Goal: Task Accomplishment & Management: Complete application form

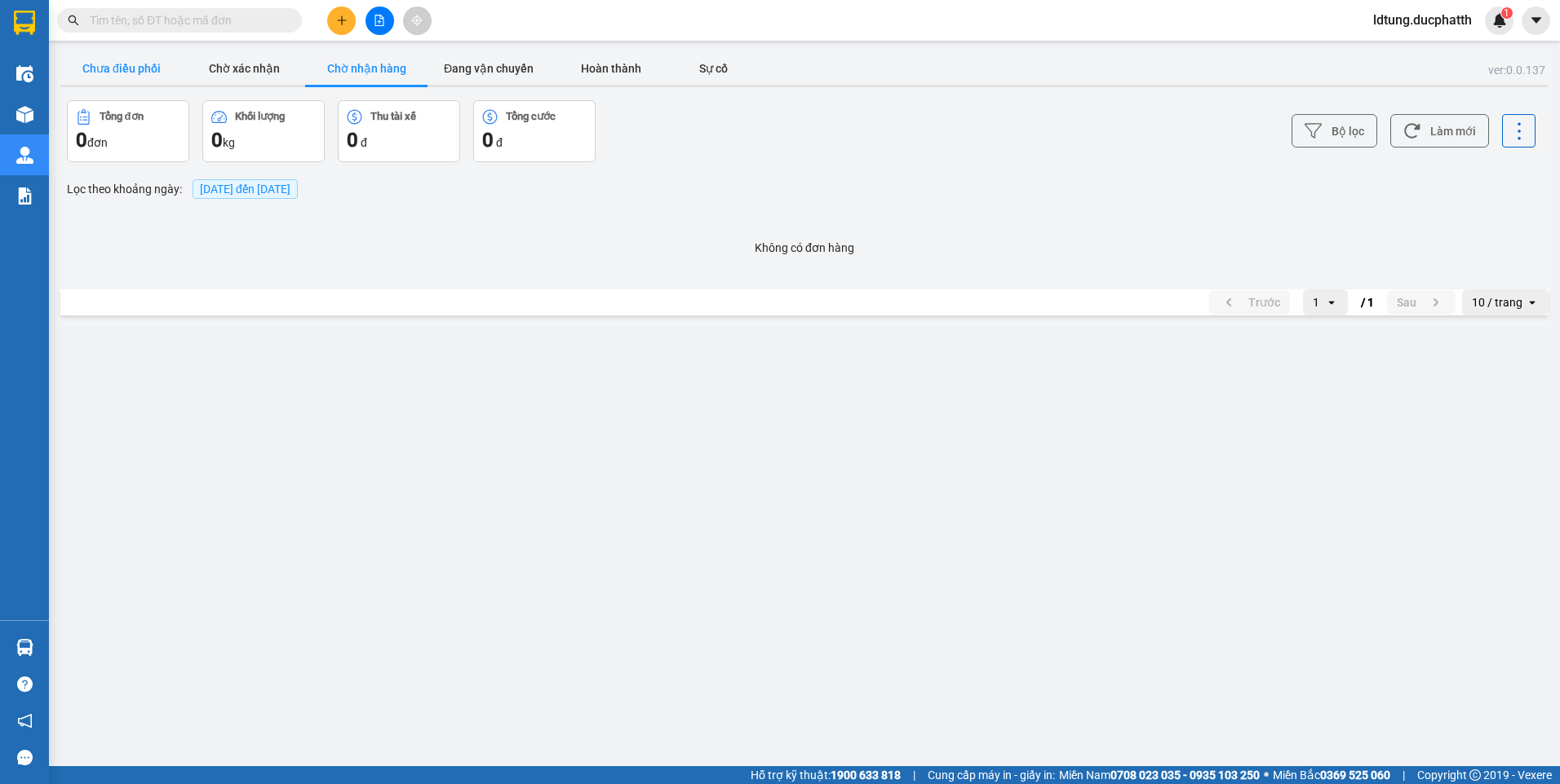
click at [136, 67] on button "Chưa điều phối" at bounding box center [121, 68] width 122 height 32
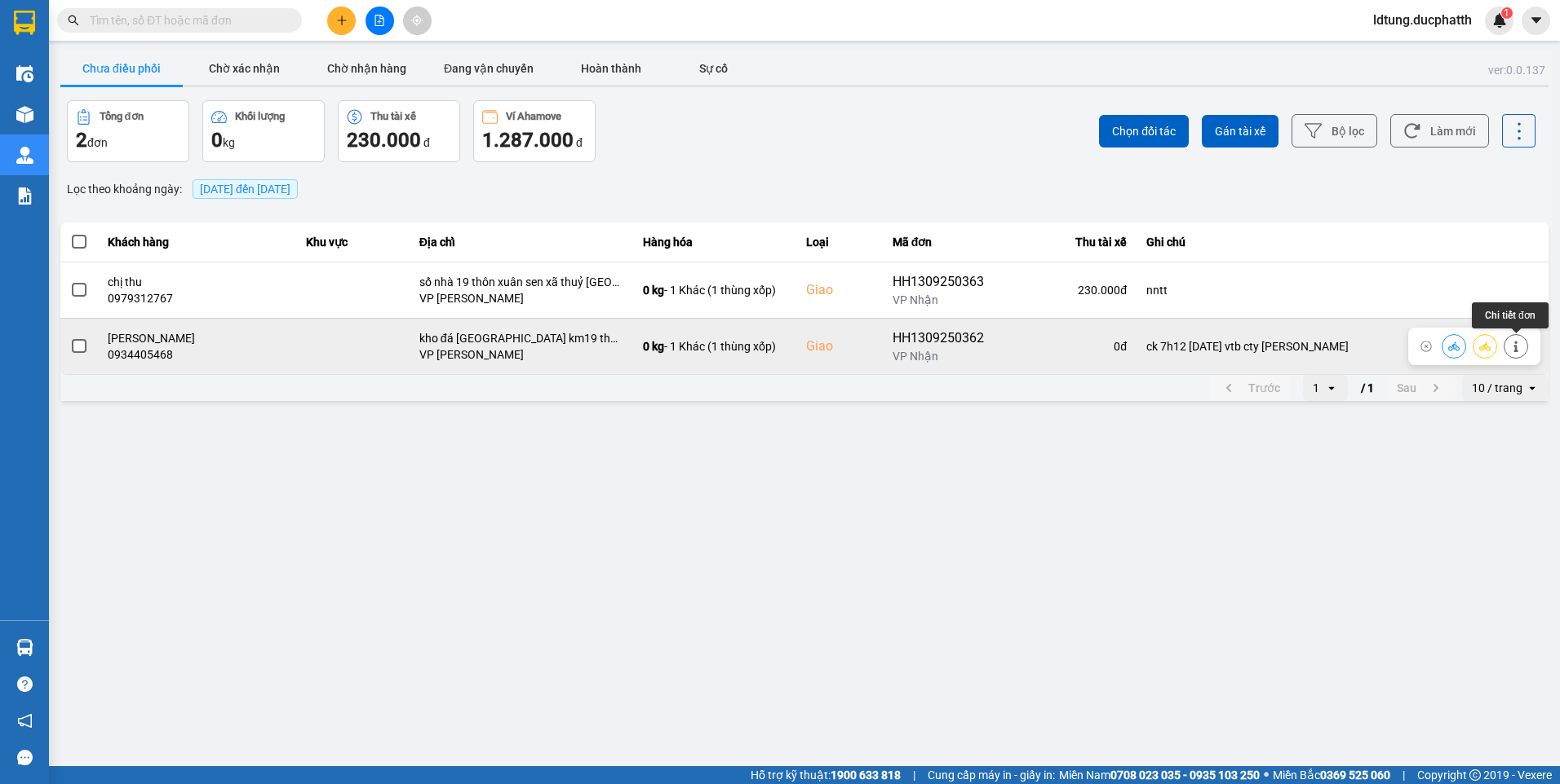
click at [1518, 346] on icon at bounding box center [1516, 346] width 12 height 12
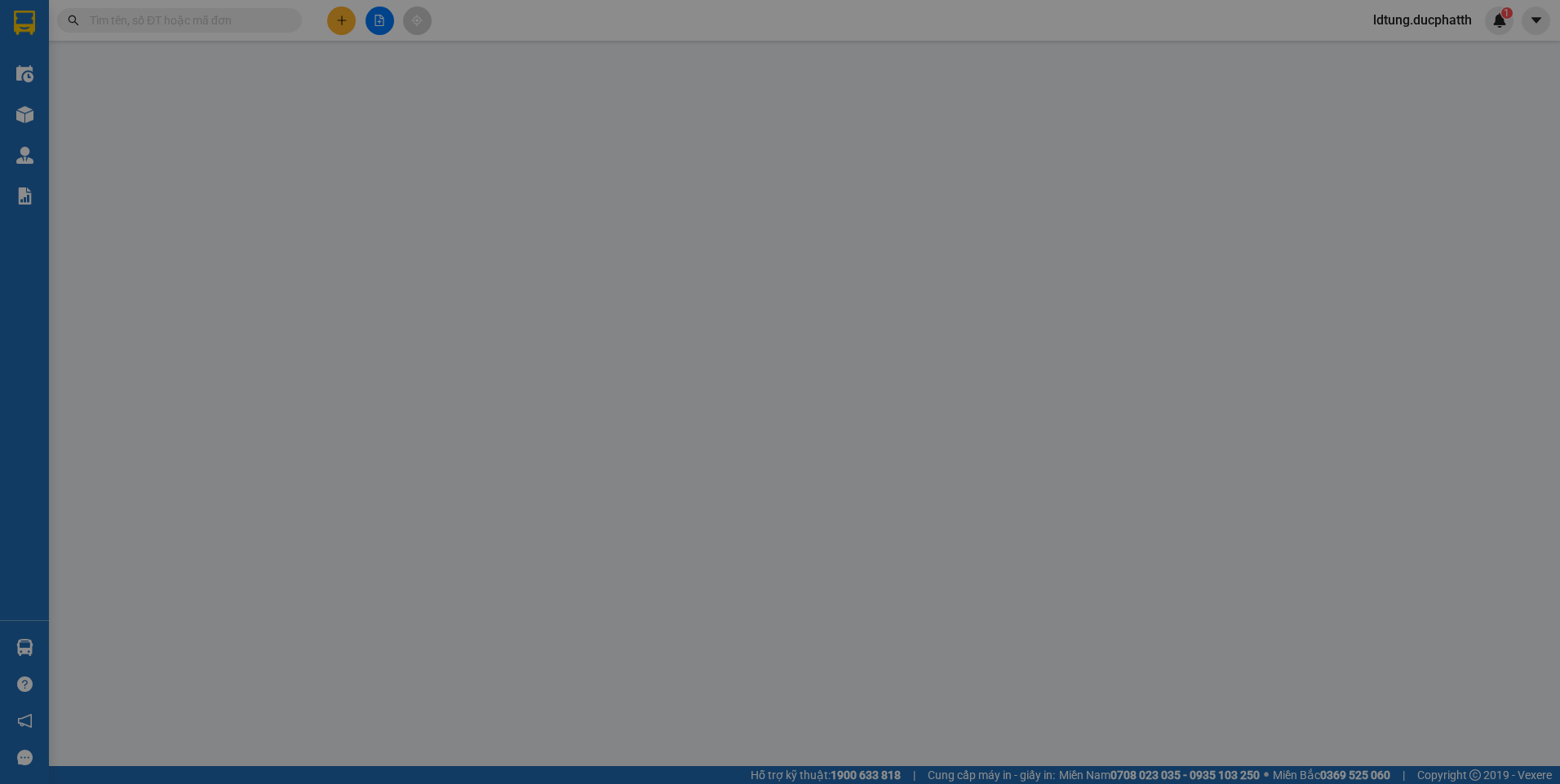
type input "0362464969"
type input "chị xuyến"
type input "0934405468"
type input "[PERSON_NAME]"
checkbox input "true"
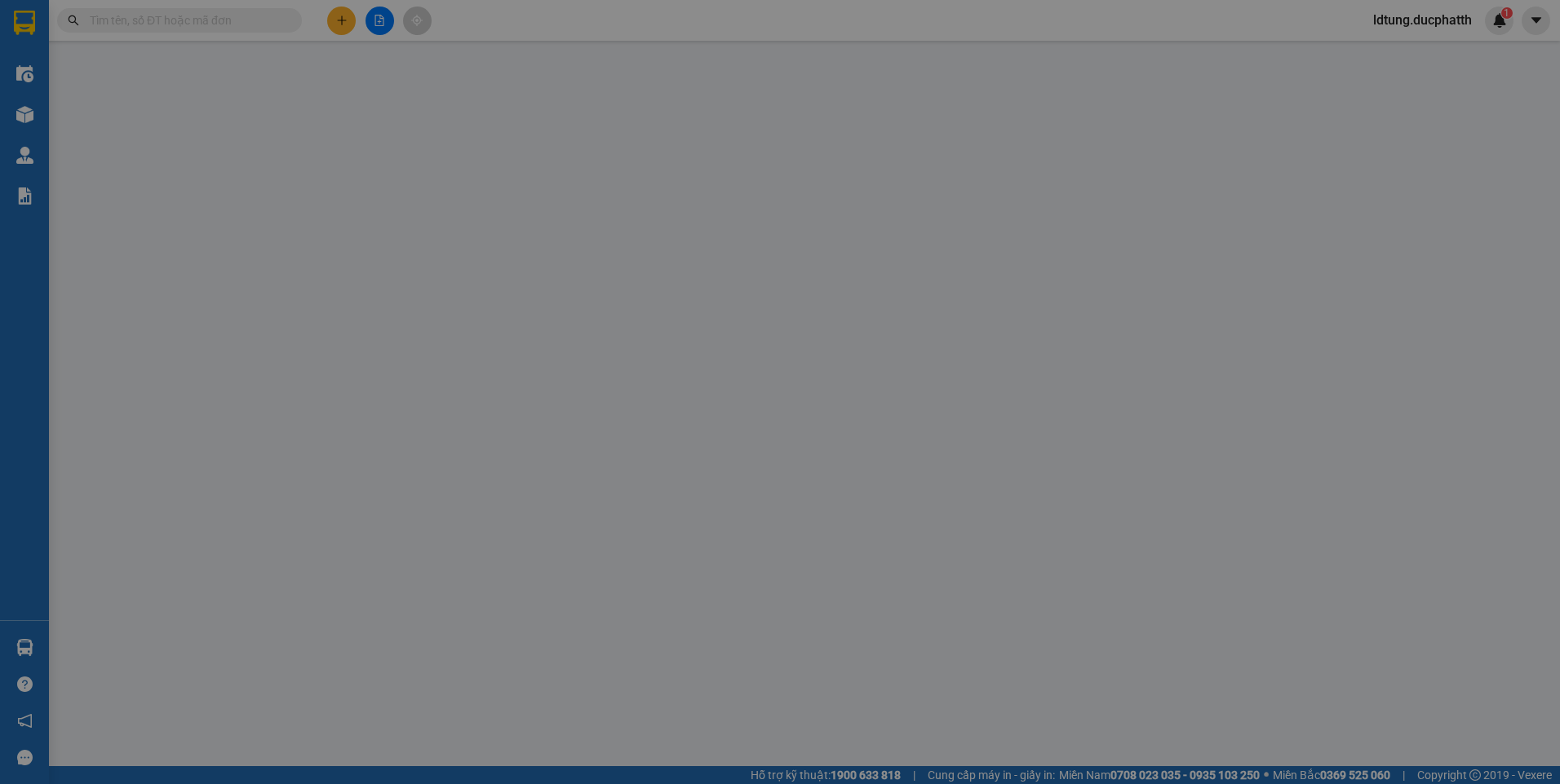
type input "kho đá [GEOGRAPHIC_DATA] km19 thôn thượng thị [GEOGRAPHIC_DATA]"
type input "ck 7h12 [DATE] vtb cty [PERSON_NAME]"
type input "140.000"
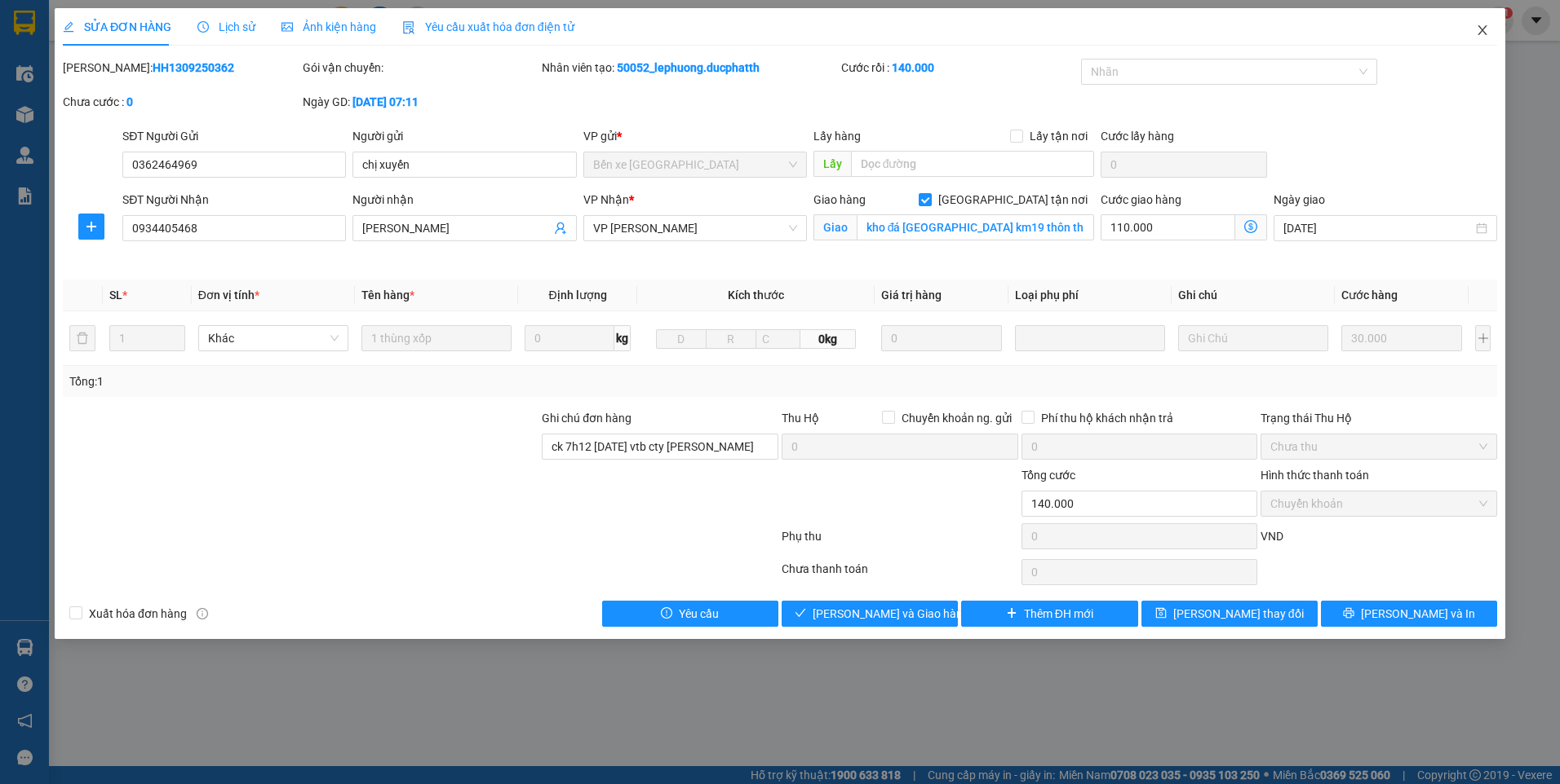
click at [1475, 19] on span "Close" at bounding box center [1482, 31] width 46 height 46
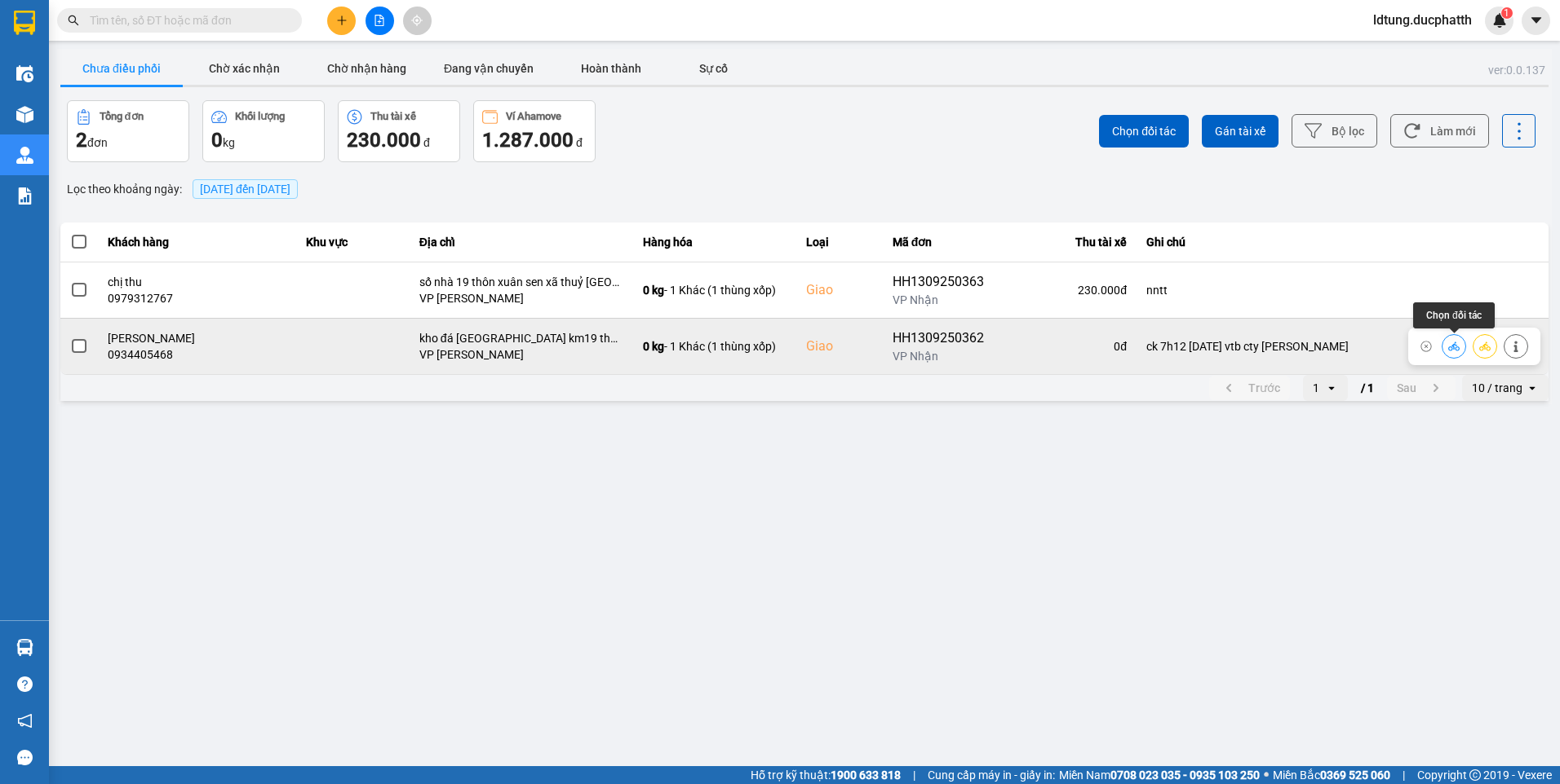
click at [1457, 346] on icon at bounding box center [1454, 346] width 12 height 12
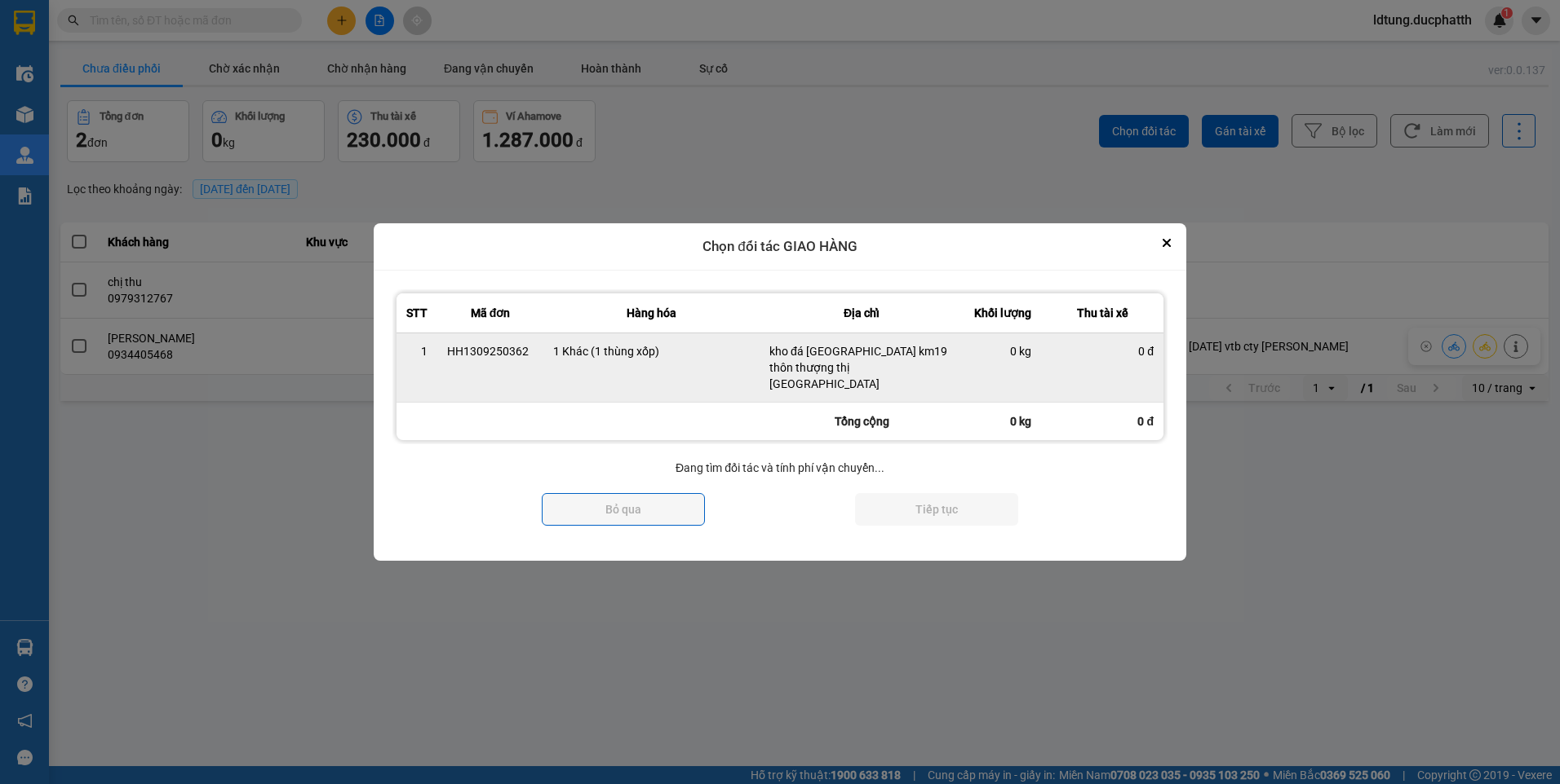
click at [1038, 379] on td "0 kg" at bounding box center [1002, 367] width 77 height 69
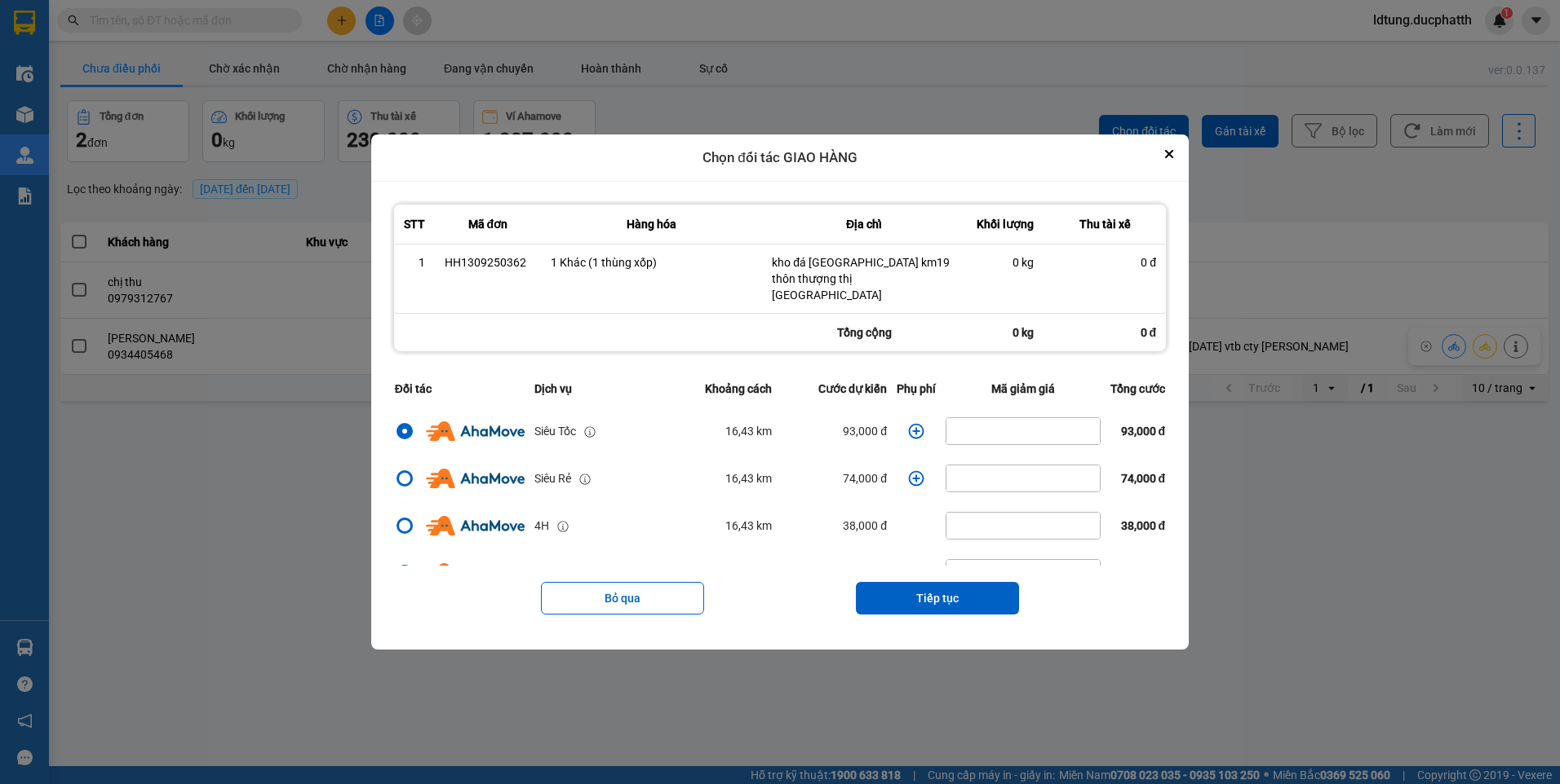
click at [909, 426] on icon "dialog" at bounding box center [916, 432] width 16 height 16
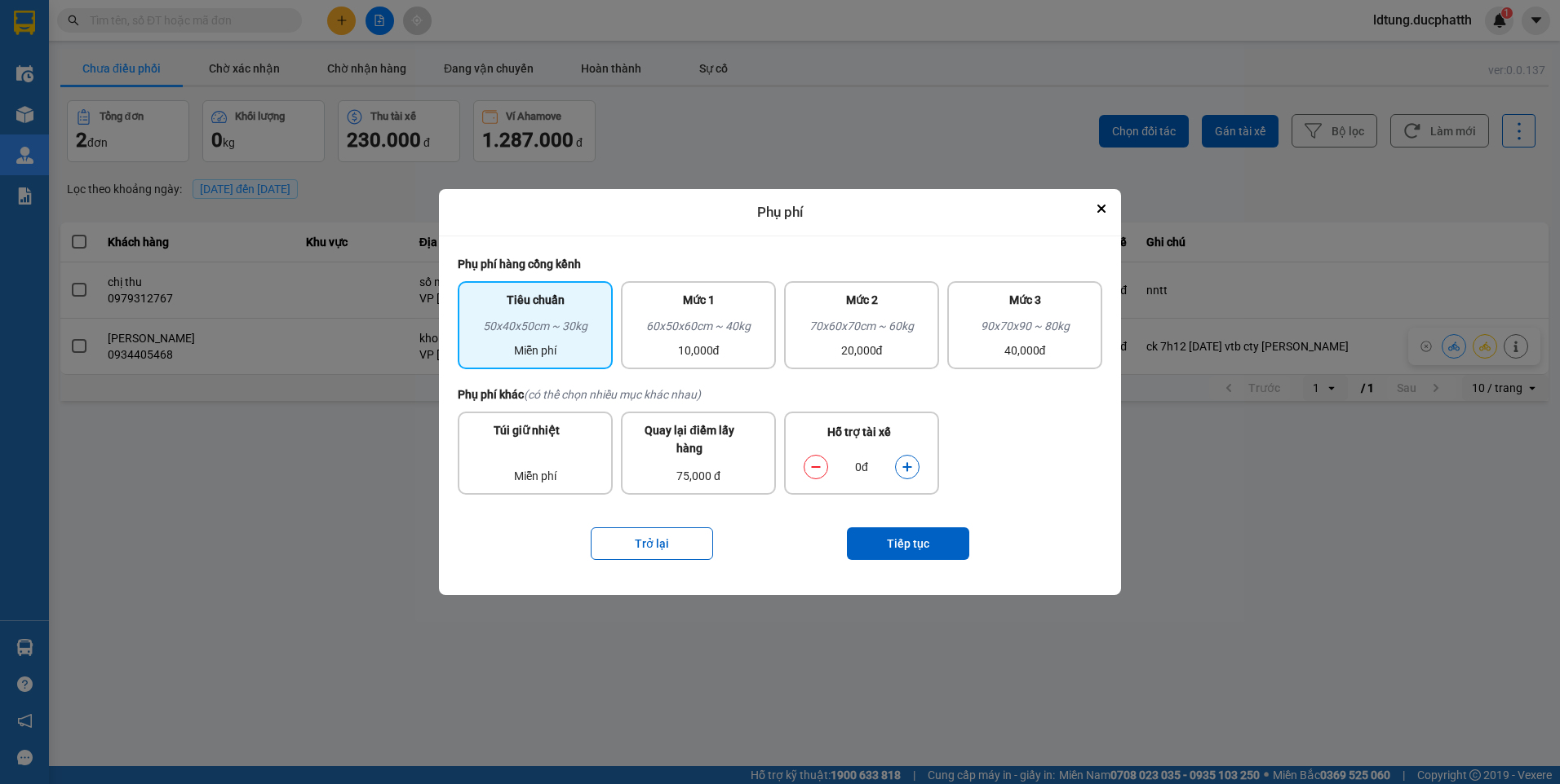
click at [903, 460] on button "dialog" at bounding box center [907, 467] width 22 height 29
click at [902, 462] on icon "dialog" at bounding box center [907, 467] width 12 height 12
click at [924, 539] on button "Tiếp tục" at bounding box center [908, 544] width 122 height 32
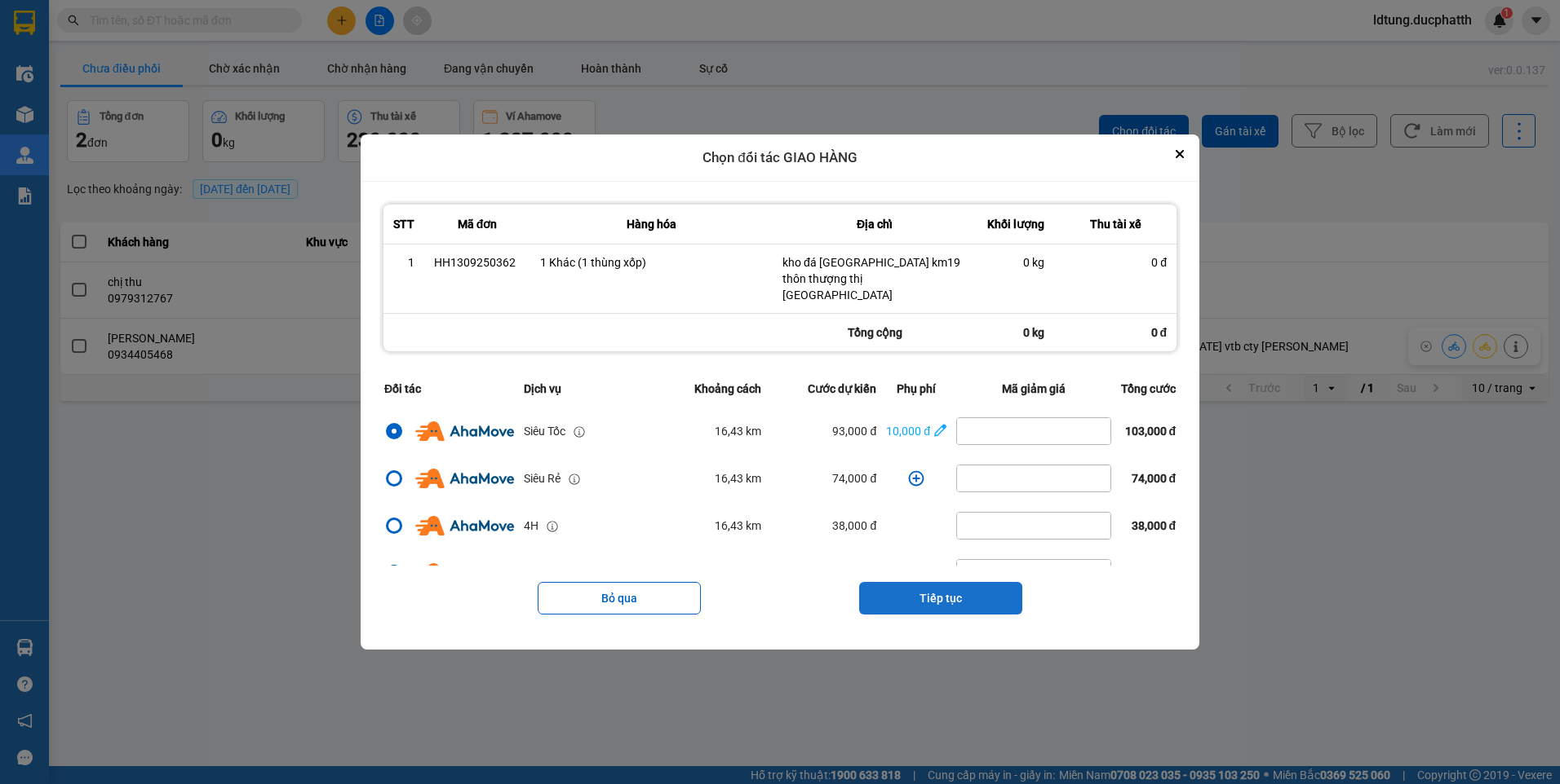
click at [995, 600] on button "Tiếp tục" at bounding box center [940, 599] width 163 height 32
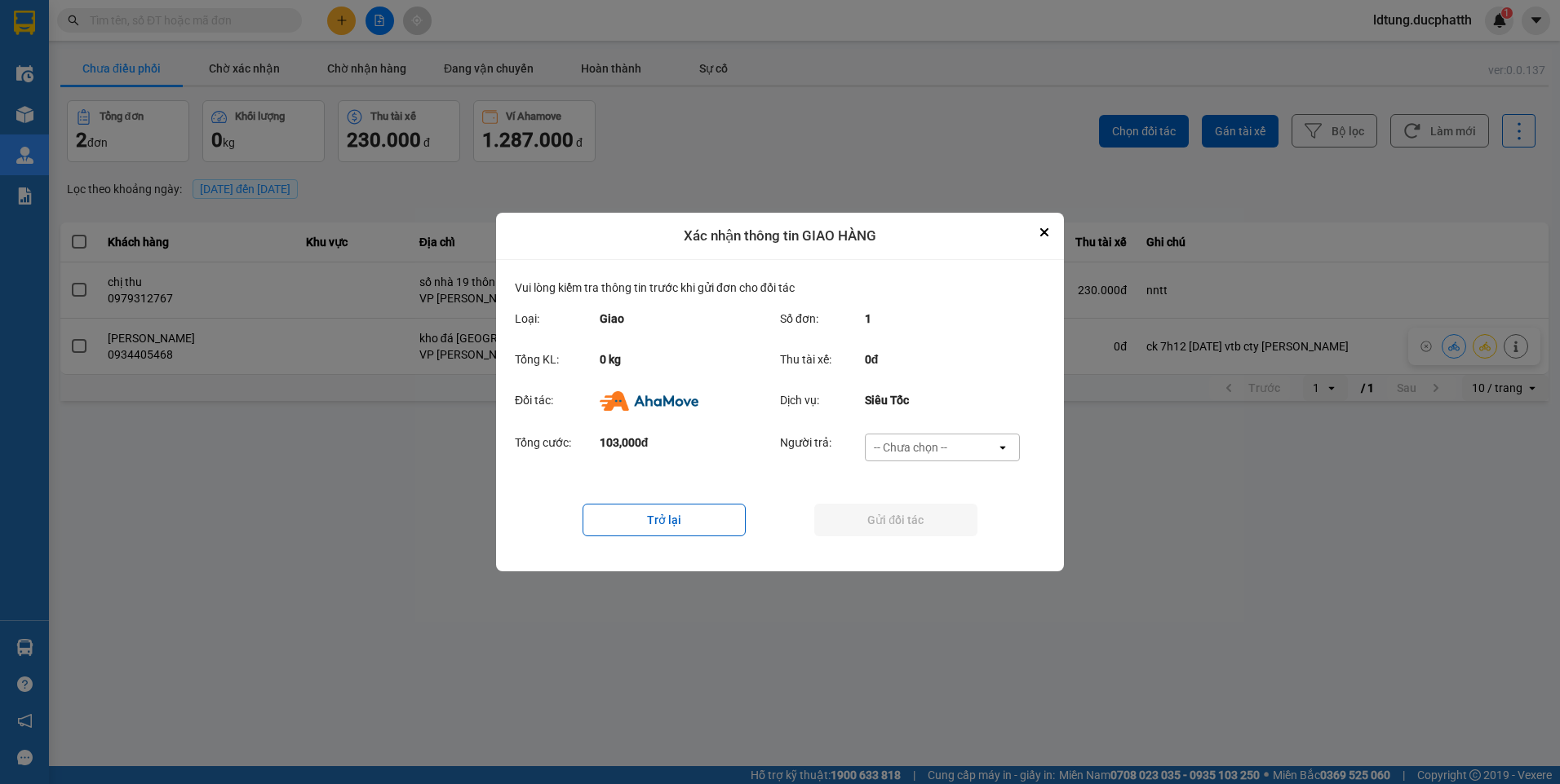
click at [890, 448] on div "-- Chưa chọn --" at bounding box center [910, 448] width 74 height 16
click at [909, 544] on span "Ví Ahamove" at bounding box center [910, 541] width 66 height 16
click at [913, 526] on button "Gửi đối tác" at bounding box center [895, 520] width 163 height 32
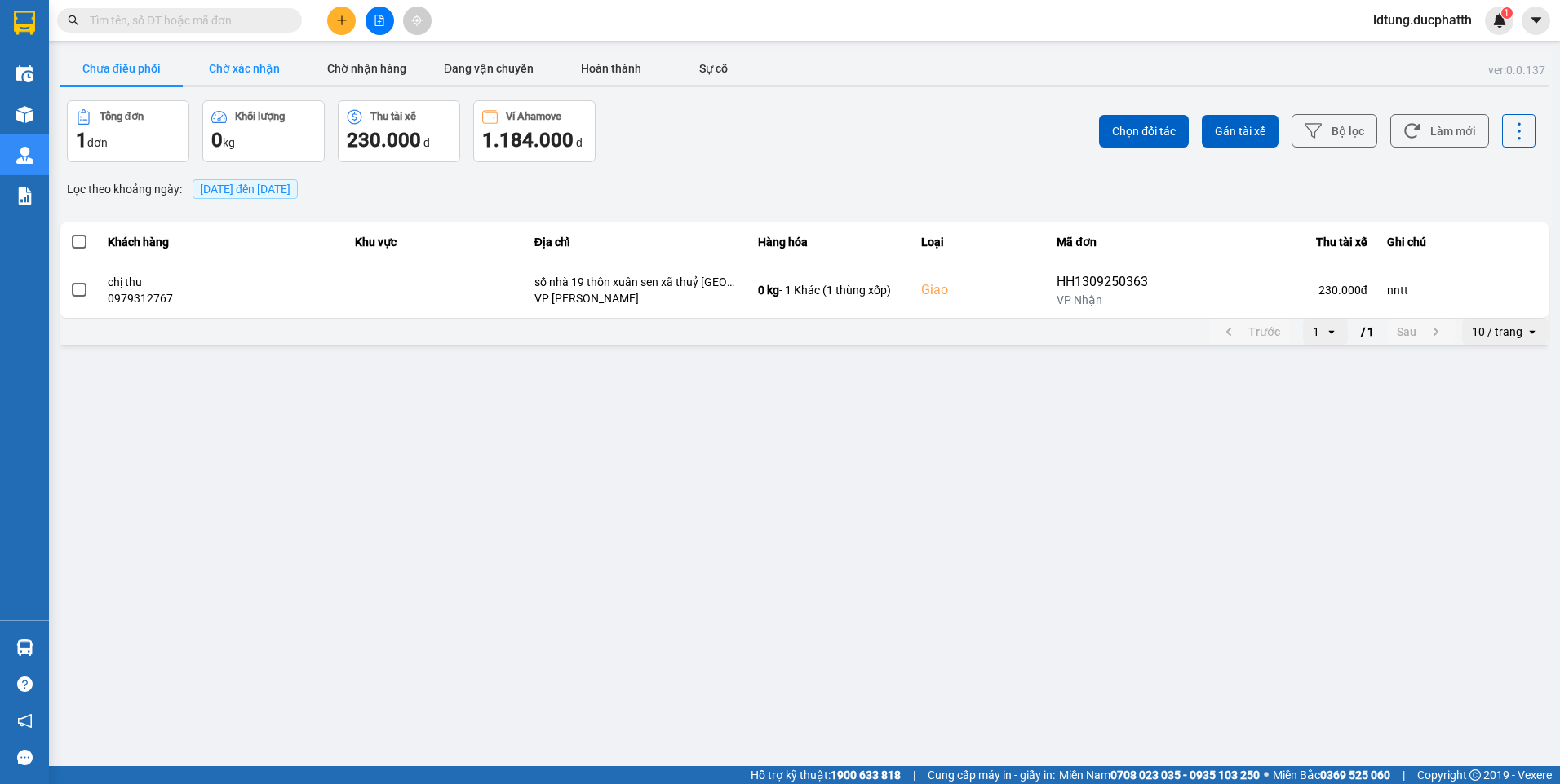
drag, startPoint x: 346, startPoint y: 67, endPoint x: 245, endPoint y: 66, distance: 101.0
click at [336, 66] on button "Chờ nhận hàng" at bounding box center [366, 68] width 122 height 32
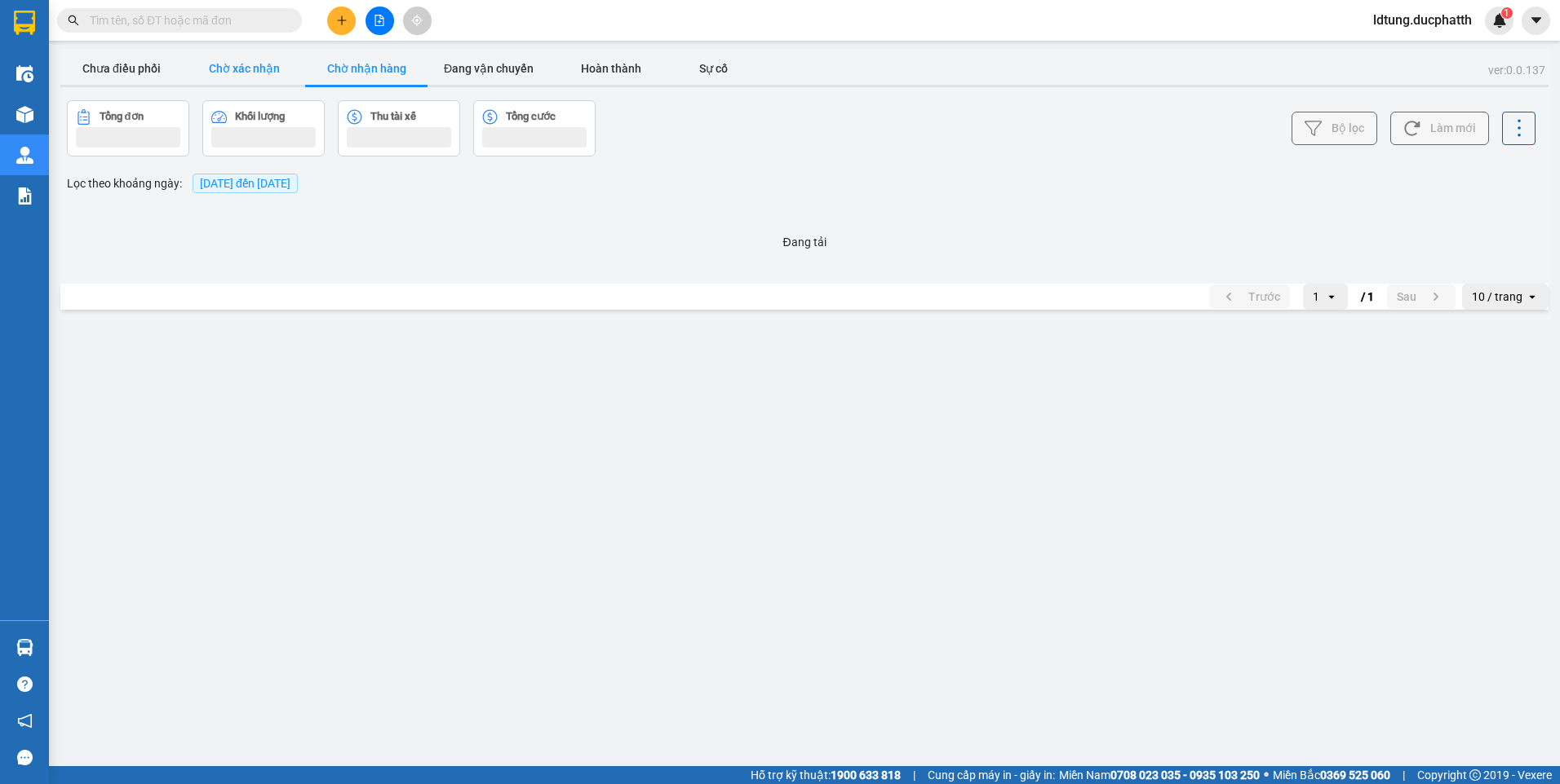
click at [233, 66] on button "Chờ xác nhận" at bounding box center [244, 68] width 122 height 32
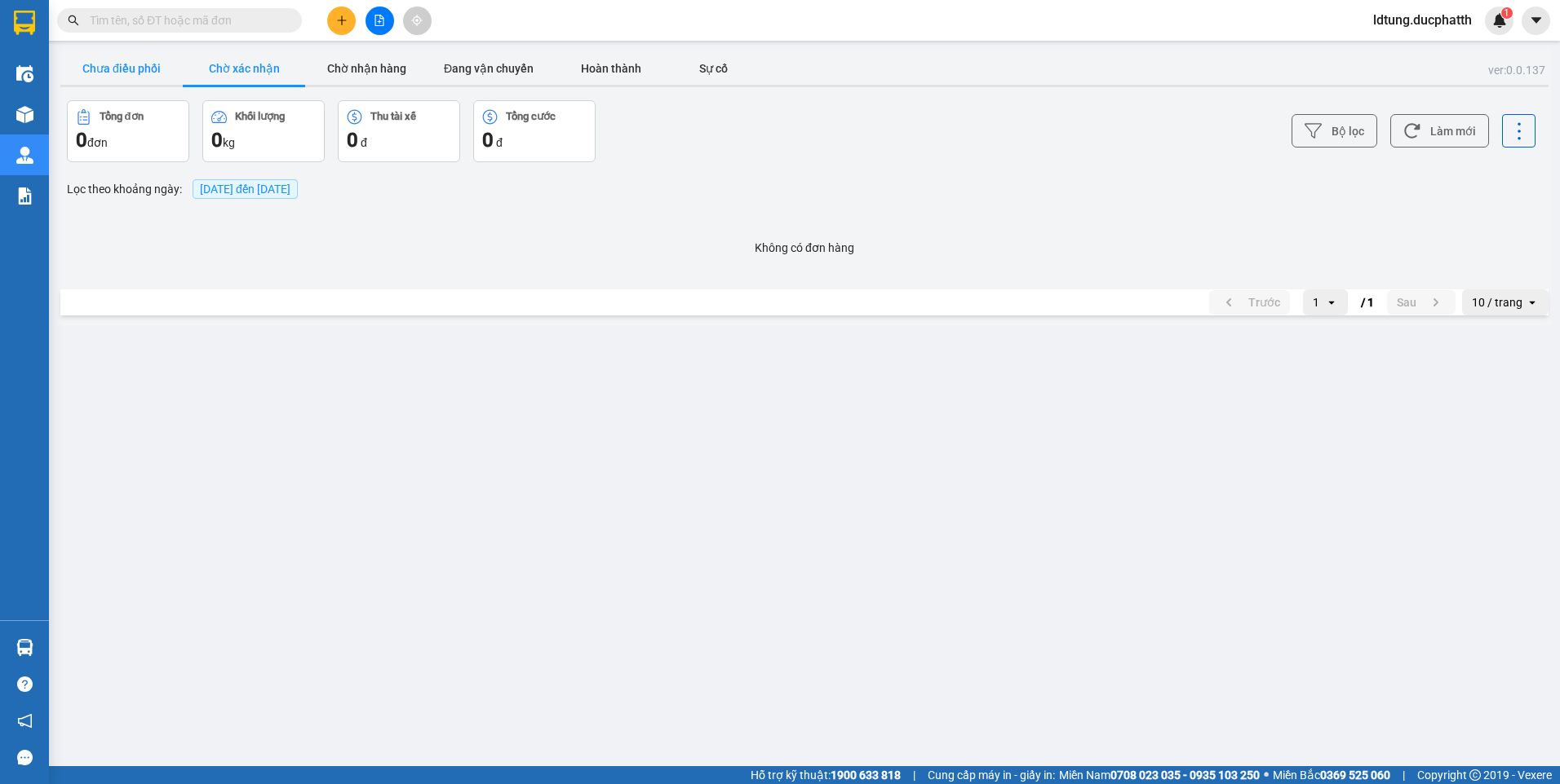
click at [133, 74] on button "Chưa điều phối" at bounding box center [121, 68] width 122 height 32
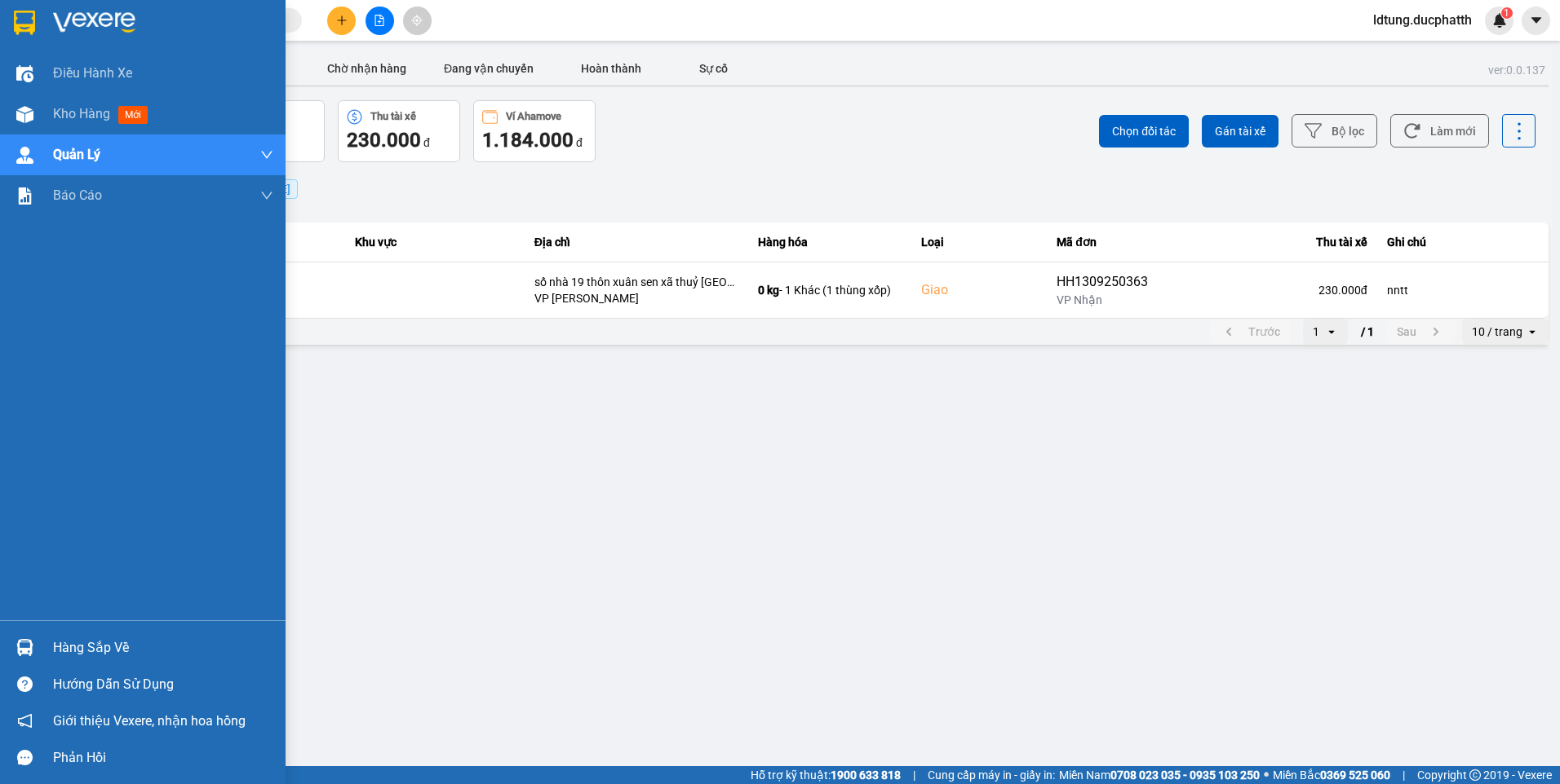
click at [80, 650] on div "Hàng sắp về" at bounding box center [163, 647] width 220 height 24
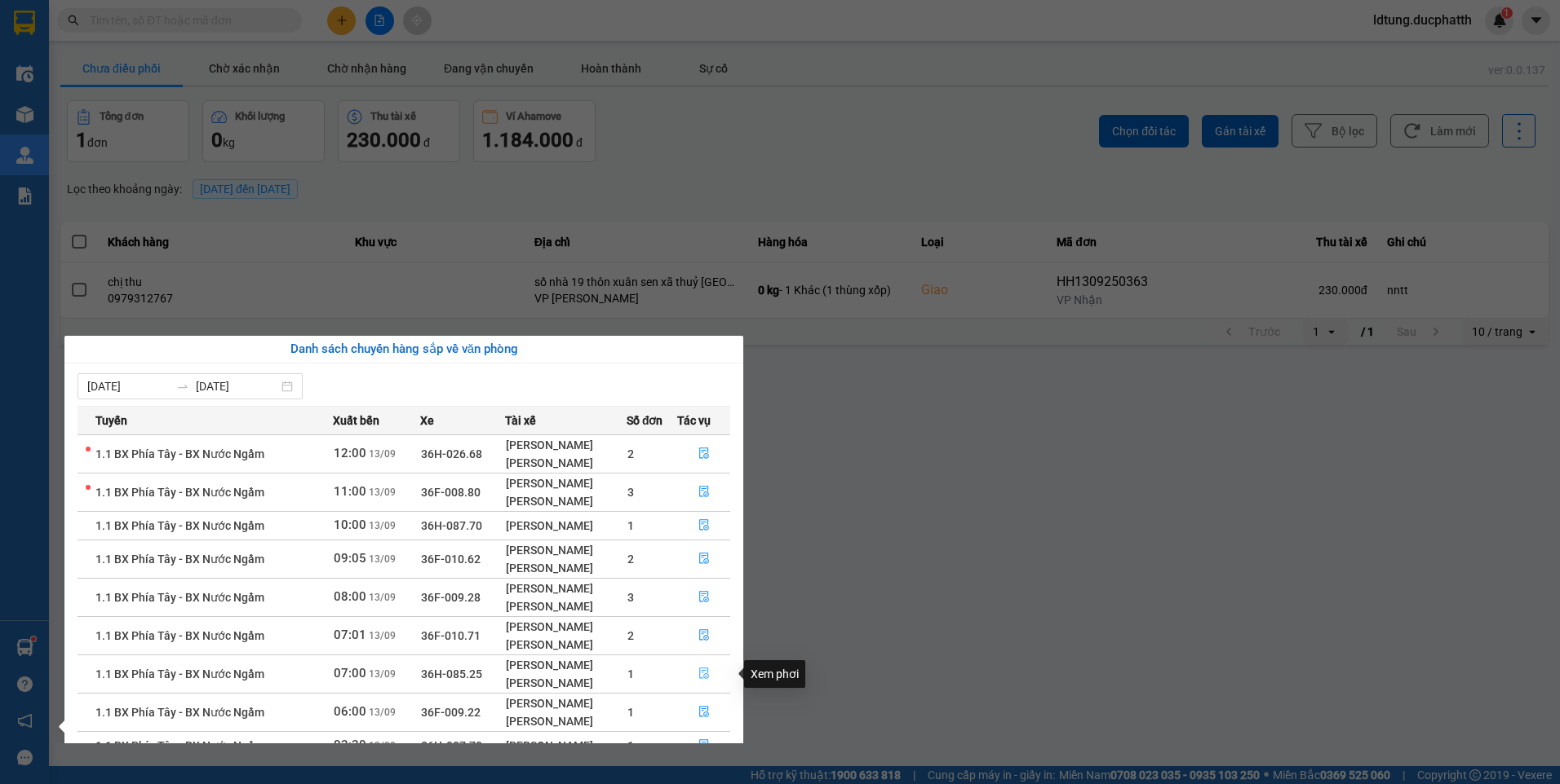
scroll to position [66, 0]
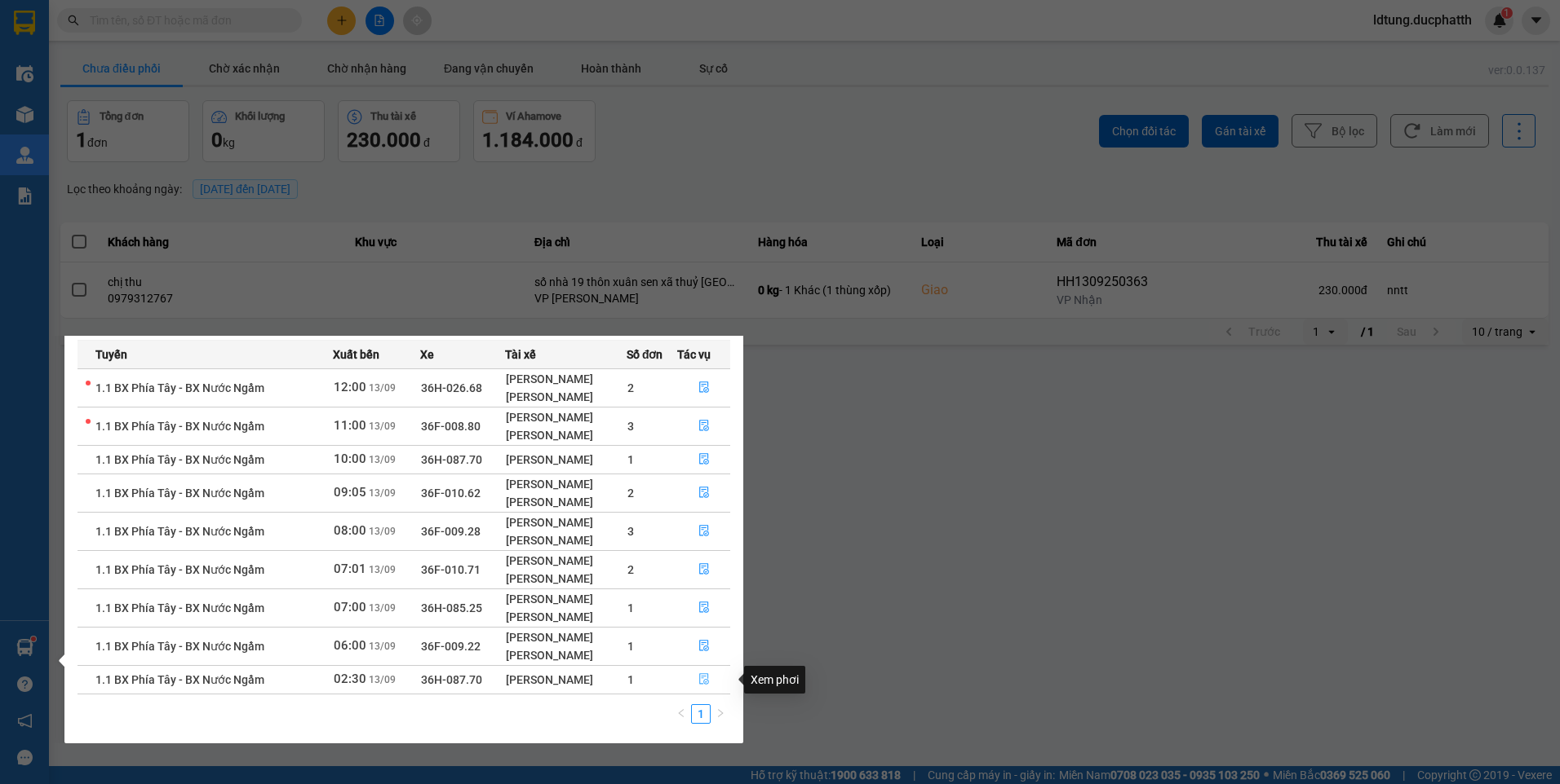
click at [702, 673] on icon "file-done" at bounding box center [704, 679] width 12 height 12
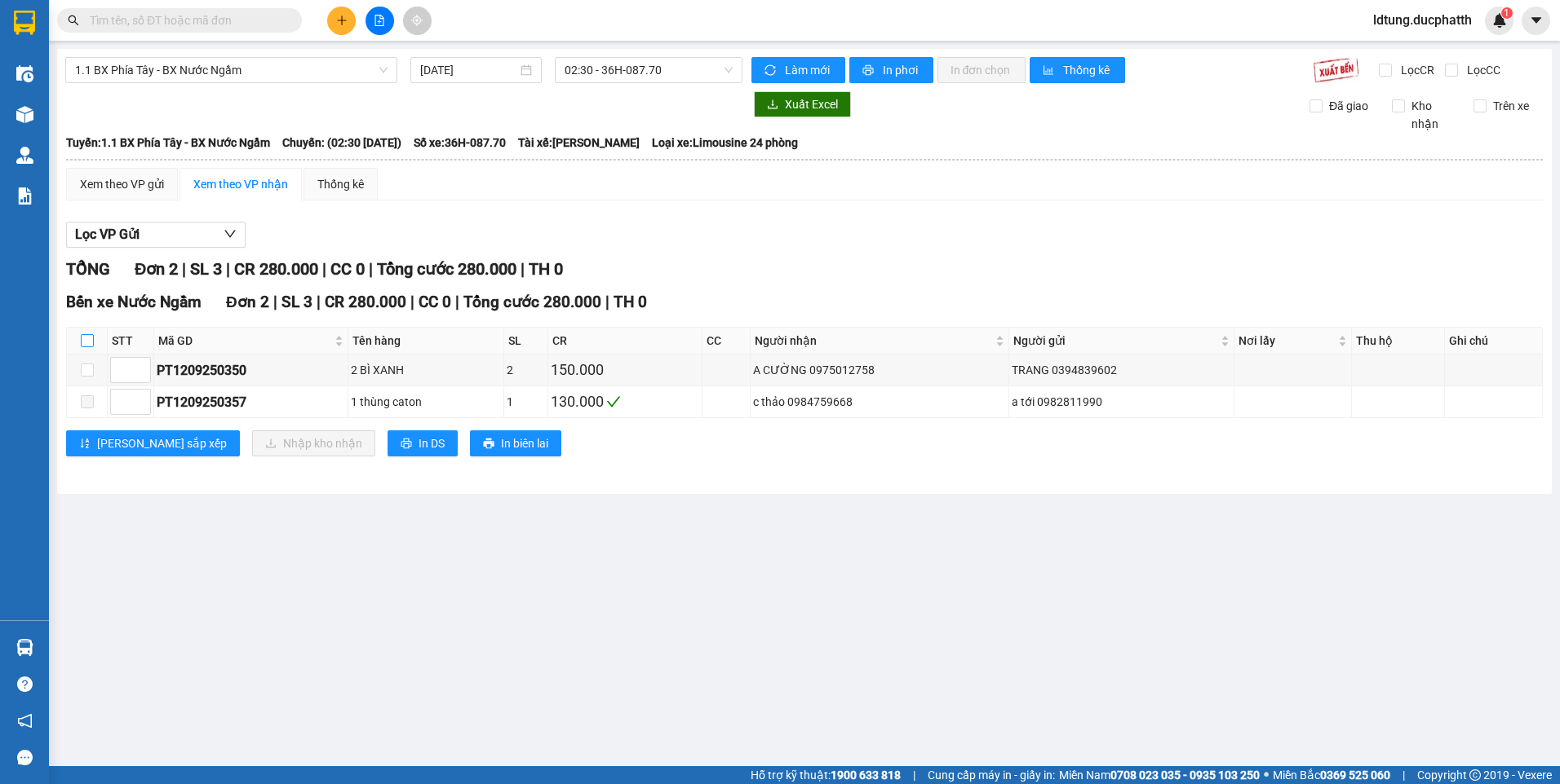
click at [84, 340] on input "checkbox" at bounding box center [87, 341] width 13 height 13
checkbox input "true"
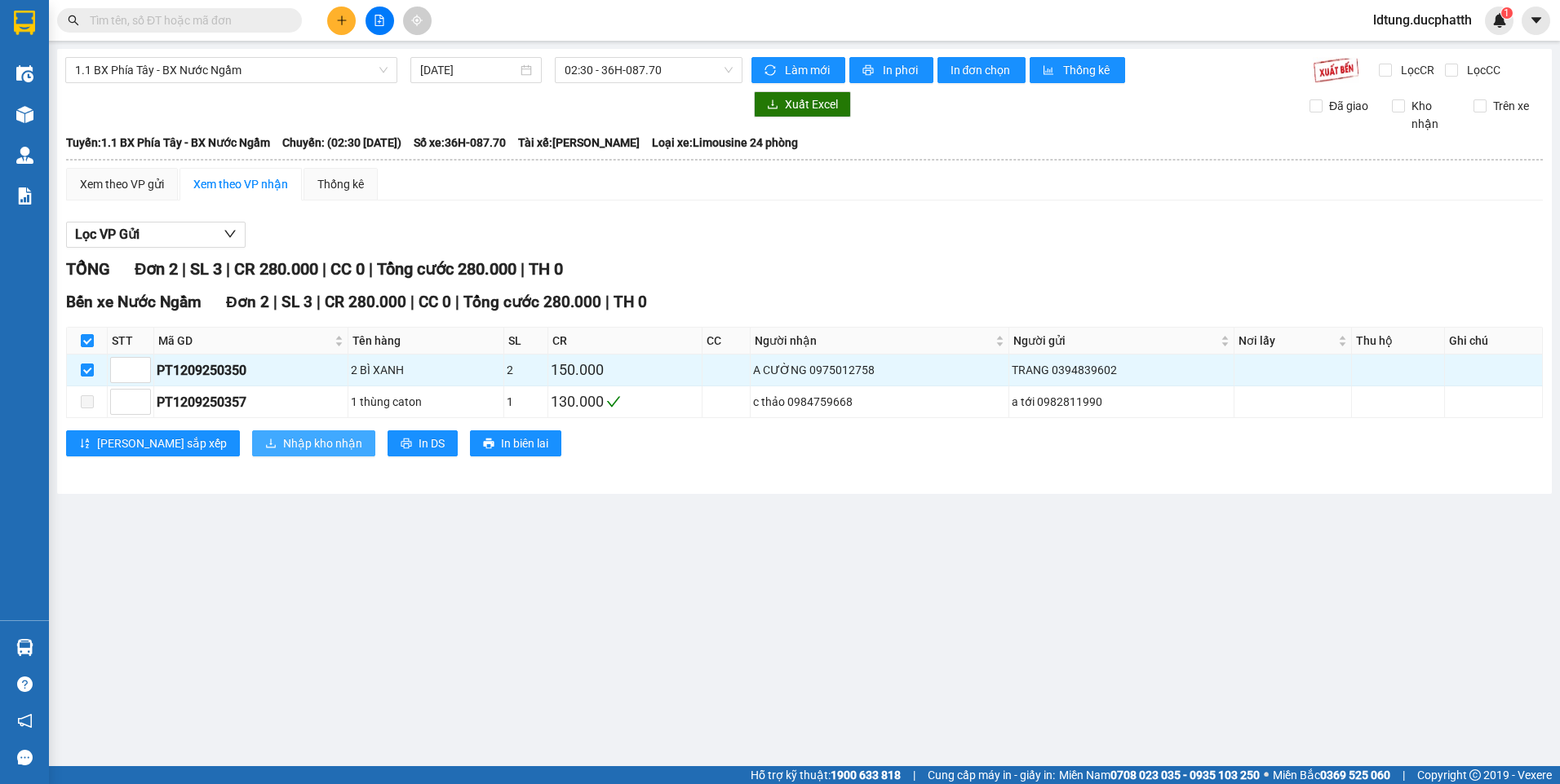
click at [283, 448] on span "Nhập kho nhận" at bounding box center [323, 443] width 79 height 18
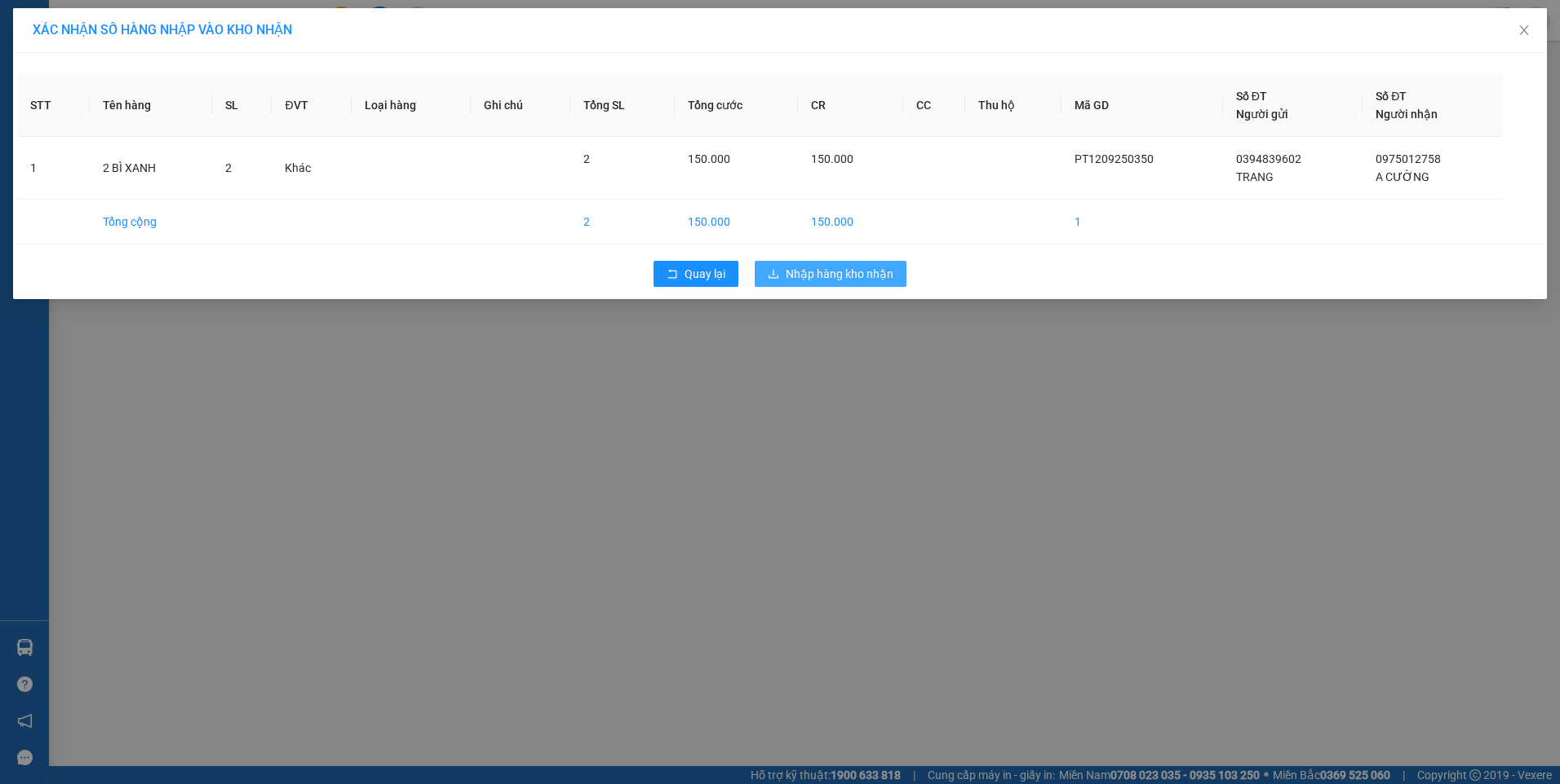
click at [868, 268] on span "Nhập hàng kho nhận" at bounding box center [839, 274] width 108 height 18
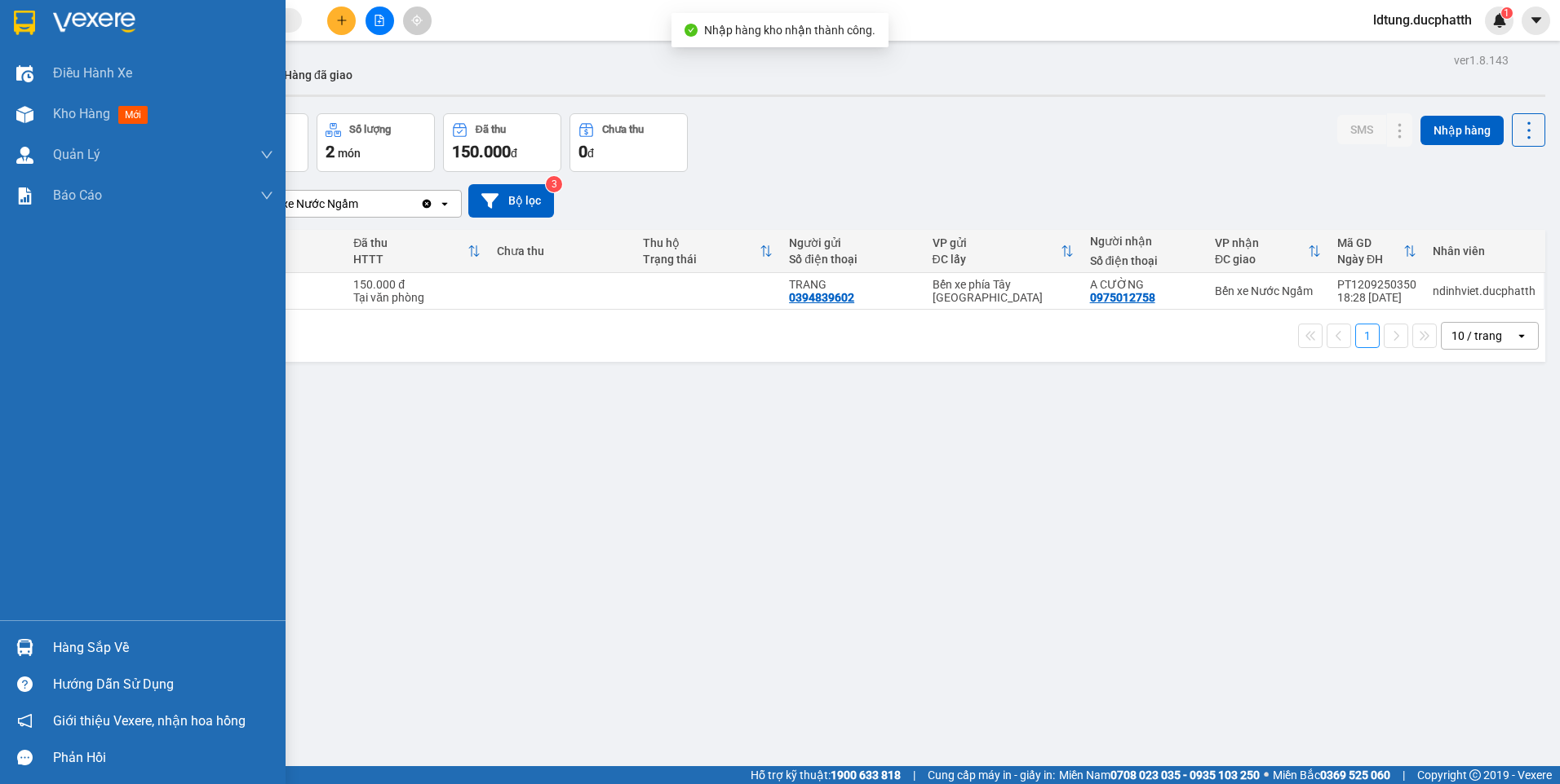
click at [53, 644] on div "Hàng sắp về" at bounding box center [163, 647] width 220 height 24
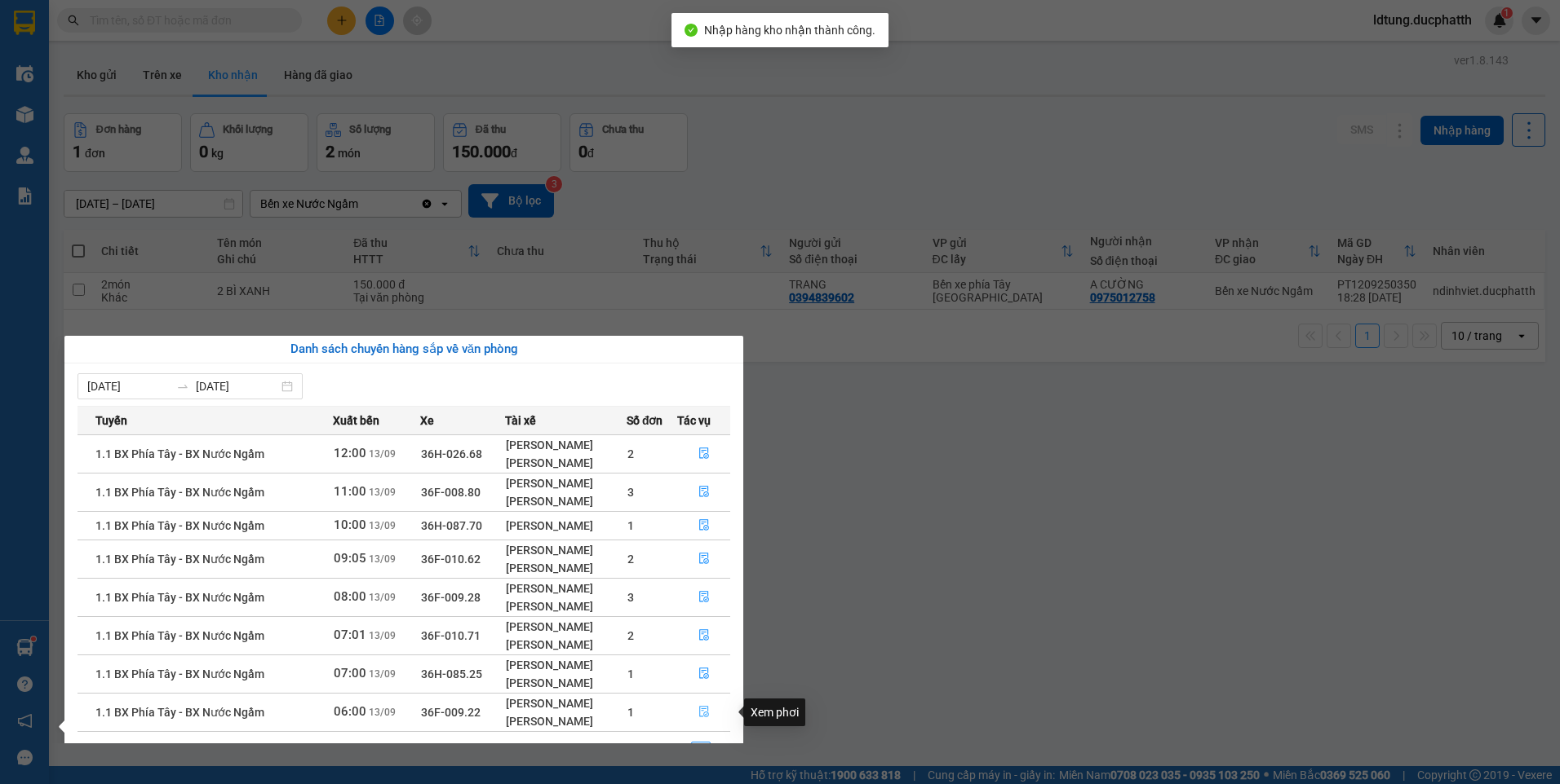
click at [711, 708] on button "button" at bounding box center [704, 712] width 51 height 26
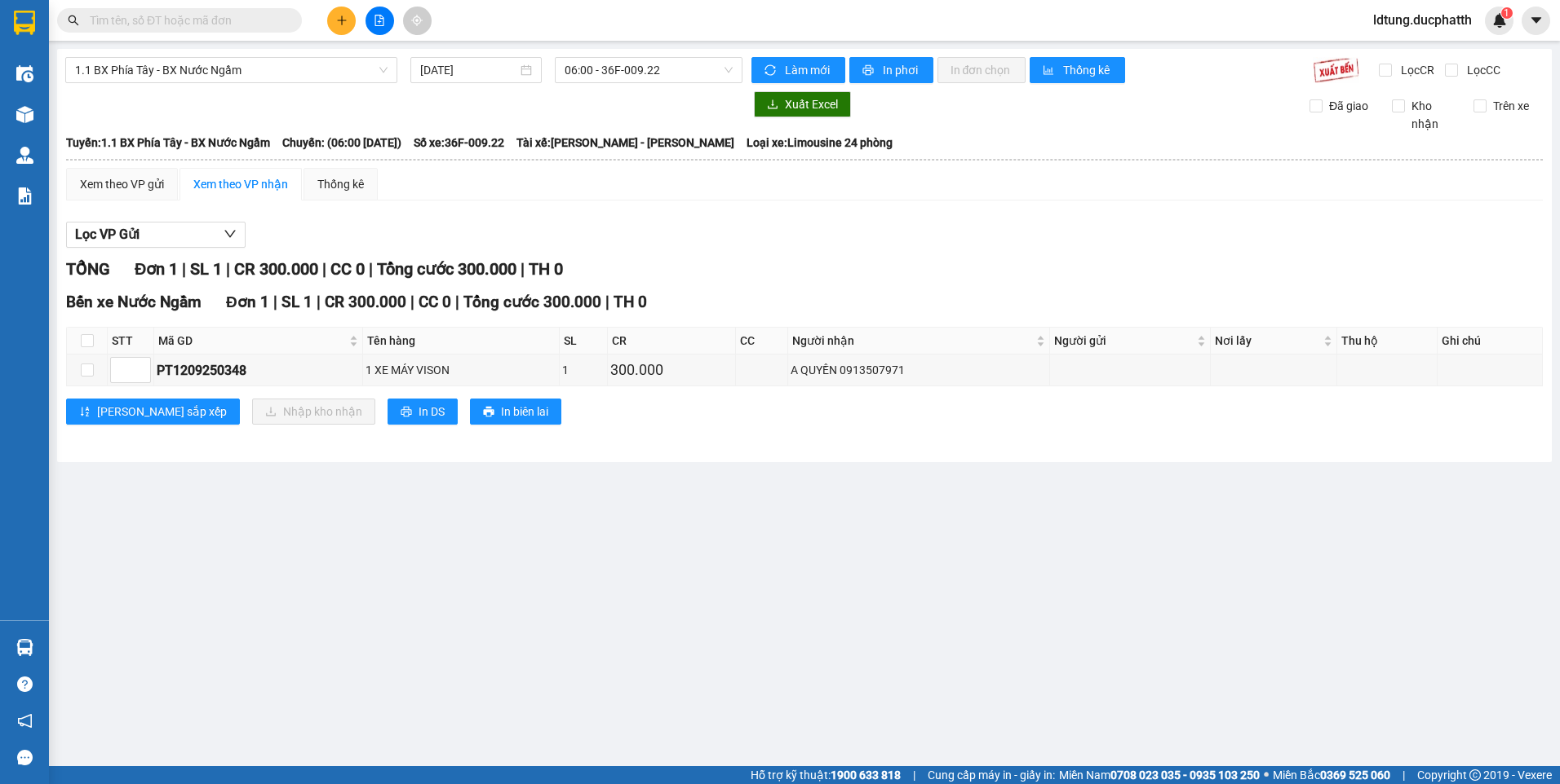
click at [75, 338] on th at bounding box center [86, 342] width 40 height 27
click at [87, 338] on input "checkbox" at bounding box center [87, 341] width 13 height 13
checkbox input "true"
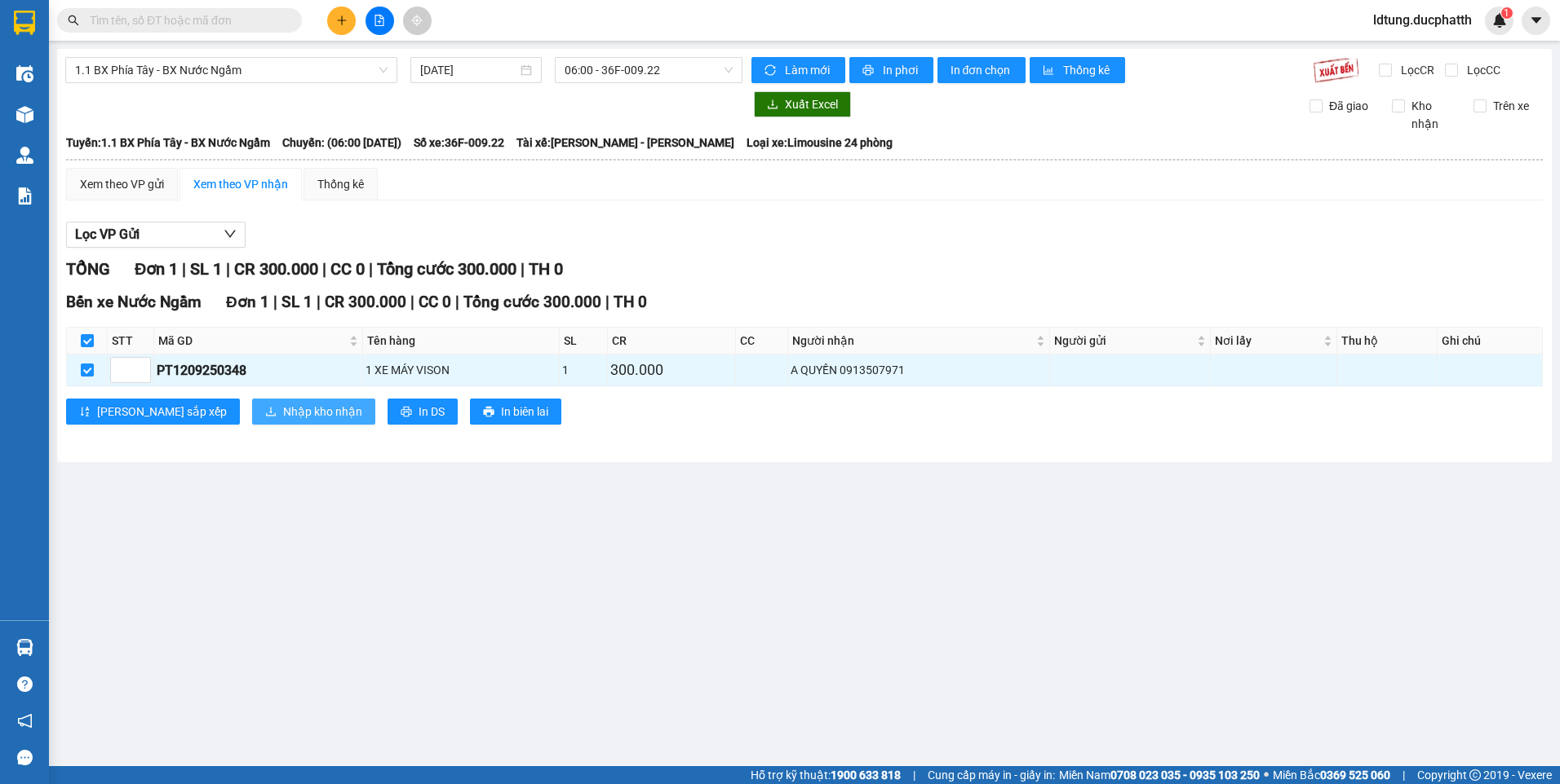
click at [283, 406] on span "Nhập kho nhận" at bounding box center [323, 412] width 79 height 18
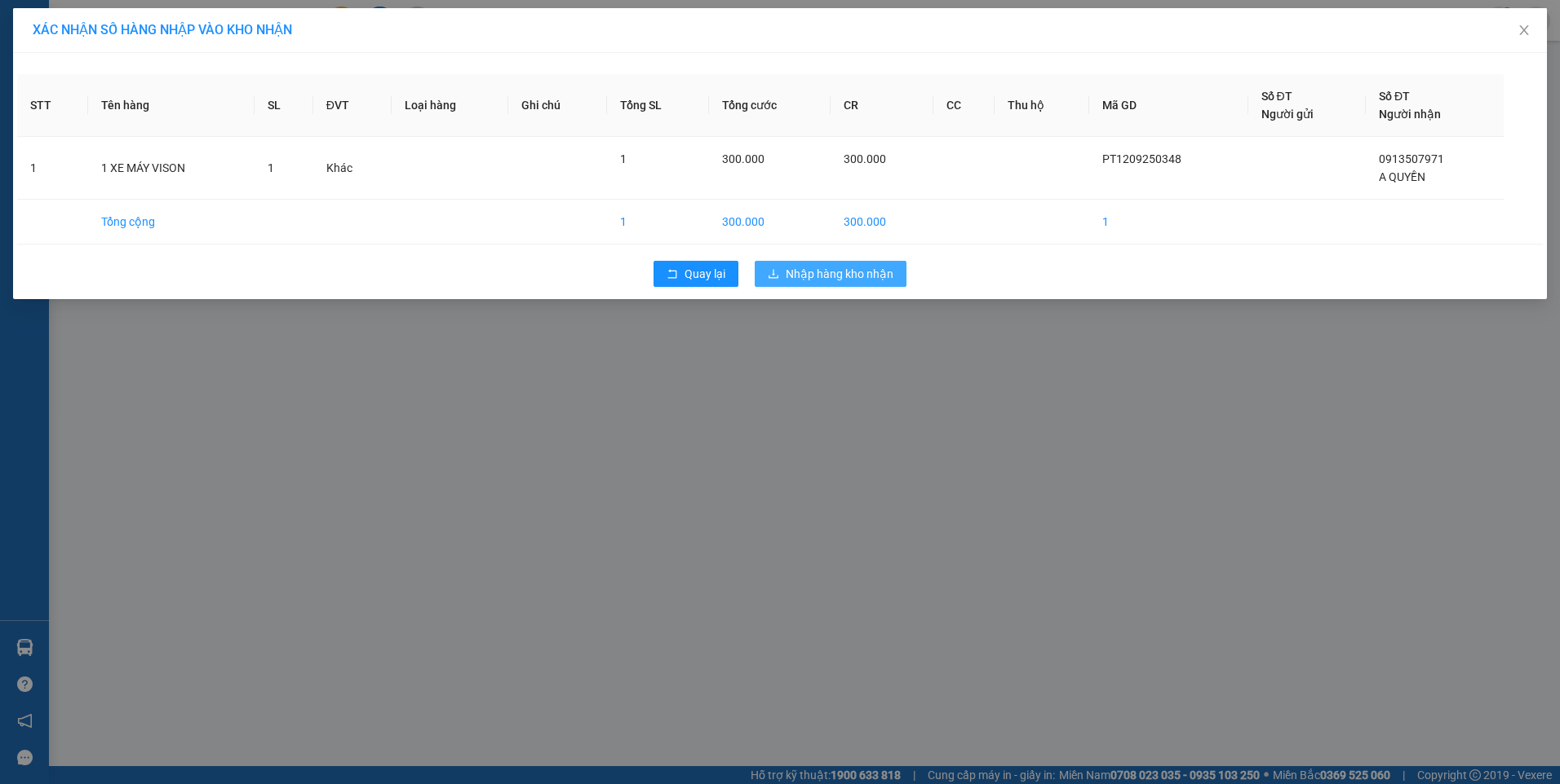
click at [839, 275] on span "Nhập hàng kho nhận" at bounding box center [839, 274] width 108 height 18
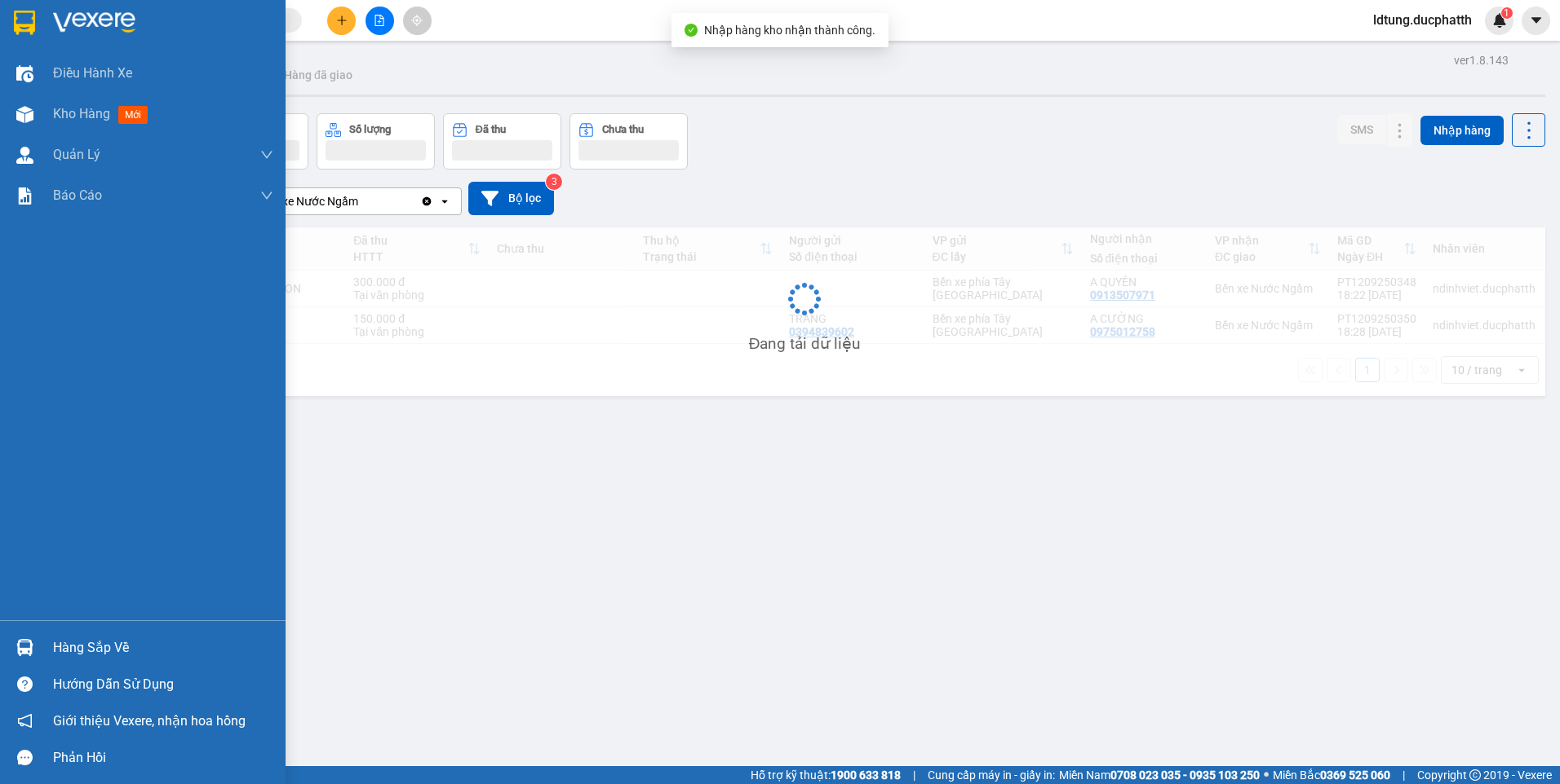
click at [40, 646] on div "Hàng sắp về" at bounding box center [142, 647] width 285 height 37
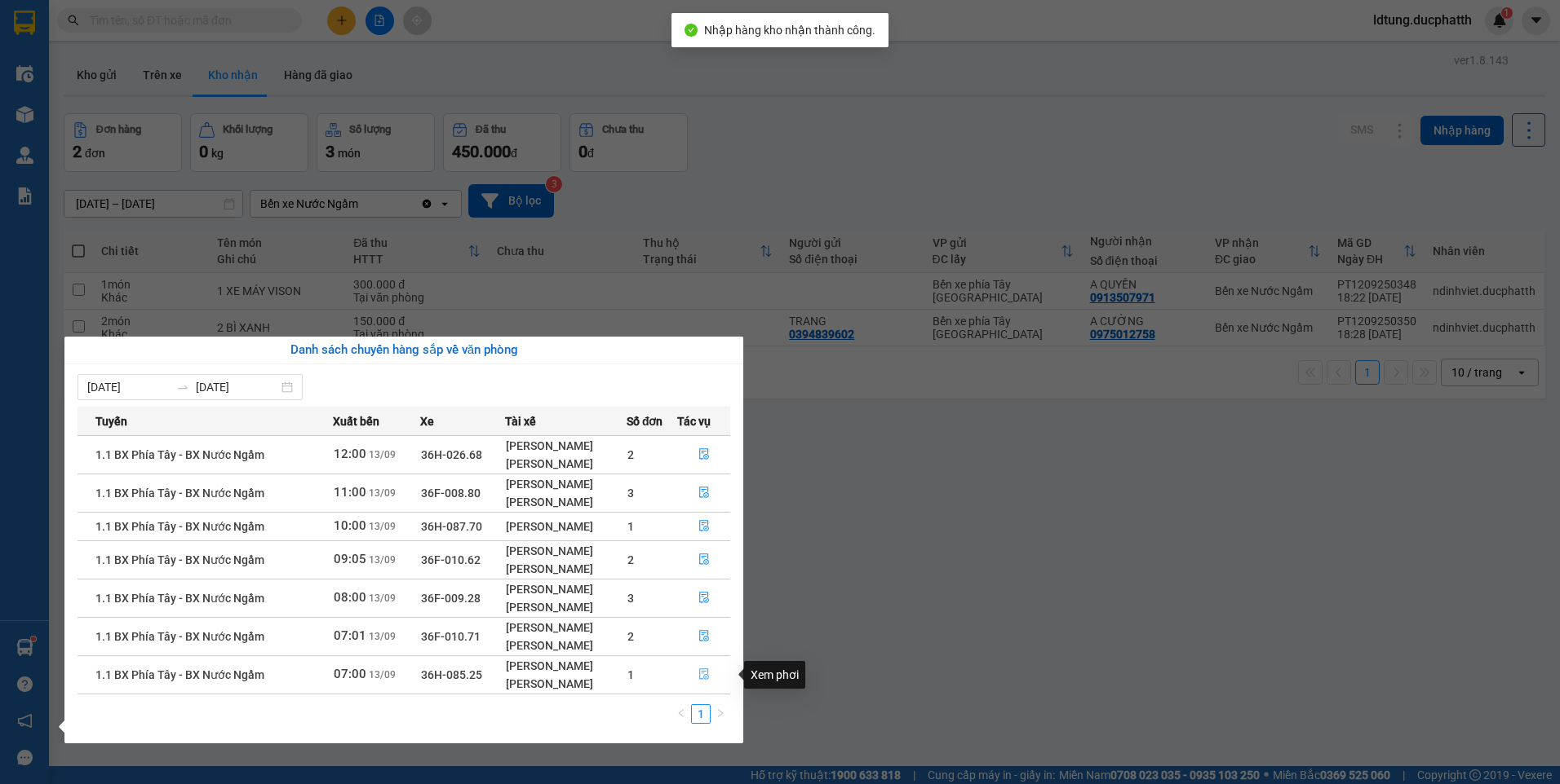
click at [701, 681] on span "file-done" at bounding box center [704, 675] width 12 height 13
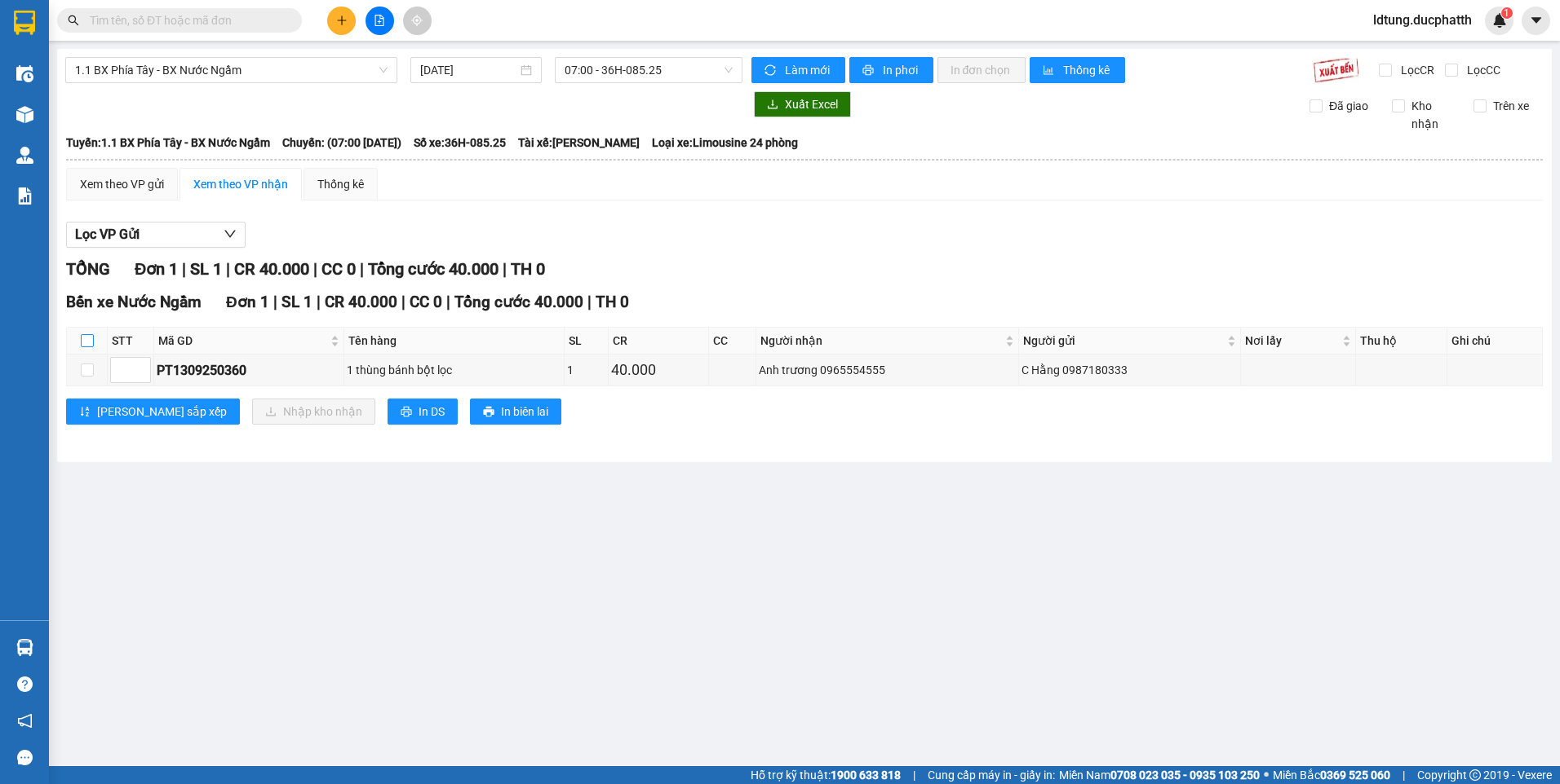
click at [83, 345] on input "checkbox" at bounding box center [87, 341] width 13 height 13
checkbox input "true"
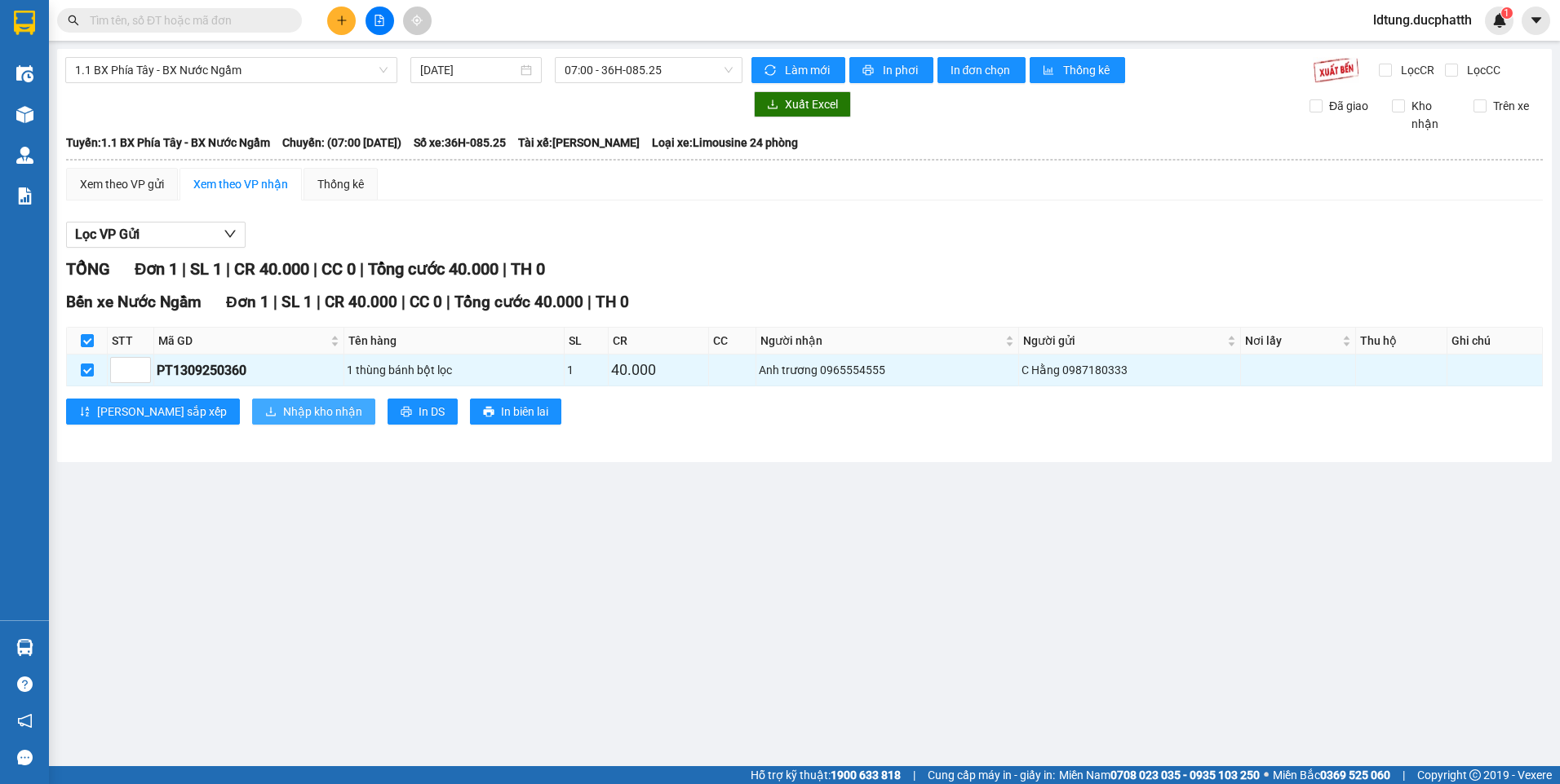
click at [283, 405] on span "Nhập kho nhận" at bounding box center [323, 412] width 79 height 18
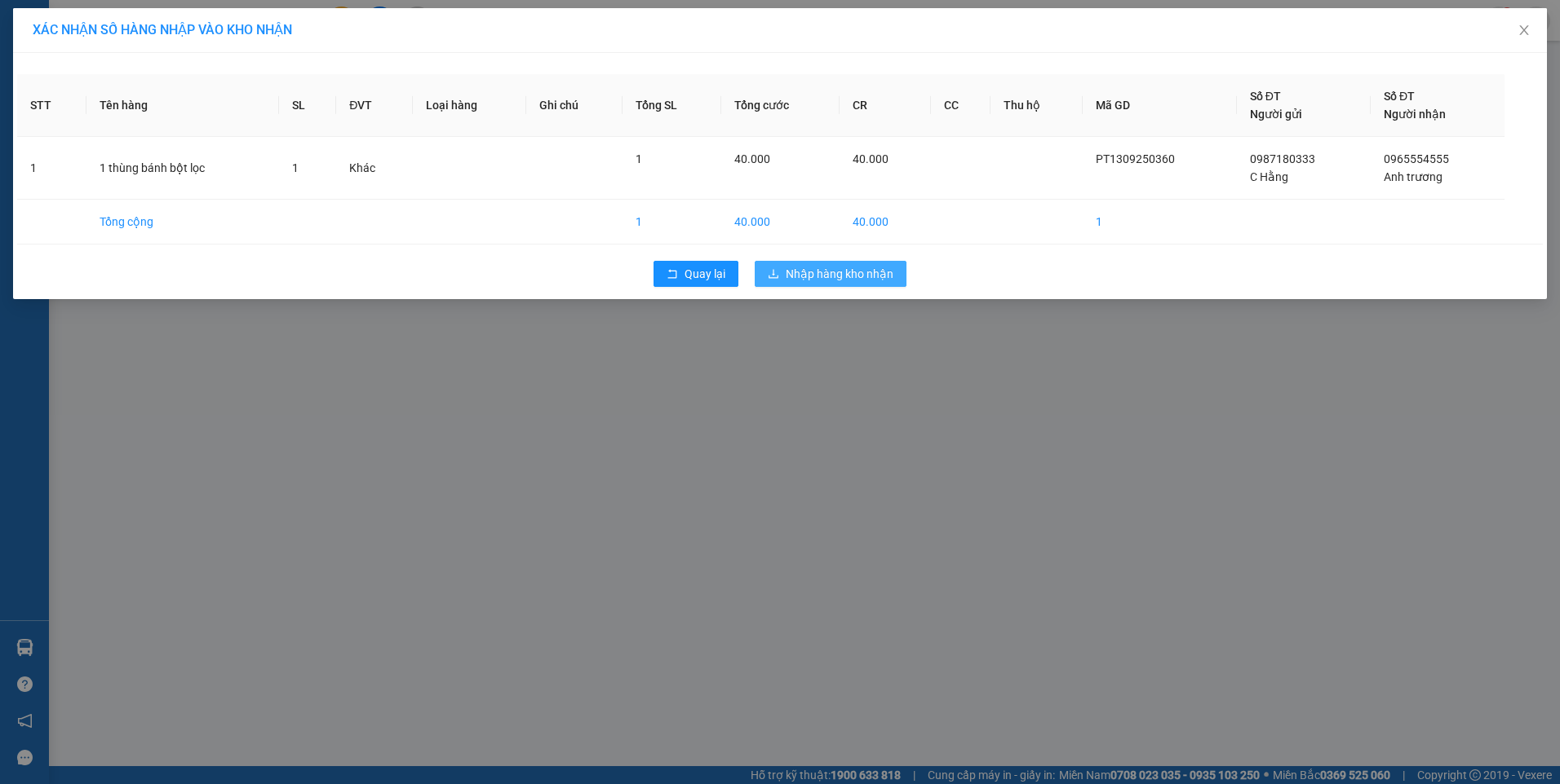
click at [782, 275] on button "Nhập hàng kho nhận" at bounding box center [830, 273] width 152 height 26
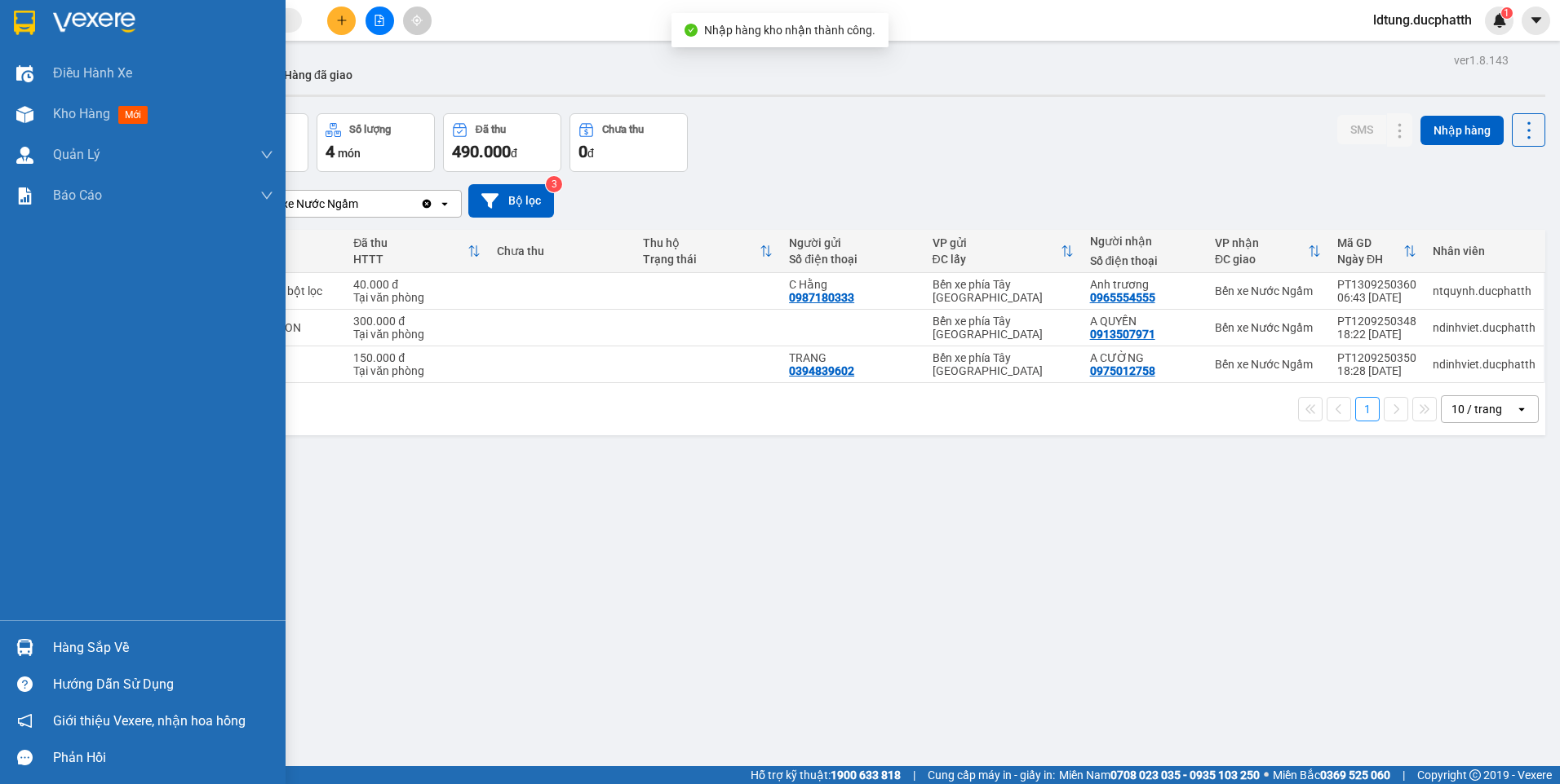
click at [45, 646] on div "Hàng sắp về" at bounding box center [142, 647] width 285 height 37
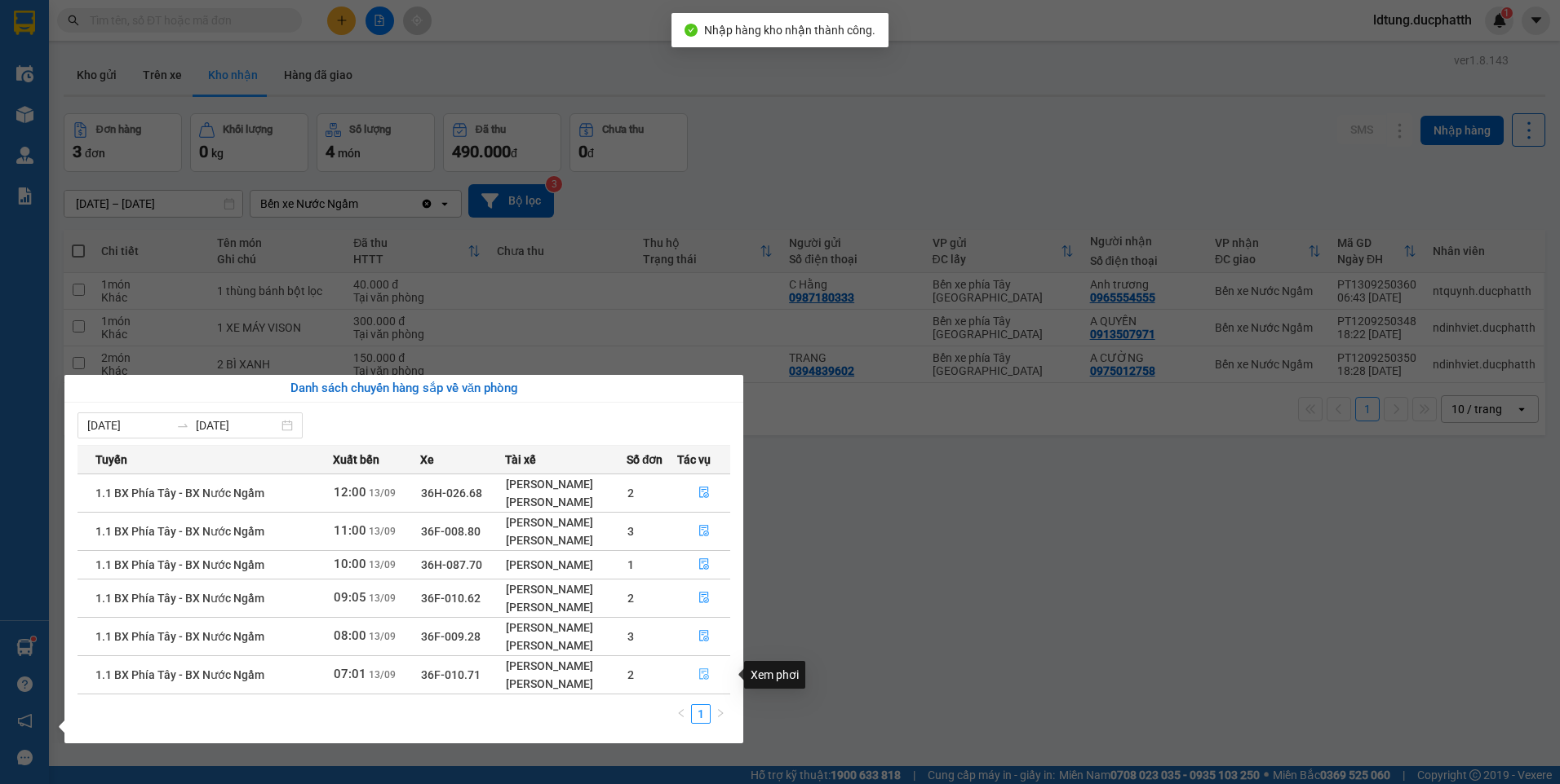
click at [704, 679] on icon "file-done" at bounding box center [704, 674] width 12 height 12
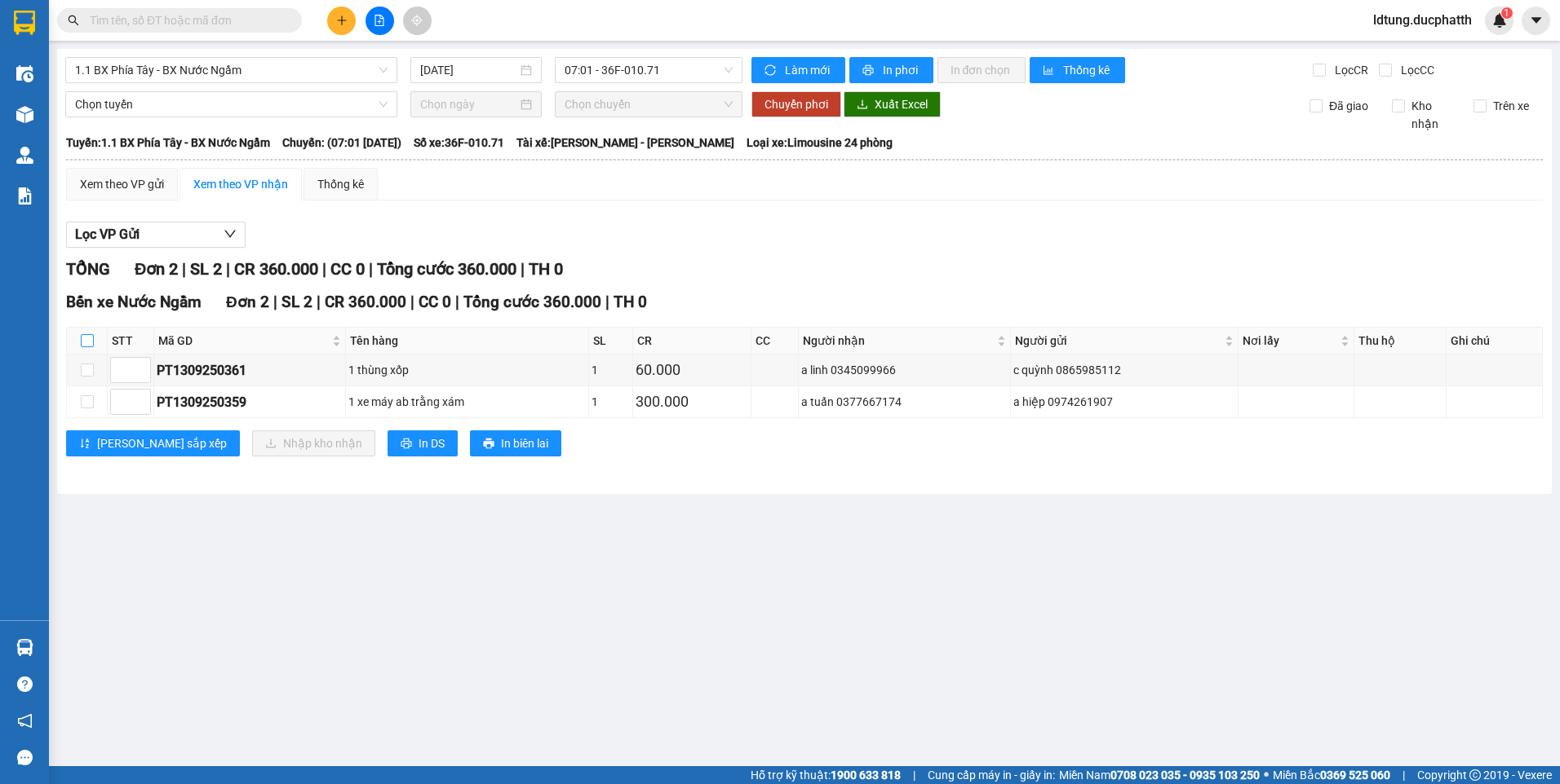
click at [85, 334] on label at bounding box center [87, 341] width 13 height 18
click at [85, 334] on input "checkbox" at bounding box center [87, 341] width 13 height 13
checkbox input "true"
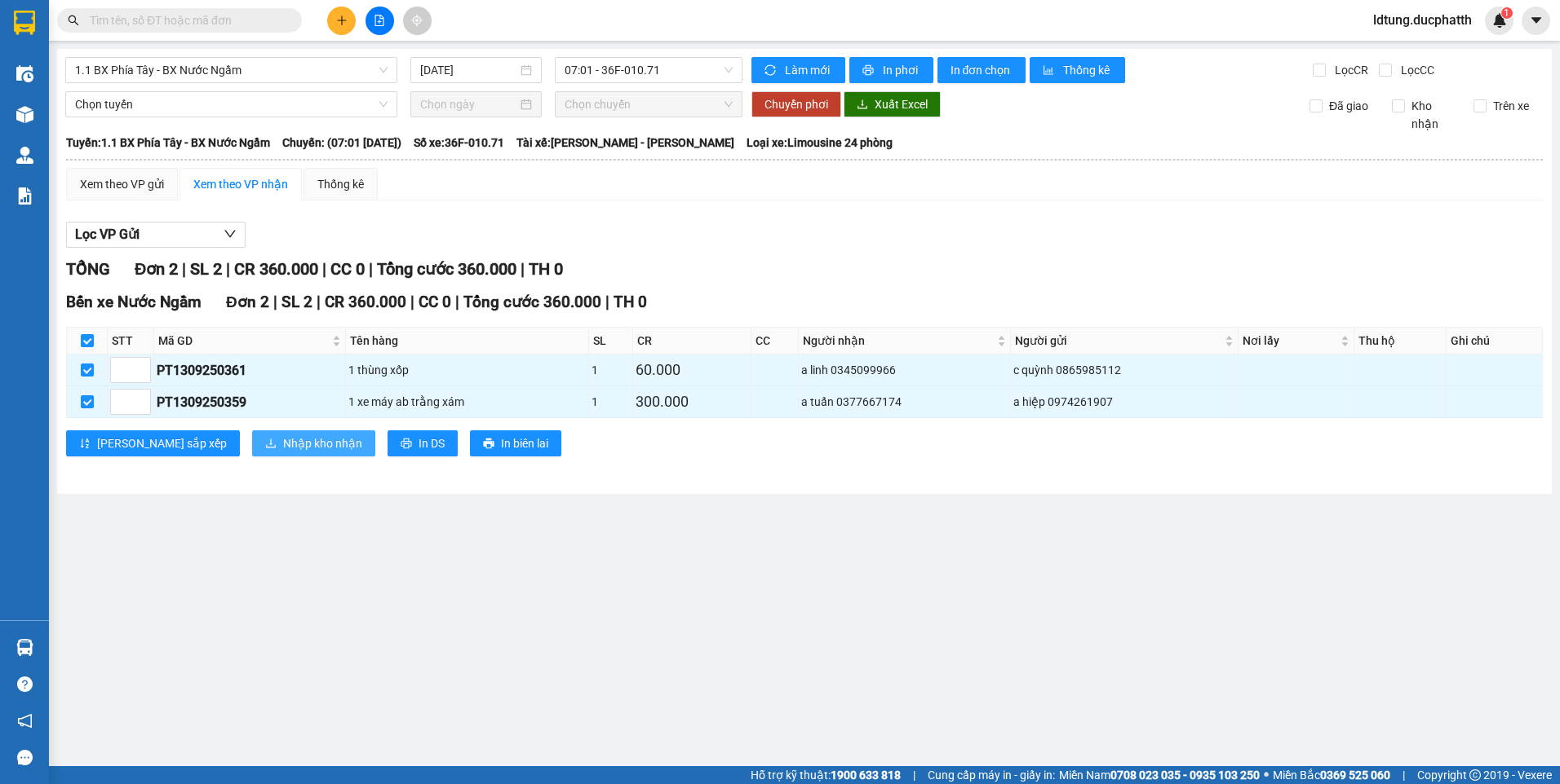
click at [283, 449] on span "Nhập kho nhận" at bounding box center [323, 443] width 79 height 18
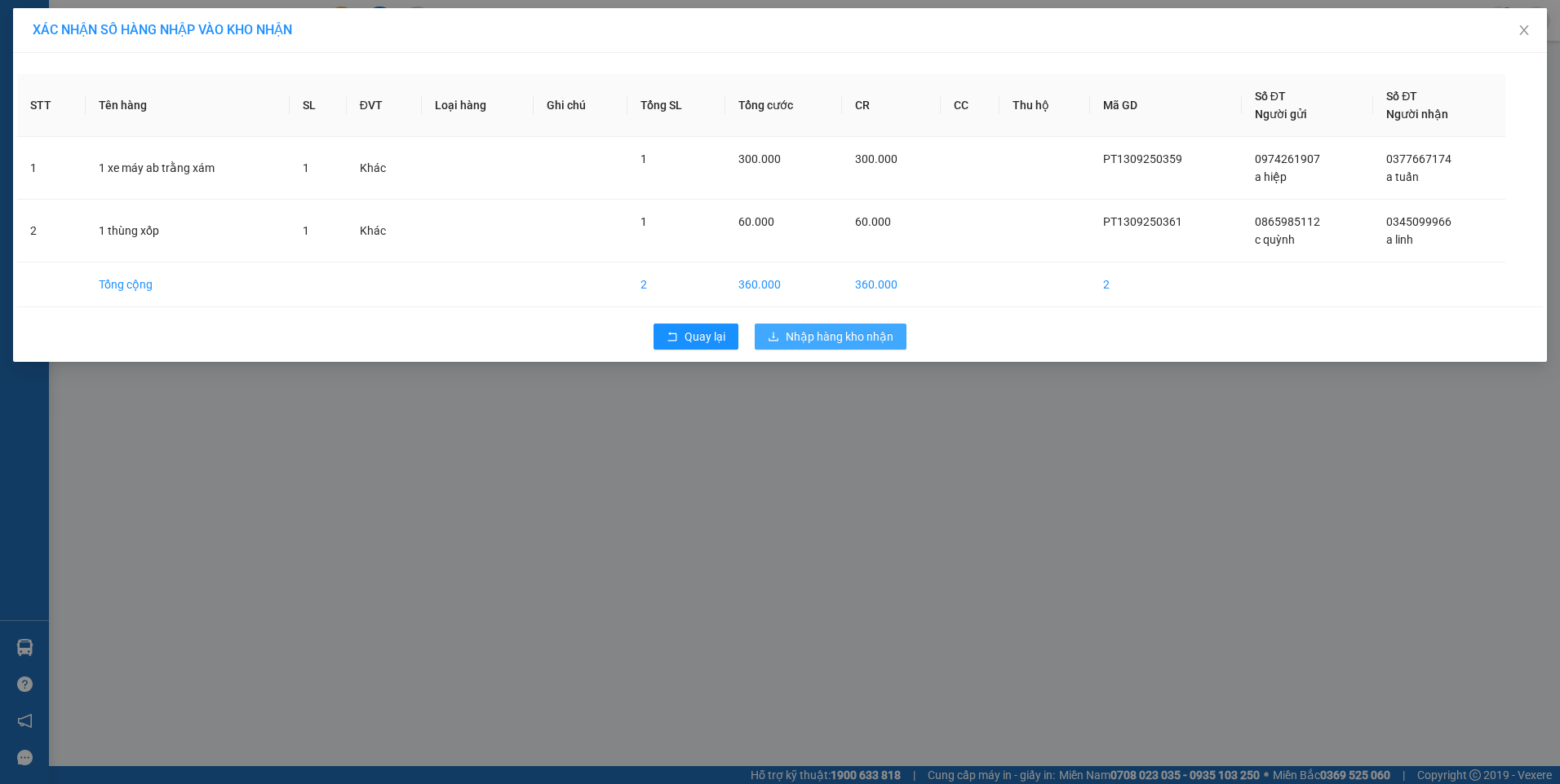
click at [804, 342] on span "Nhập hàng kho nhận" at bounding box center [839, 337] width 108 height 18
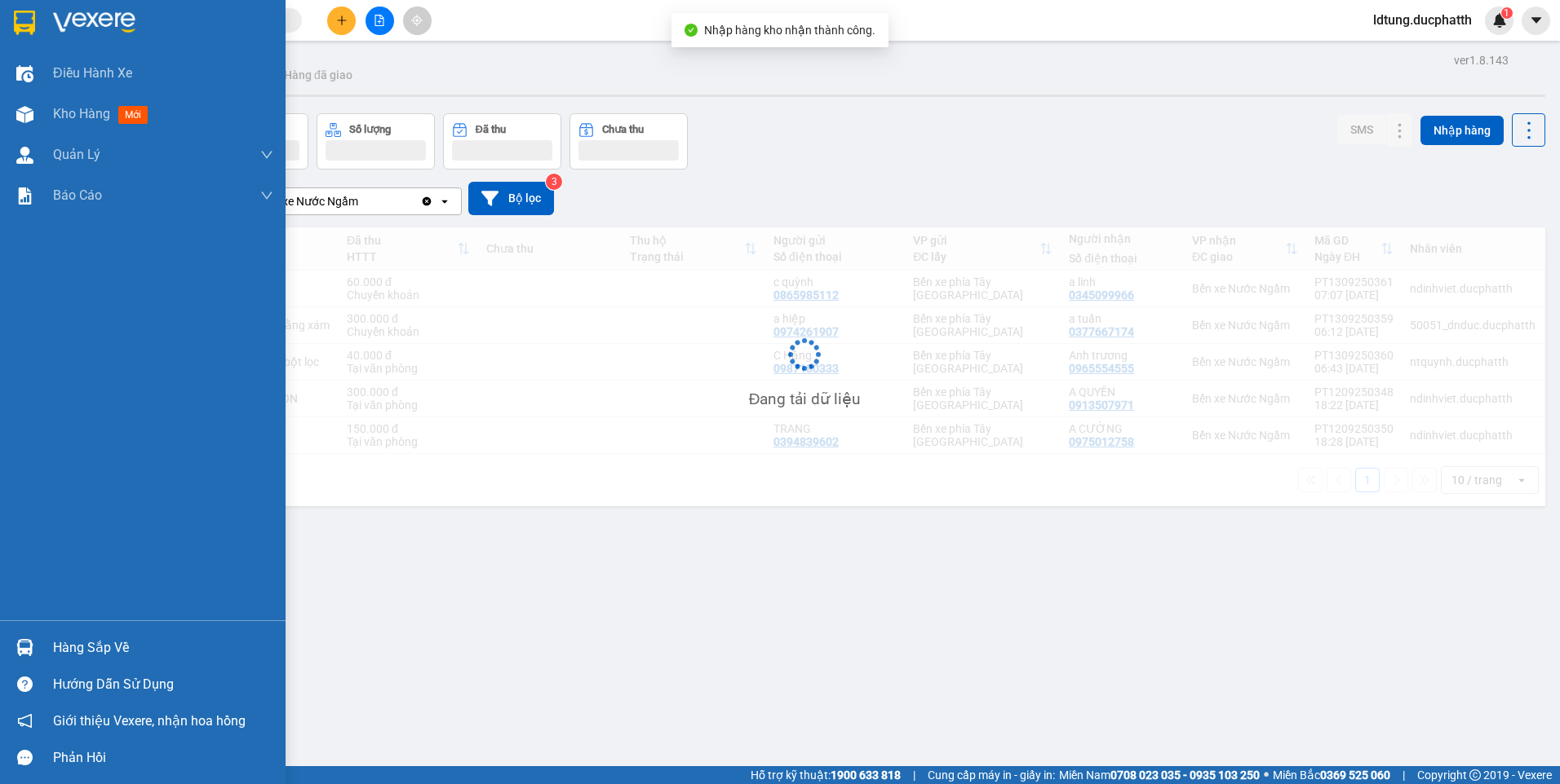
click at [58, 645] on div "Hàng sắp về" at bounding box center [163, 647] width 220 height 24
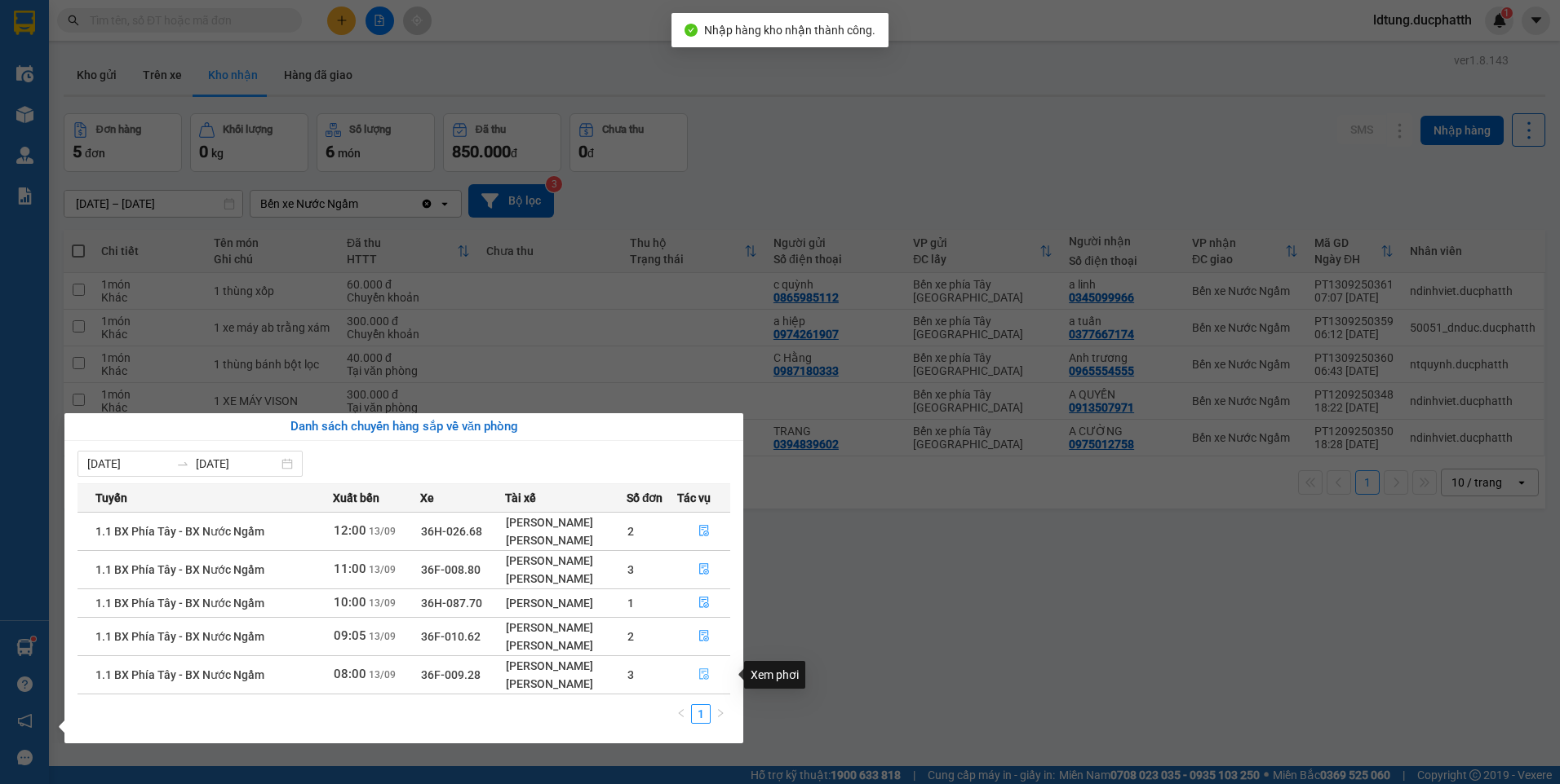
click at [705, 669] on icon "file-done" at bounding box center [704, 674] width 12 height 12
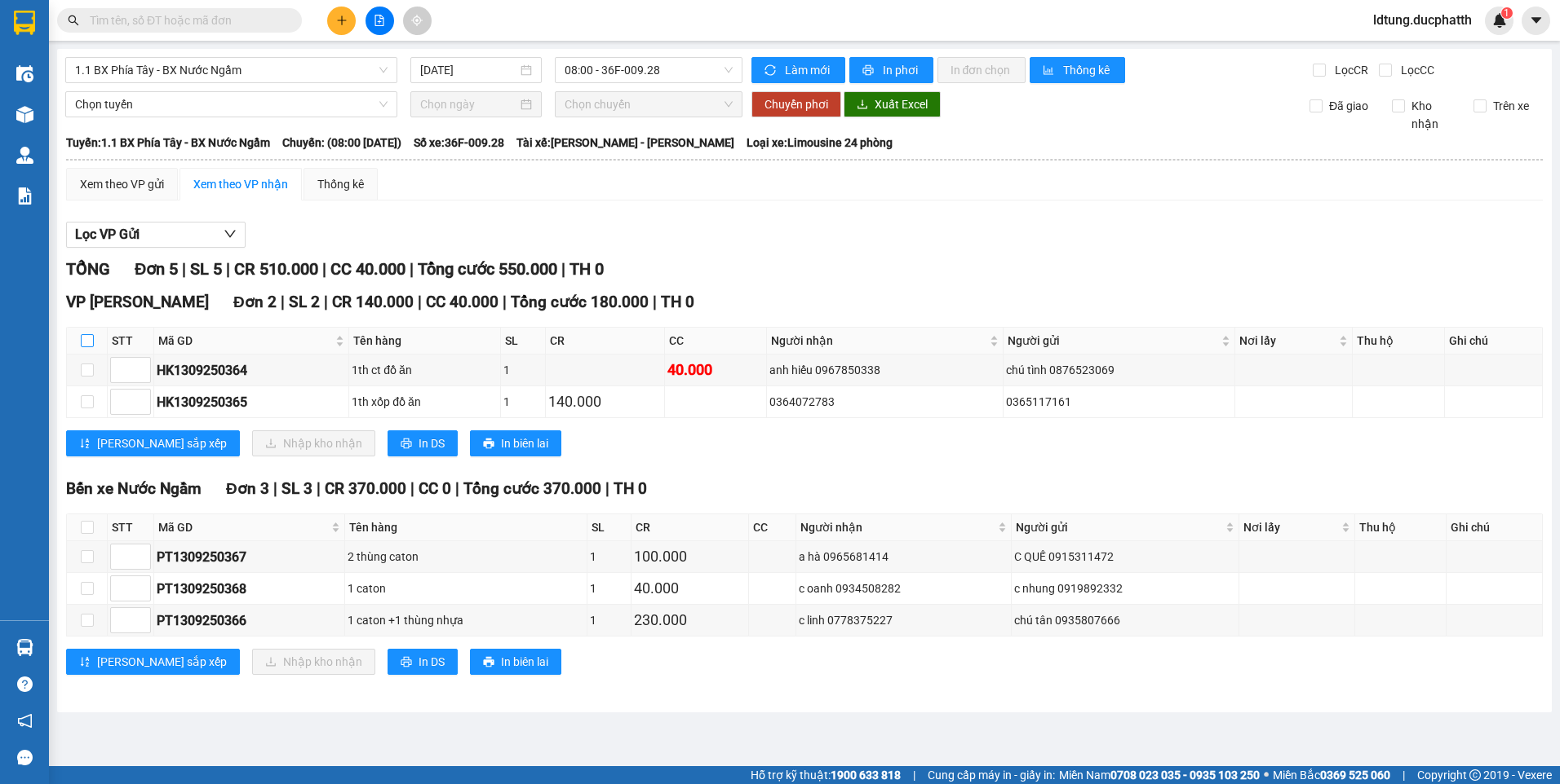
click at [88, 342] on input "checkbox" at bounding box center [87, 341] width 13 height 13
checkbox input "true"
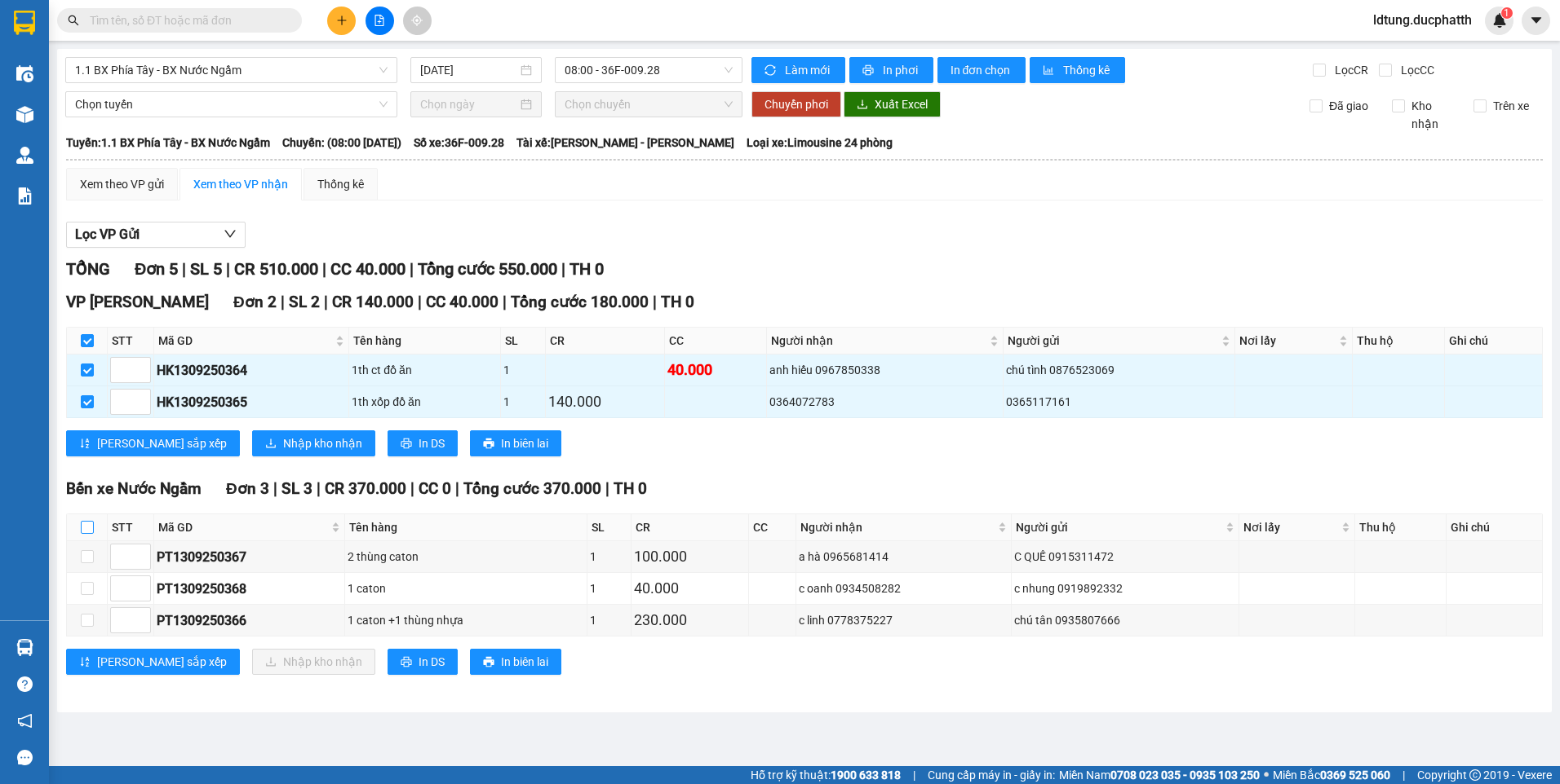
click at [87, 520] on label at bounding box center [87, 528] width 13 height 18
click at [87, 521] on input "checkbox" at bounding box center [87, 528] width 13 height 13
checkbox input "true"
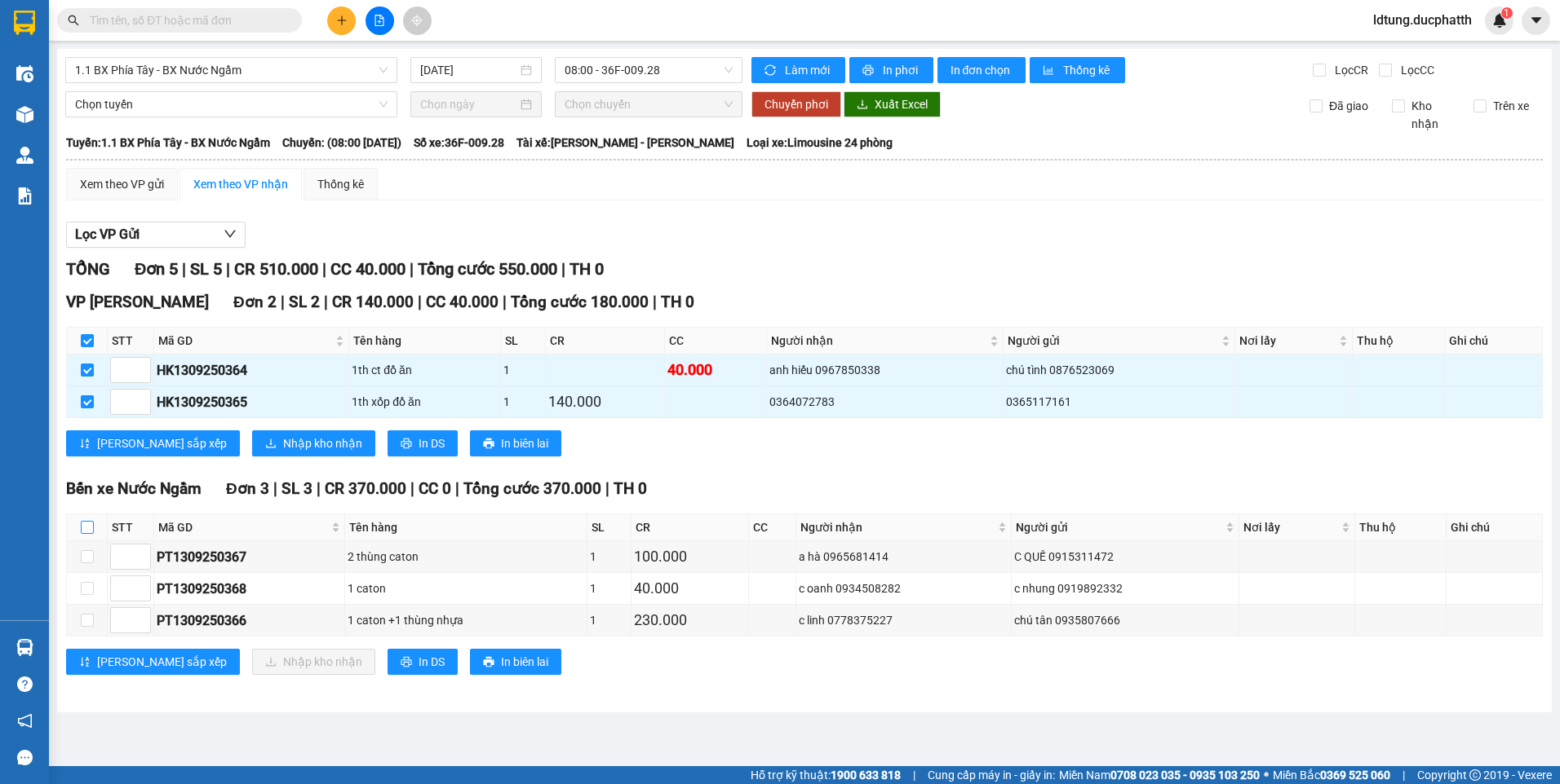
checkbox input "true"
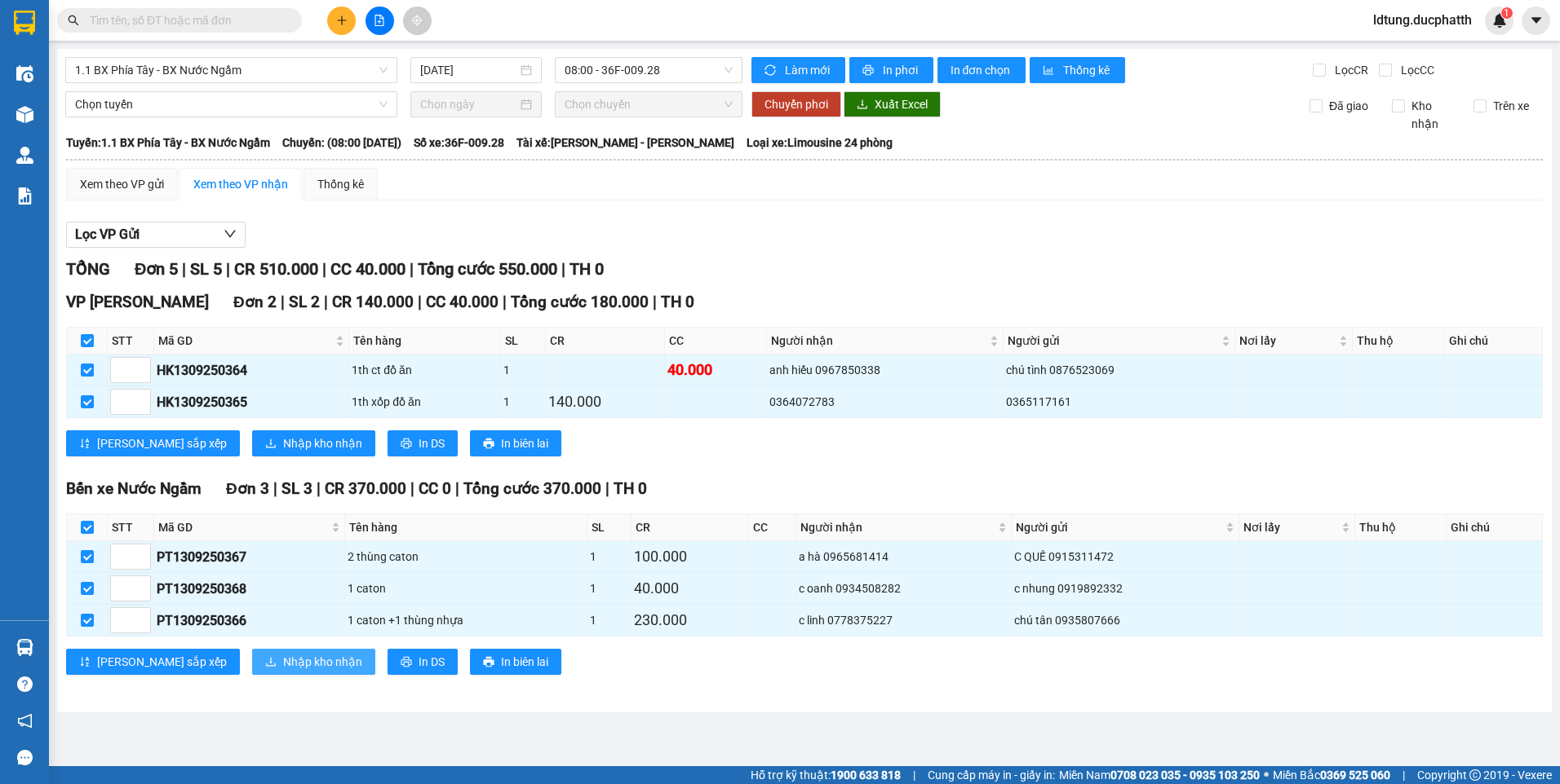
click at [283, 661] on span "Nhập kho nhận" at bounding box center [323, 662] width 79 height 18
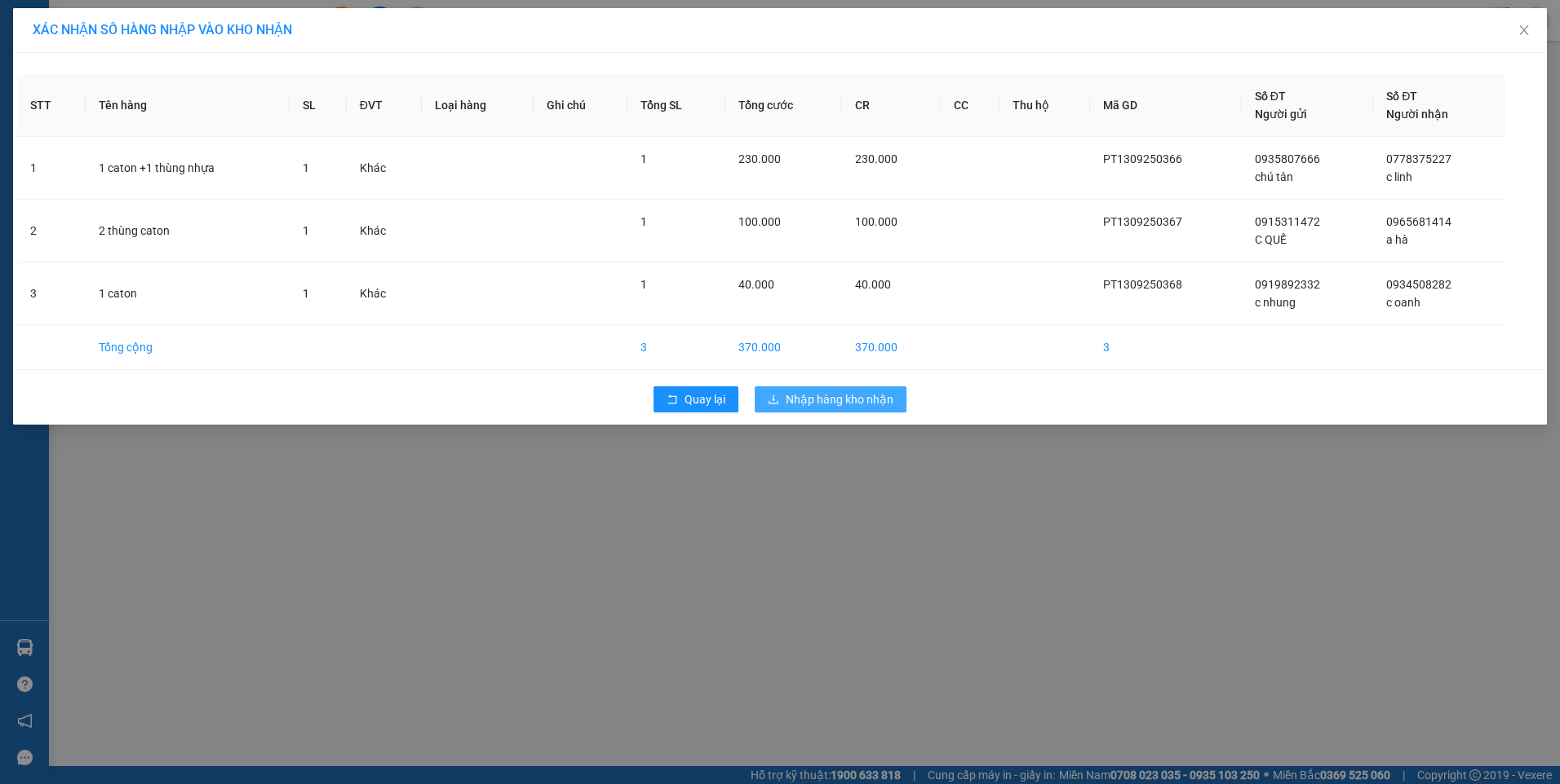
click at [800, 401] on span "Nhập hàng kho nhận" at bounding box center [839, 399] width 108 height 18
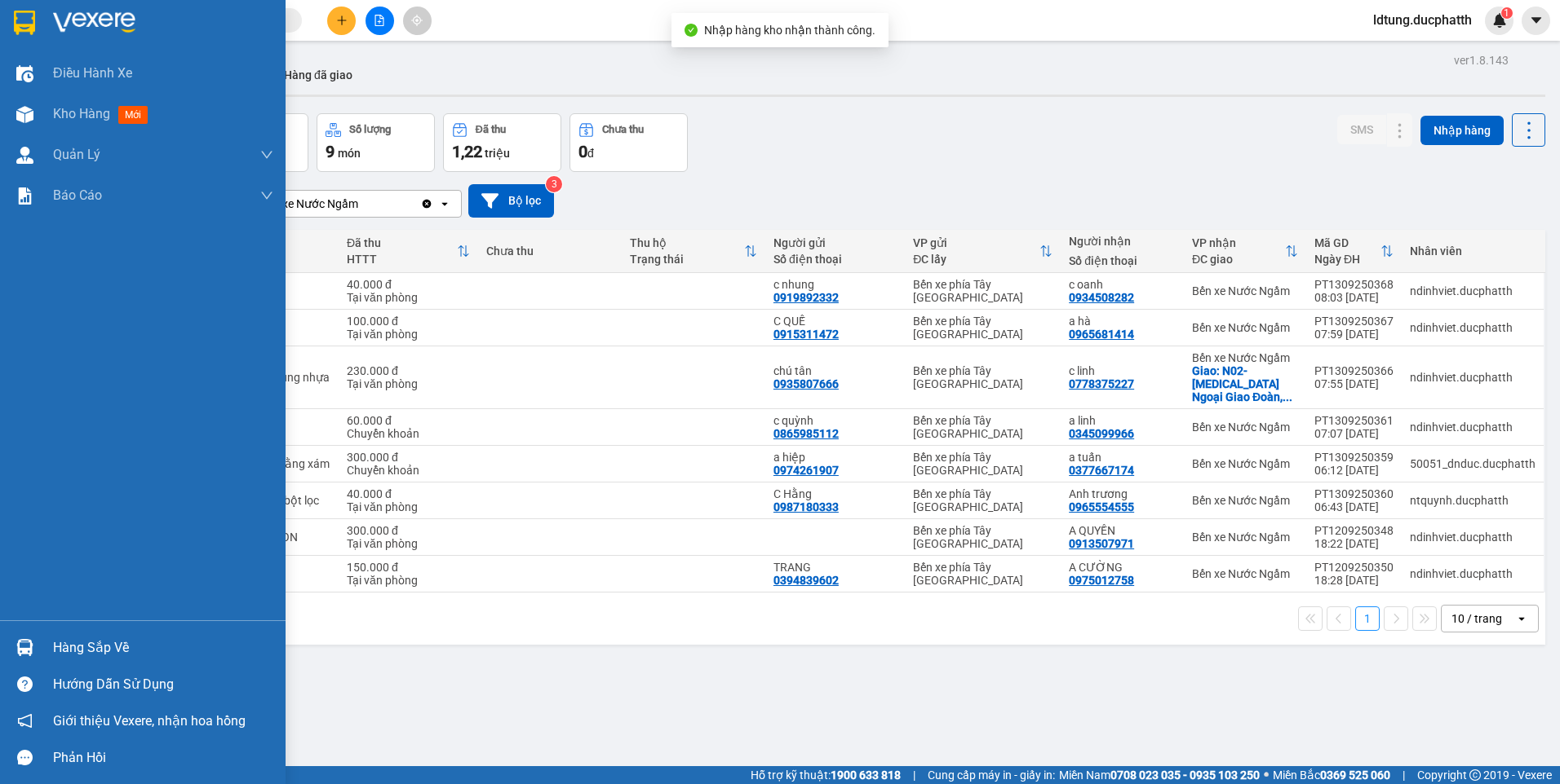
click at [31, 655] on img at bounding box center [24, 647] width 17 height 17
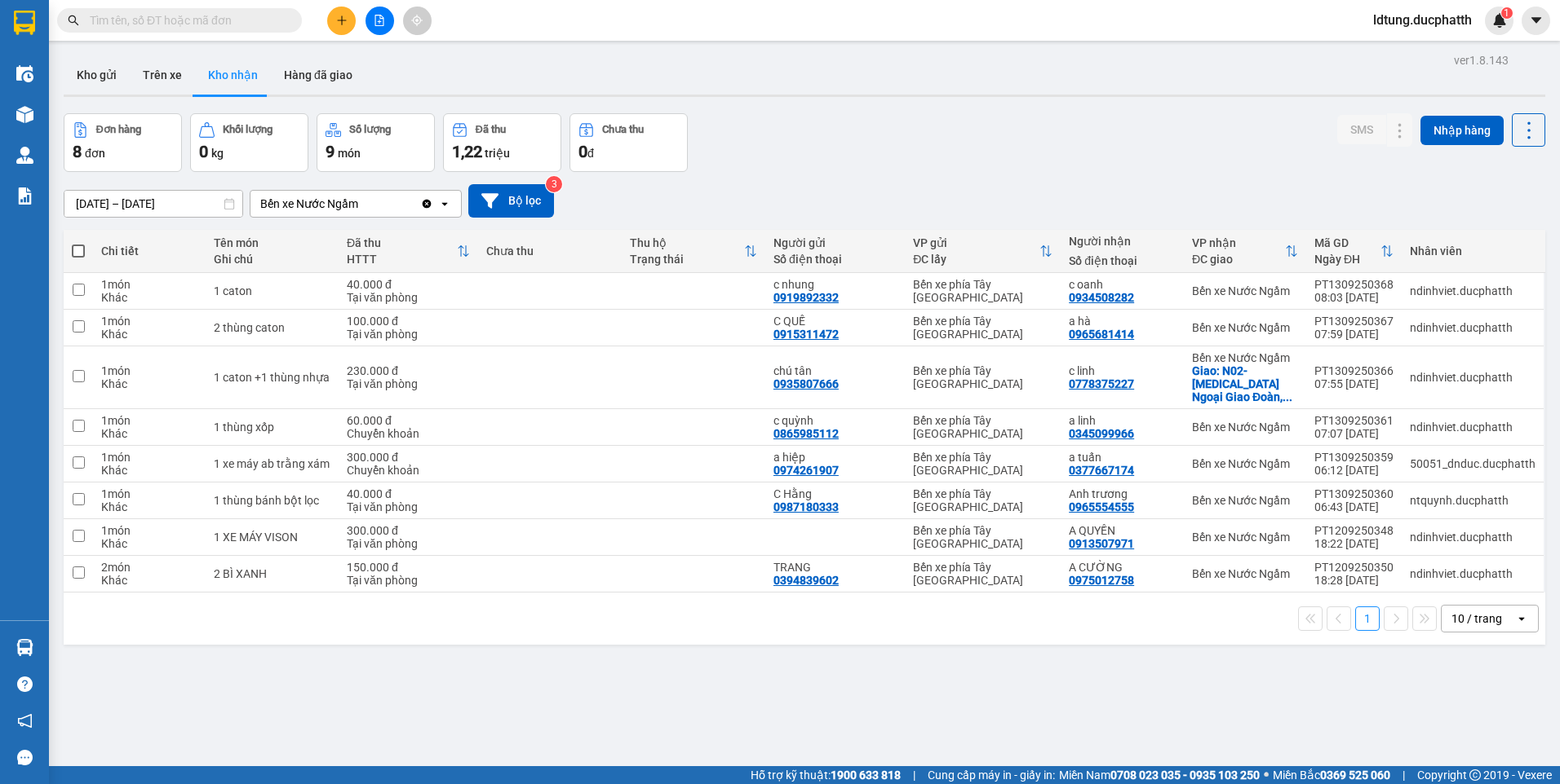
click at [850, 648] on section "Kết quả tìm kiếm ( 0 ) Bộ lọc No Data ldtung.ducphatth 1 Điều hành xe Kho hàng …" at bounding box center [780, 392] width 1560 height 784
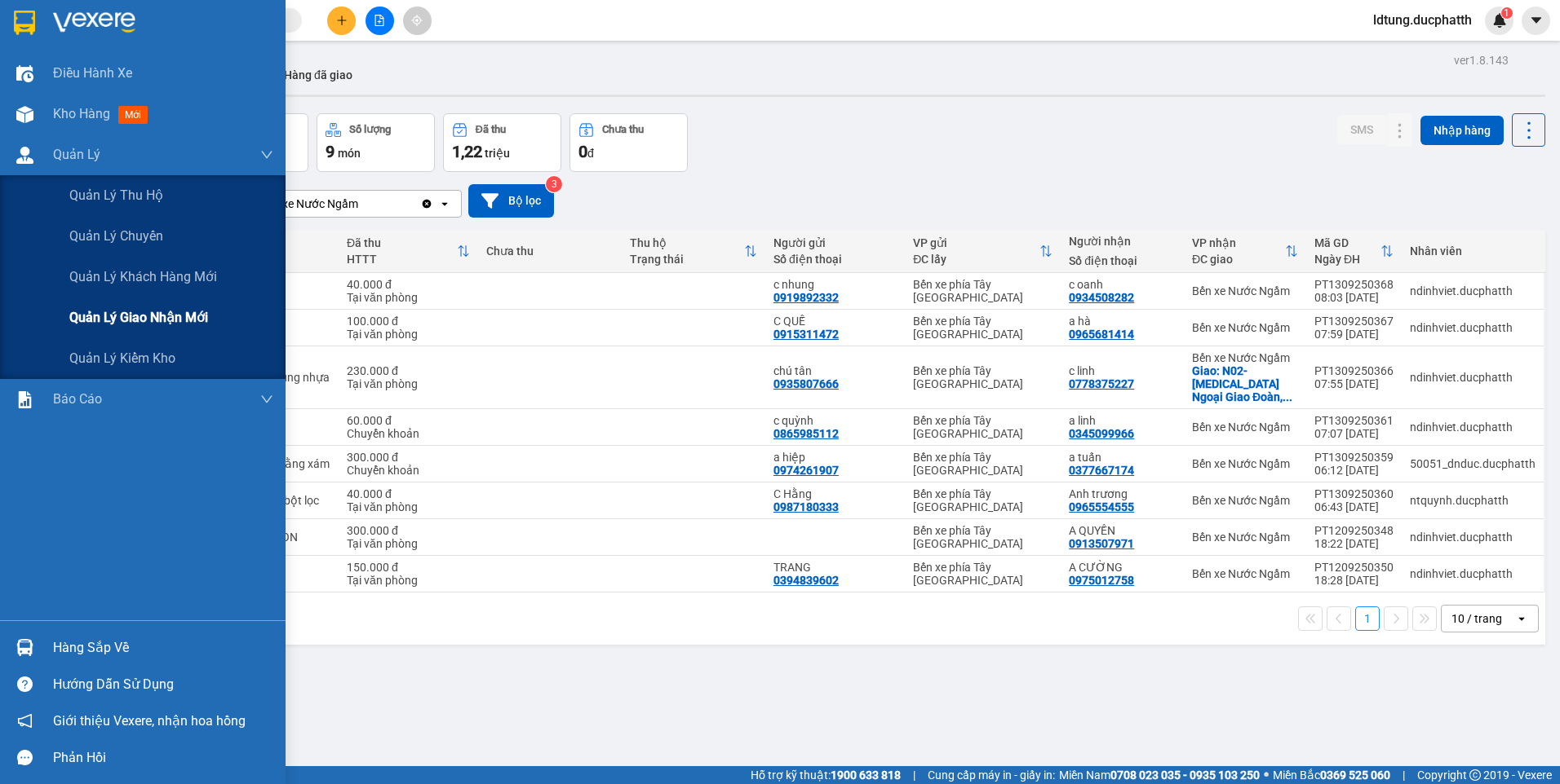
click at [152, 312] on span "Quản lý giao nhận mới" at bounding box center [139, 317] width 139 height 21
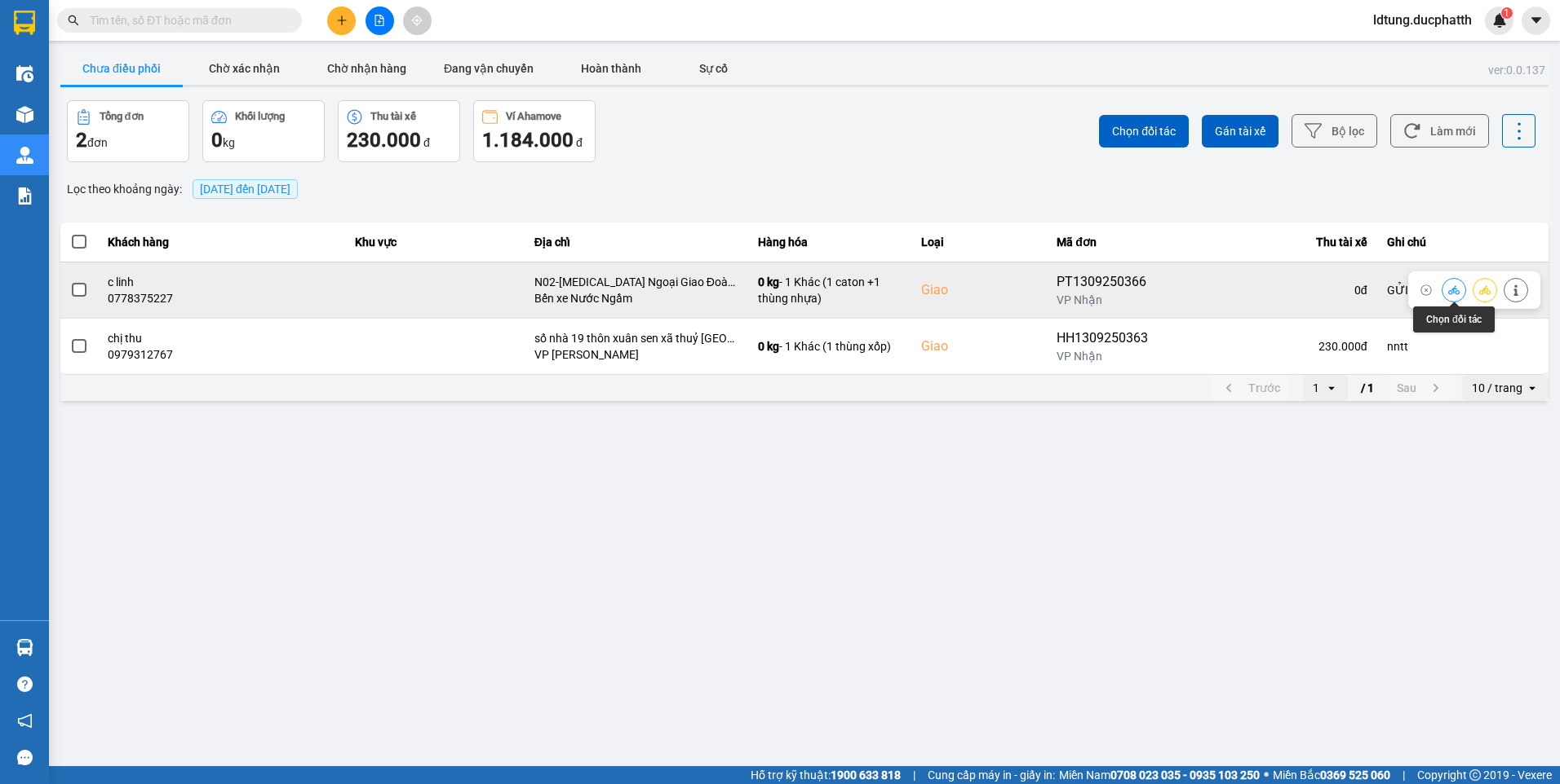
click at [1448, 294] on button at bounding box center [1453, 290] width 22 height 29
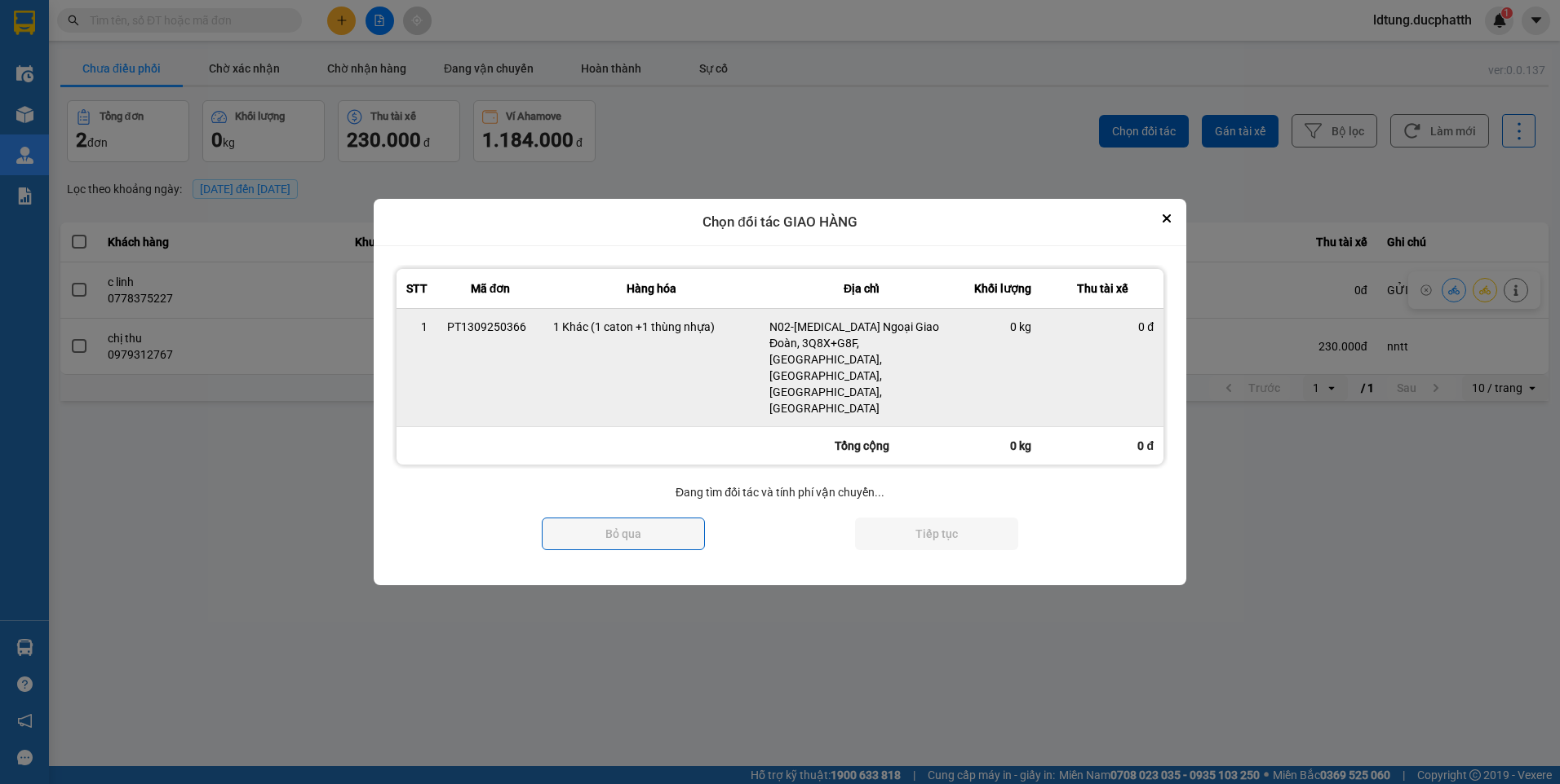
click at [1100, 371] on td "0 đ" at bounding box center [1102, 368] width 122 height 119
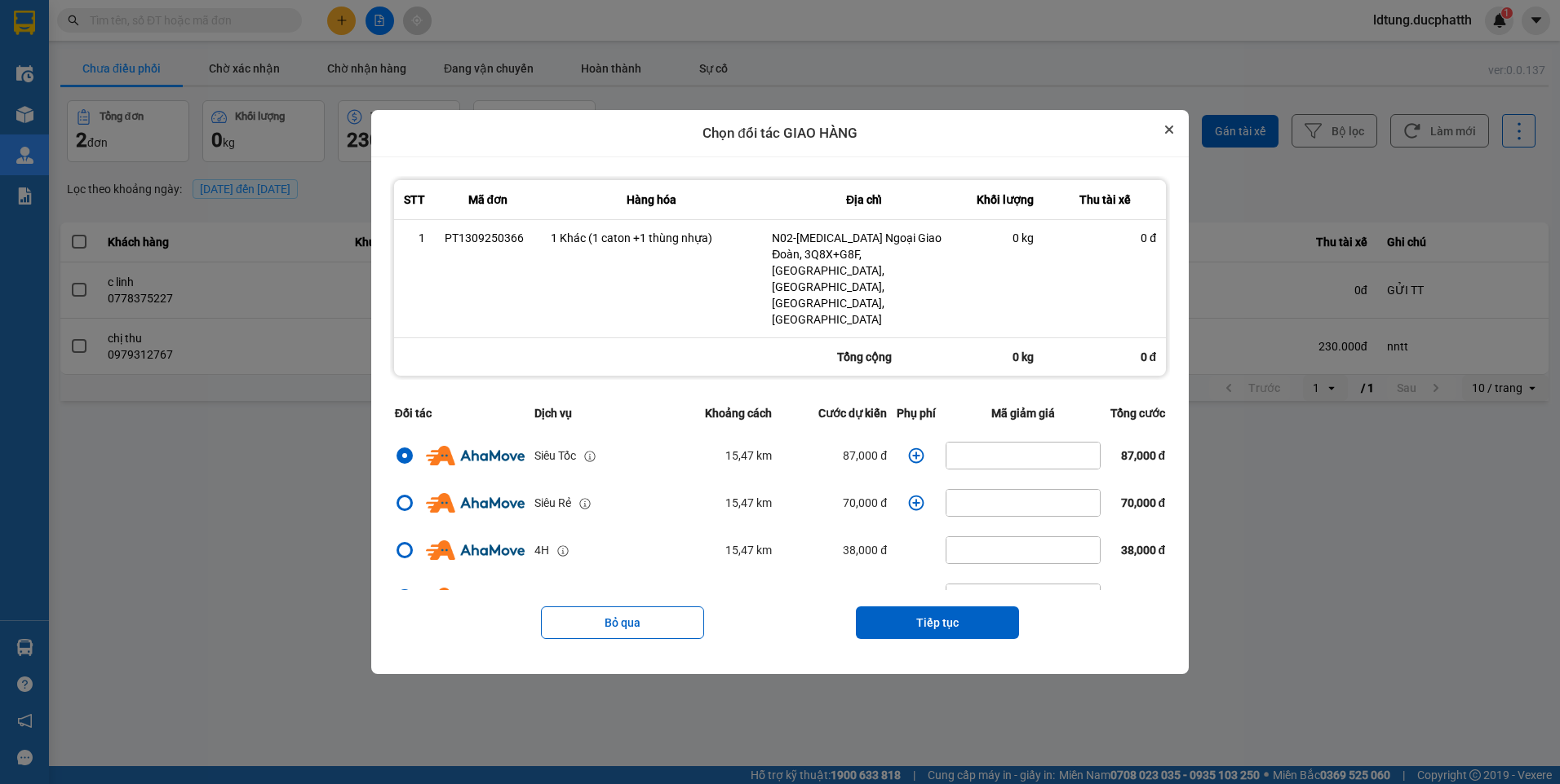
click at [1179, 139] on button "Close" at bounding box center [1170, 129] width 20 height 20
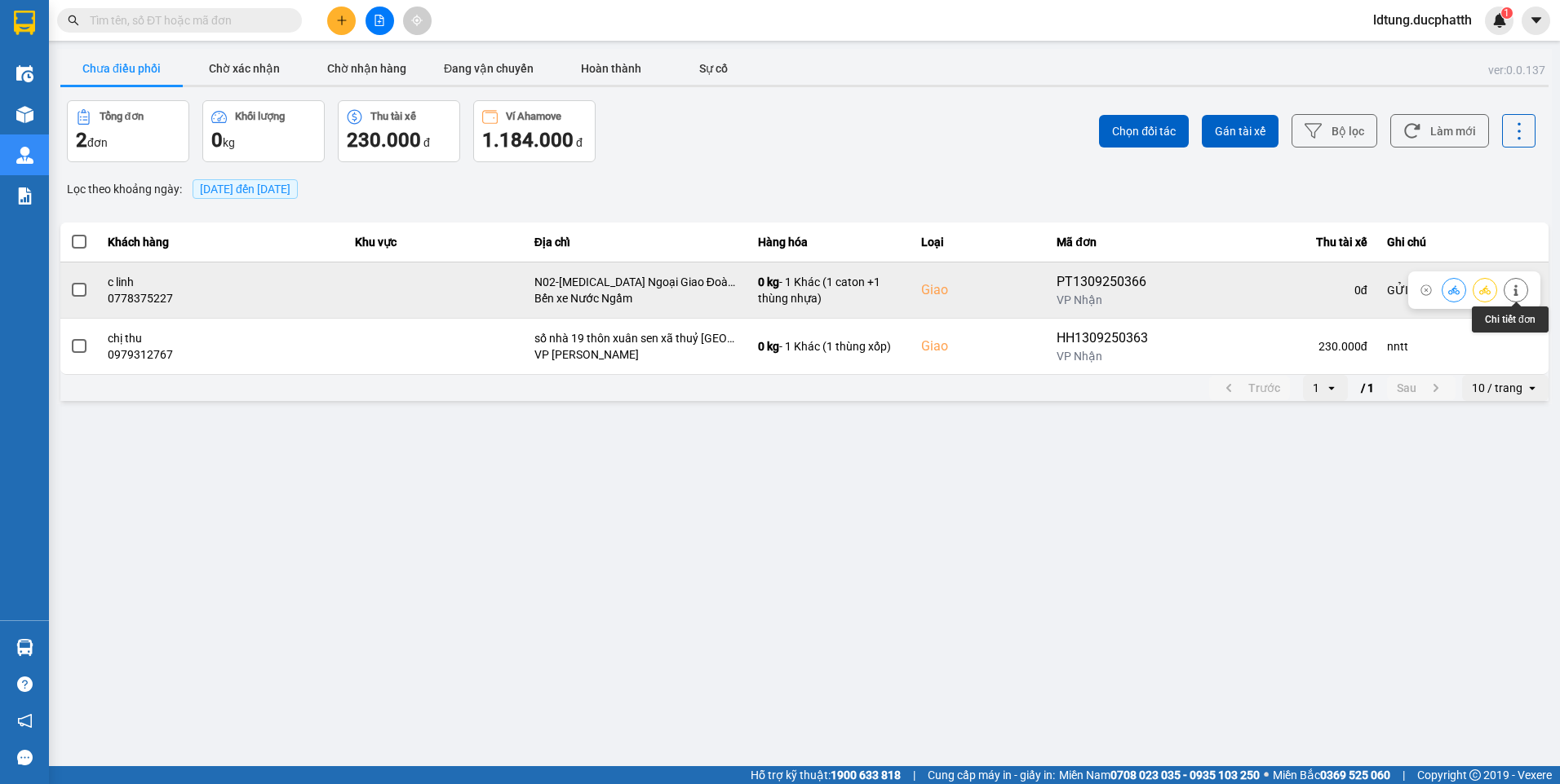
click at [1514, 288] on icon at bounding box center [1516, 290] width 12 height 12
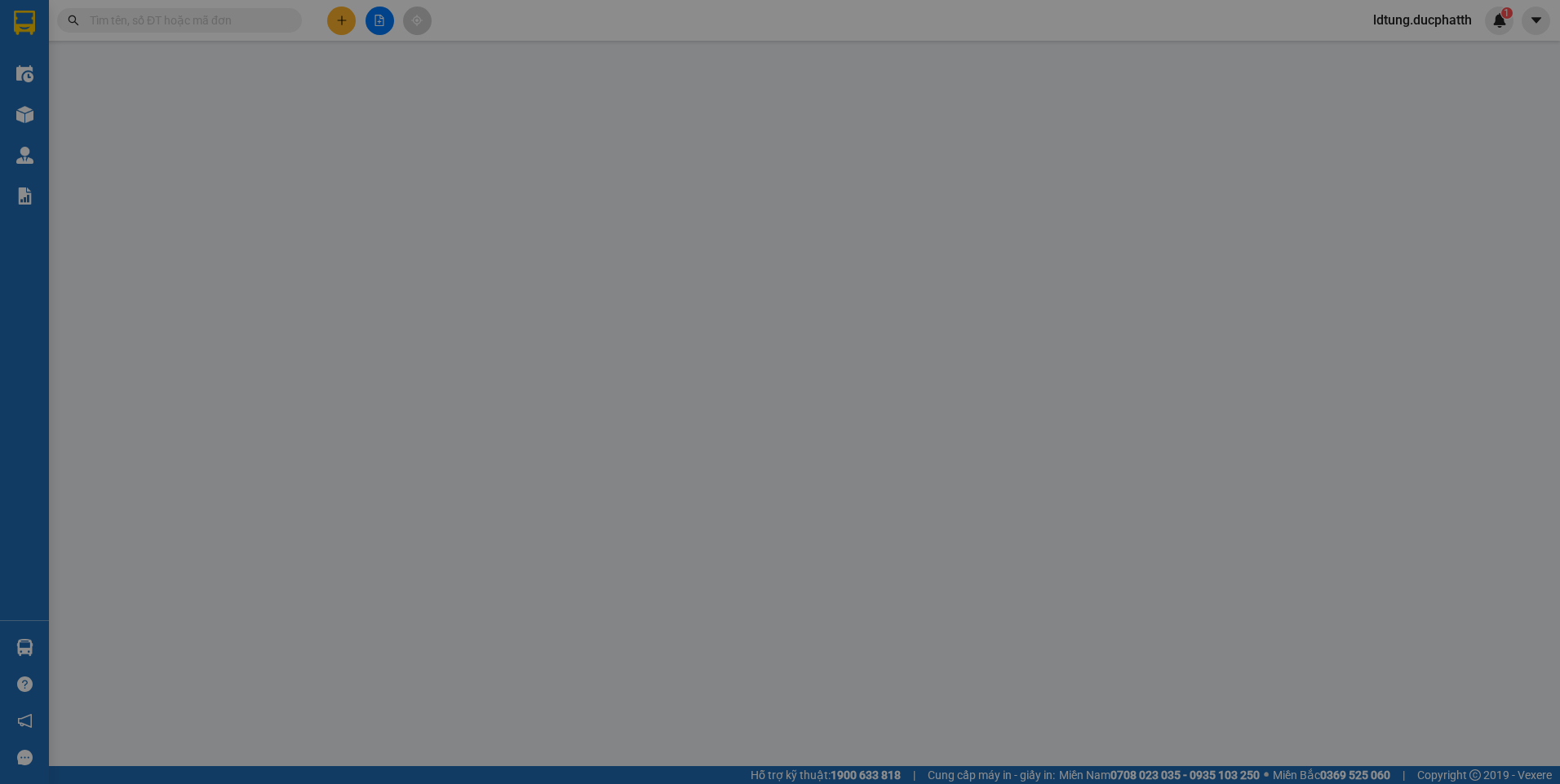
type input "0935807666"
type input "chú tân"
type input "0778375227"
type input "c linh"
checkbox input "true"
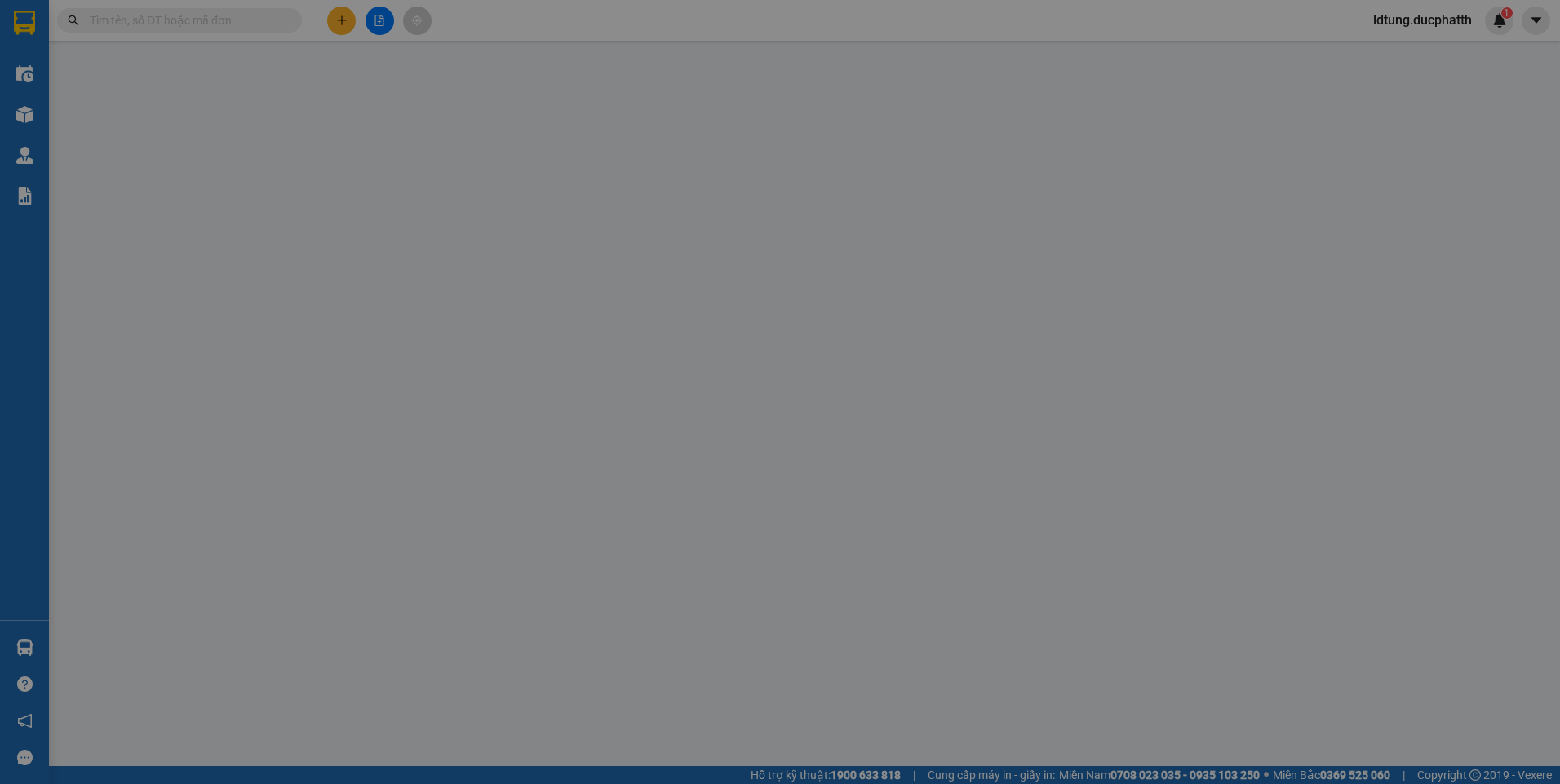
type input "N02-[MEDICAL_DATA] Ngoại Giao Đoàn, 3Q8X+G8F, [GEOGRAPHIC_DATA], [GEOGRAPHIC_DA…"
type input "GỬI TT"
type input "230.000"
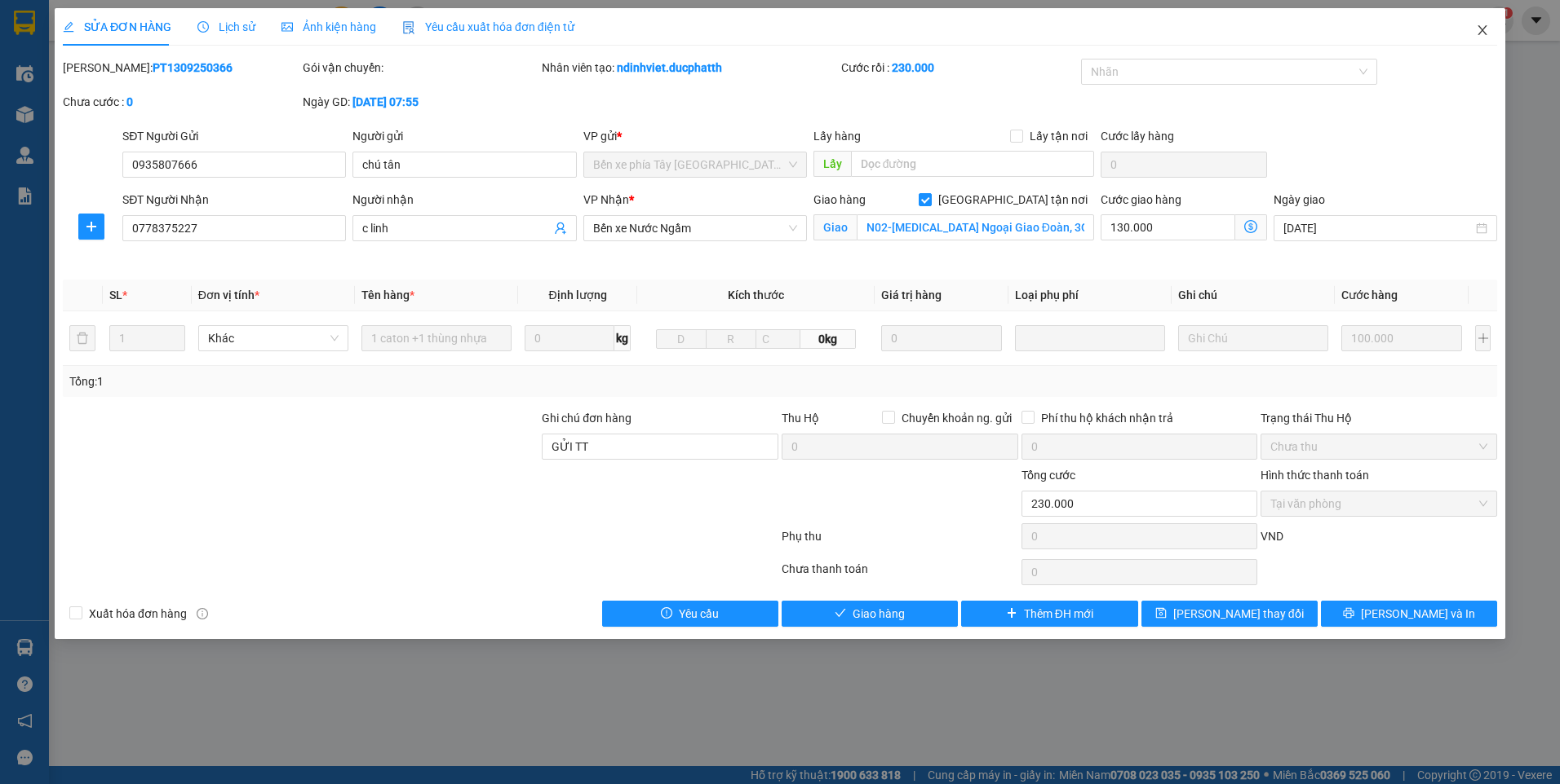
click at [1484, 28] on icon "close" at bounding box center [1483, 30] width 13 height 13
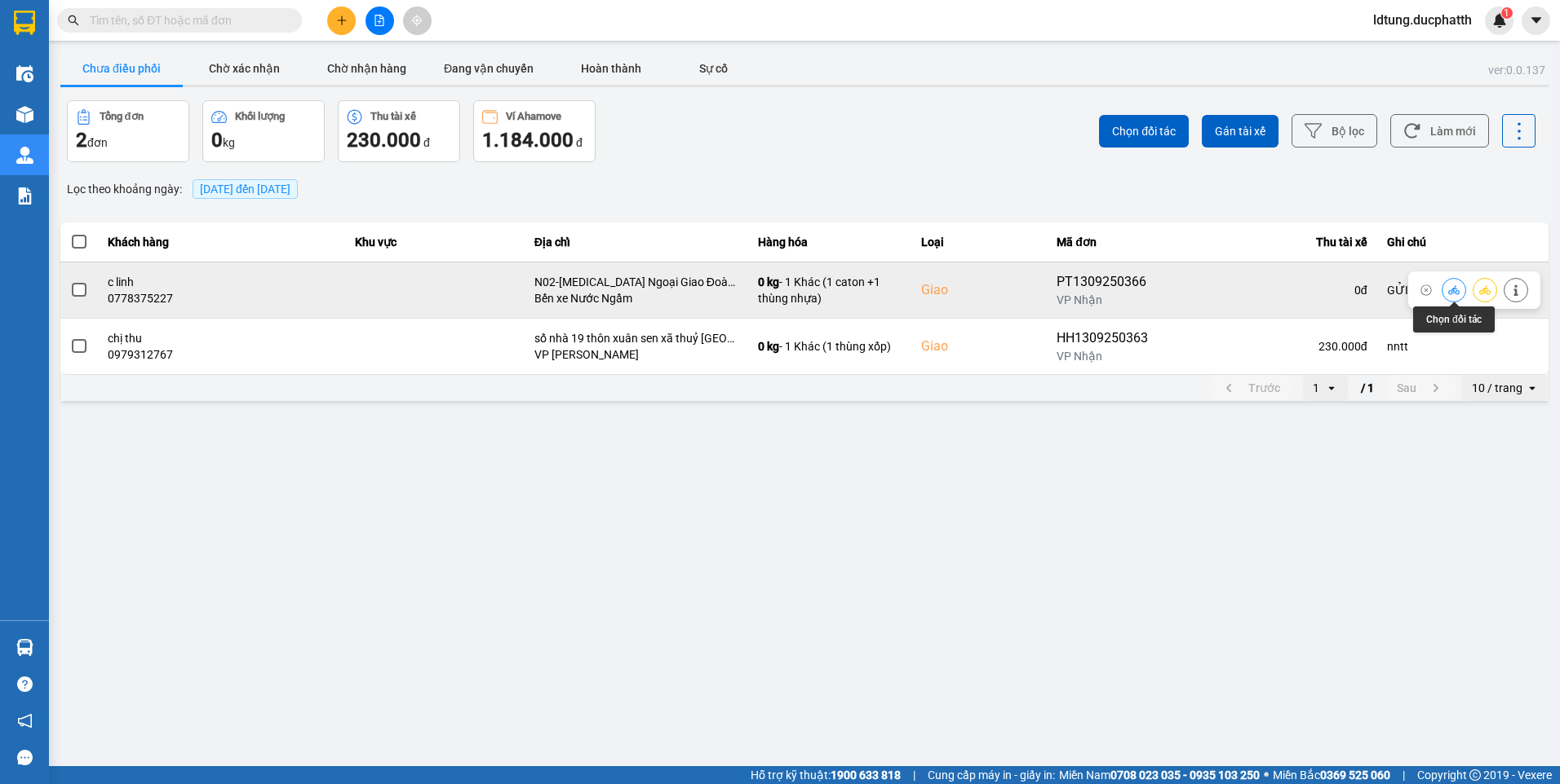
click at [1459, 288] on button at bounding box center [1453, 290] width 22 height 29
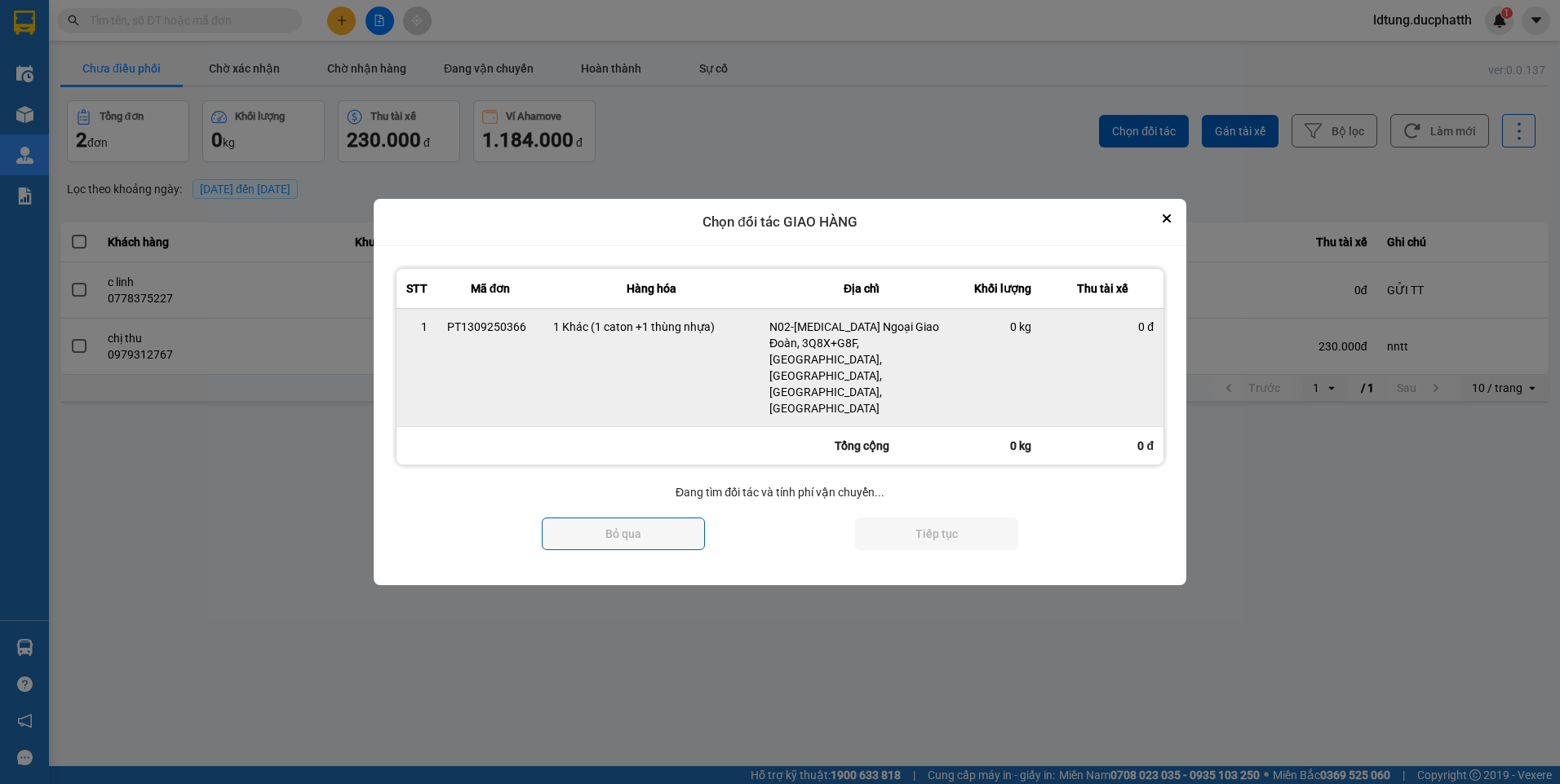
click at [1065, 372] on td "0 đ" at bounding box center [1102, 368] width 122 height 119
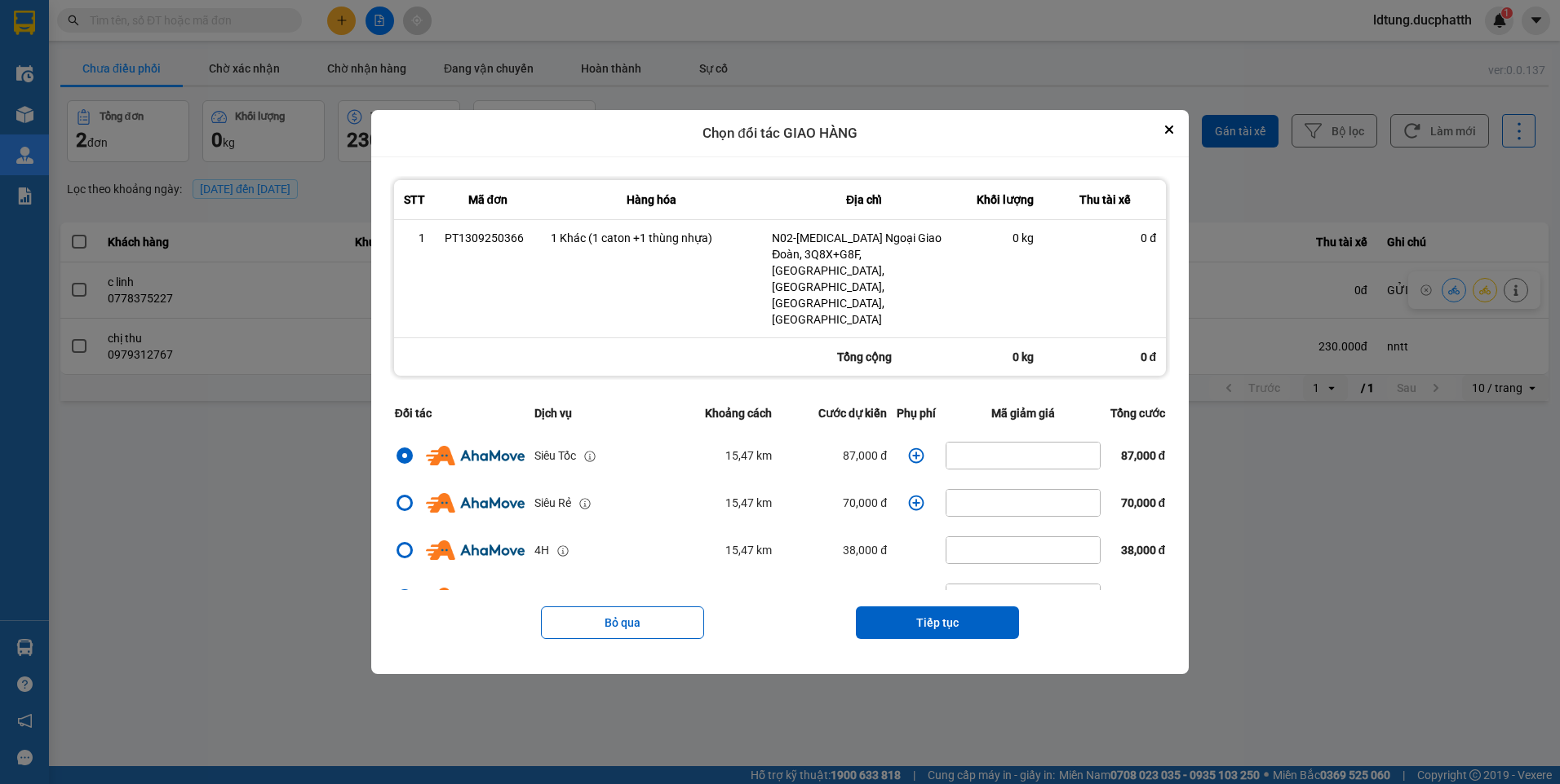
click at [913, 448] on icon "dialog" at bounding box center [916, 456] width 16 height 16
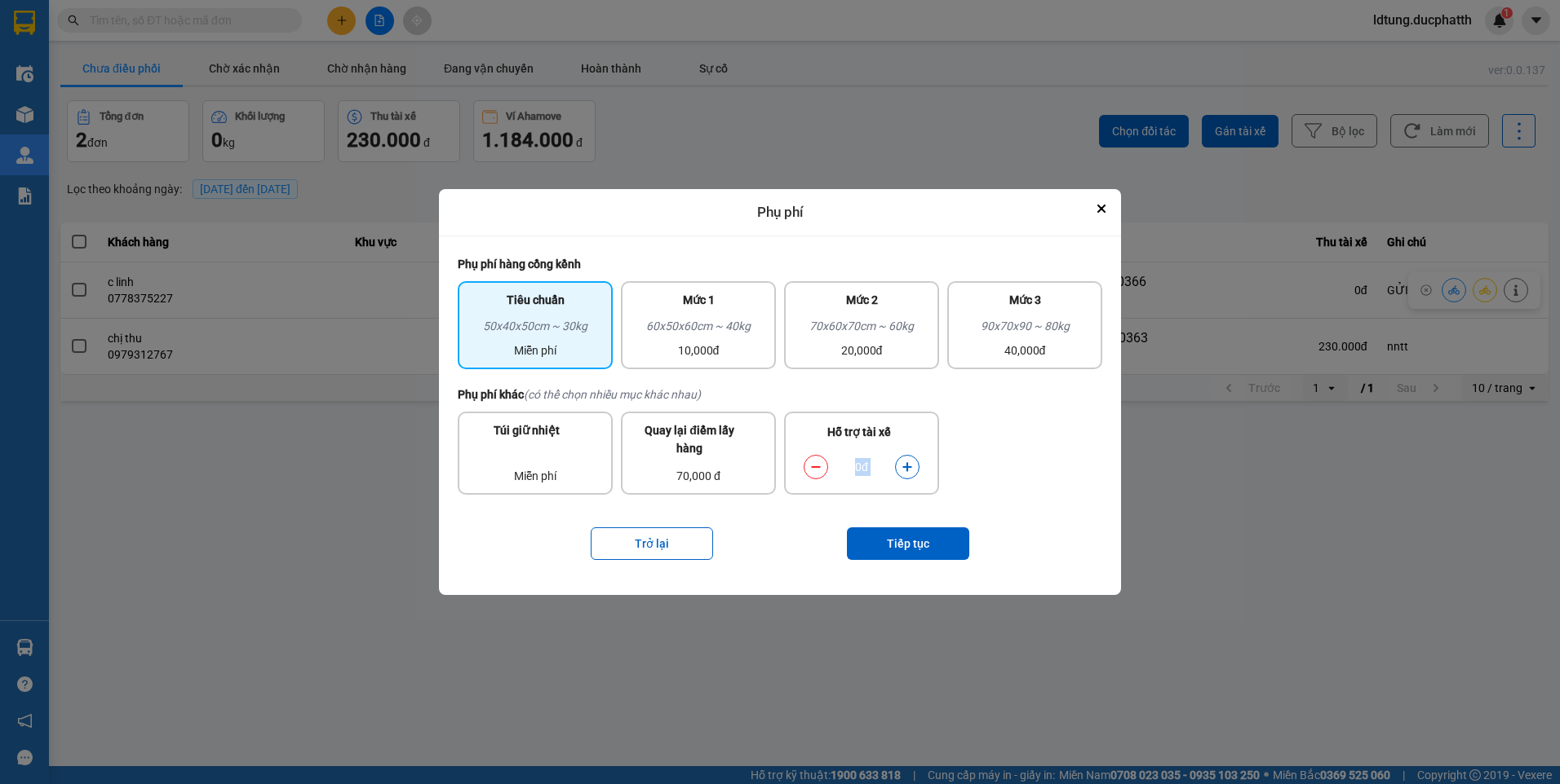
drag, startPoint x: 912, startPoint y: 449, endPoint x: 909, endPoint y: 462, distance: 13.3
click at [909, 462] on div "Hỗ trợ tài xế 0đ" at bounding box center [862, 453] width 155 height 84
click at [910, 462] on icon "dialog" at bounding box center [907, 467] width 12 height 12
click at [914, 460] on button "dialog" at bounding box center [907, 467] width 22 height 29
click at [916, 459] on button "dialog" at bounding box center [907, 467] width 22 height 29
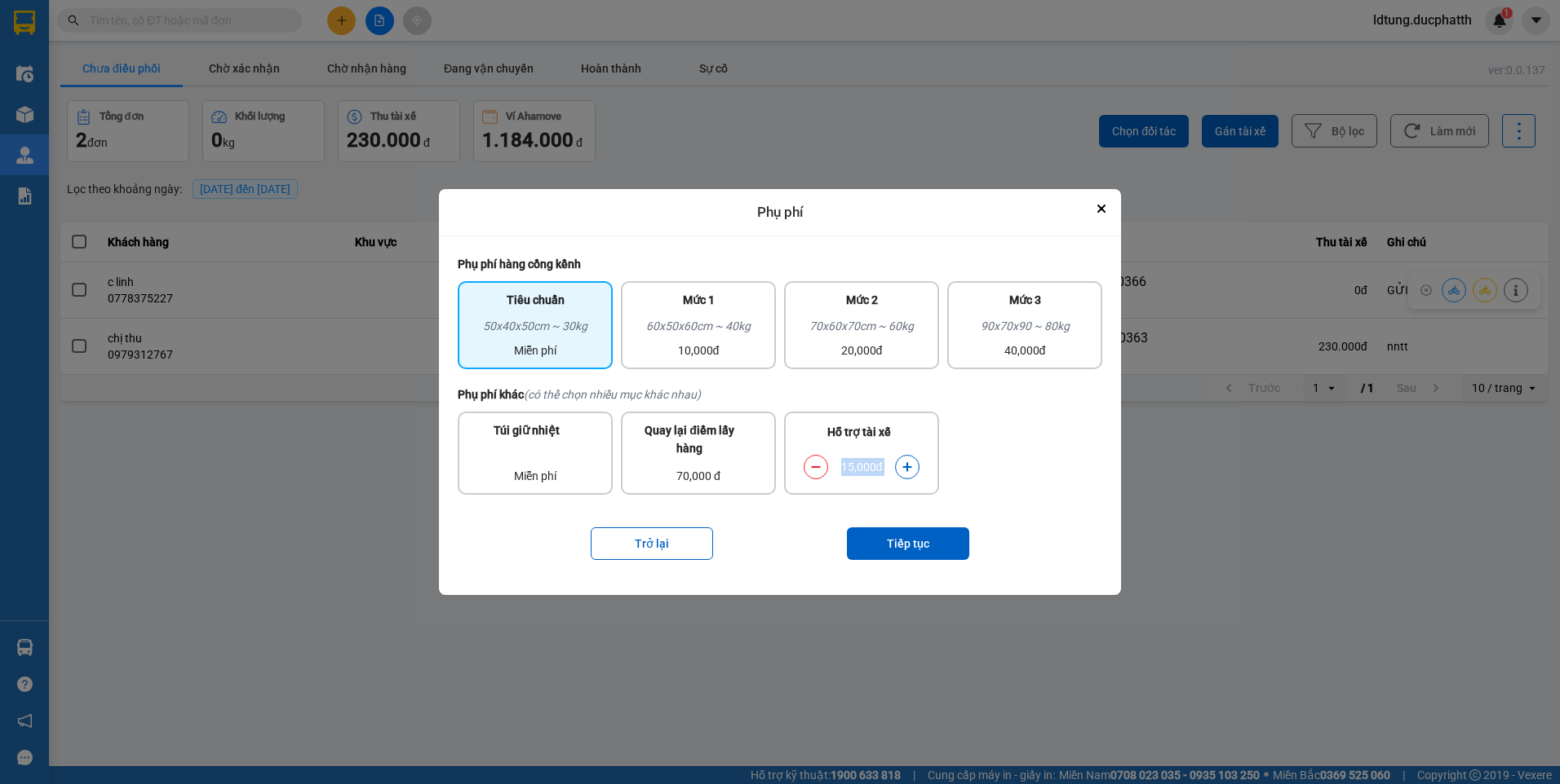
click at [913, 463] on button "dialog" at bounding box center [907, 467] width 22 height 29
click at [903, 541] on button "Tiếp tục" at bounding box center [908, 544] width 122 height 32
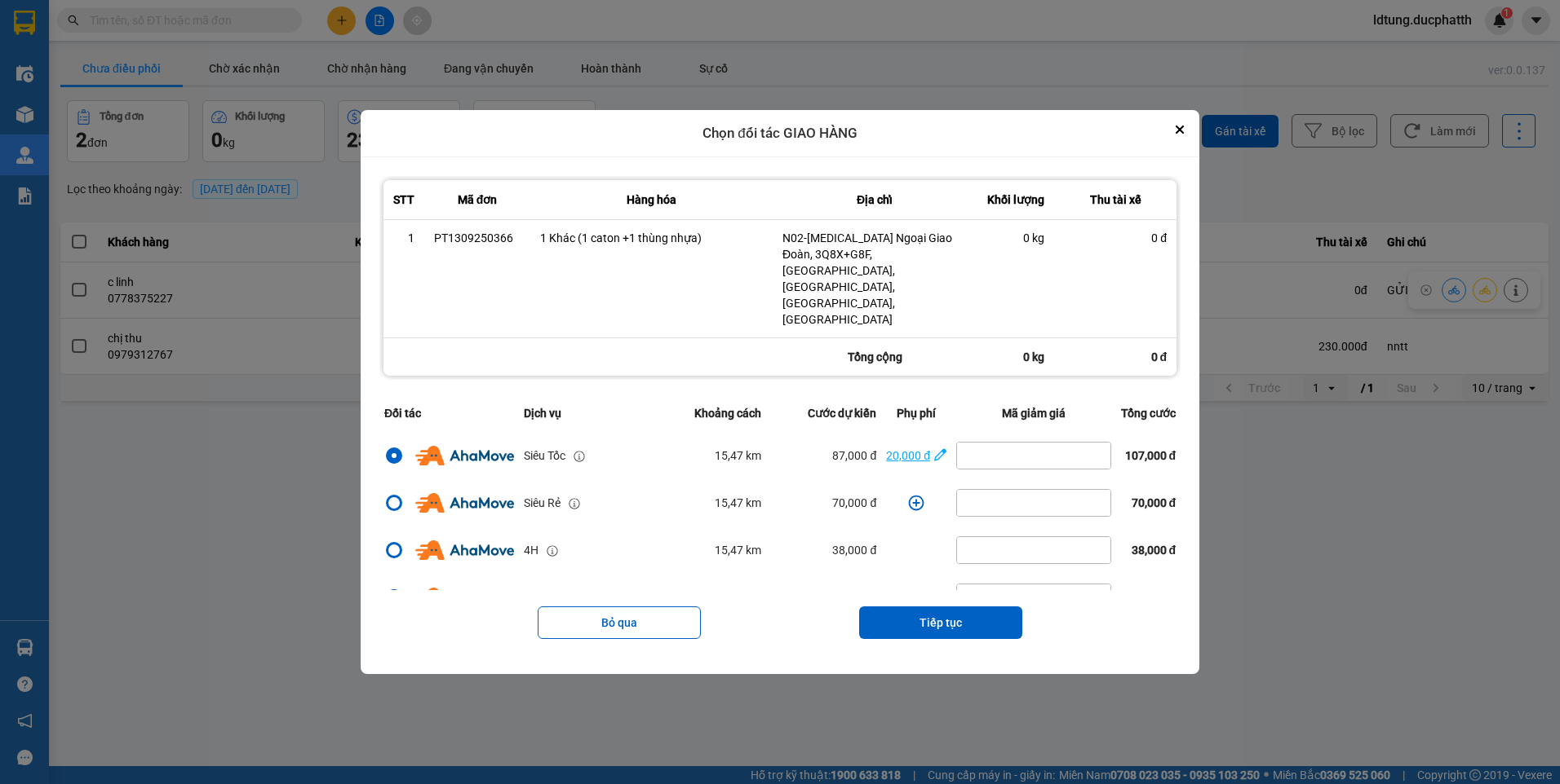
click at [934, 447] on icon "dialog" at bounding box center [940, 455] width 13 height 16
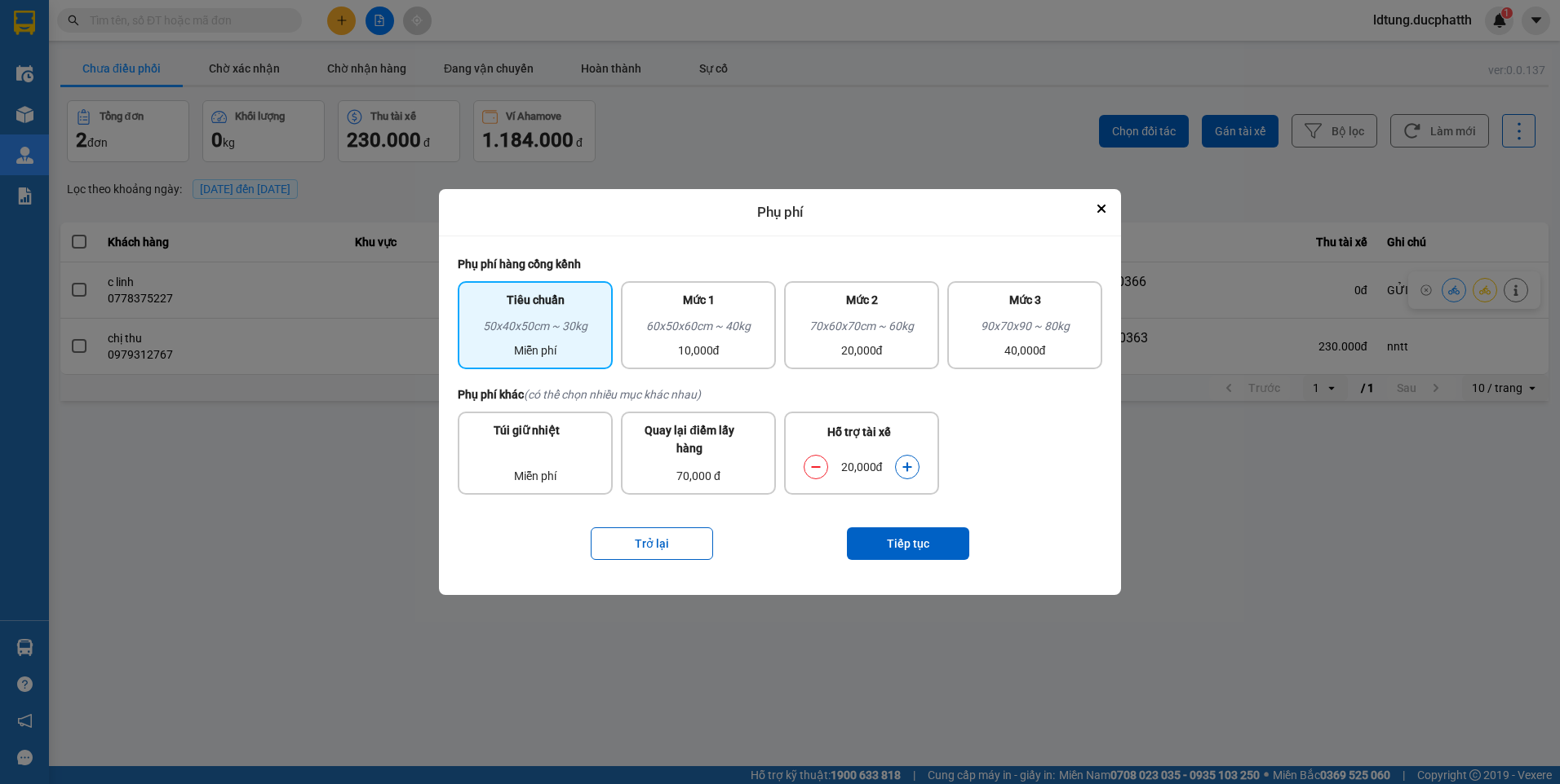
click at [900, 471] on button "dialog" at bounding box center [907, 467] width 22 height 29
click at [906, 539] on button "Tiếp tục" at bounding box center [908, 544] width 122 height 32
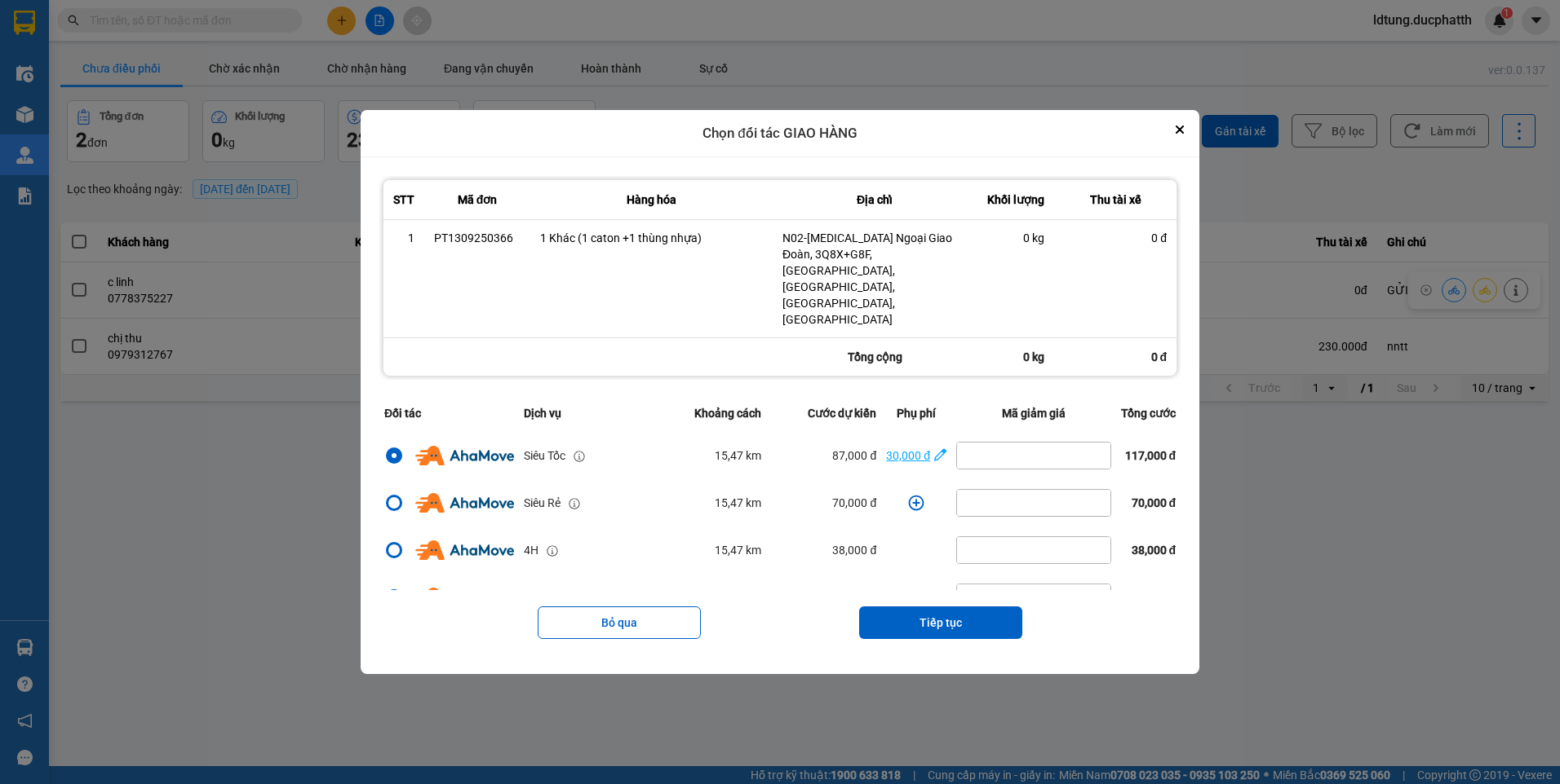
click at [934, 447] on icon "dialog" at bounding box center [940, 455] width 13 height 16
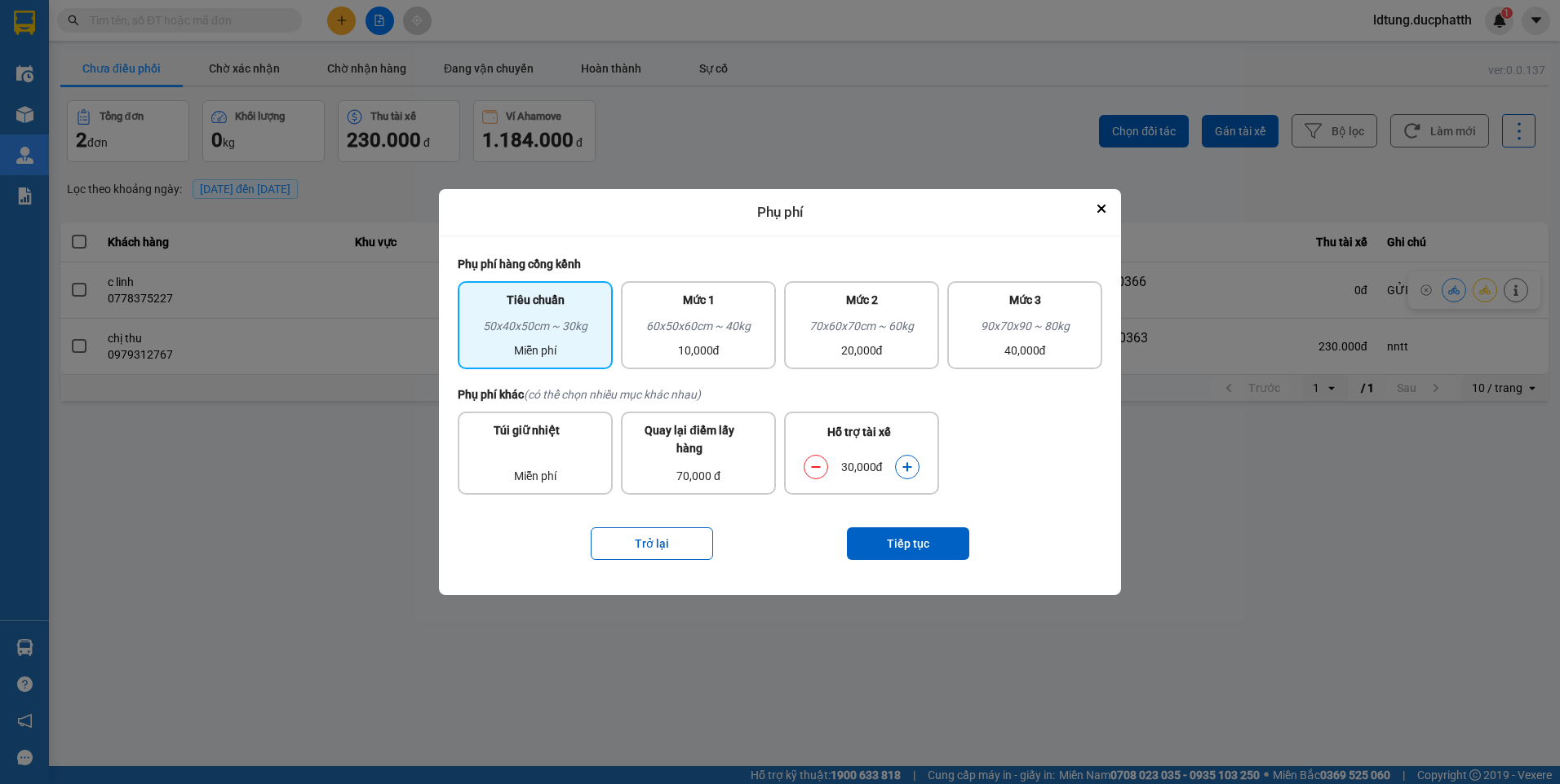
drag, startPoint x: 889, startPoint y: 485, endPoint x: 901, endPoint y: 475, distance: 15.6
click at [901, 475] on div "Hỗ trợ tài xế 30,000đ" at bounding box center [862, 453] width 155 height 84
click at [903, 473] on button "dialog" at bounding box center [907, 467] width 22 height 29
drag, startPoint x: 927, startPoint y: 574, endPoint x: 929, endPoint y: 563, distance: 11.2
click at [928, 574] on div "Trở lại Tiếp tục" at bounding box center [780, 544] width 644 height 66
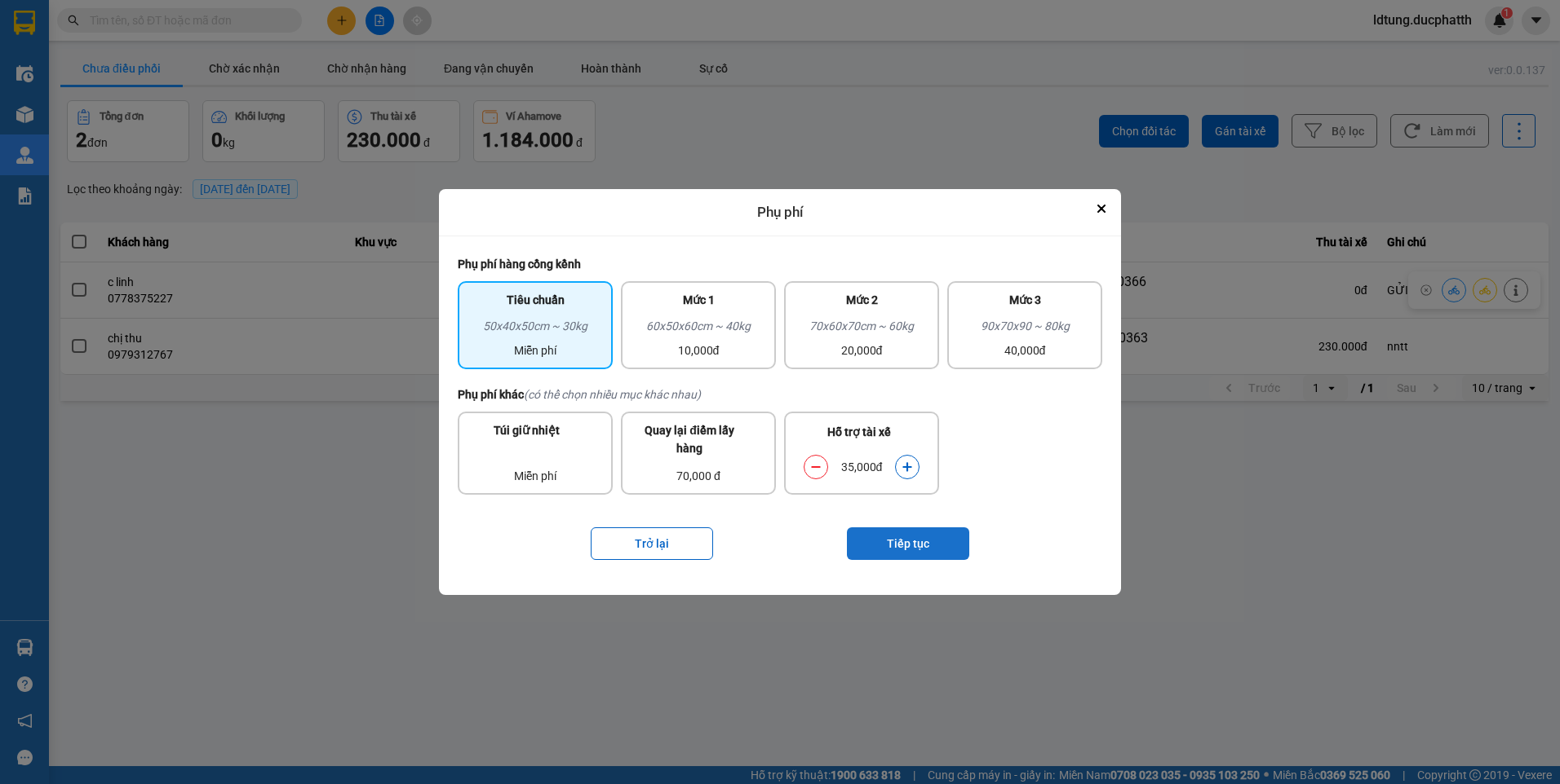
click at [929, 554] on button "Tiếp tục" at bounding box center [908, 544] width 122 height 32
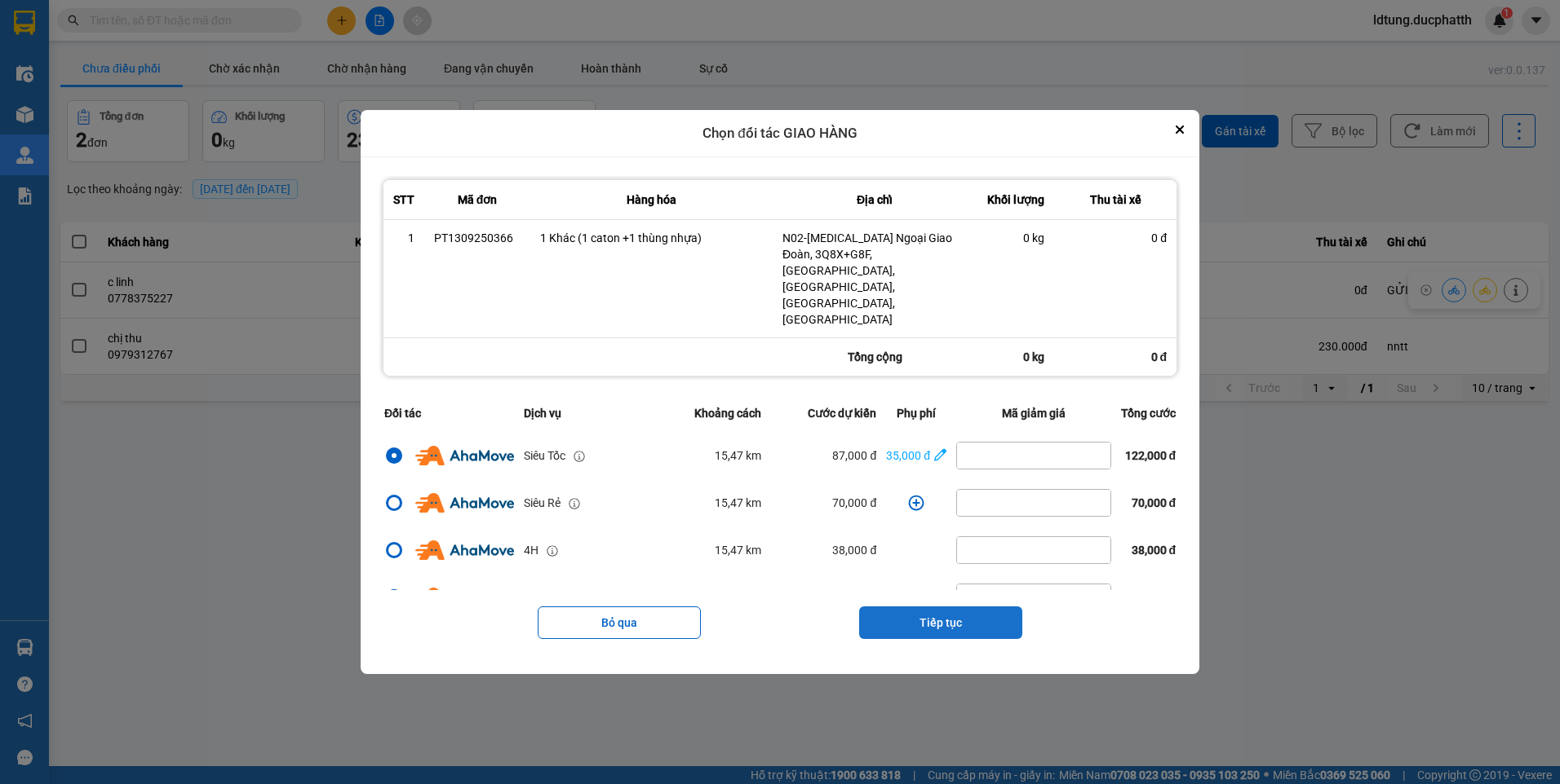
click at [1021, 607] on button "Tiếp tục" at bounding box center [940, 623] width 163 height 32
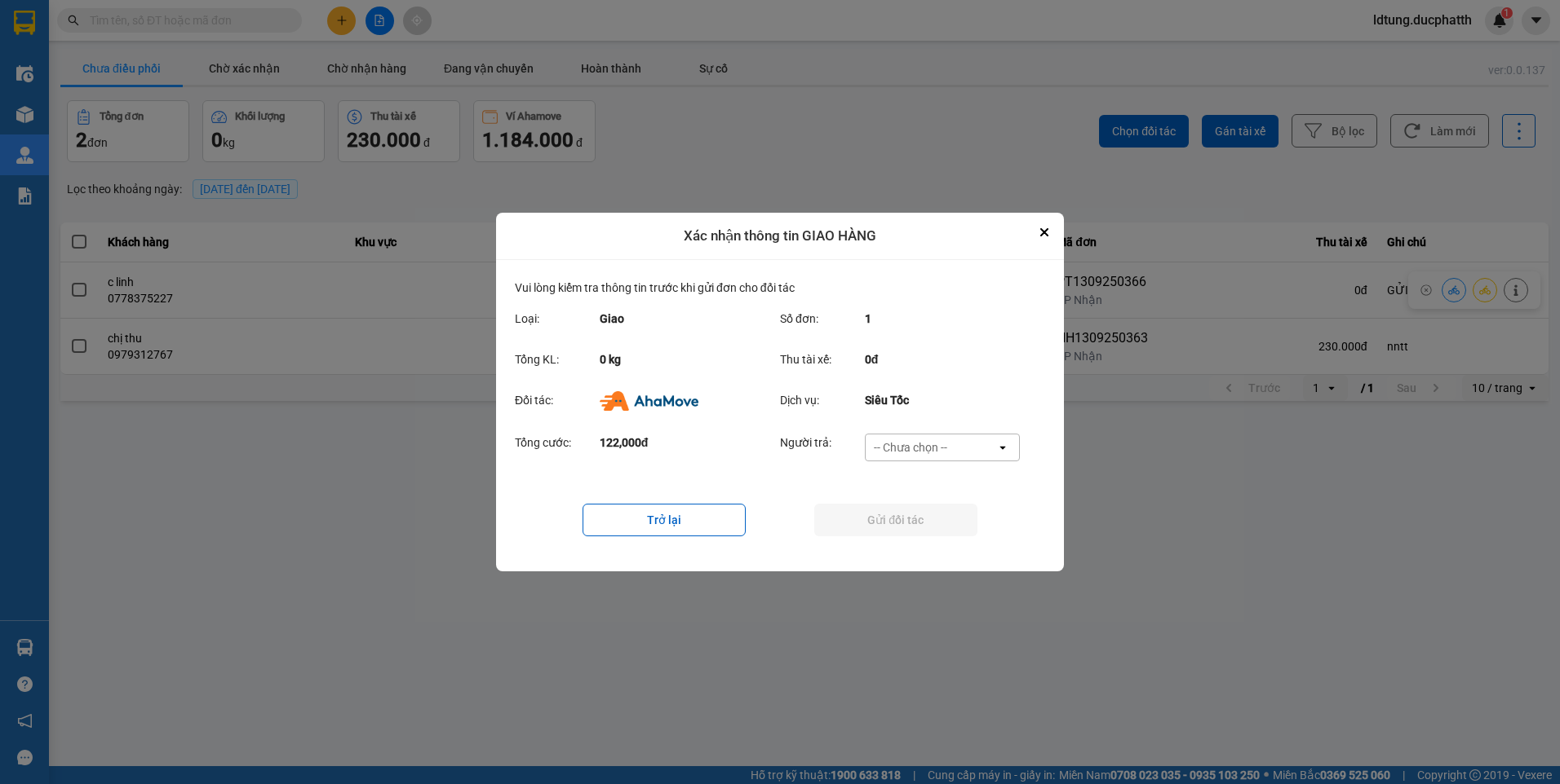
click at [969, 446] on div "-- Chưa chọn --" at bounding box center [930, 447] width 130 height 26
click at [976, 527] on div "Ví Ahamove" at bounding box center [941, 541] width 155 height 30
click at [971, 525] on button "Gửi đối tác" at bounding box center [895, 520] width 163 height 32
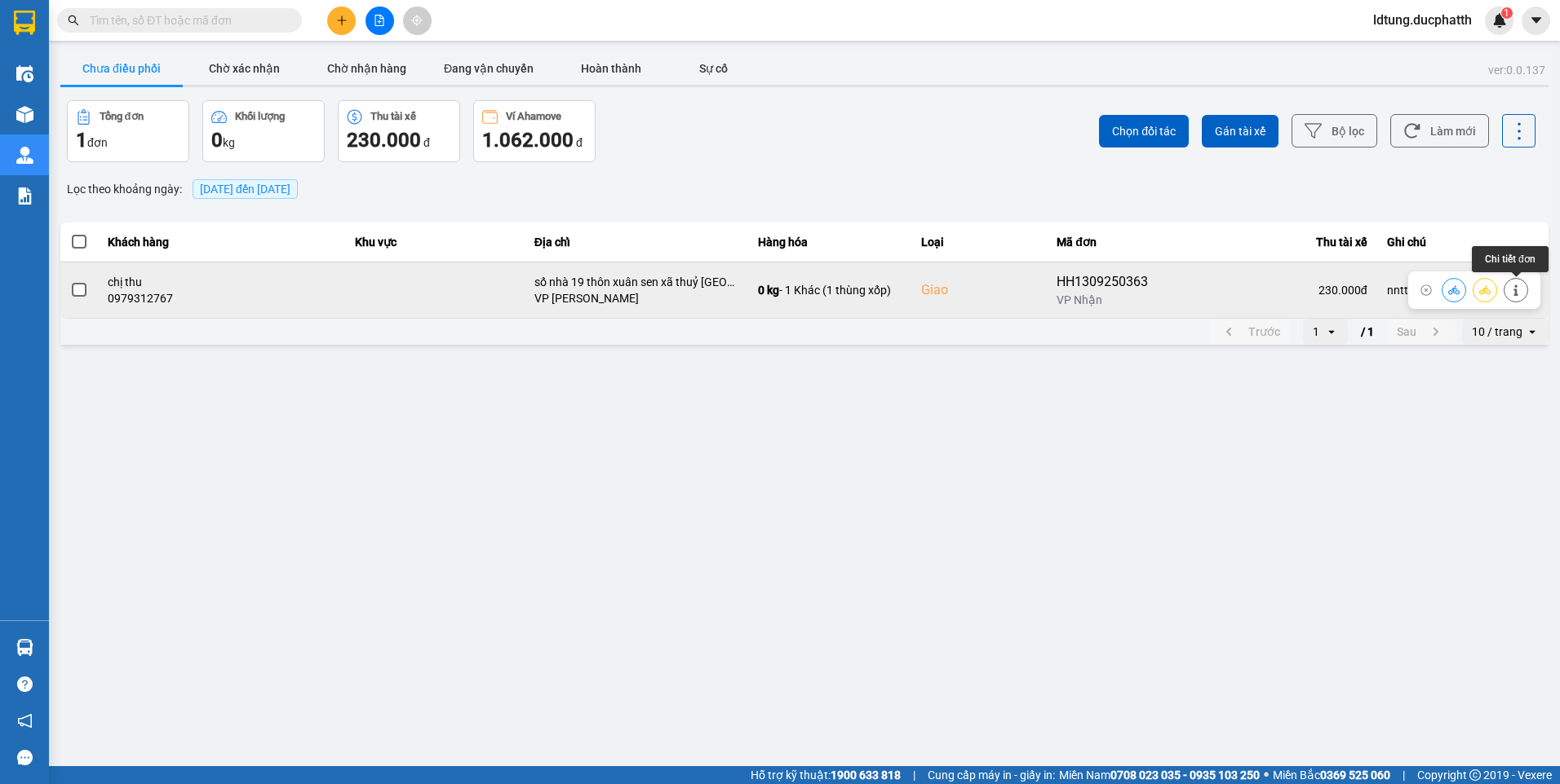
click at [1511, 287] on icon at bounding box center [1516, 290] width 12 height 12
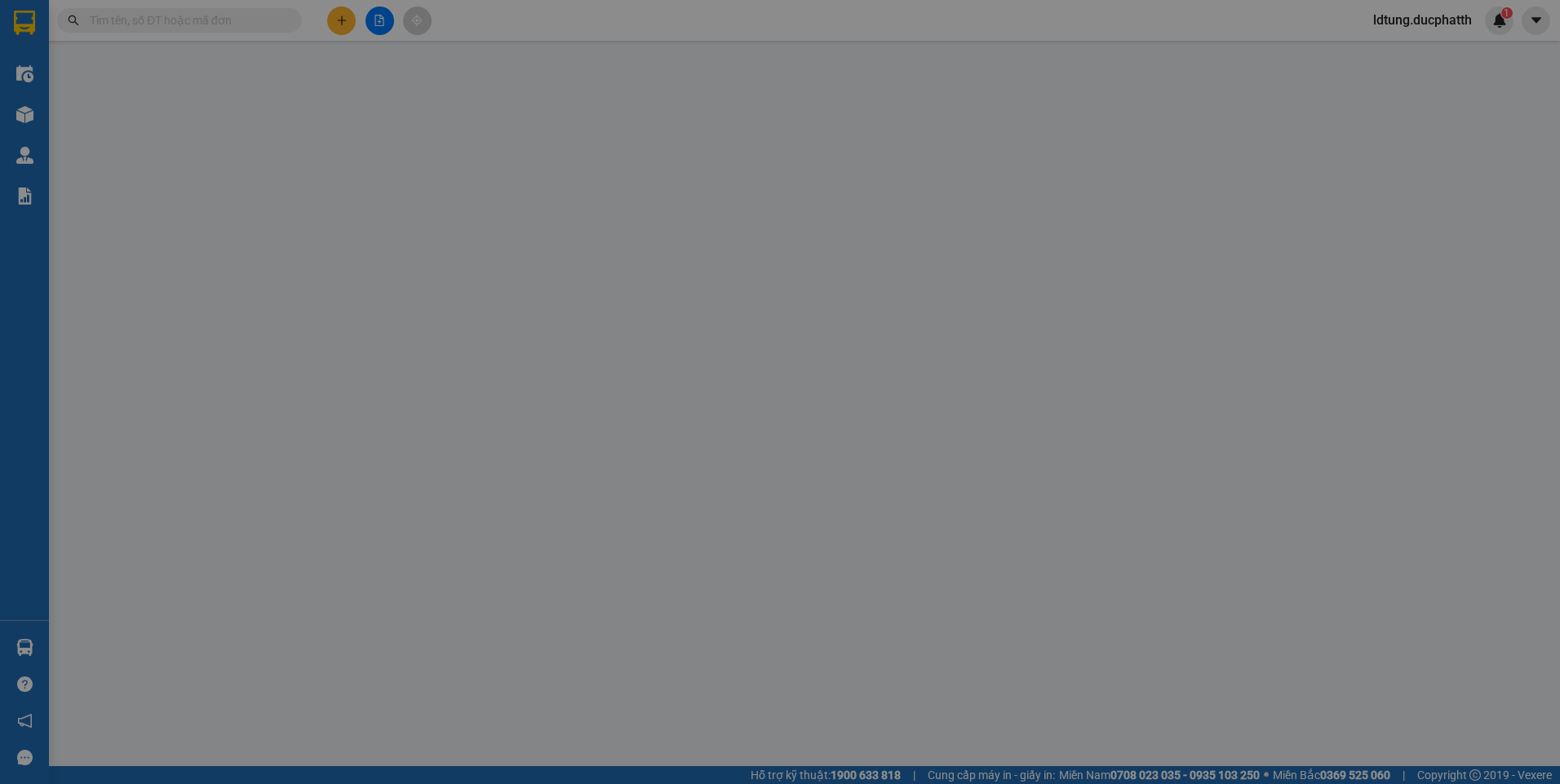
type input "0362464969"
type input "chị xuyến"
type input "0979312767"
type input "chị thu"
checkbox input "true"
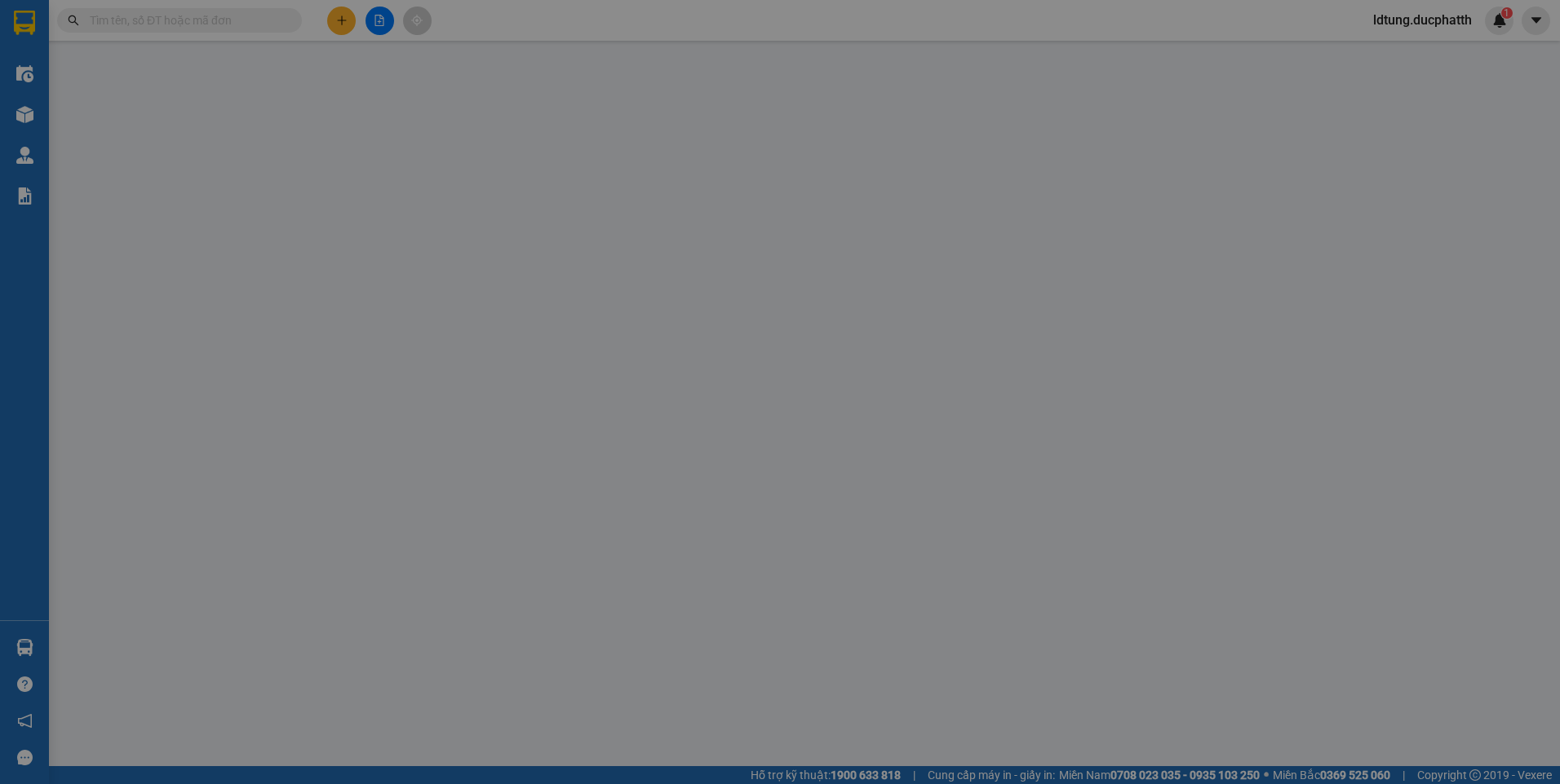
type input "số nhà 19 thôn xuân sen xã thuỷ [GEOGRAPHIC_DATA]"
type input "nntt"
type input "230.000"
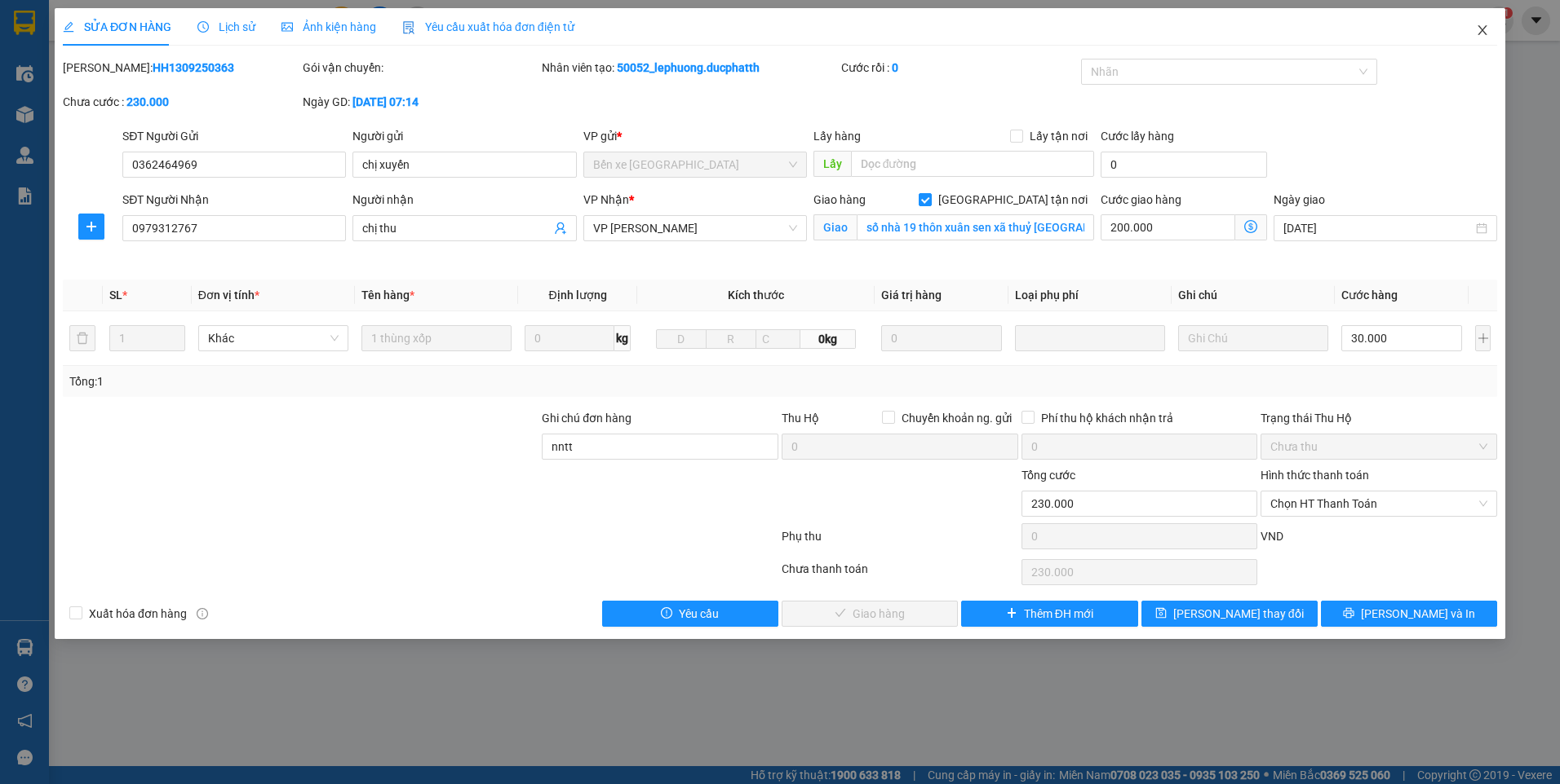
click at [1484, 21] on span "Close" at bounding box center [1482, 31] width 46 height 46
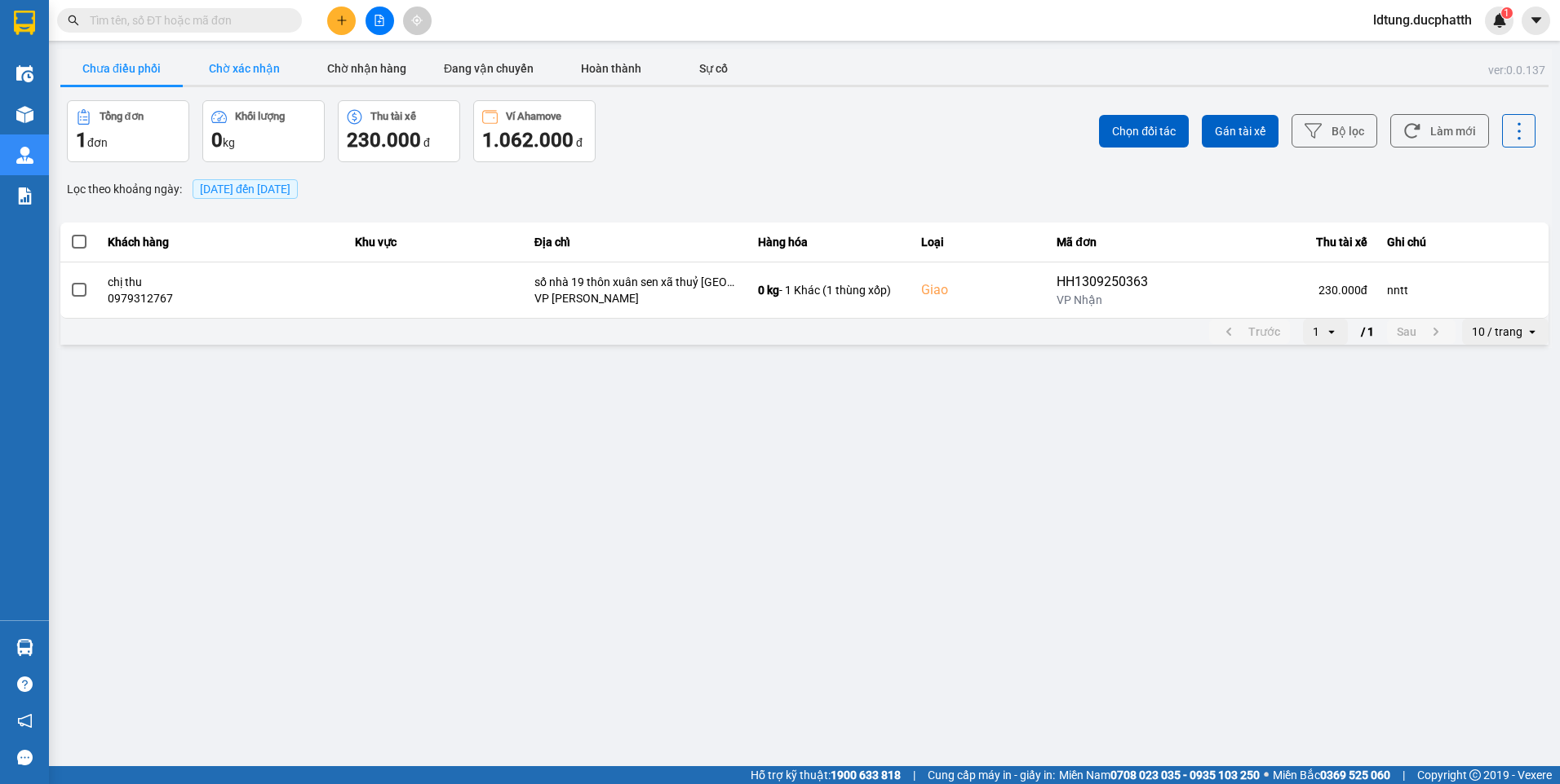
click at [258, 68] on button "Chờ xác nhận" at bounding box center [244, 68] width 122 height 32
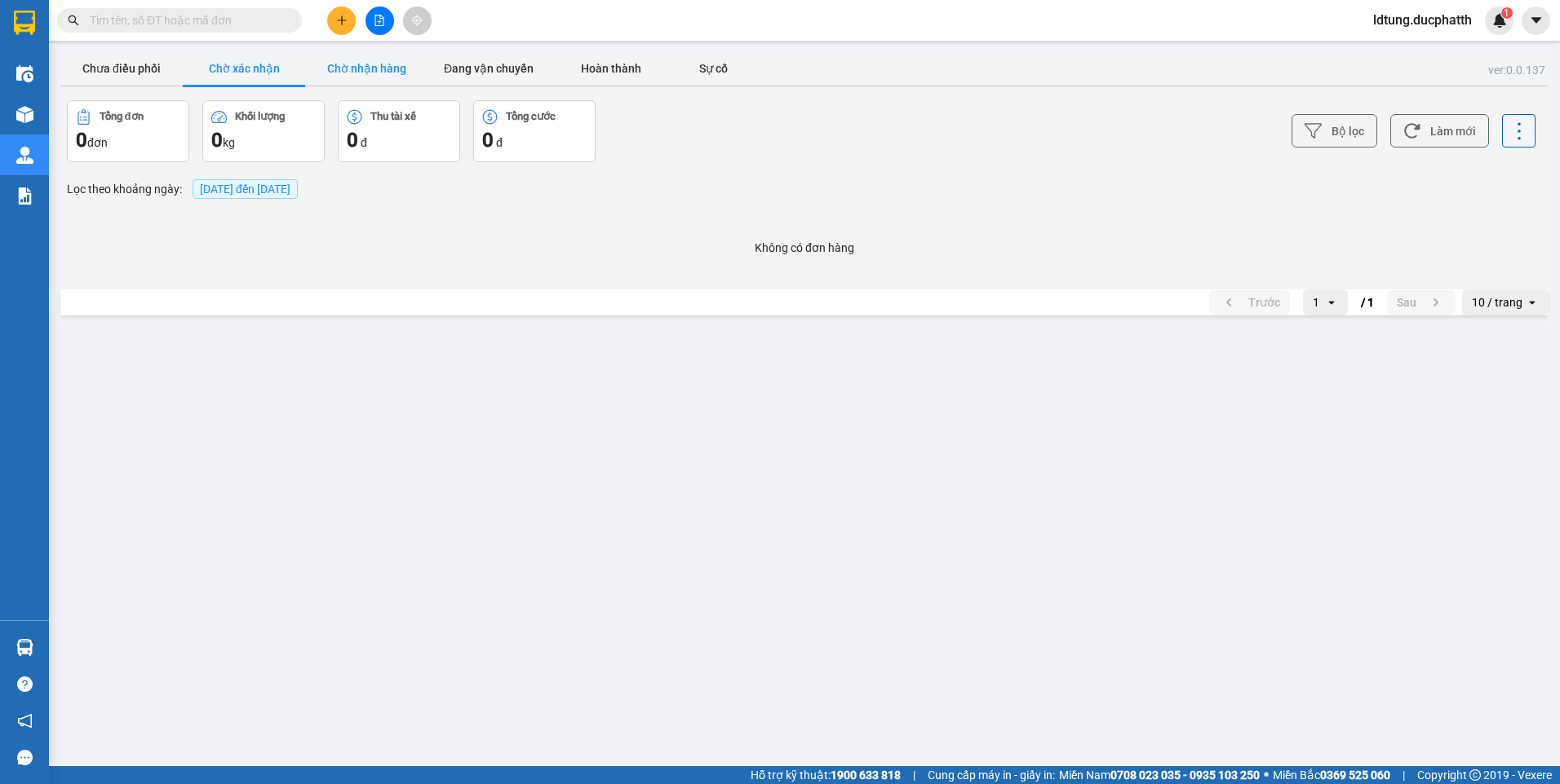
click at [399, 65] on button "Chờ nhận hàng" at bounding box center [366, 68] width 122 height 32
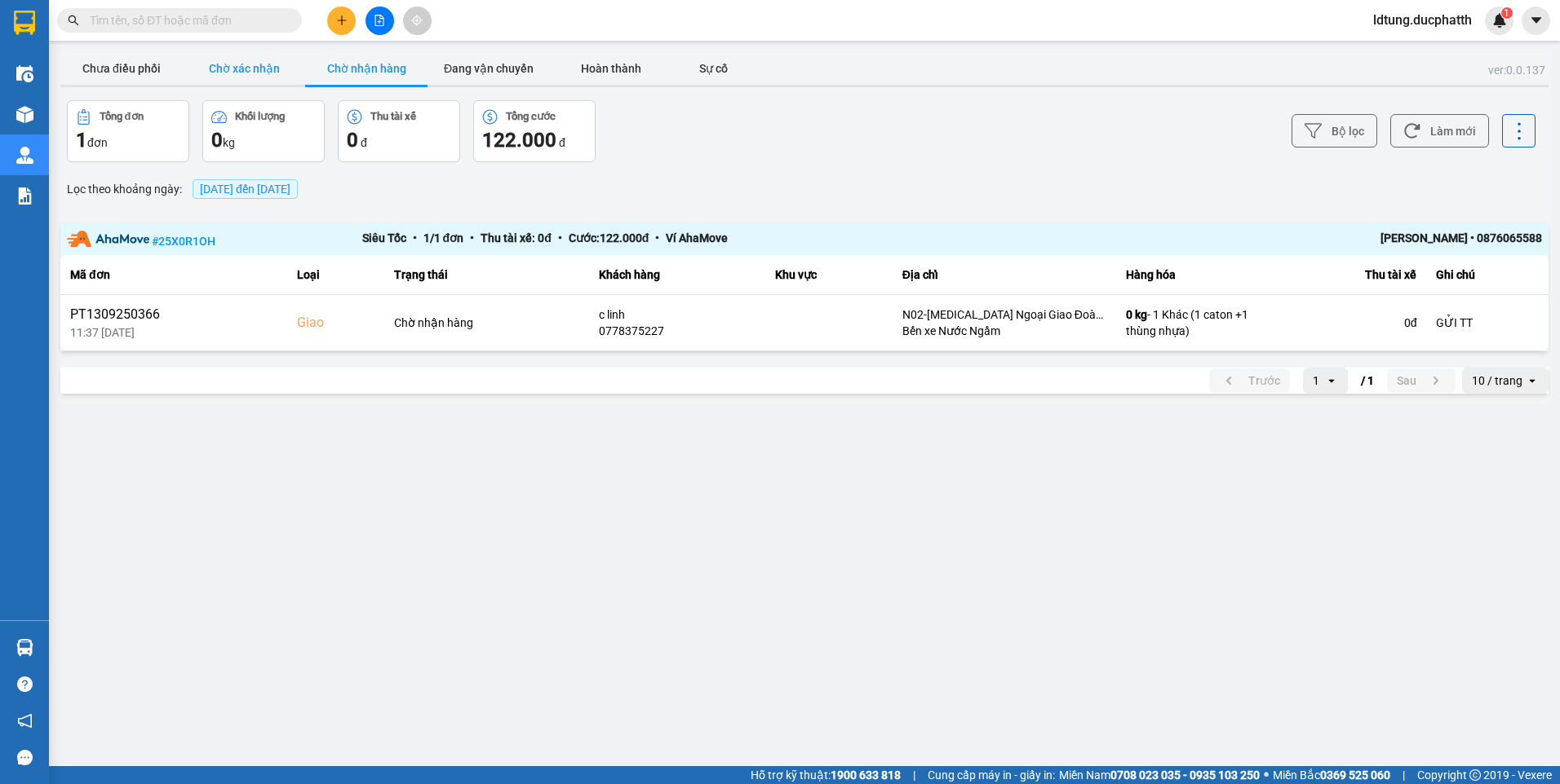
click at [259, 81] on button "Chờ xác nhận" at bounding box center [244, 68] width 122 height 32
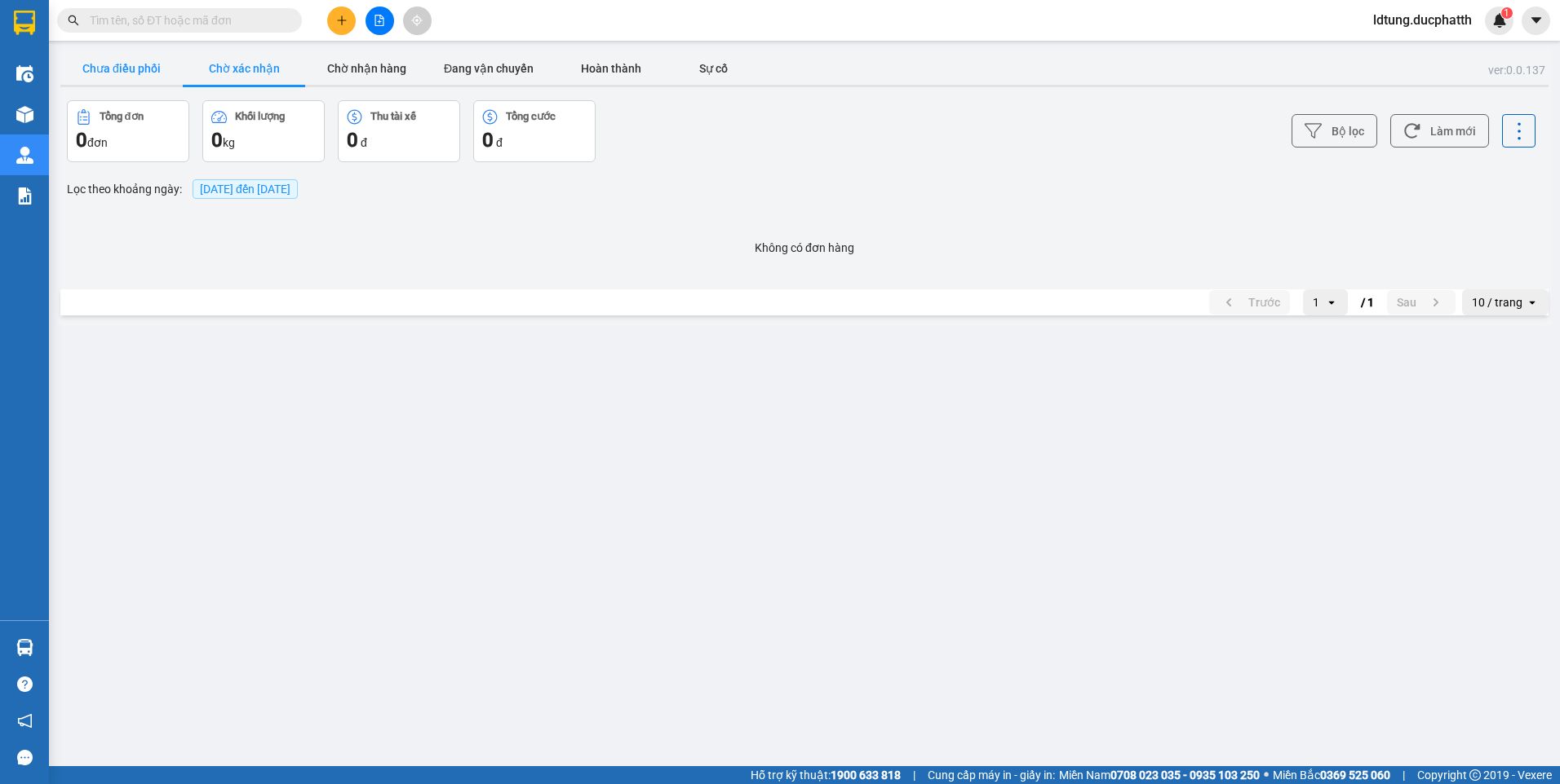
click at [117, 82] on button "Chưa điều phối" at bounding box center [121, 68] width 122 height 32
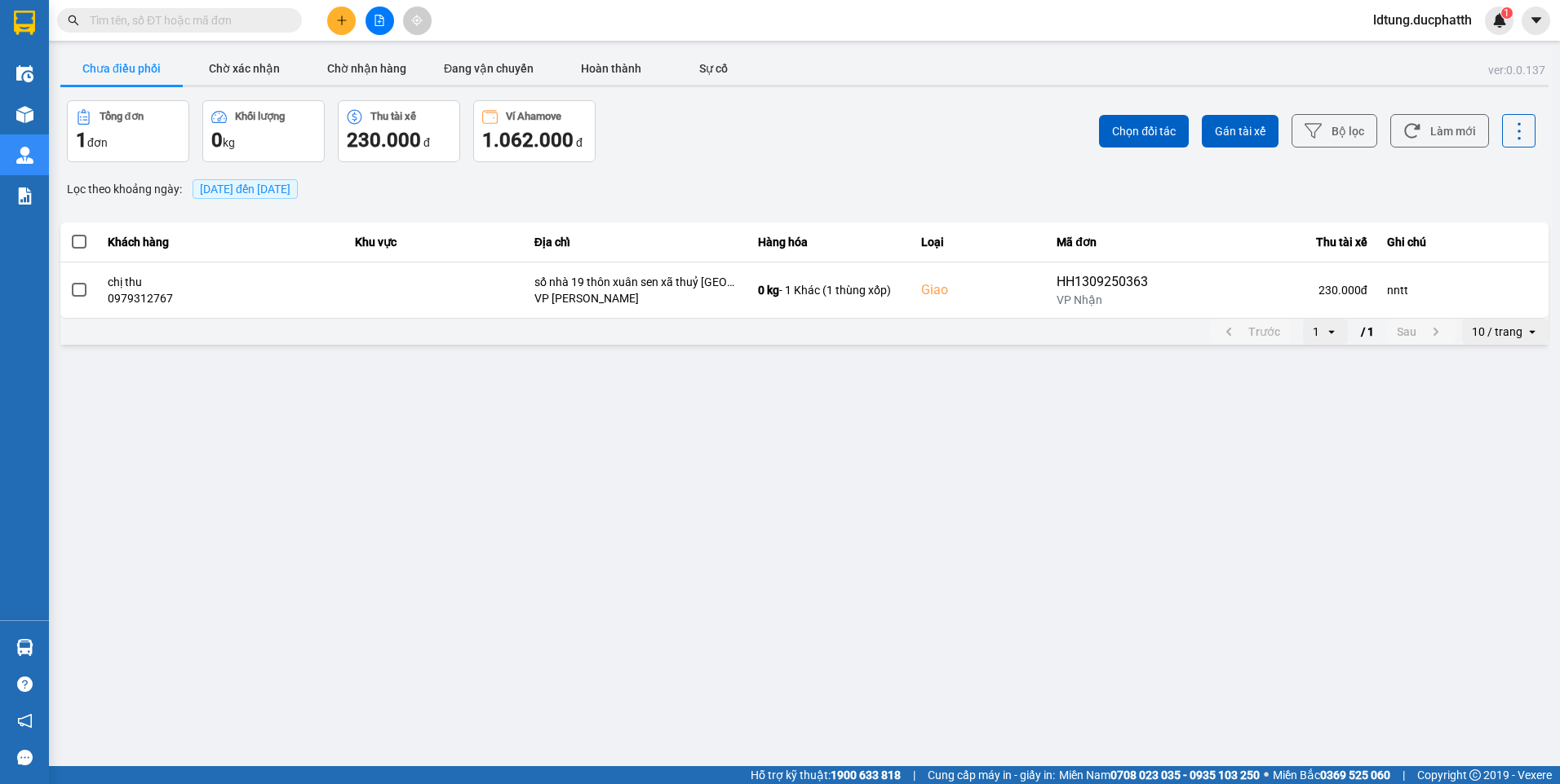
drag, startPoint x: 127, startPoint y: 58, endPoint x: 130, endPoint y: 69, distance: 11.4
click at [127, 58] on button "Chưa điều phối" at bounding box center [121, 68] width 122 height 32
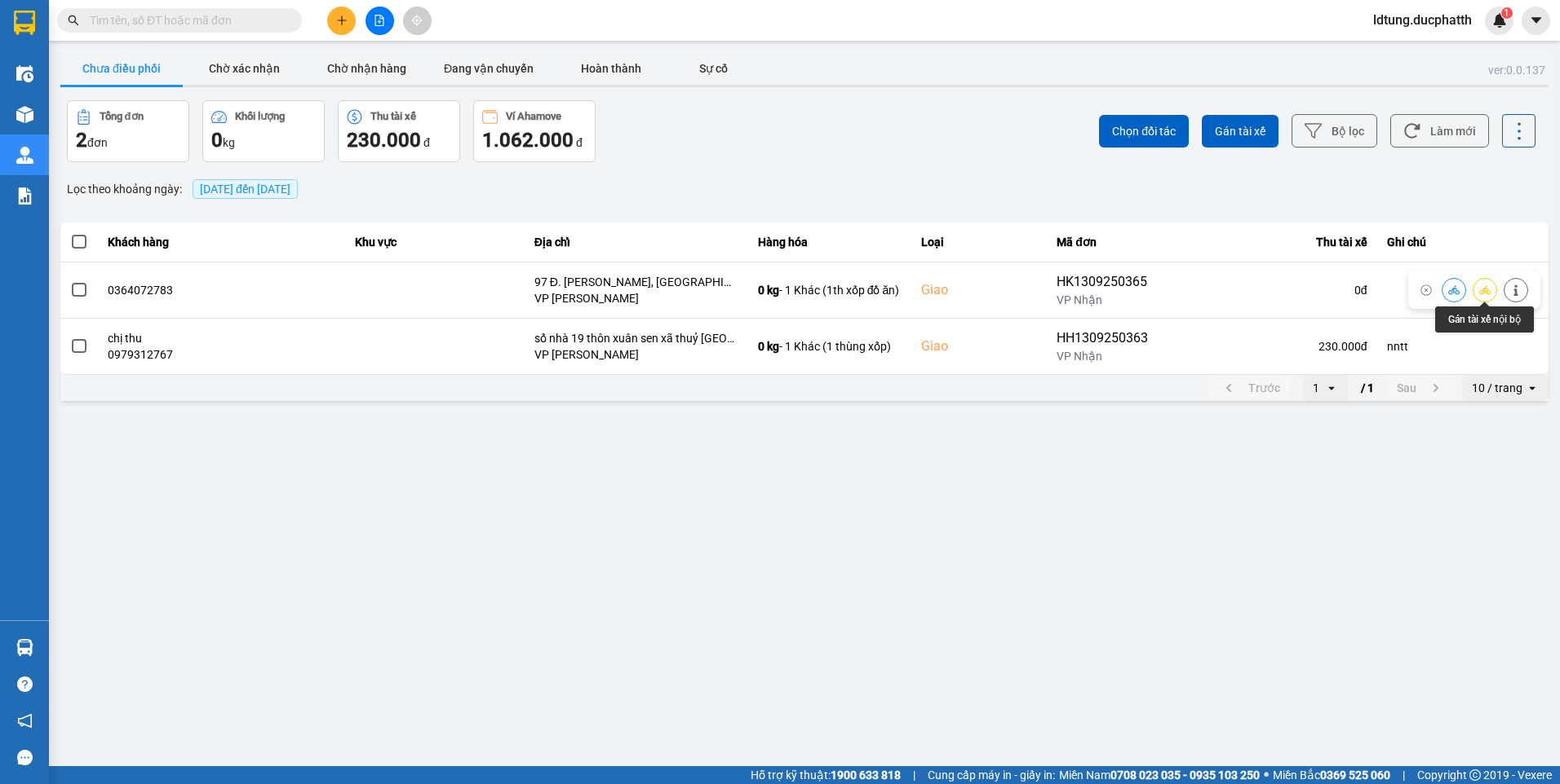
drag, startPoint x: 1489, startPoint y: 290, endPoint x: 1555, endPoint y: 290, distance: 66.0
click at [1555, 290] on main "ver: 0.0.137 Chưa điều phối Chờ xác nhận Chờ nhận hàng Đang vận chuyển Hoàn thà…" at bounding box center [780, 383] width 1560 height 767
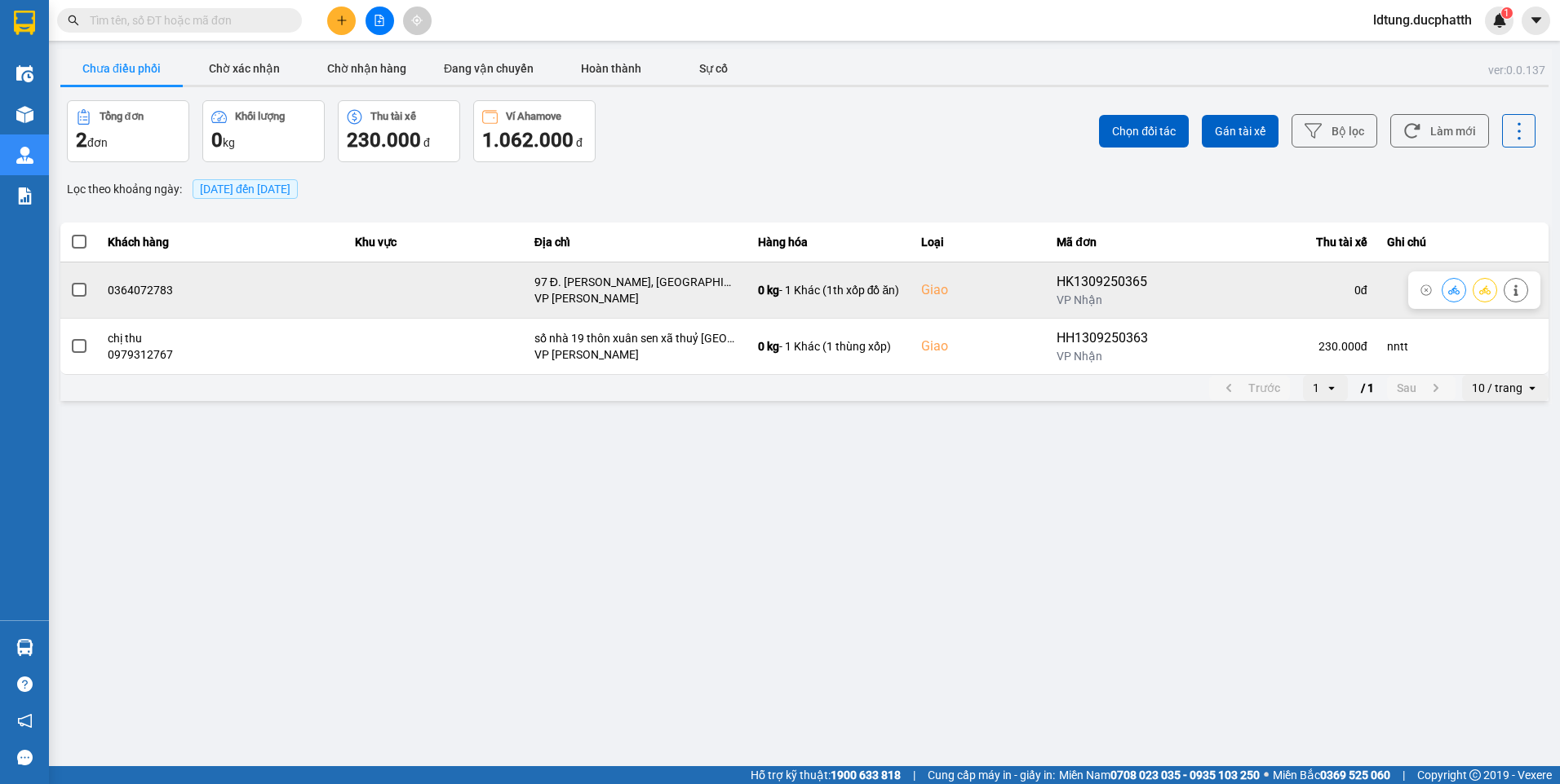
click at [1516, 290] on icon at bounding box center [1515, 290] width 4 height 12
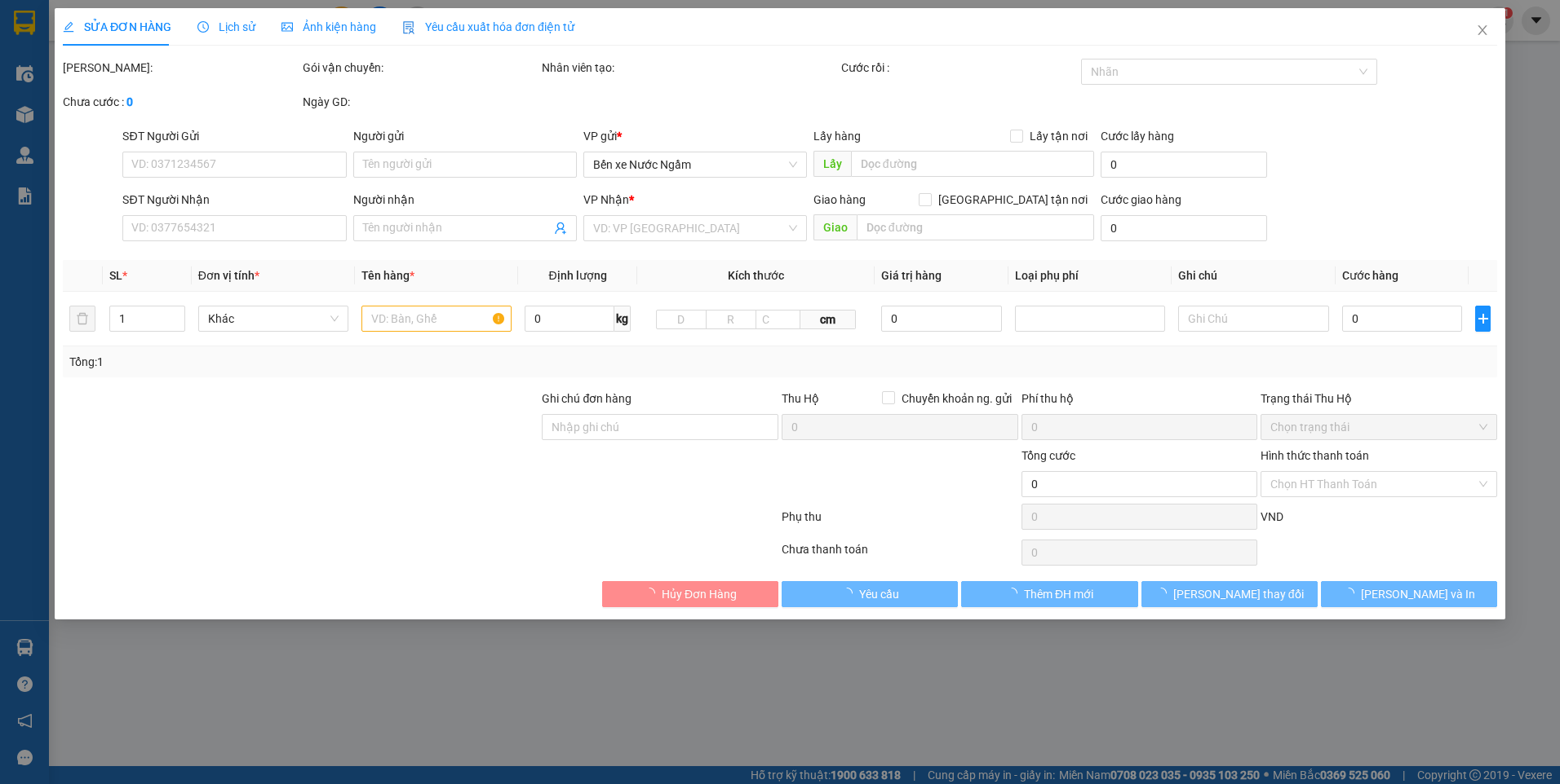
type input "0365117161"
type input "0364072783"
checkbox input "true"
type input "97 Đ. [PERSON_NAME], [GEOGRAPHIC_DATA], [GEOGRAPHIC_DATA], [GEOGRAPHIC_DATA]"
type input "140.000"
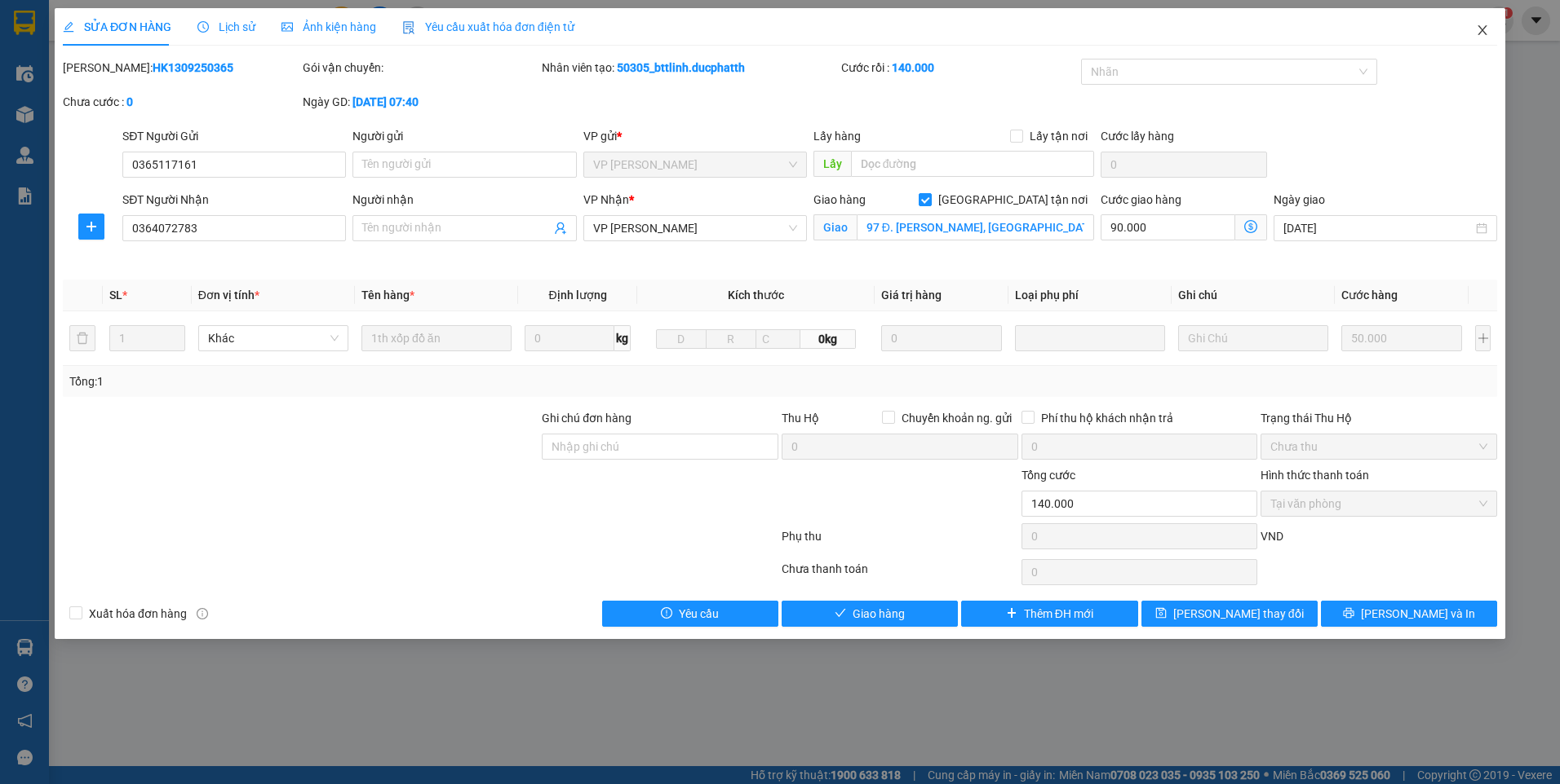
click at [1492, 40] on span "Close" at bounding box center [1482, 31] width 46 height 46
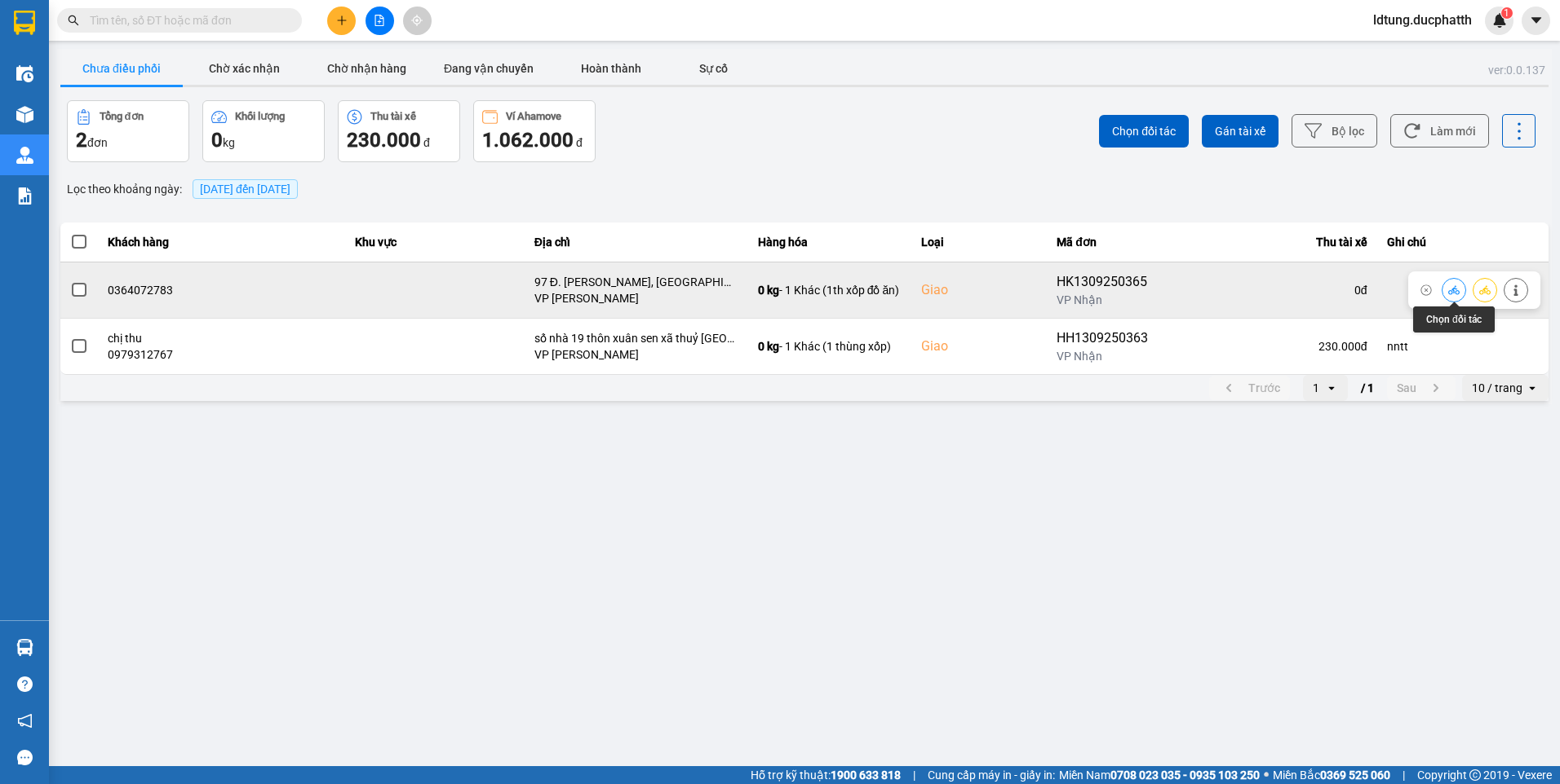
click at [1451, 285] on icon at bounding box center [1454, 290] width 12 height 12
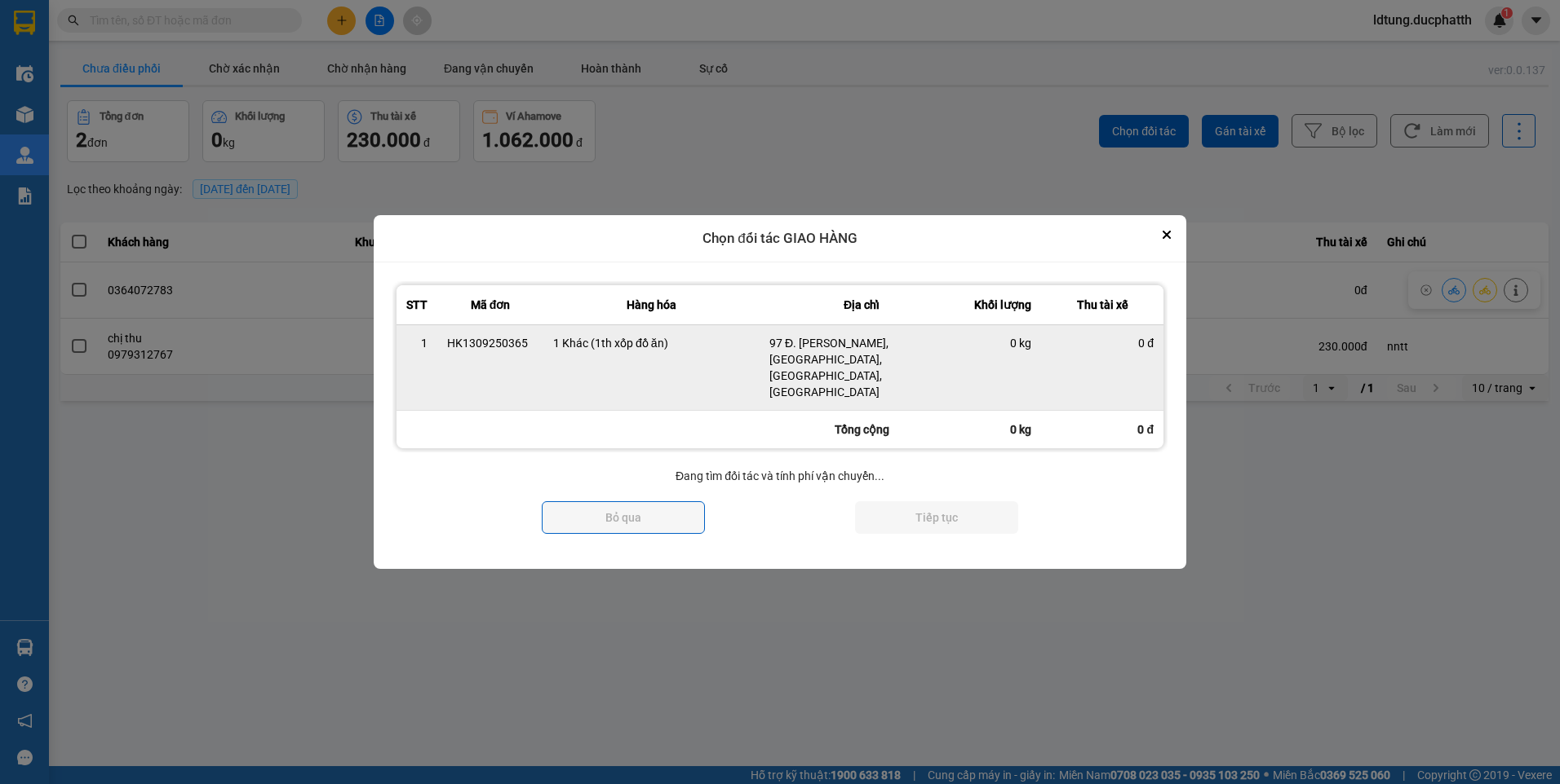
click at [1018, 374] on td "0 kg" at bounding box center [1002, 367] width 77 height 85
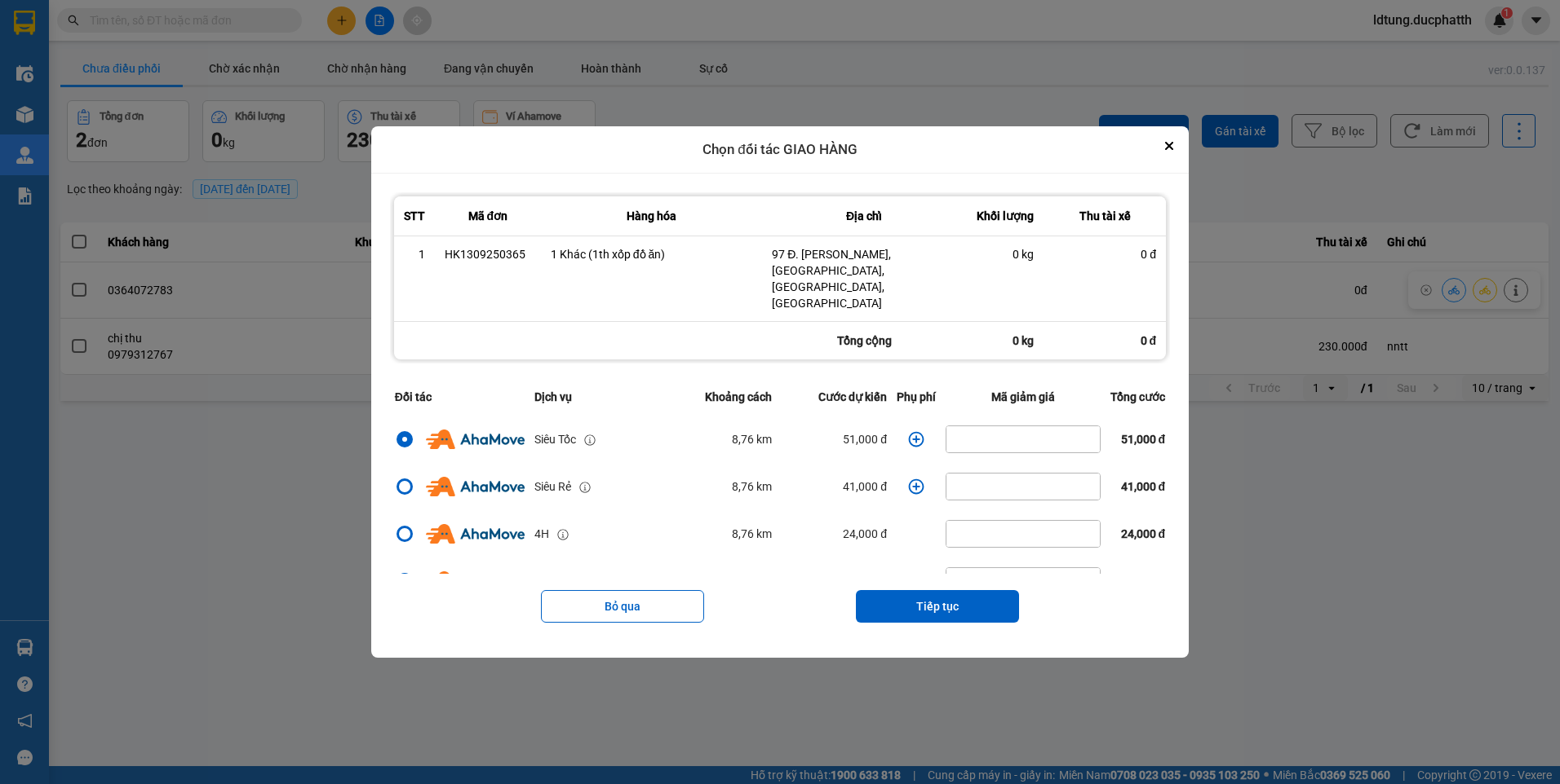
click at [908, 432] on icon "dialog" at bounding box center [916, 440] width 16 height 16
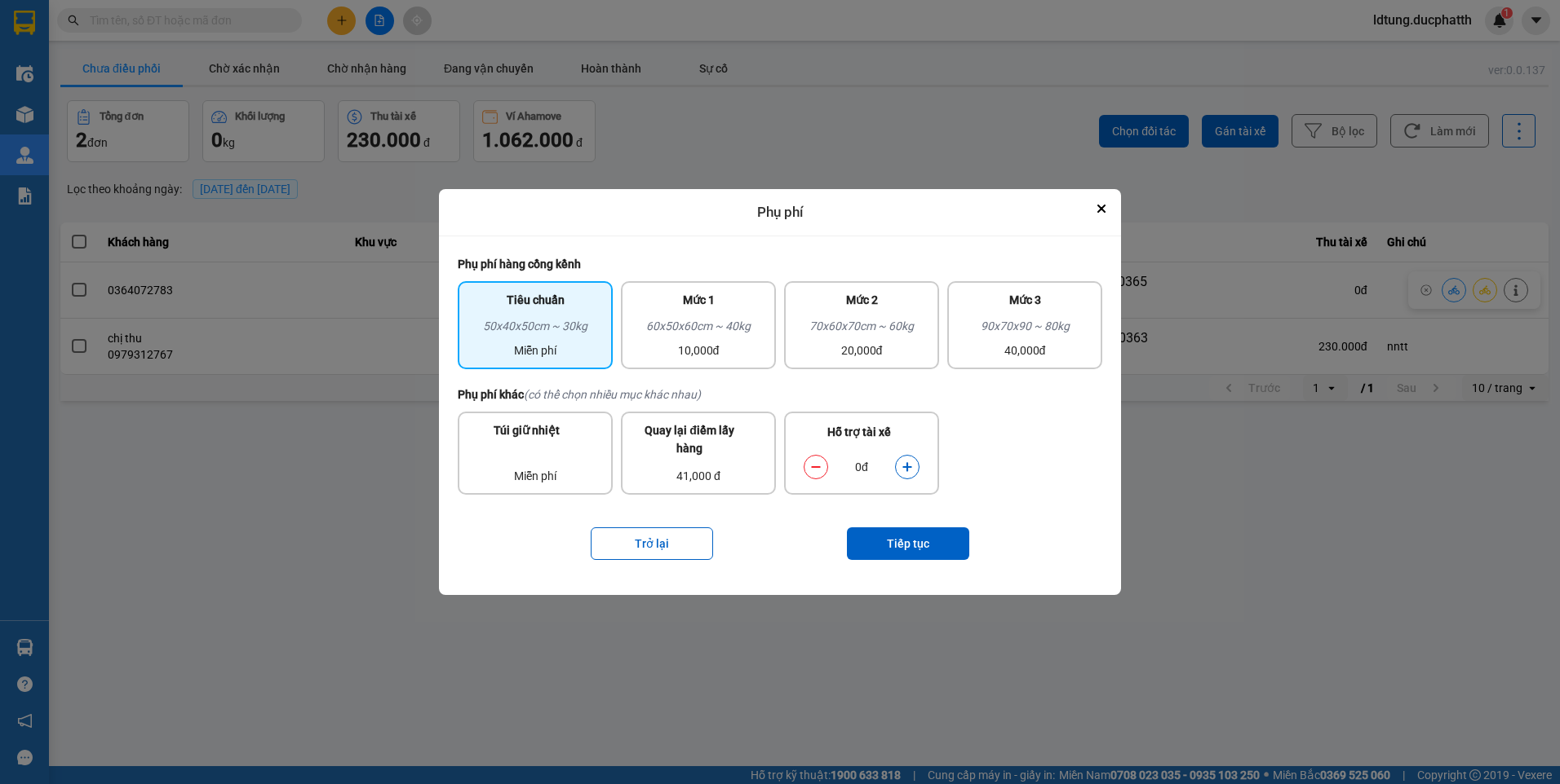
click at [905, 468] on icon "dialog" at bounding box center [907, 467] width 12 height 12
click at [905, 467] on icon "dialog" at bounding box center [907, 467] width 9 height 9
click at [906, 465] on icon "dialog" at bounding box center [907, 467] width 12 height 12
click at [907, 465] on icon "dialog" at bounding box center [907, 467] width 9 height 9
drag, startPoint x: 907, startPoint y: 465, endPoint x: 910, endPoint y: 454, distance: 11.4
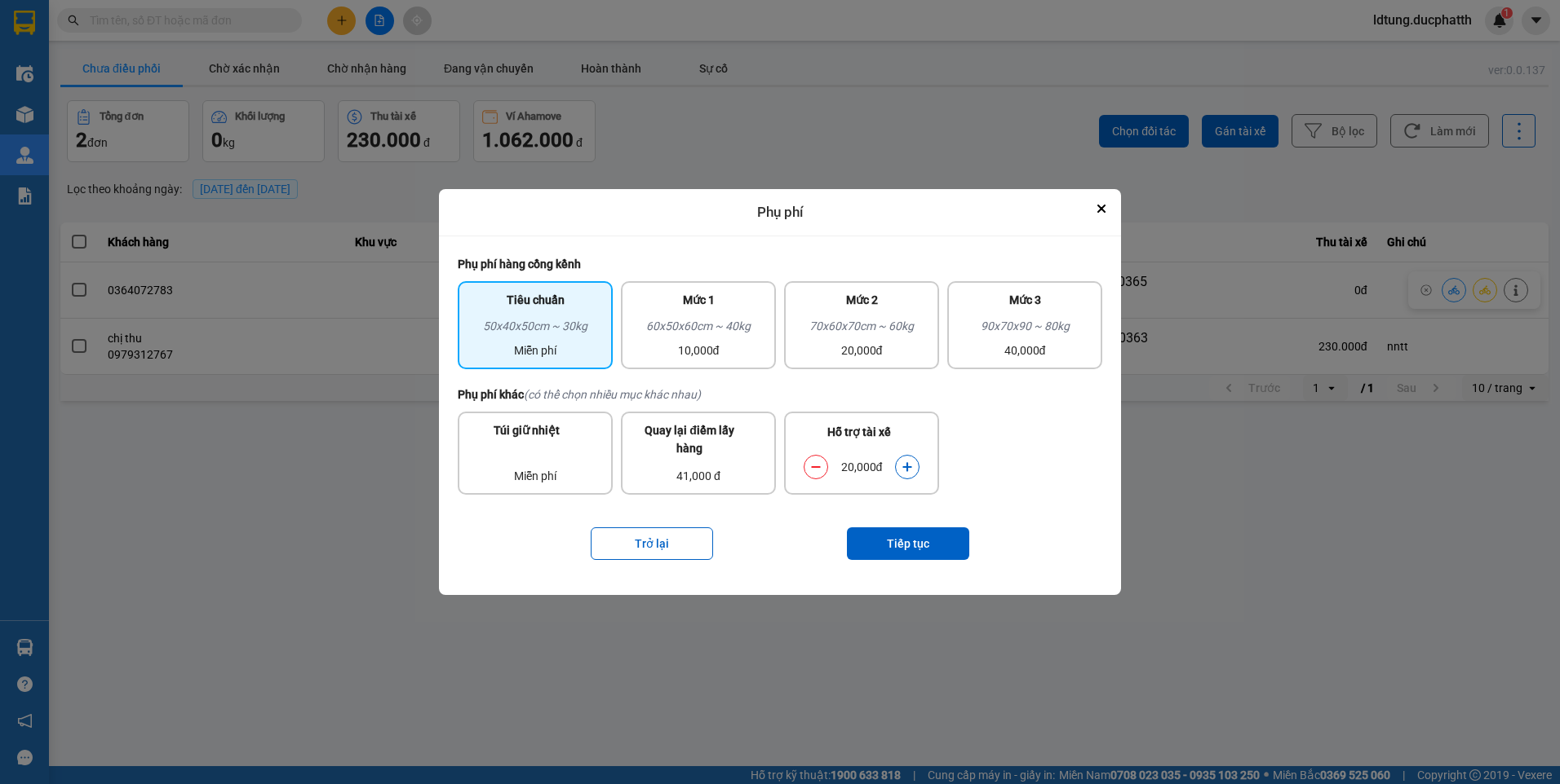
click at [910, 453] on div "20,000đ" at bounding box center [861, 468] width 132 height 32
click at [910, 466] on icon "dialog" at bounding box center [907, 467] width 12 height 12
drag, startPoint x: 910, startPoint y: 466, endPoint x: 915, endPoint y: 531, distance: 65.2
click at [915, 531] on button "Tiếp tục" at bounding box center [908, 544] width 122 height 32
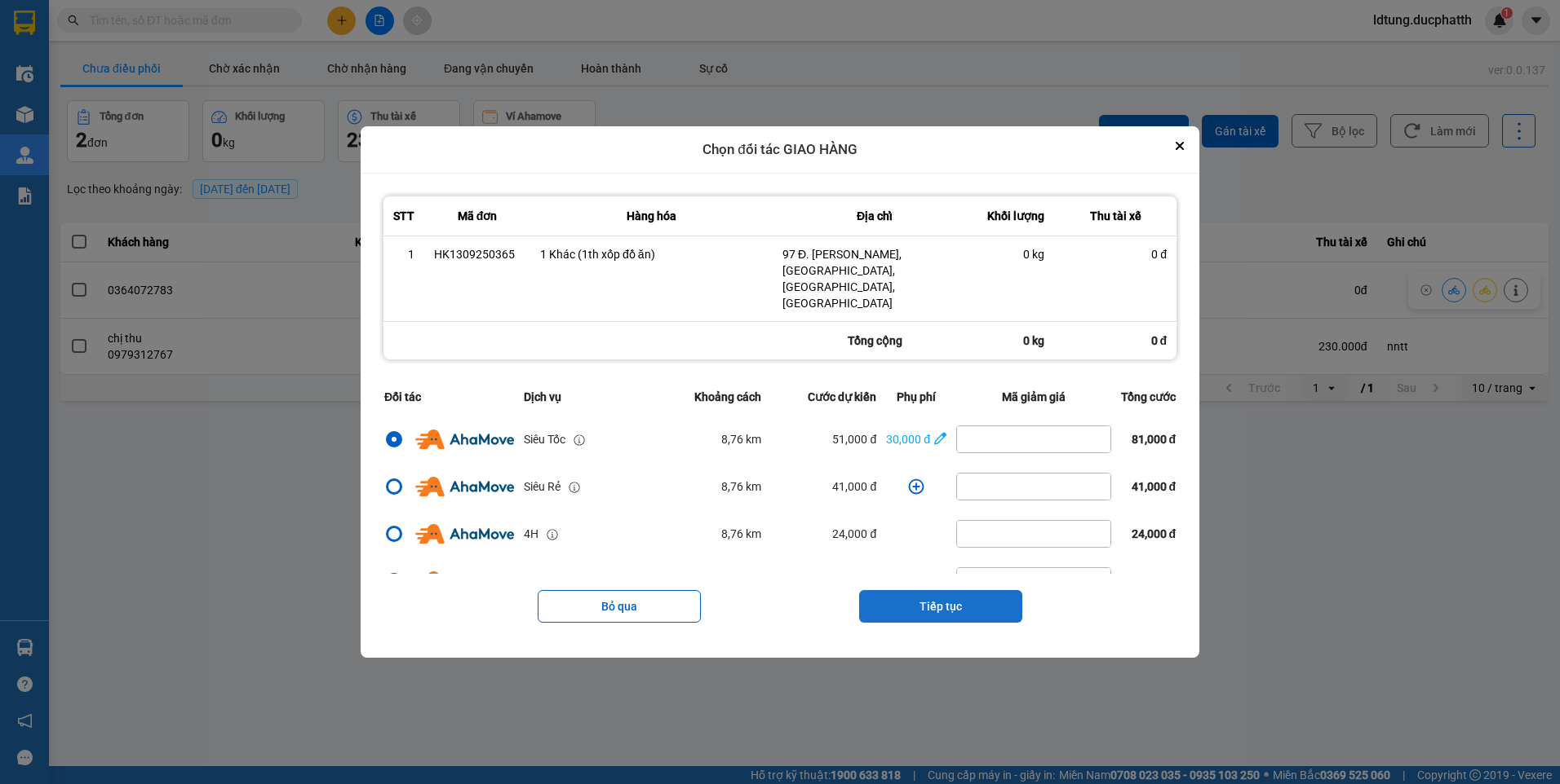
click at [935, 591] on button "Tiếp tục" at bounding box center [940, 607] width 163 height 32
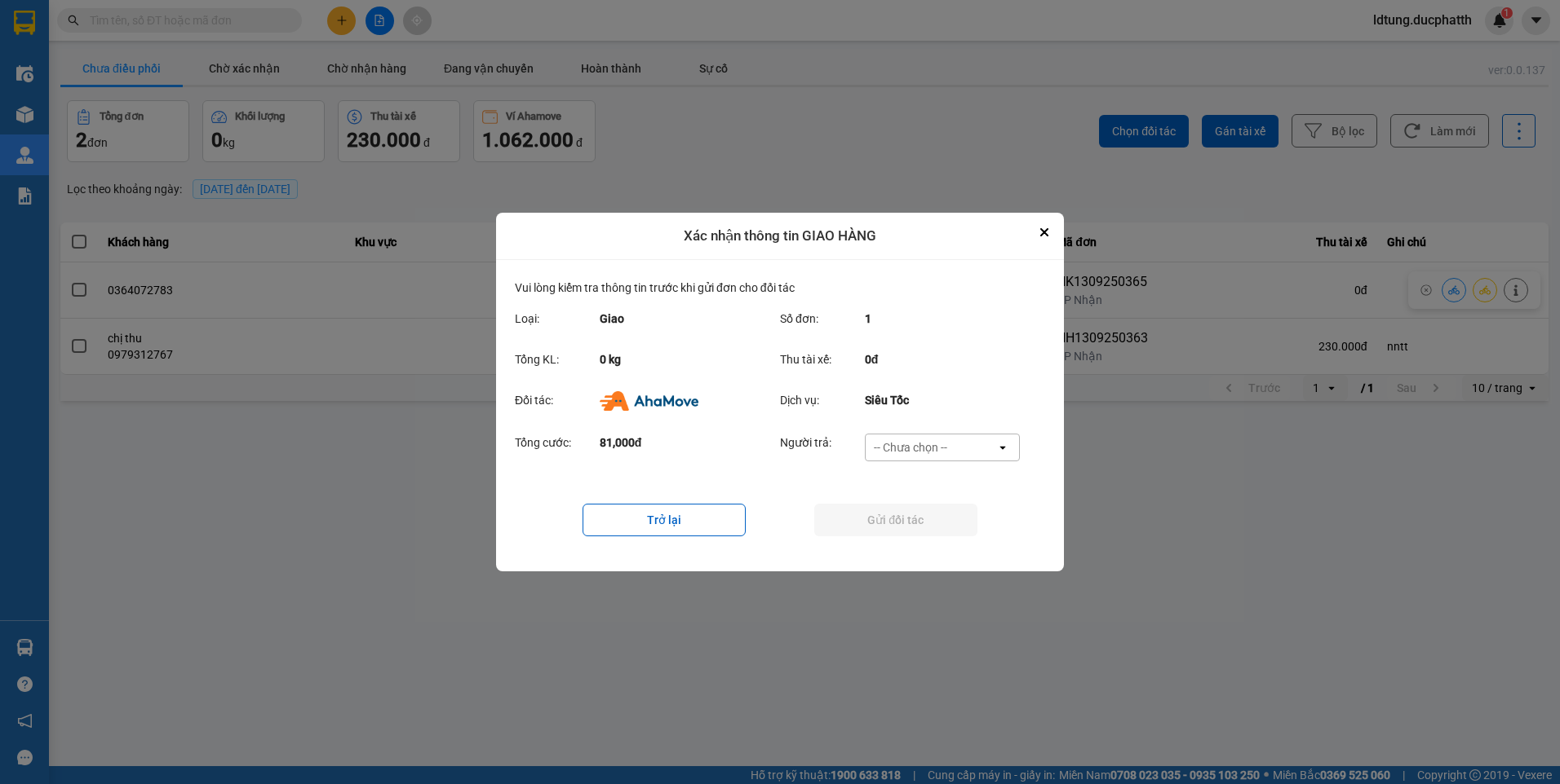
click at [916, 441] on div "-- Chưa chọn --" at bounding box center [910, 448] width 74 height 16
click at [928, 541] on span "Ví Ahamove" at bounding box center [910, 541] width 66 height 16
click at [923, 528] on button "Gửi đối tác" at bounding box center [895, 520] width 163 height 32
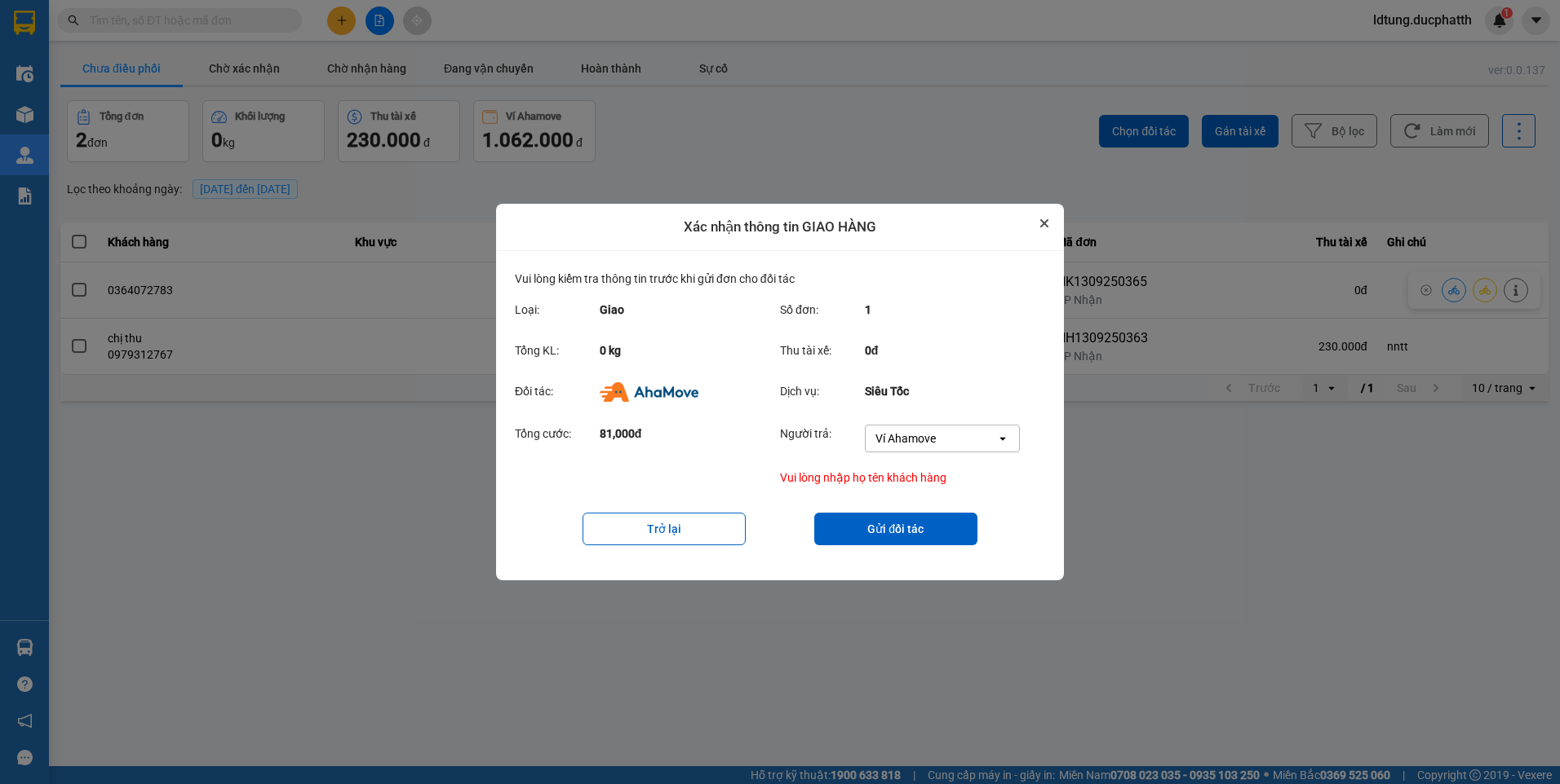
click at [1039, 215] on button "Close" at bounding box center [1044, 224] width 20 height 20
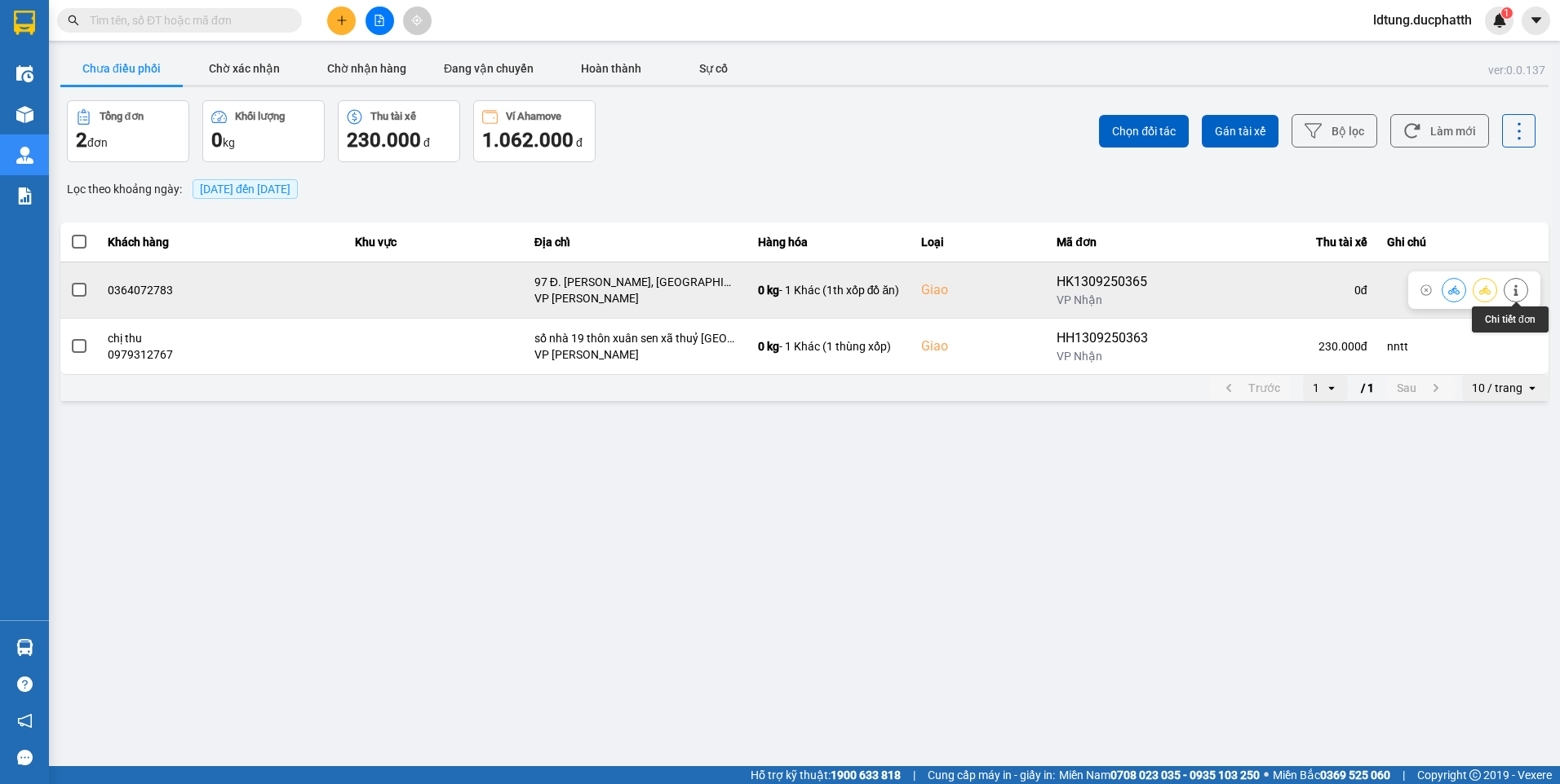
click at [1525, 292] on button at bounding box center [1515, 290] width 22 height 29
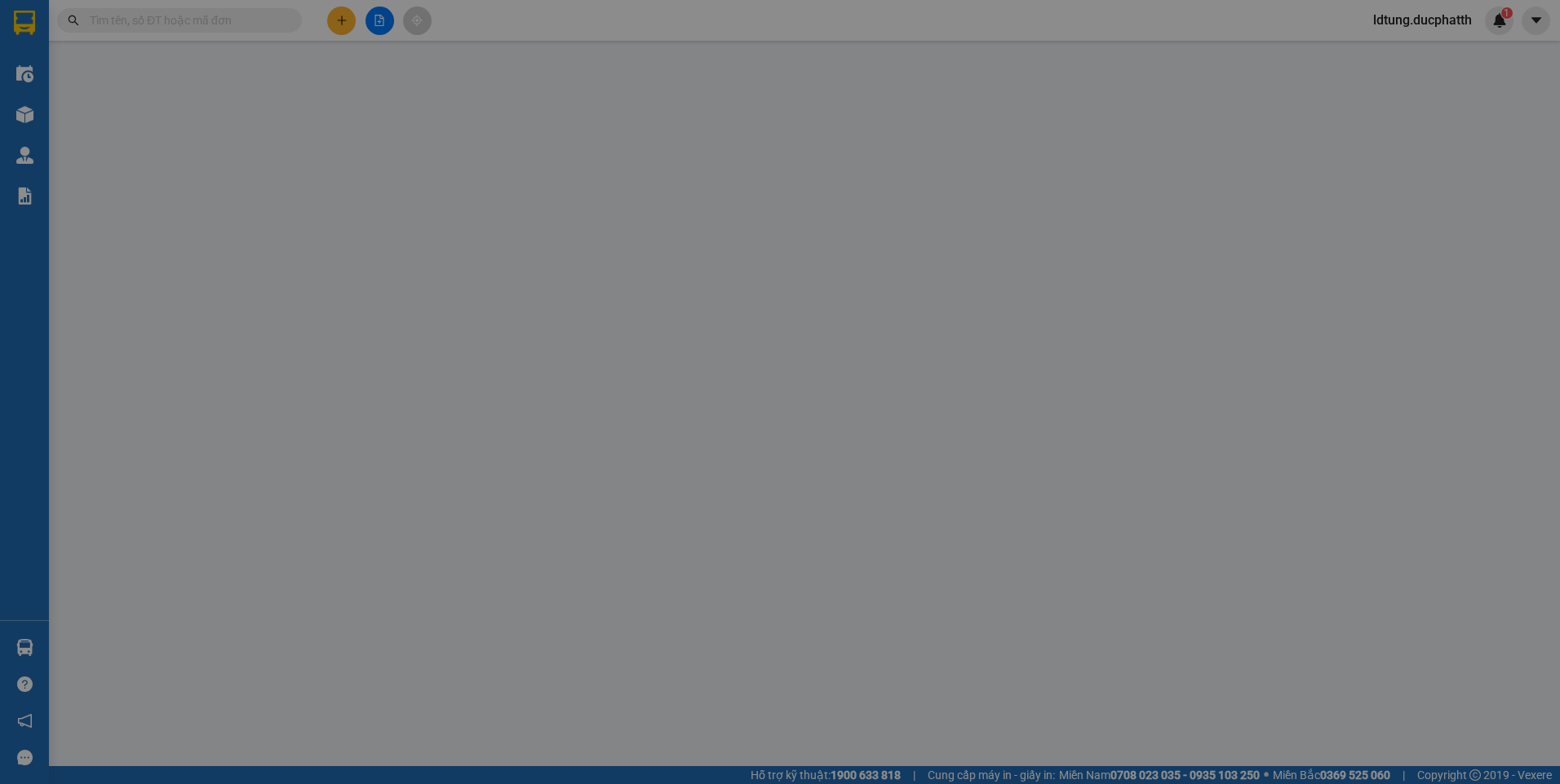
type input "0365117161"
type input "0364072783"
checkbox input "true"
type input "97 Đ. [PERSON_NAME], [GEOGRAPHIC_DATA], [GEOGRAPHIC_DATA], [GEOGRAPHIC_DATA]"
type input "140.000"
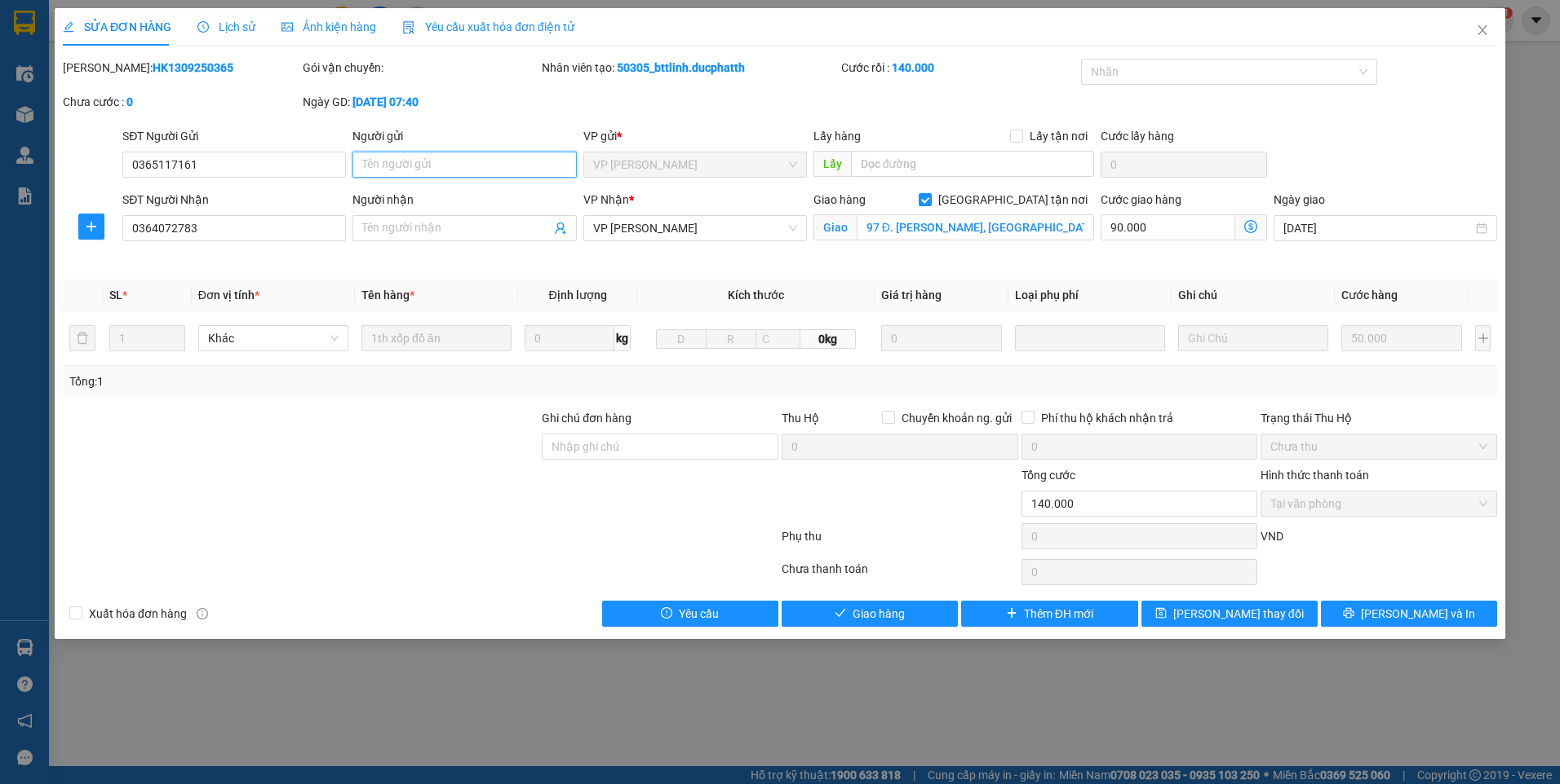
click at [468, 171] on input "Người gửi" at bounding box center [464, 165] width 223 height 26
click at [437, 222] on input "Người nhận" at bounding box center [456, 228] width 188 height 18
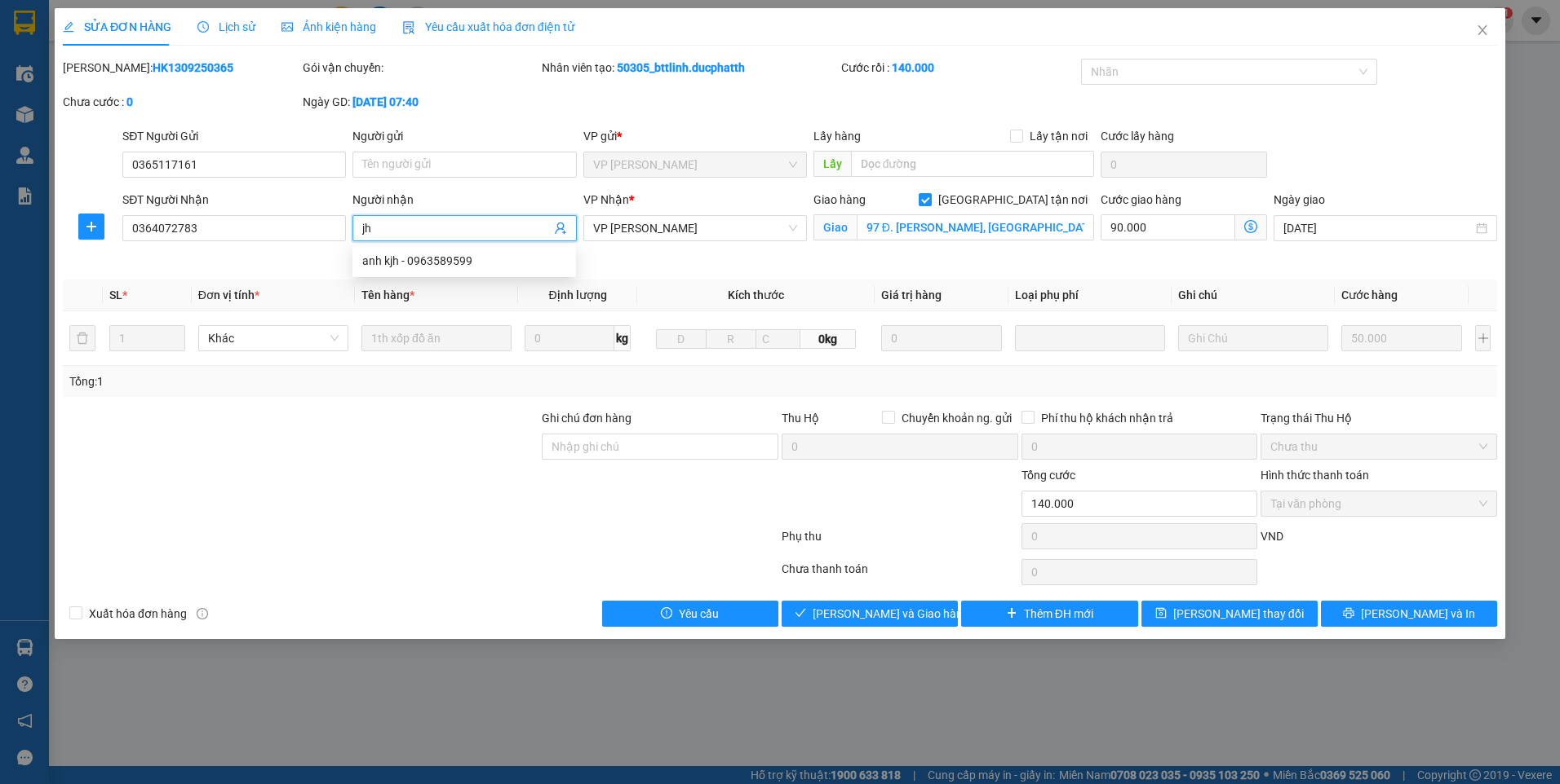
type input "j"
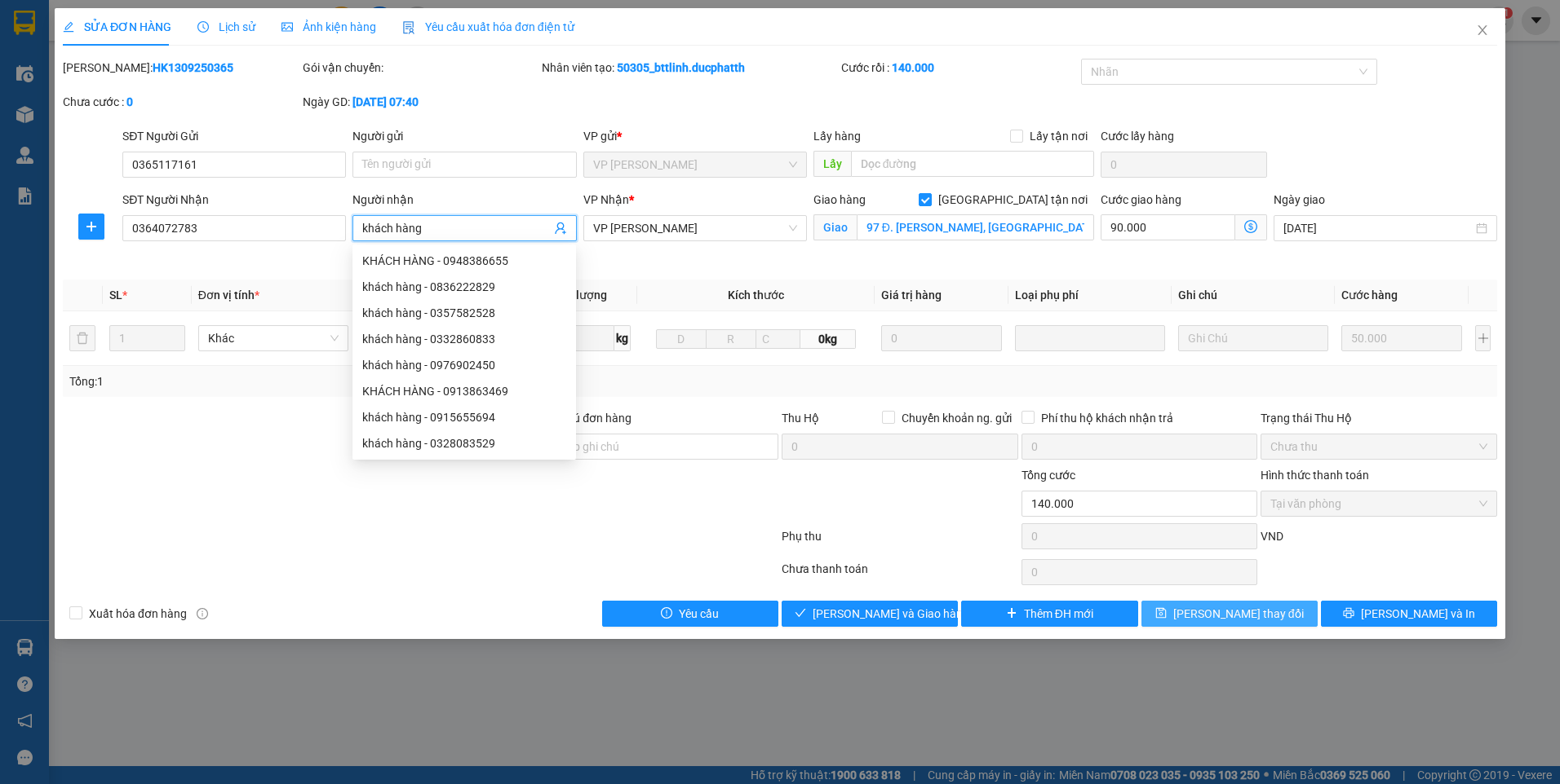
type input "khách hàng"
click at [1272, 615] on button "[PERSON_NAME] thay đổi" at bounding box center [1230, 613] width 176 height 26
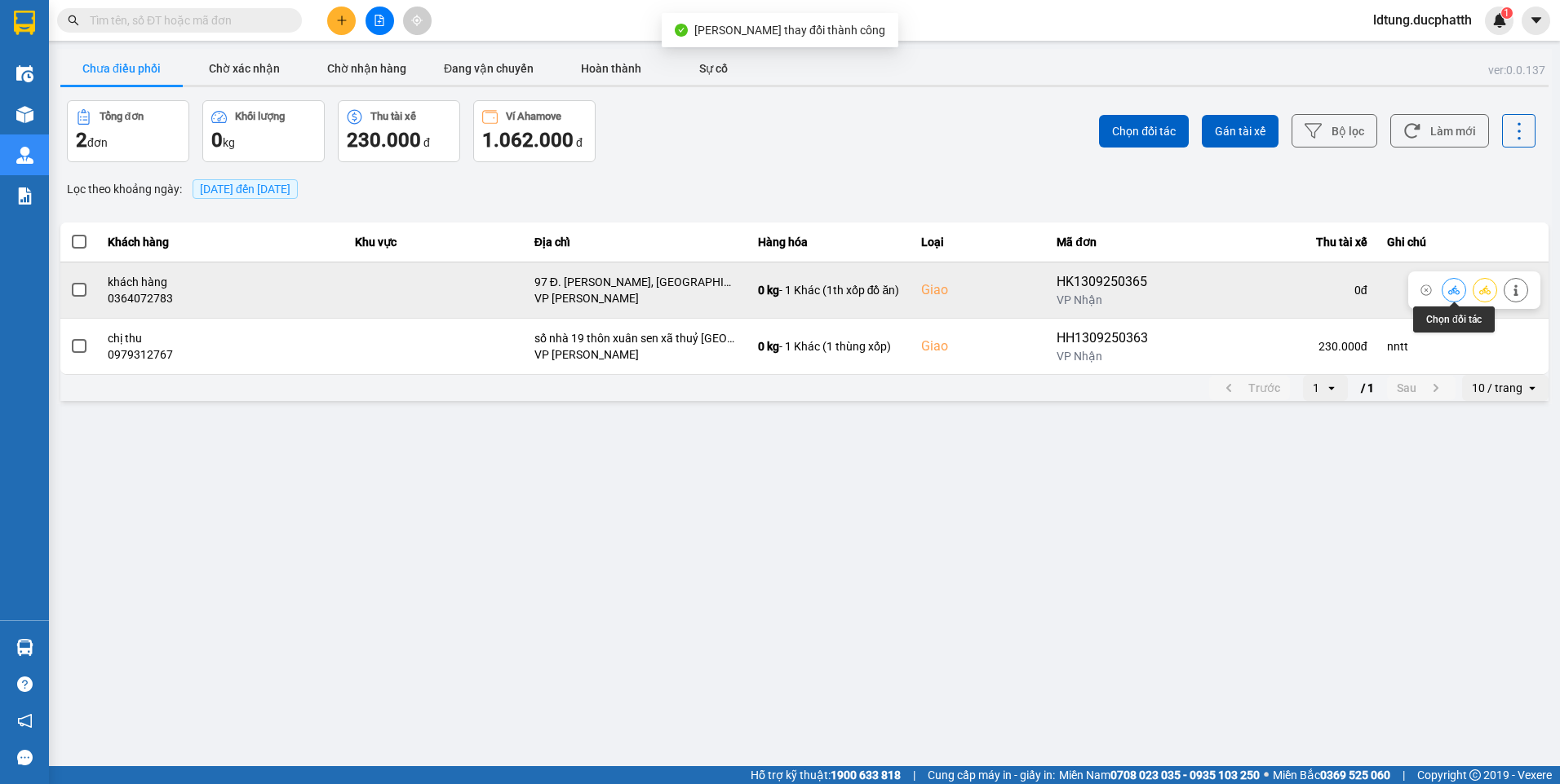
click at [1448, 286] on button at bounding box center [1453, 290] width 22 height 29
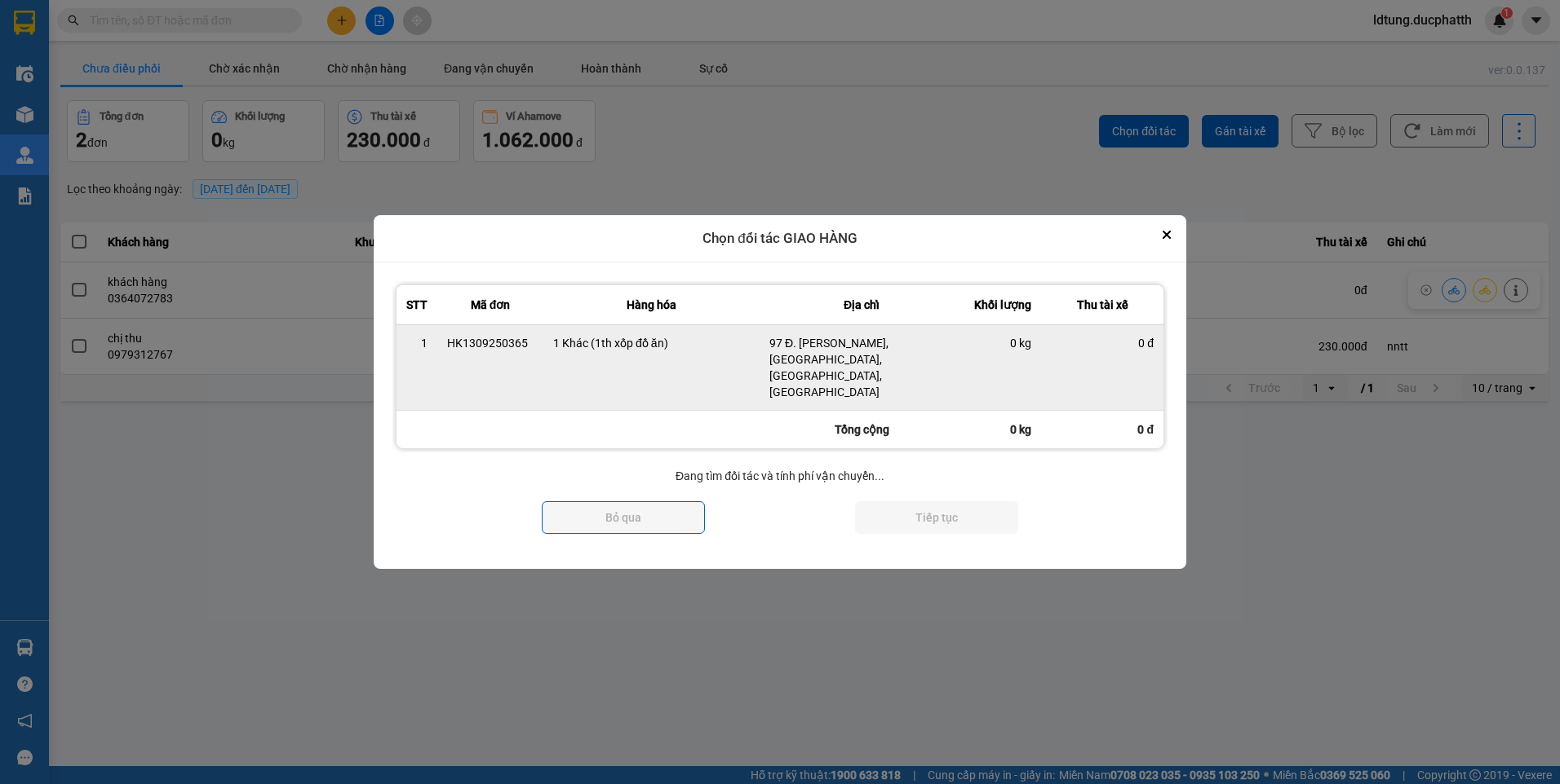
click at [870, 384] on td "97 Đ. [PERSON_NAME], [GEOGRAPHIC_DATA], [GEOGRAPHIC_DATA], [GEOGRAPHIC_DATA]" at bounding box center [861, 367] width 204 height 85
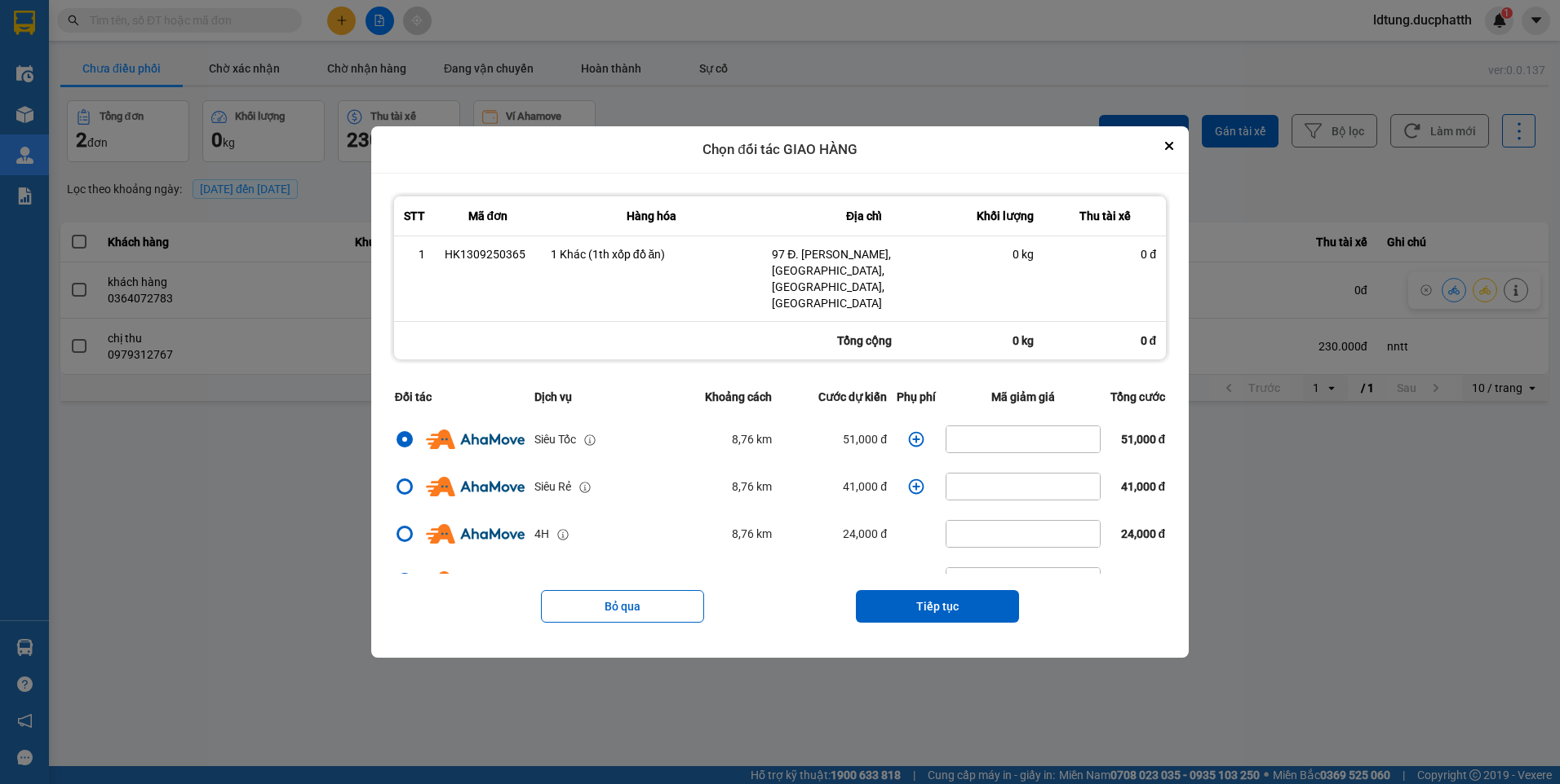
click at [910, 432] on icon "dialog" at bounding box center [916, 439] width 15 height 15
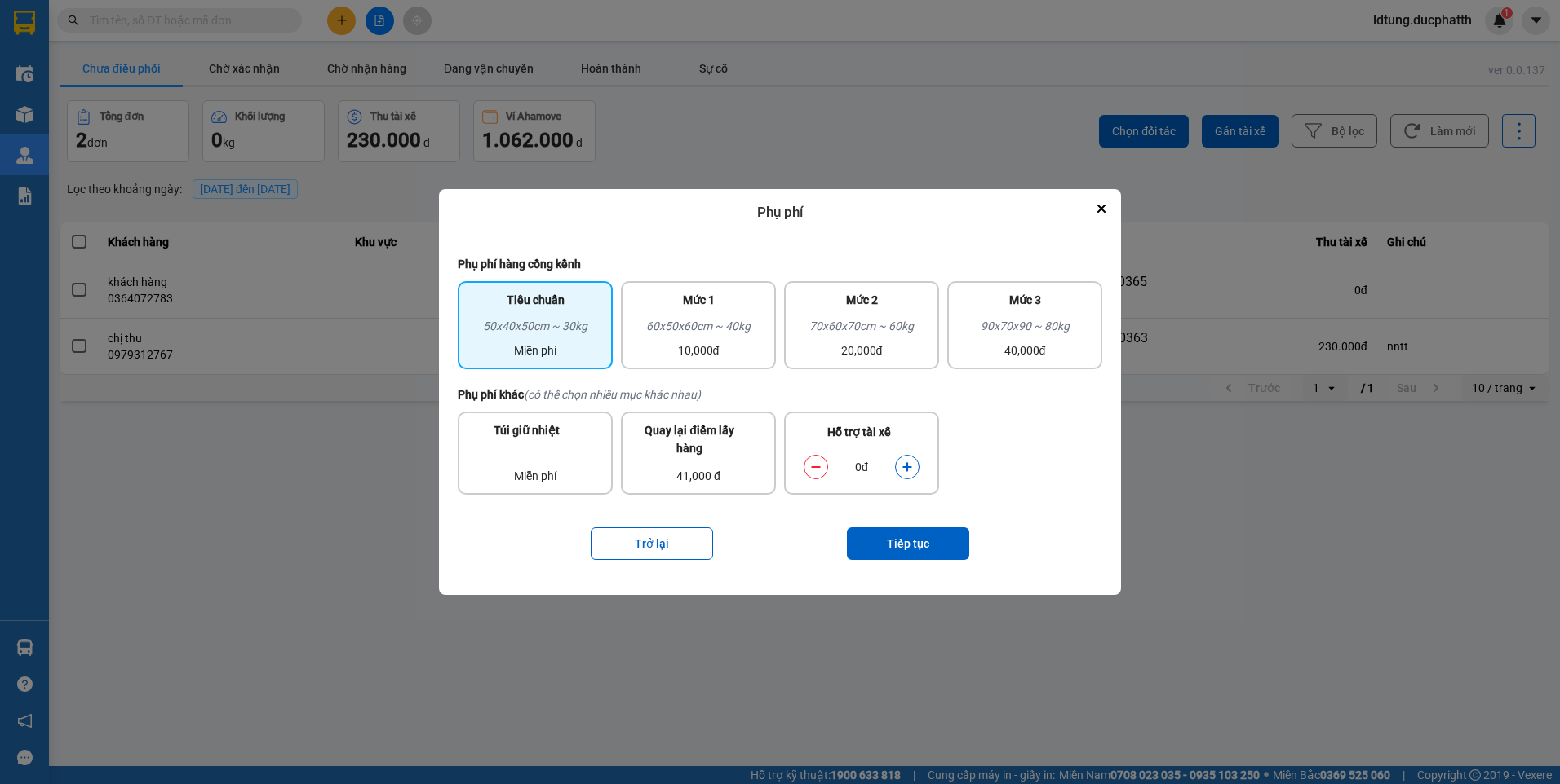
click at [910, 423] on div "Hỗ trợ tài xế" at bounding box center [861, 437] width 132 height 28
drag, startPoint x: 910, startPoint y: 423, endPoint x: 919, endPoint y: 474, distance: 51.8
click at [919, 481] on div "0đ" at bounding box center [861, 468] width 132 height 32
click at [919, 469] on div "0đ" at bounding box center [861, 468] width 132 height 32
click at [919, 468] on div "0đ" at bounding box center [861, 468] width 132 height 32
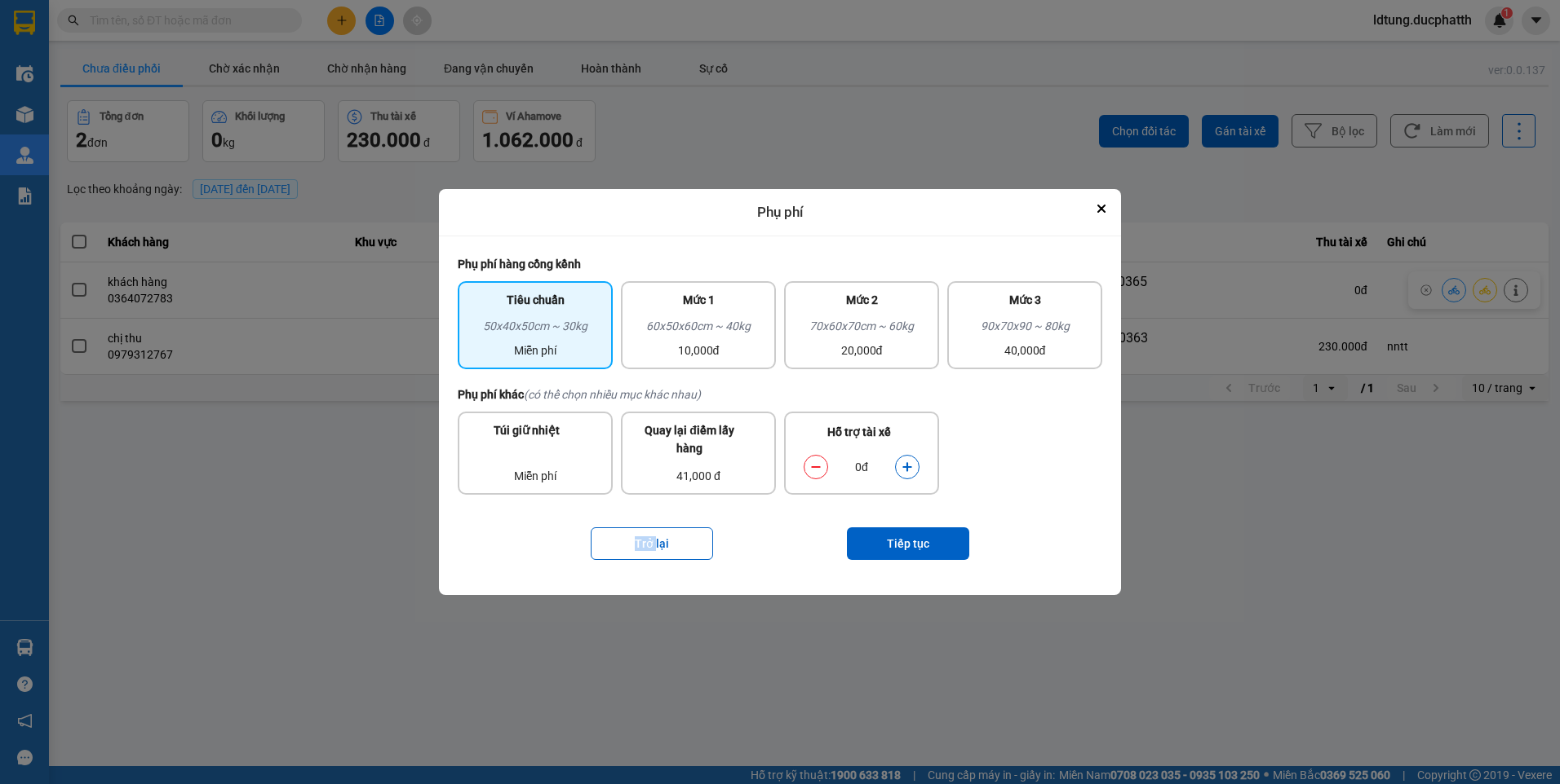
drag, startPoint x: 919, startPoint y: 468, endPoint x: 910, endPoint y: 473, distance: 10.3
click at [910, 473] on button "dialog" at bounding box center [907, 467] width 22 height 29
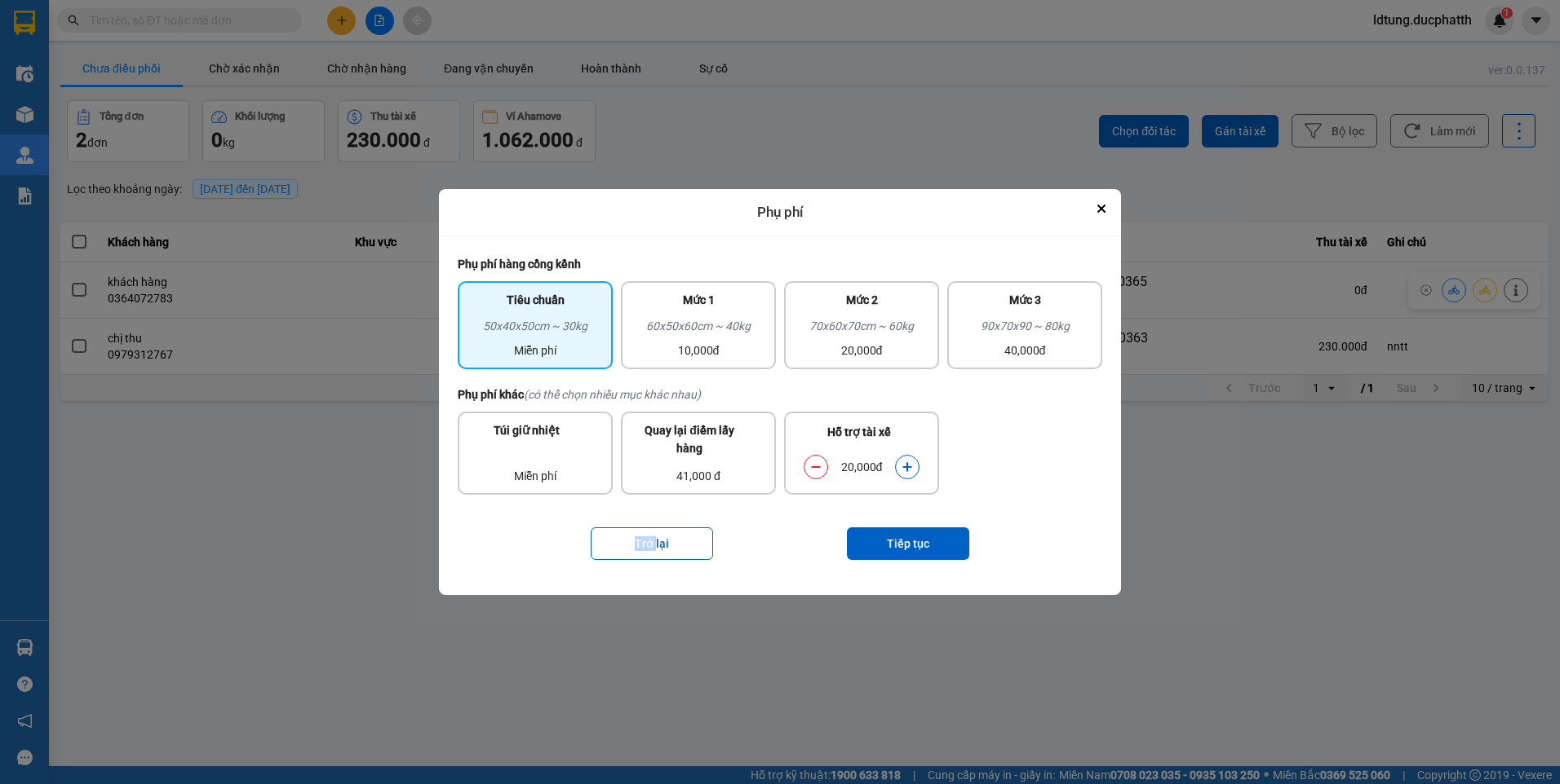
click at [910, 473] on button "dialog" at bounding box center [907, 467] width 22 height 29
click at [908, 471] on icon "dialog" at bounding box center [907, 467] width 9 height 9
click at [925, 548] on button "Tiếp tục" at bounding box center [908, 544] width 122 height 32
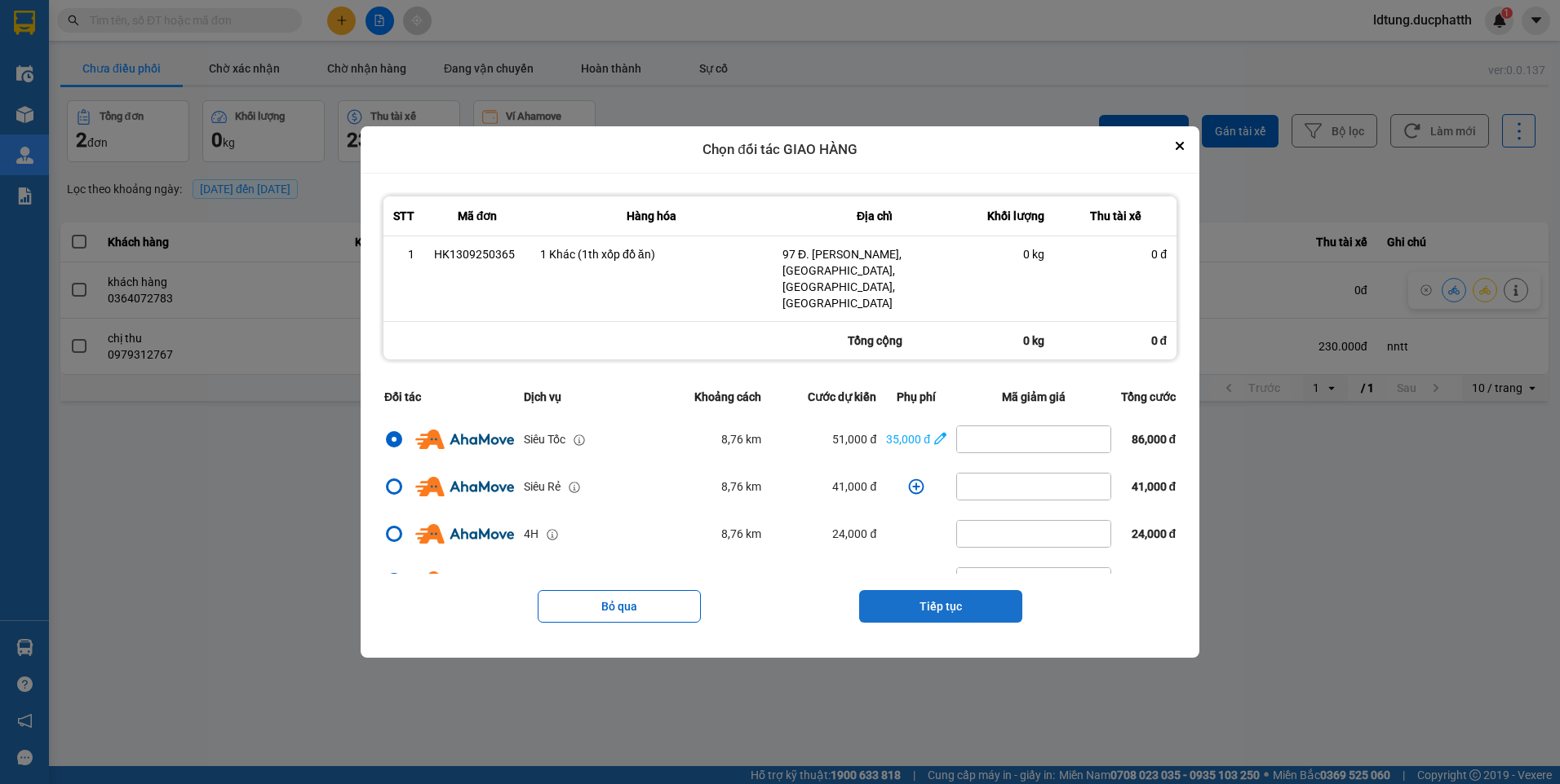
click at [968, 595] on button "Tiếp tục" at bounding box center [940, 607] width 163 height 32
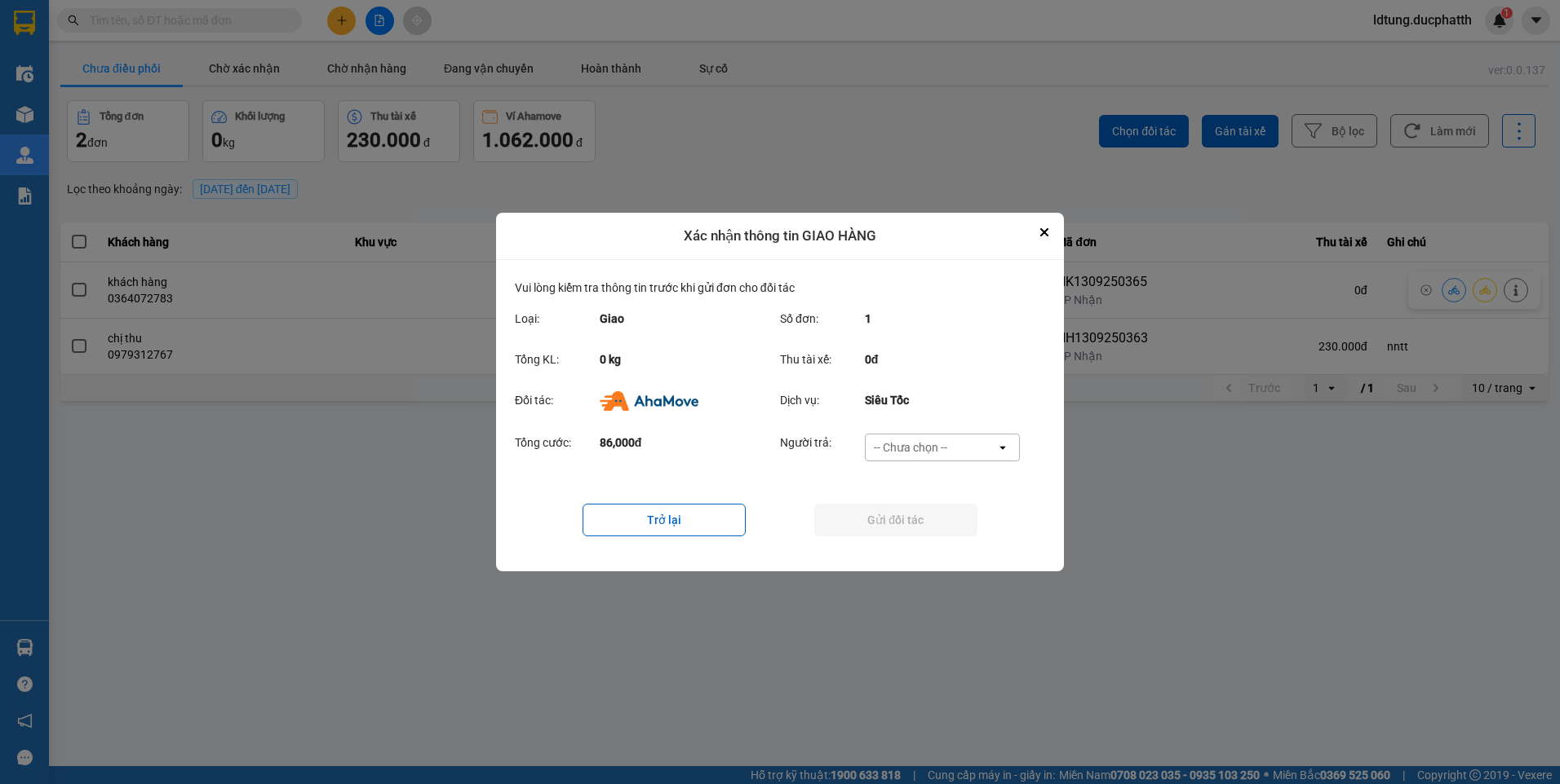
click at [922, 455] on div "-- Chưa chọn --" at bounding box center [910, 448] width 74 height 16
click at [915, 540] on span "Ví Ahamove" at bounding box center [910, 541] width 66 height 16
click at [915, 533] on button "Gửi đối tác" at bounding box center [895, 520] width 163 height 32
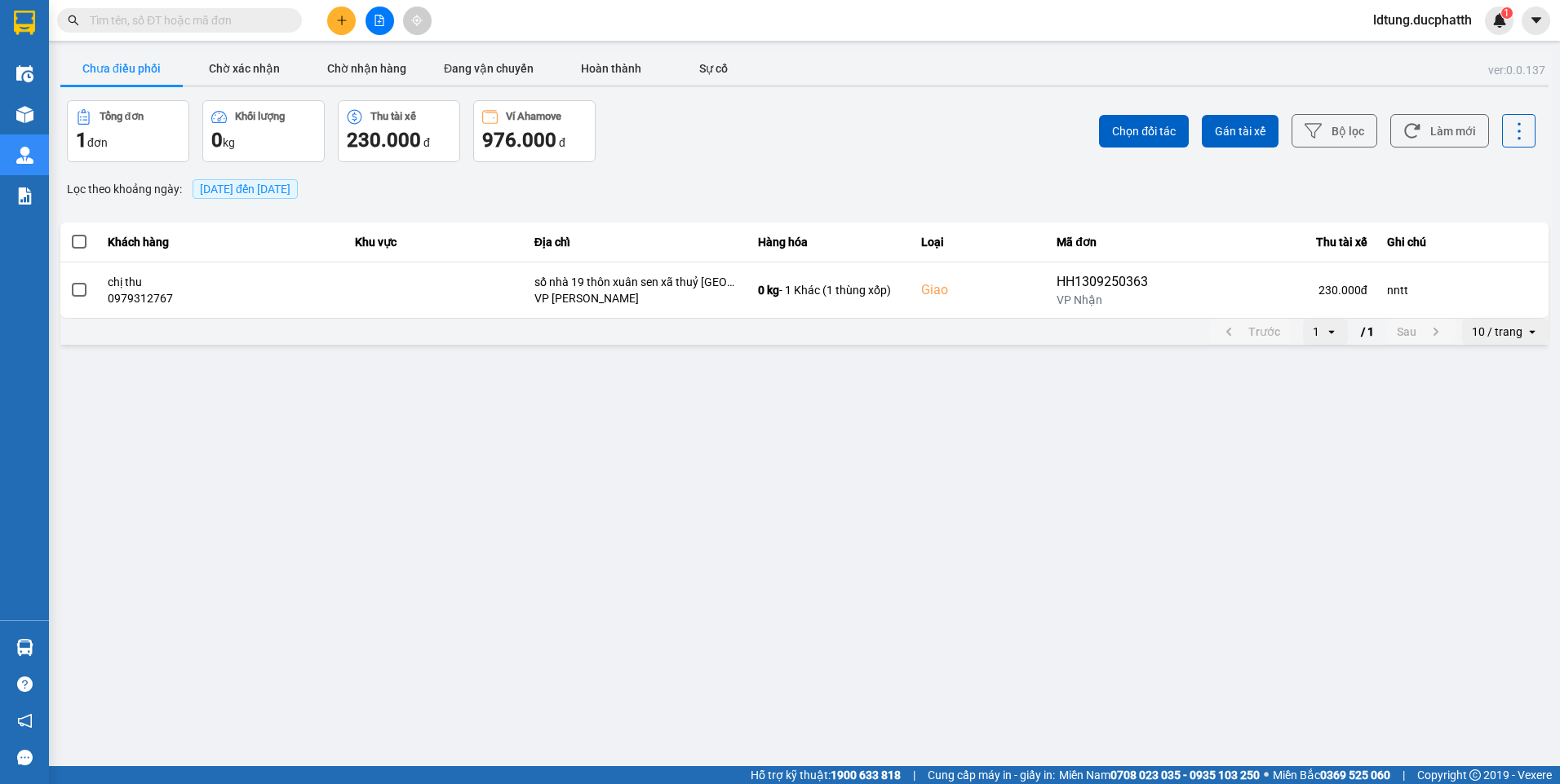
click at [222, 26] on input "text" at bounding box center [186, 21] width 193 height 18
paste input "0848468866"
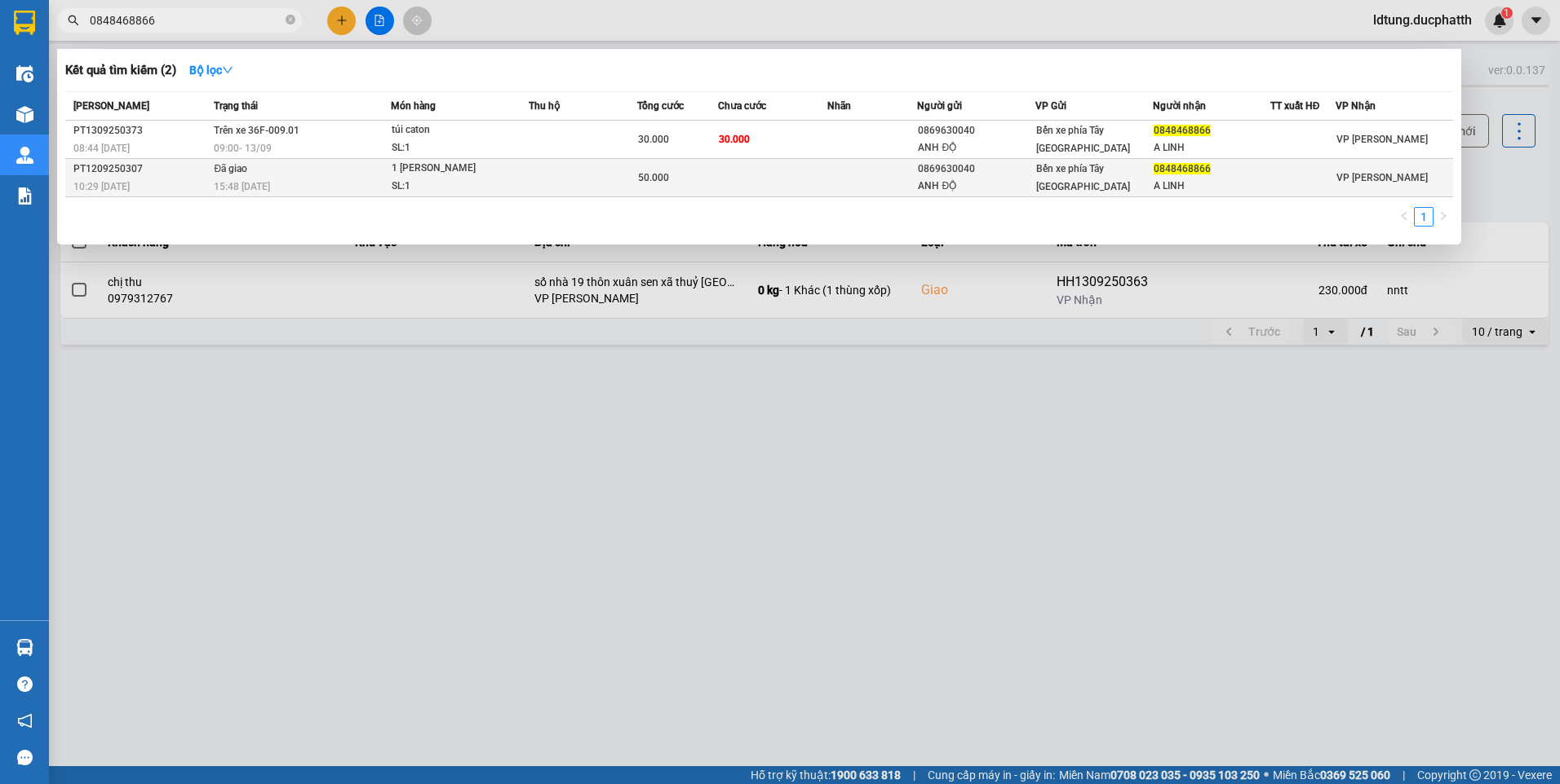
type input "0848468866"
click at [1241, 177] on div "0848468866" at bounding box center [1211, 169] width 116 height 17
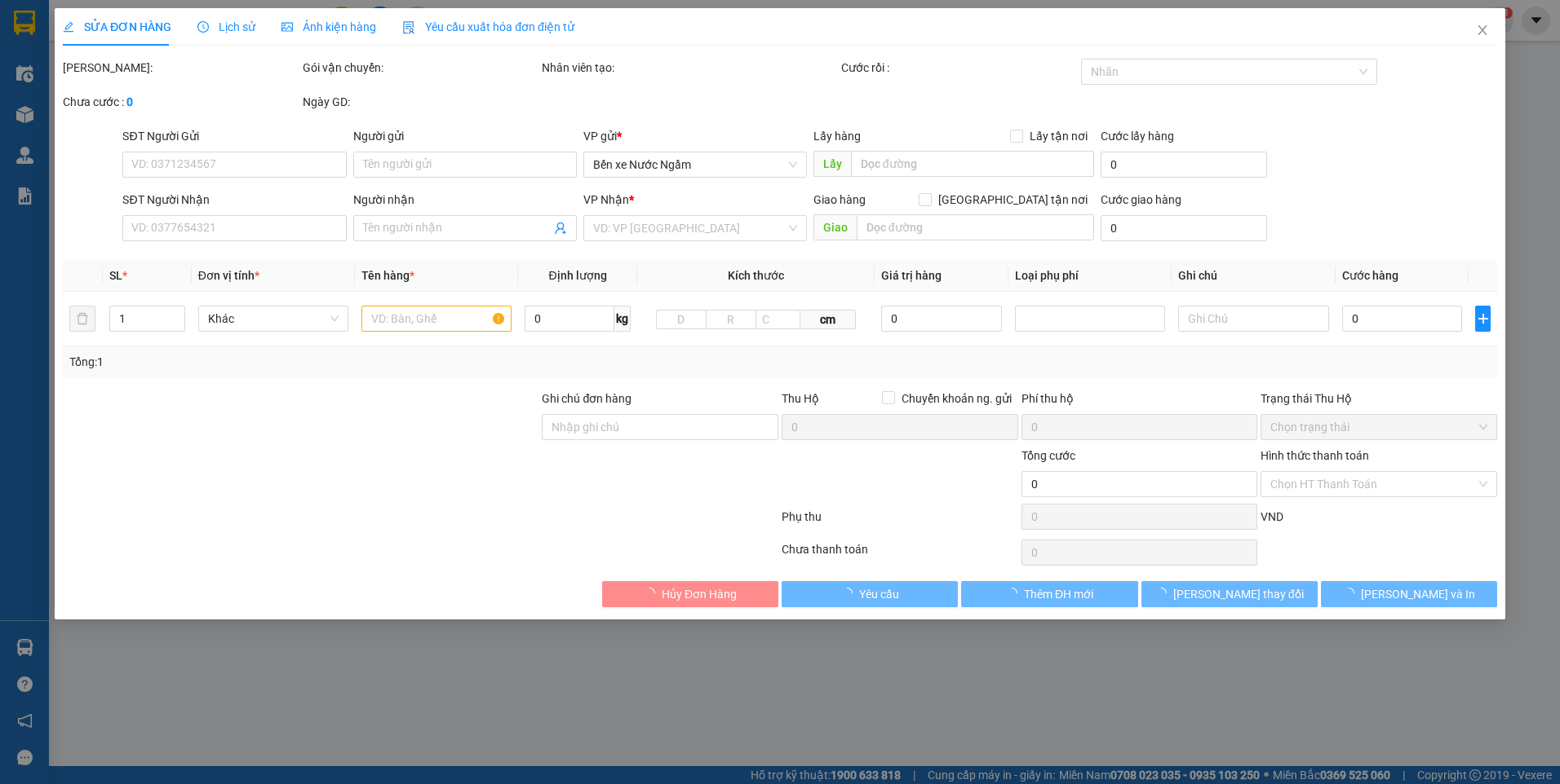
type input "0869630040"
type input "ANH ĐỘ"
type input "0848468866"
type input "A LINH"
type input "50.000"
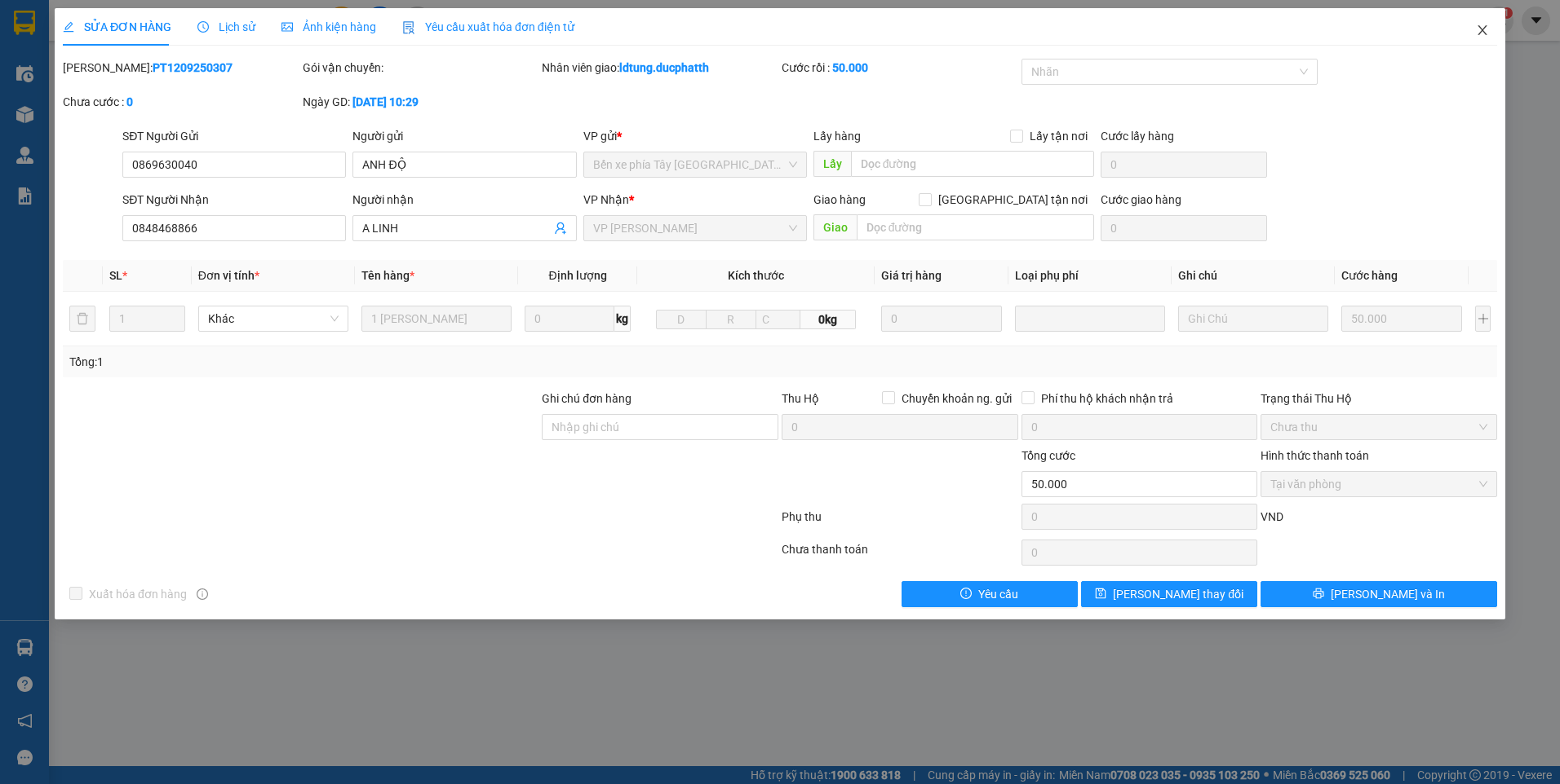
click at [1485, 36] on span "Close" at bounding box center [1482, 31] width 46 height 46
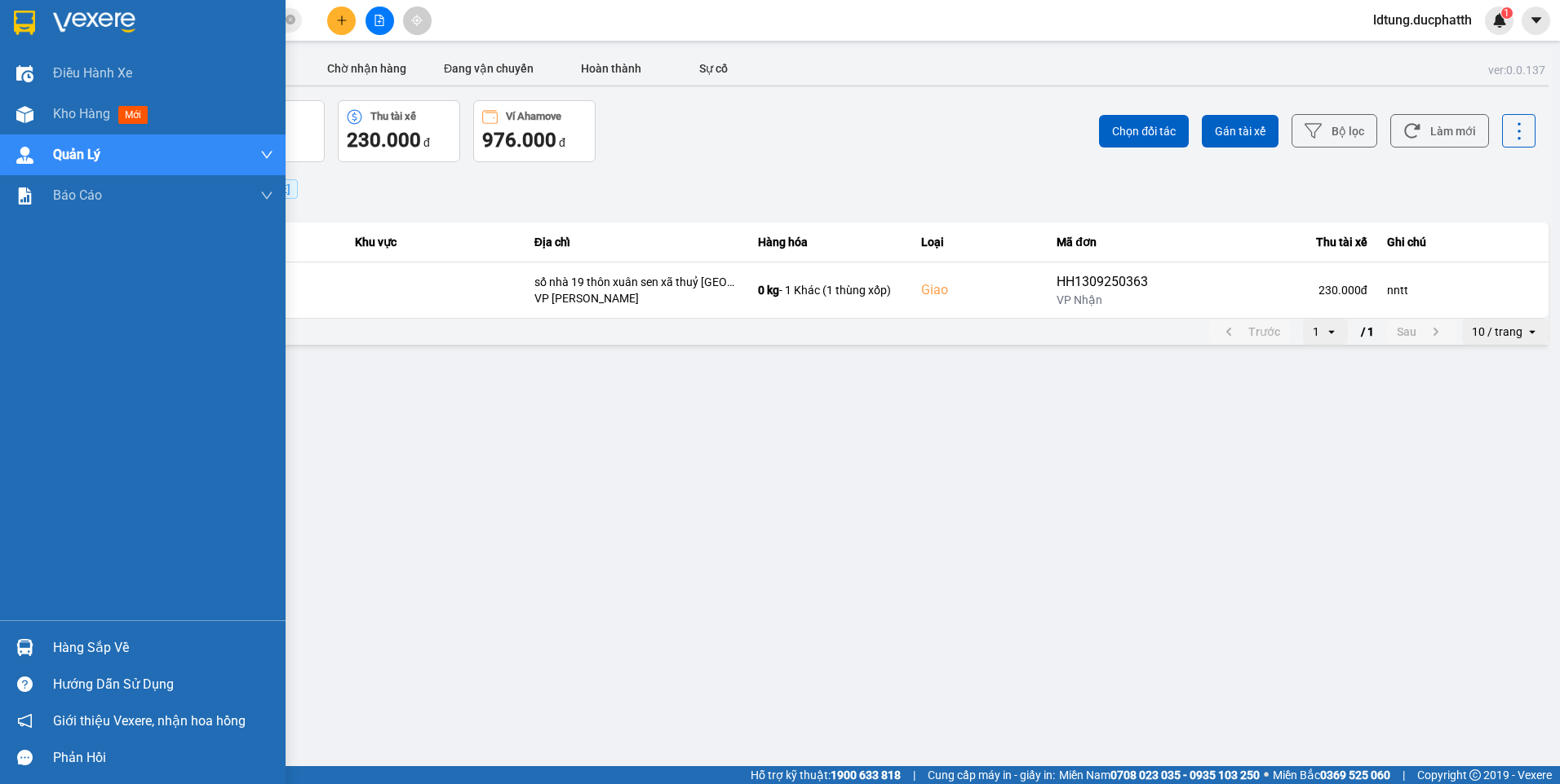
click at [47, 639] on div "Hàng sắp về" at bounding box center [142, 647] width 285 height 37
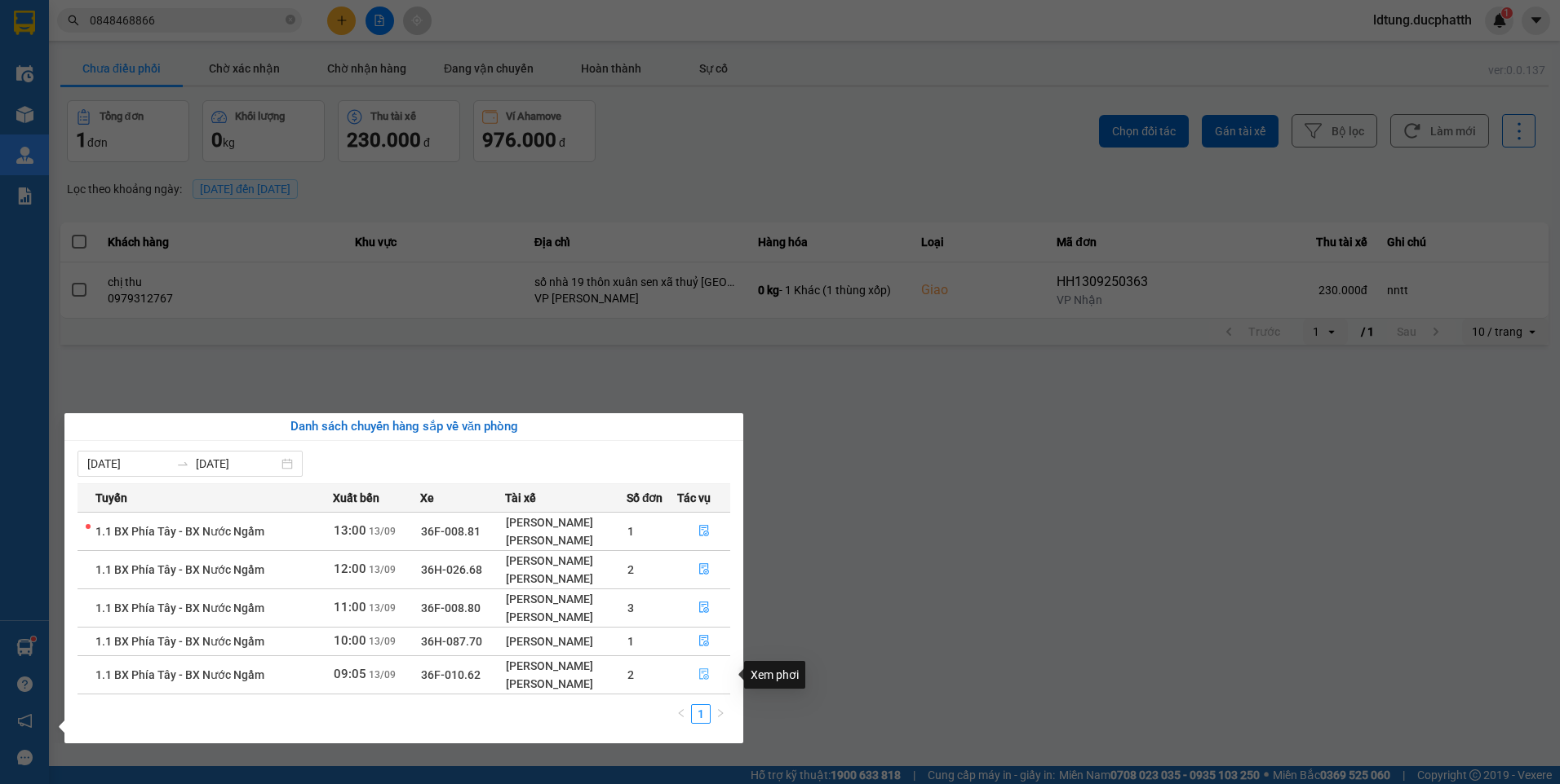
click at [697, 677] on button "button" at bounding box center [704, 674] width 51 height 26
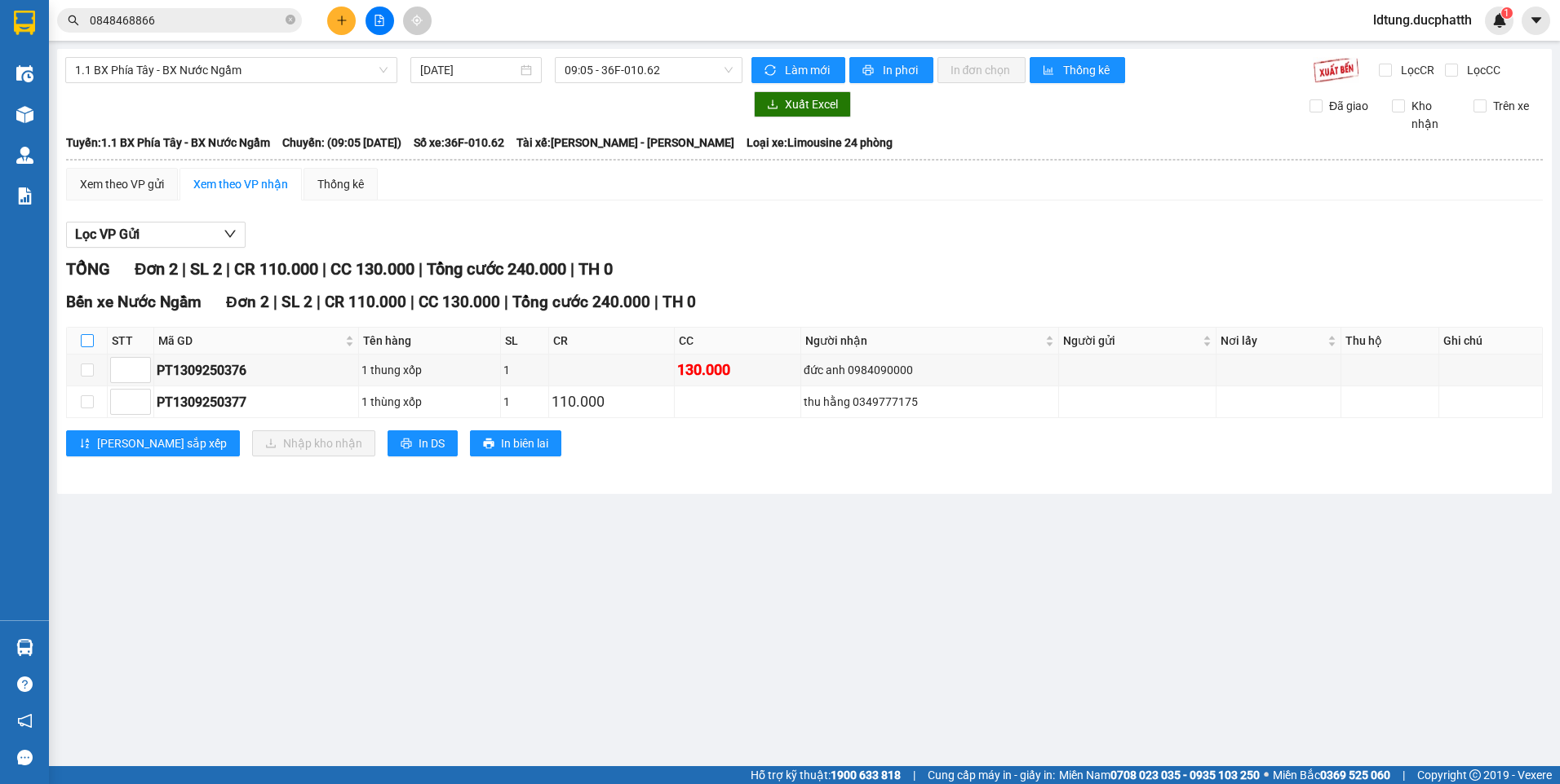
click at [89, 338] on input "checkbox" at bounding box center [87, 341] width 13 height 13
checkbox input "true"
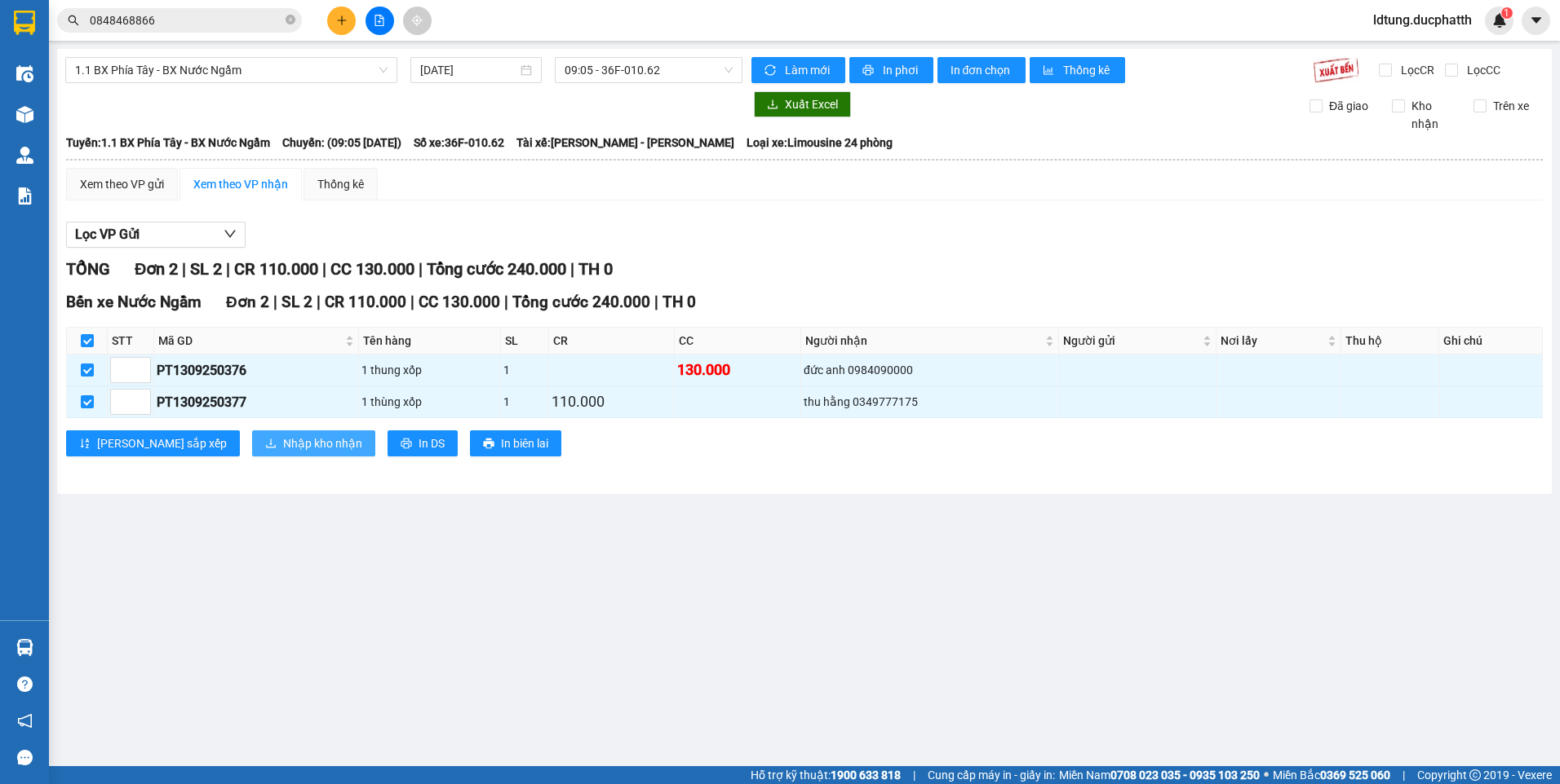
click at [273, 455] on button "Nhập kho nhận" at bounding box center [313, 443] width 123 height 26
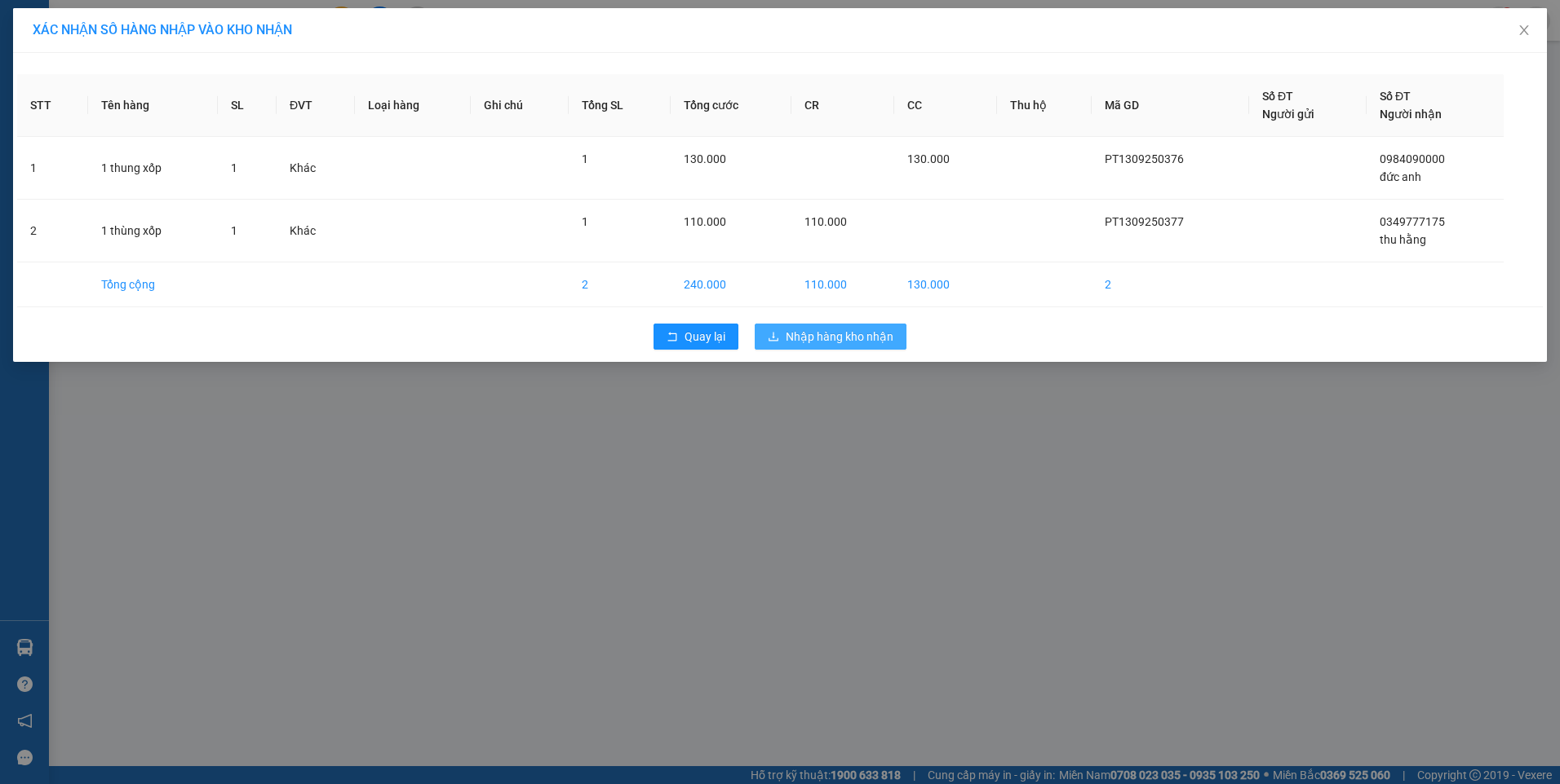
click at [893, 335] on button "Nhập hàng kho nhận" at bounding box center [830, 336] width 152 height 26
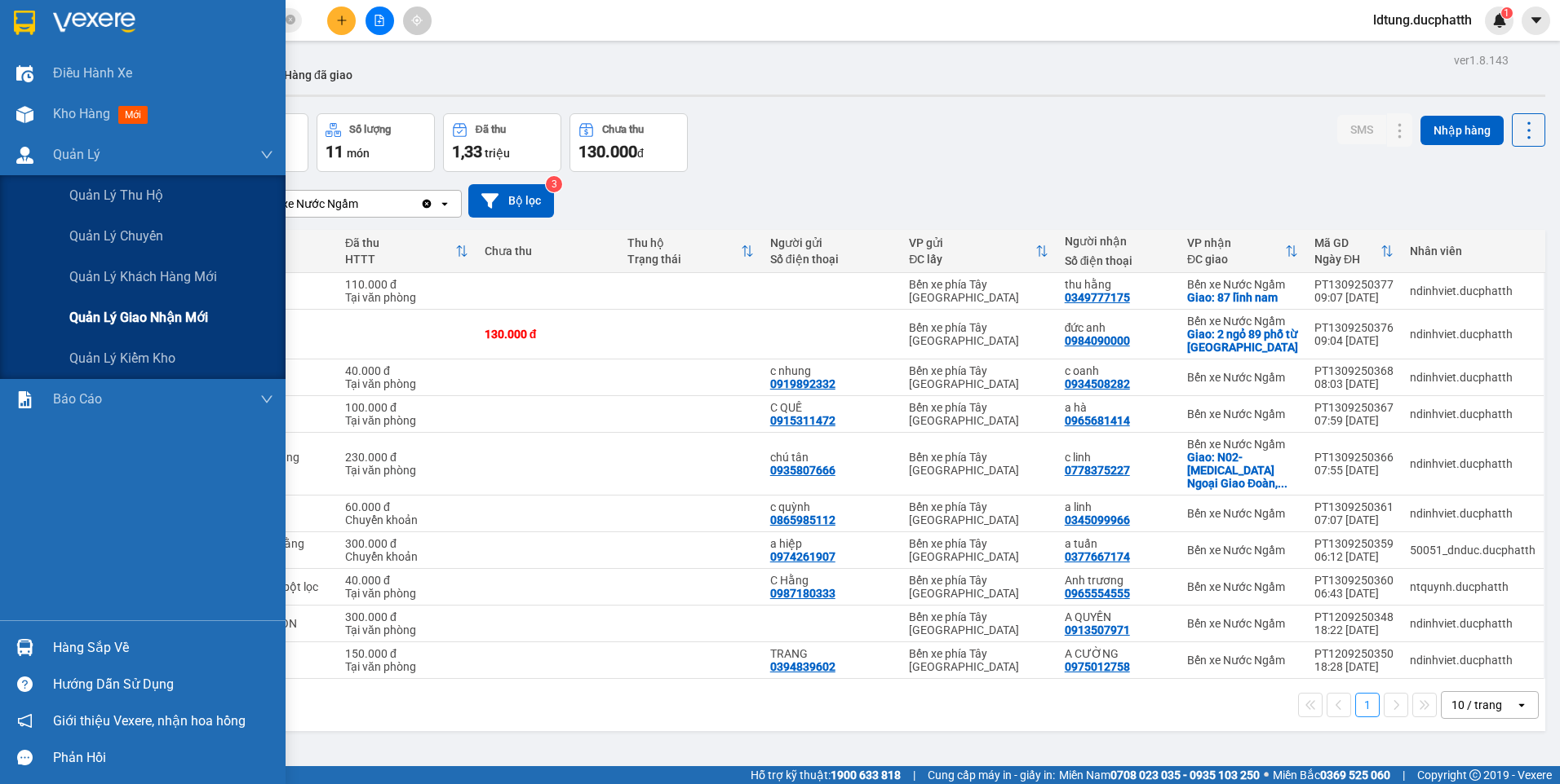
click at [165, 320] on span "Quản lý giao nhận mới" at bounding box center [139, 317] width 139 height 21
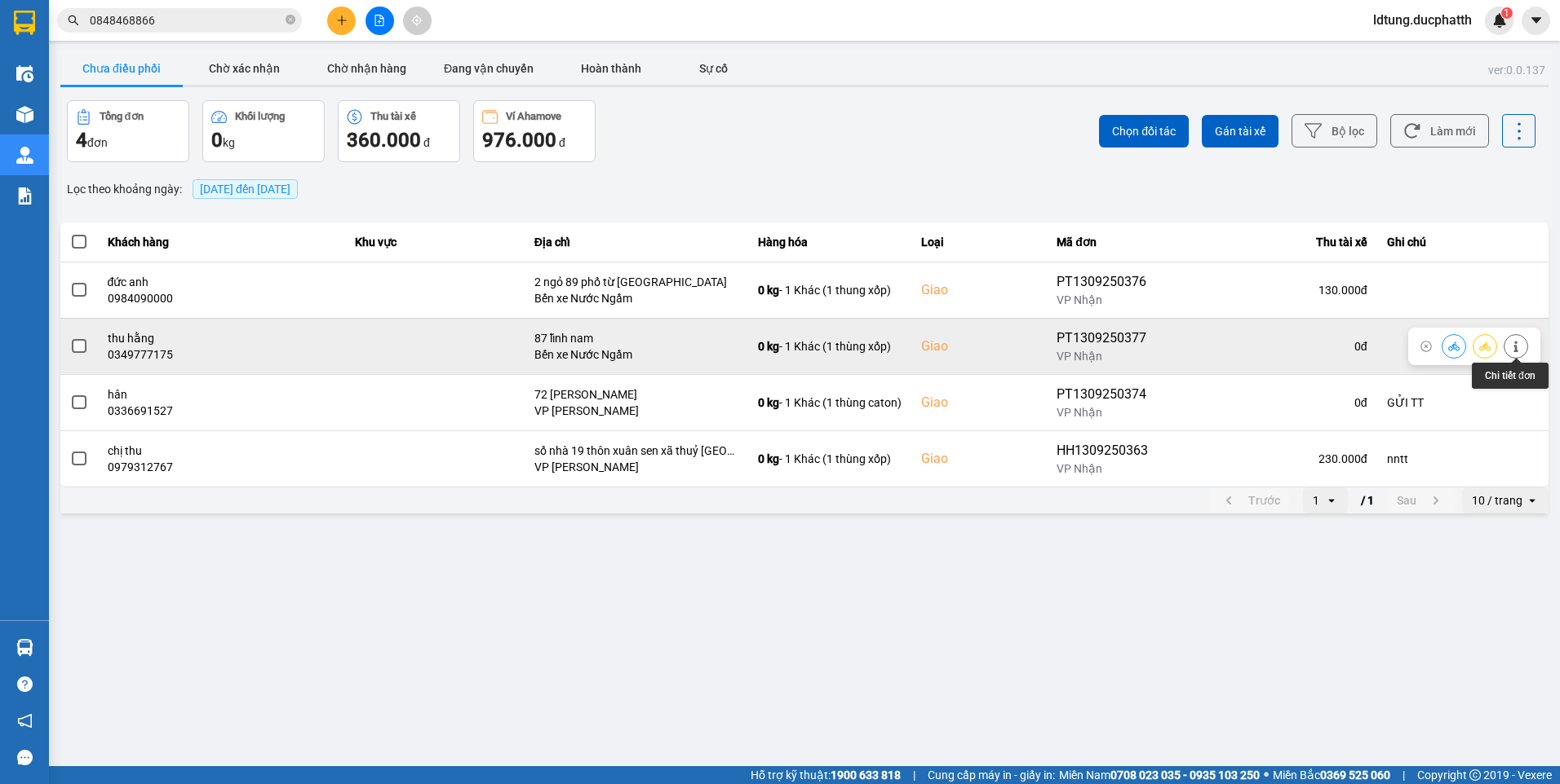
click at [1516, 349] on icon at bounding box center [1515, 346] width 4 height 12
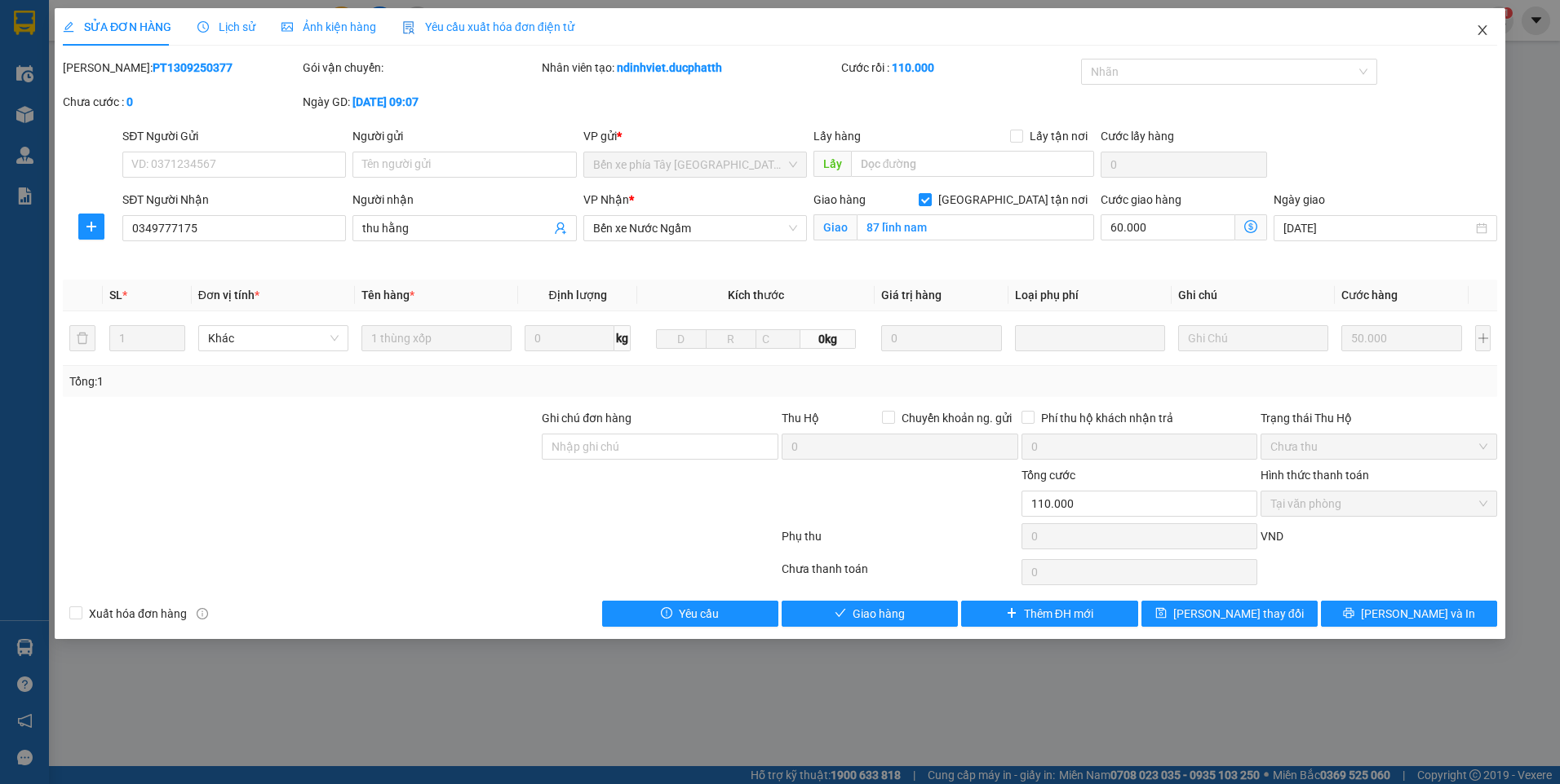
click at [1484, 31] on icon "close" at bounding box center [1482, 30] width 9 height 10
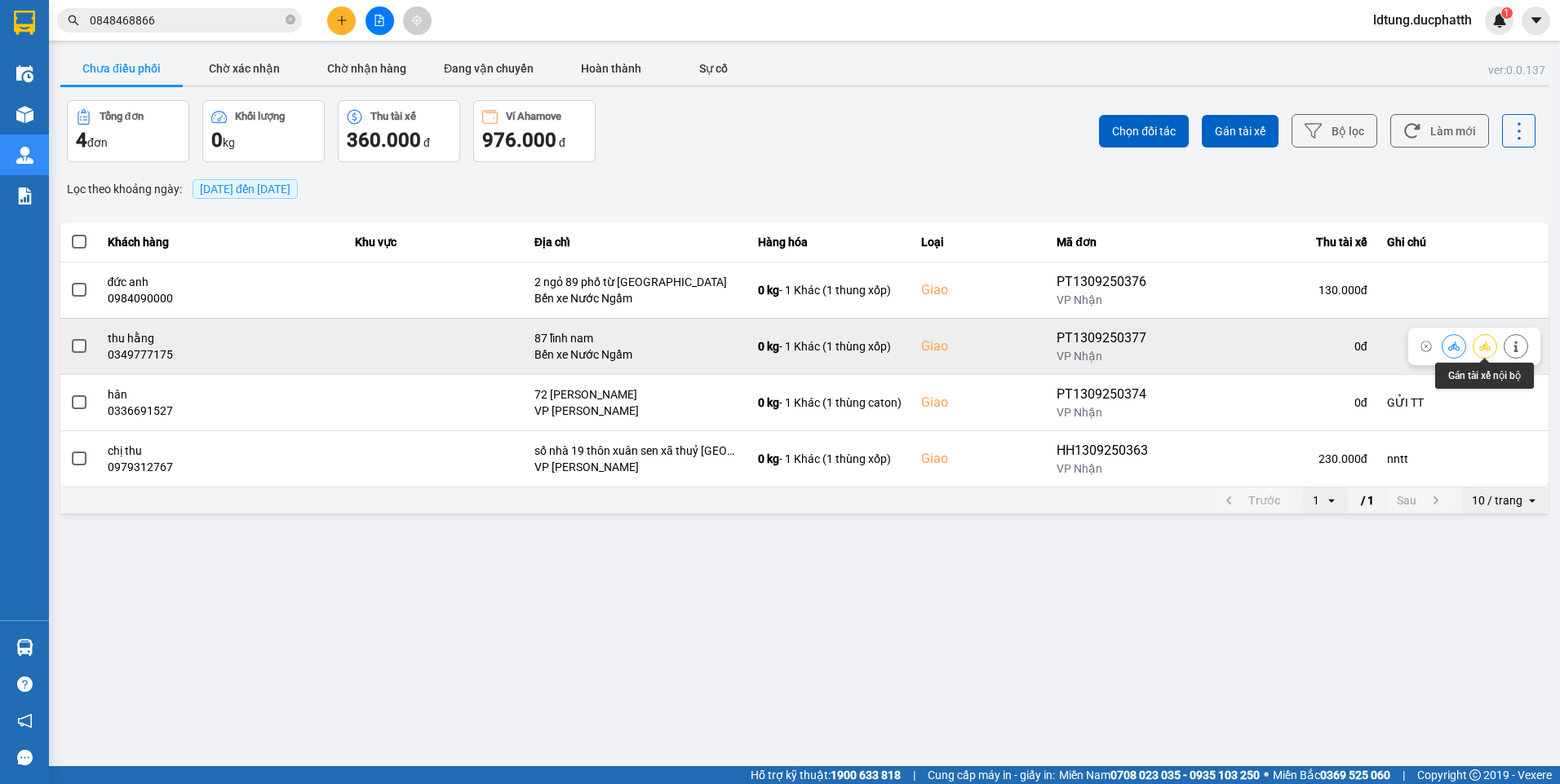
click at [1489, 341] on icon at bounding box center [1484, 346] width 12 height 12
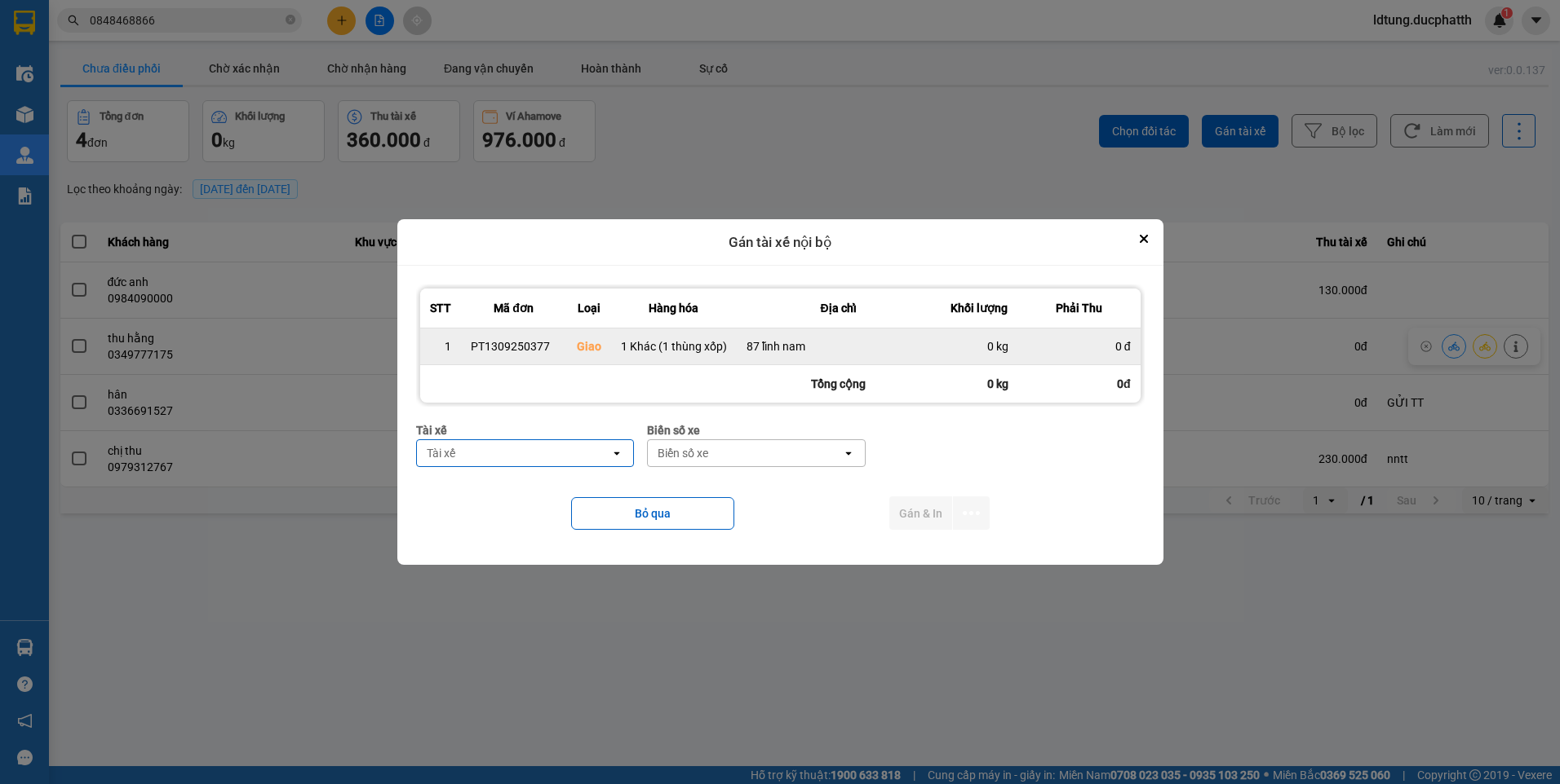
click at [1024, 346] on td "0 đ" at bounding box center [1080, 346] width 122 height 37
click at [951, 353] on div "0 kg" at bounding box center [980, 346] width 58 height 16
click at [697, 357] on td "1 Khác (1 thùng xốp)" at bounding box center [674, 346] width 126 height 37
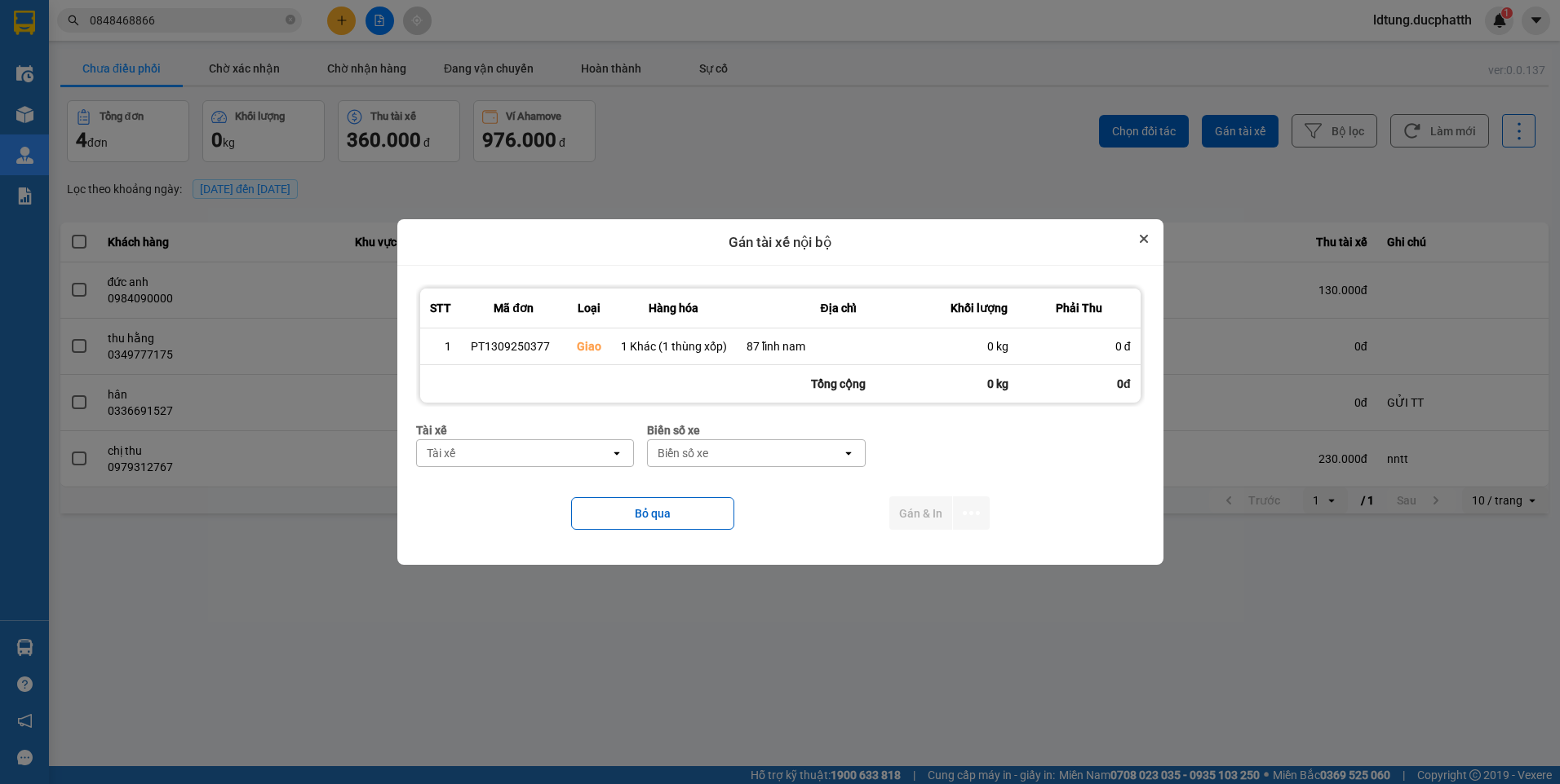
click at [1140, 241] on icon "Close" at bounding box center [1143, 238] width 8 height 8
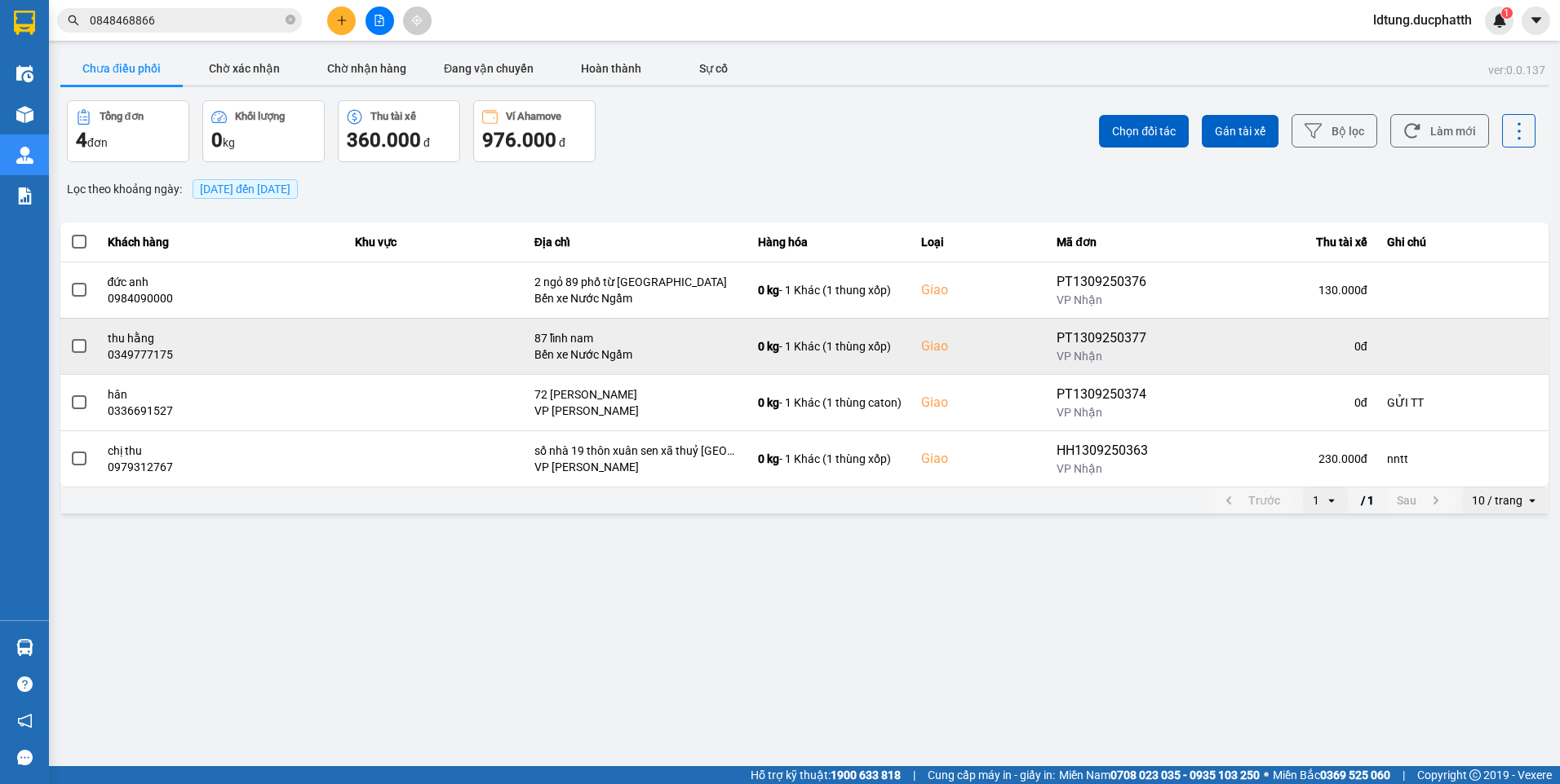
click at [75, 350] on span at bounding box center [79, 346] width 14 height 14
click at [70, 337] on input "checkbox" at bounding box center [70, 337] width 0 height 0
click at [1497, 343] on td at bounding box center [1463, 346] width 171 height 57
click at [1512, 348] on icon at bounding box center [1516, 346] width 12 height 12
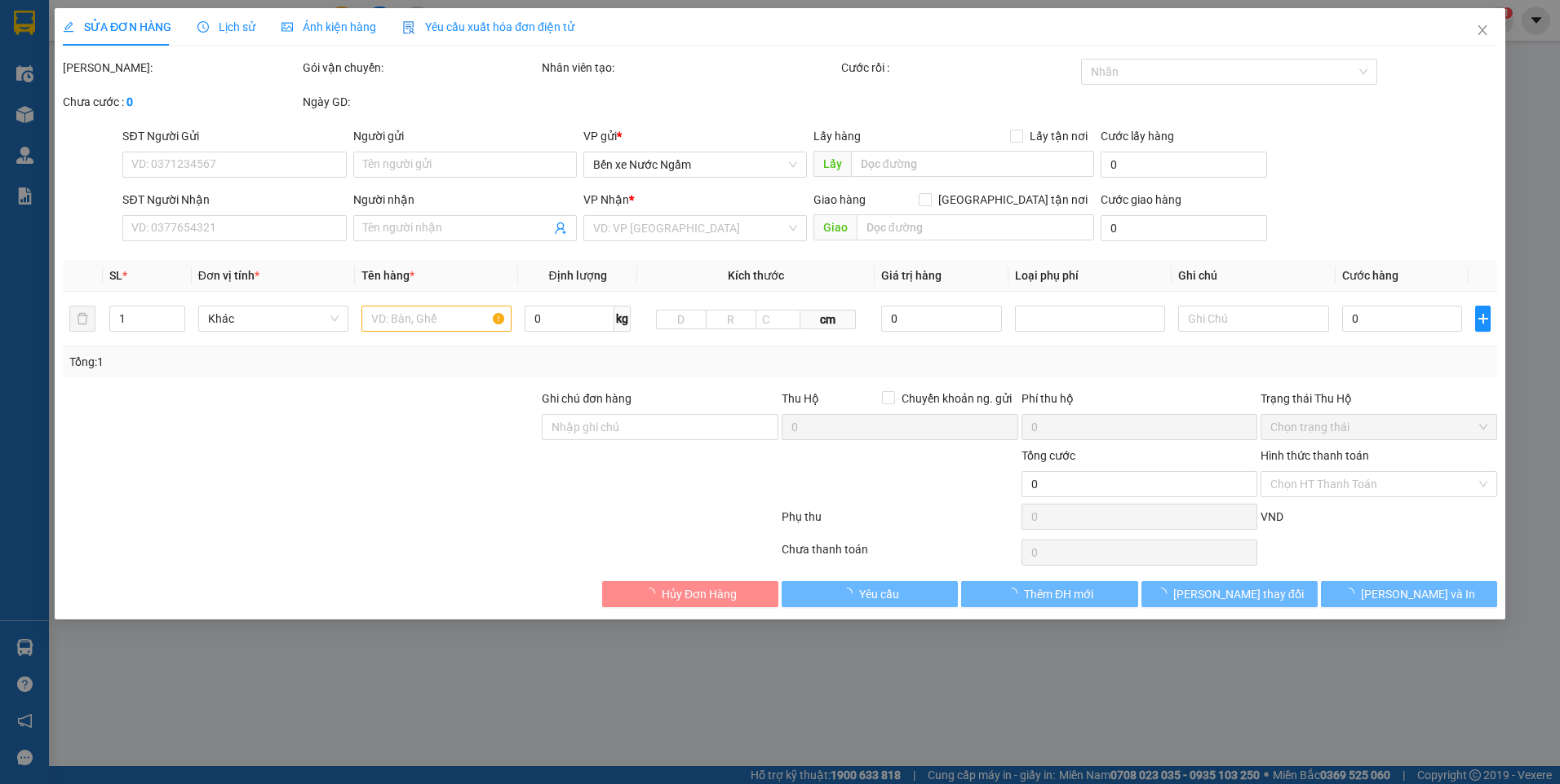
type input "0349777175"
type input "thu hằng"
checkbox input "true"
type input "87 lĩnh nam"
type input "110.000"
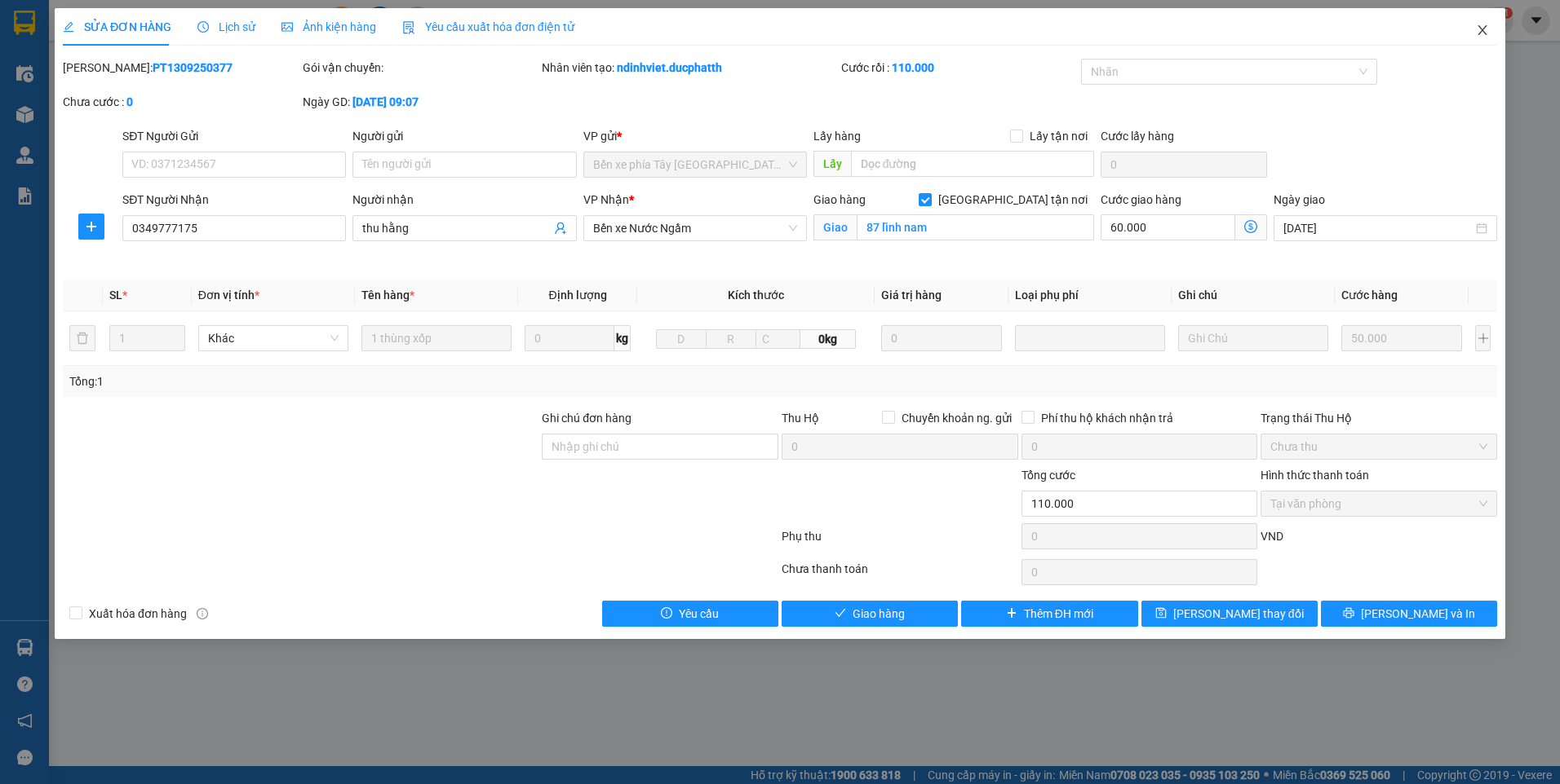
click at [1484, 23] on span "Close" at bounding box center [1482, 31] width 46 height 46
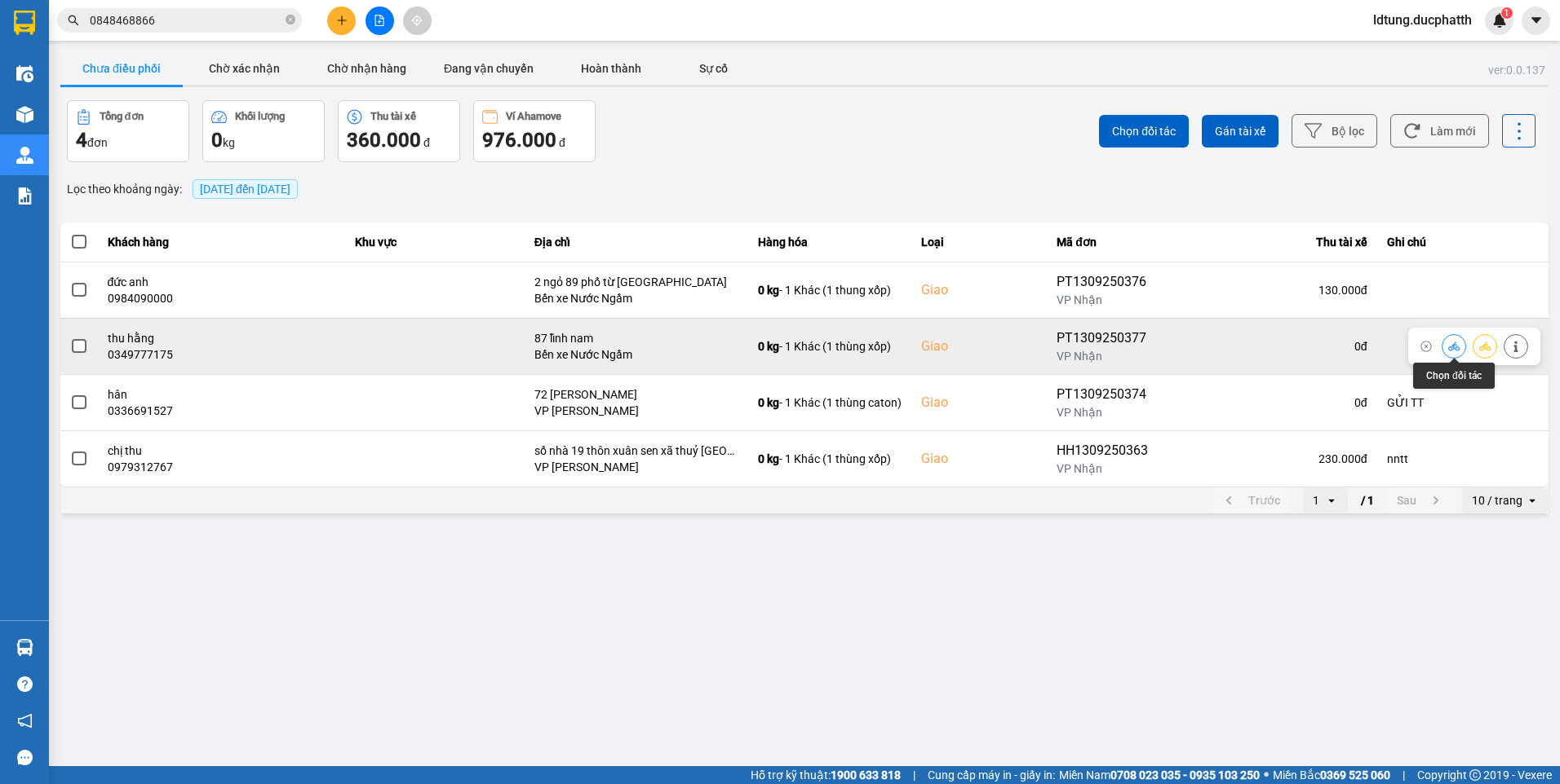
click at [1461, 342] on button at bounding box center [1453, 346] width 22 height 29
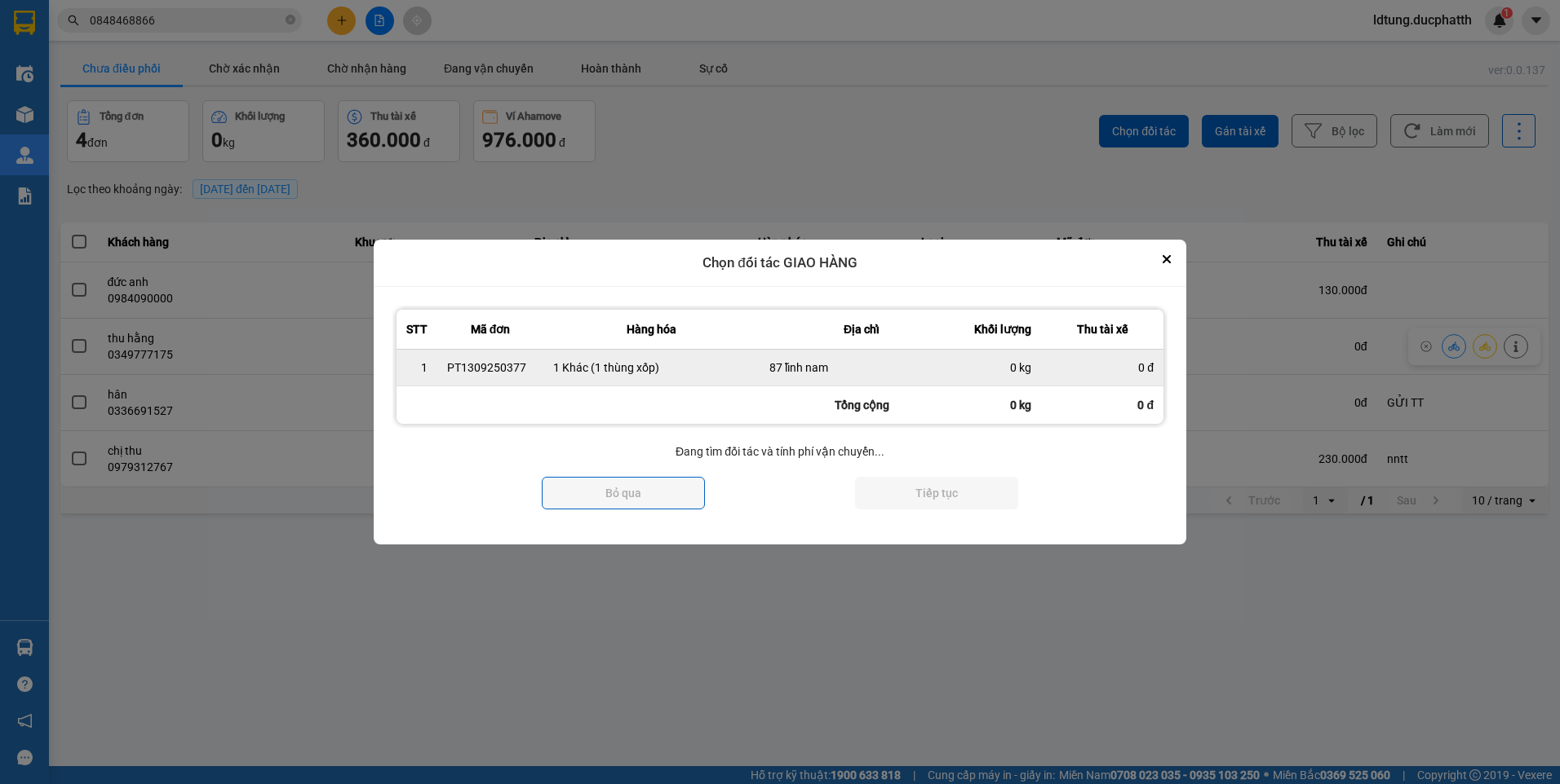
click at [995, 374] on div "0 kg" at bounding box center [1002, 368] width 58 height 16
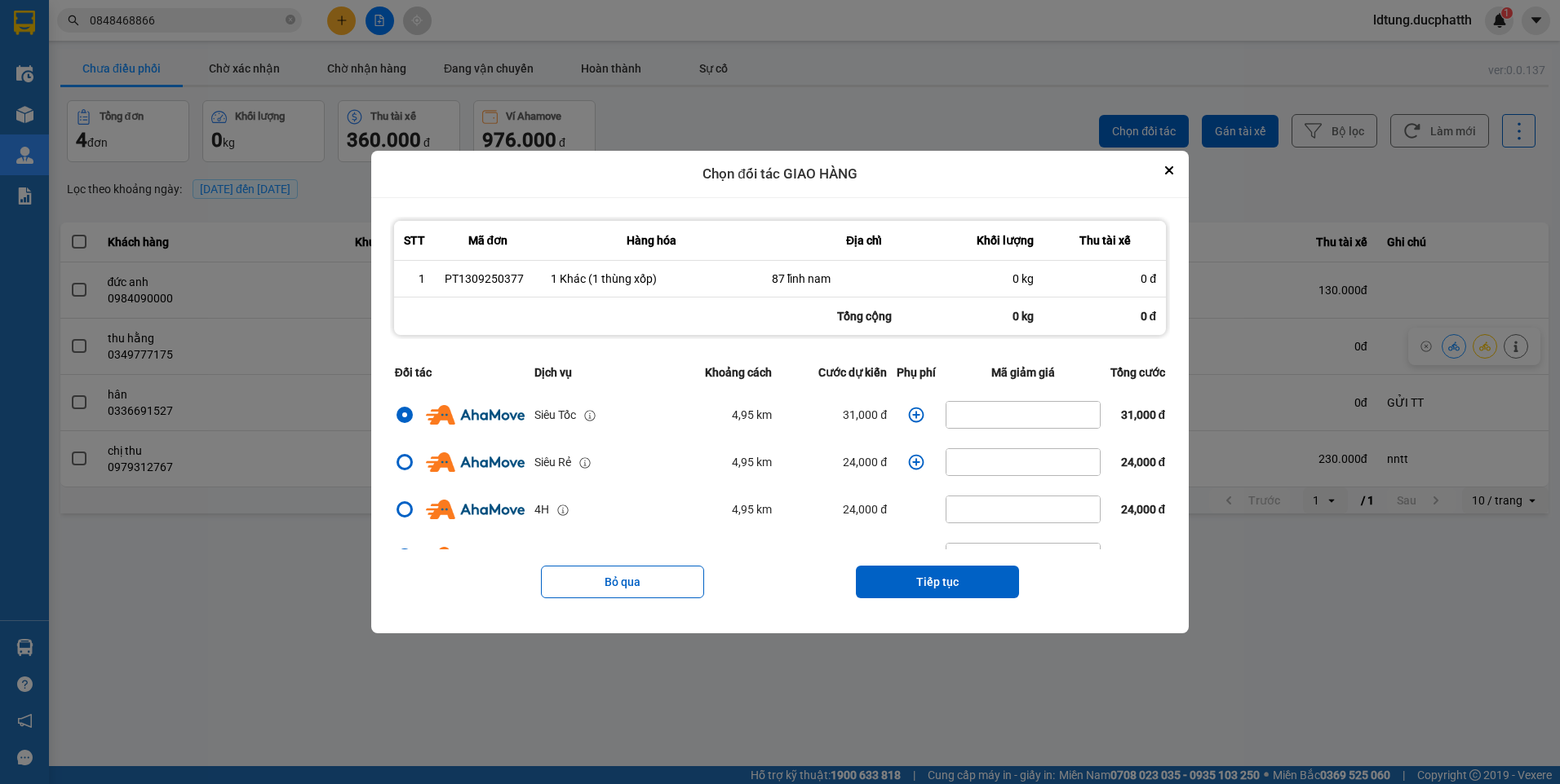
click at [908, 416] on icon "dialog" at bounding box center [916, 415] width 16 height 16
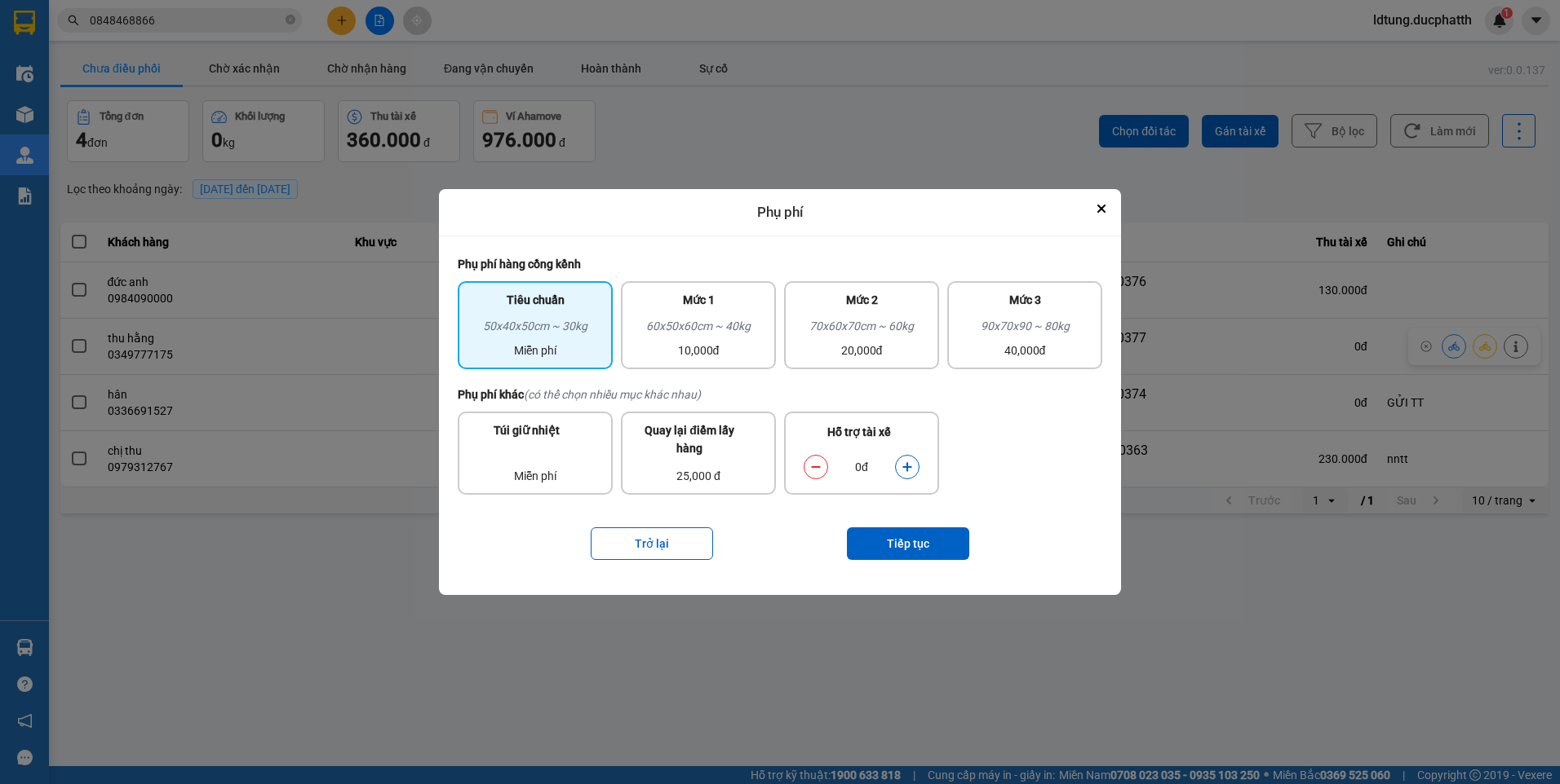
click at [908, 462] on icon "dialog" at bounding box center [907, 467] width 12 height 12
click at [908, 539] on button "Tiếp tục" at bounding box center [908, 544] width 122 height 32
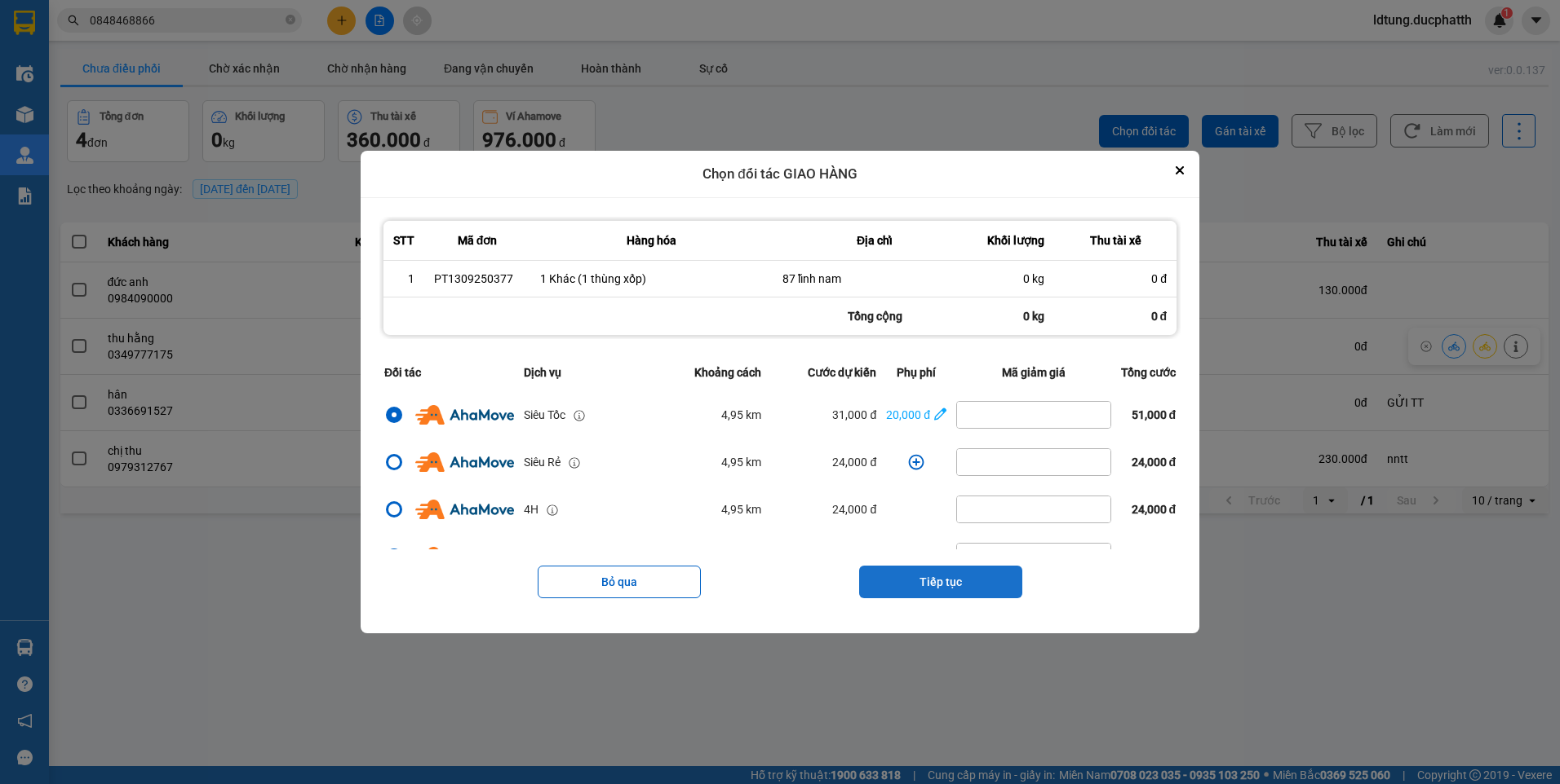
click at [939, 578] on button "Tiếp tục" at bounding box center [940, 582] width 163 height 32
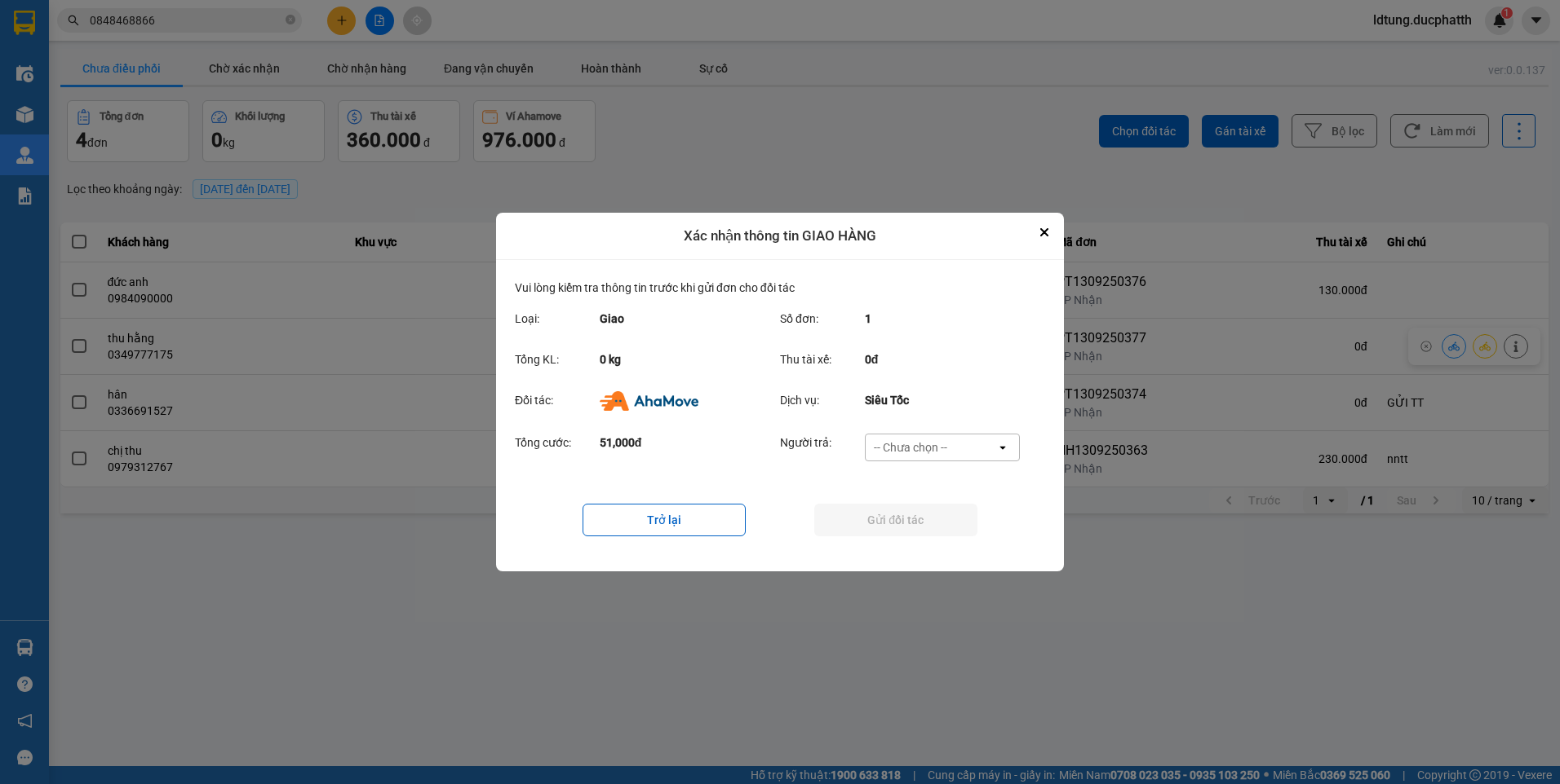
click at [936, 451] on div "-- Chưa chọn --" at bounding box center [910, 448] width 74 height 16
click at [924, 537] on span "Ví Ahamove" at bounding box center [910, 541] width 66 height 16
click at [918, 517] on button "Gửi đối tác" at bounding box center [895, 520] width 163 height 32
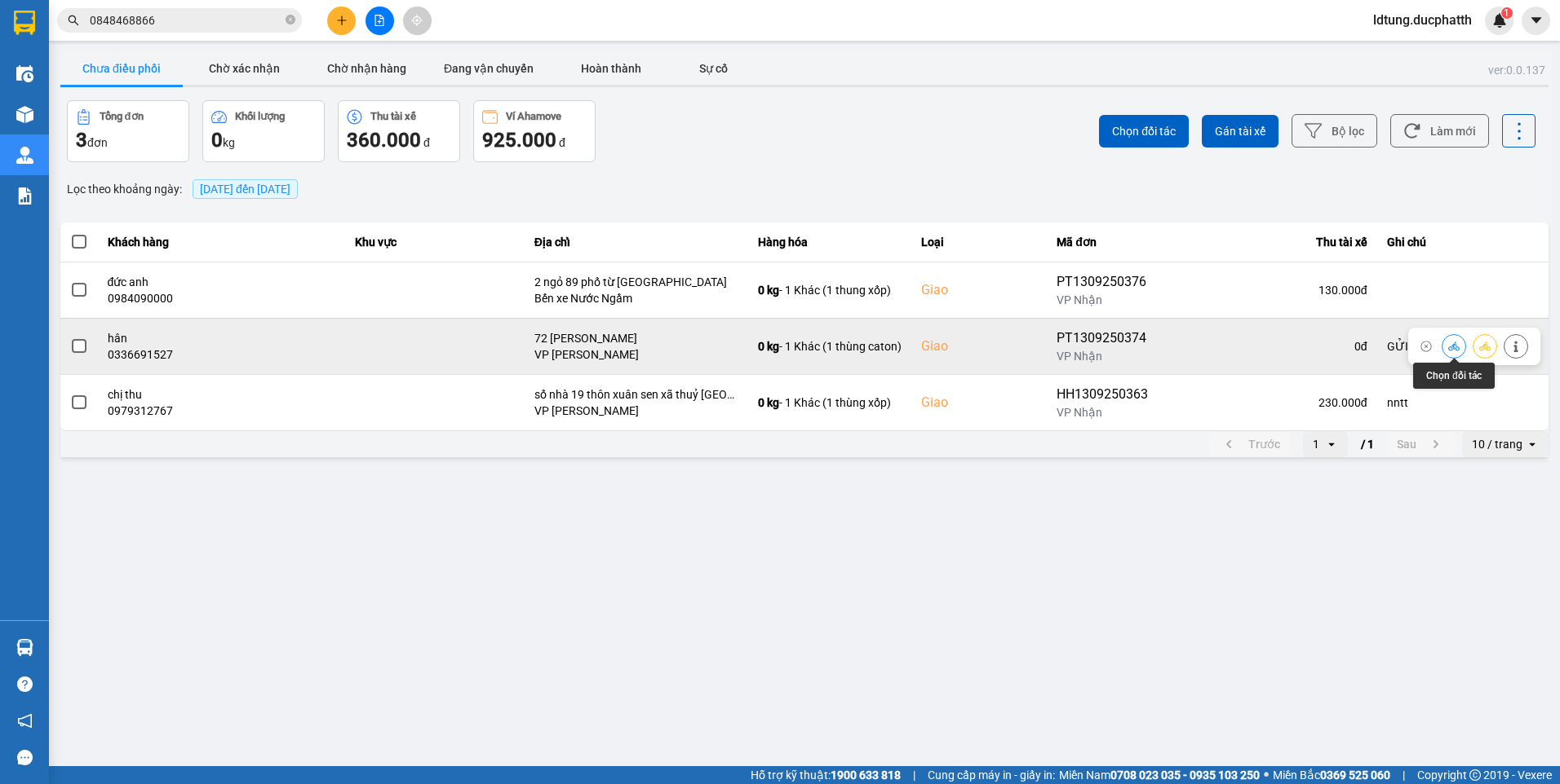
click at [1455, 349] on icon at bounding box center [1454, 346] width 12 height 12
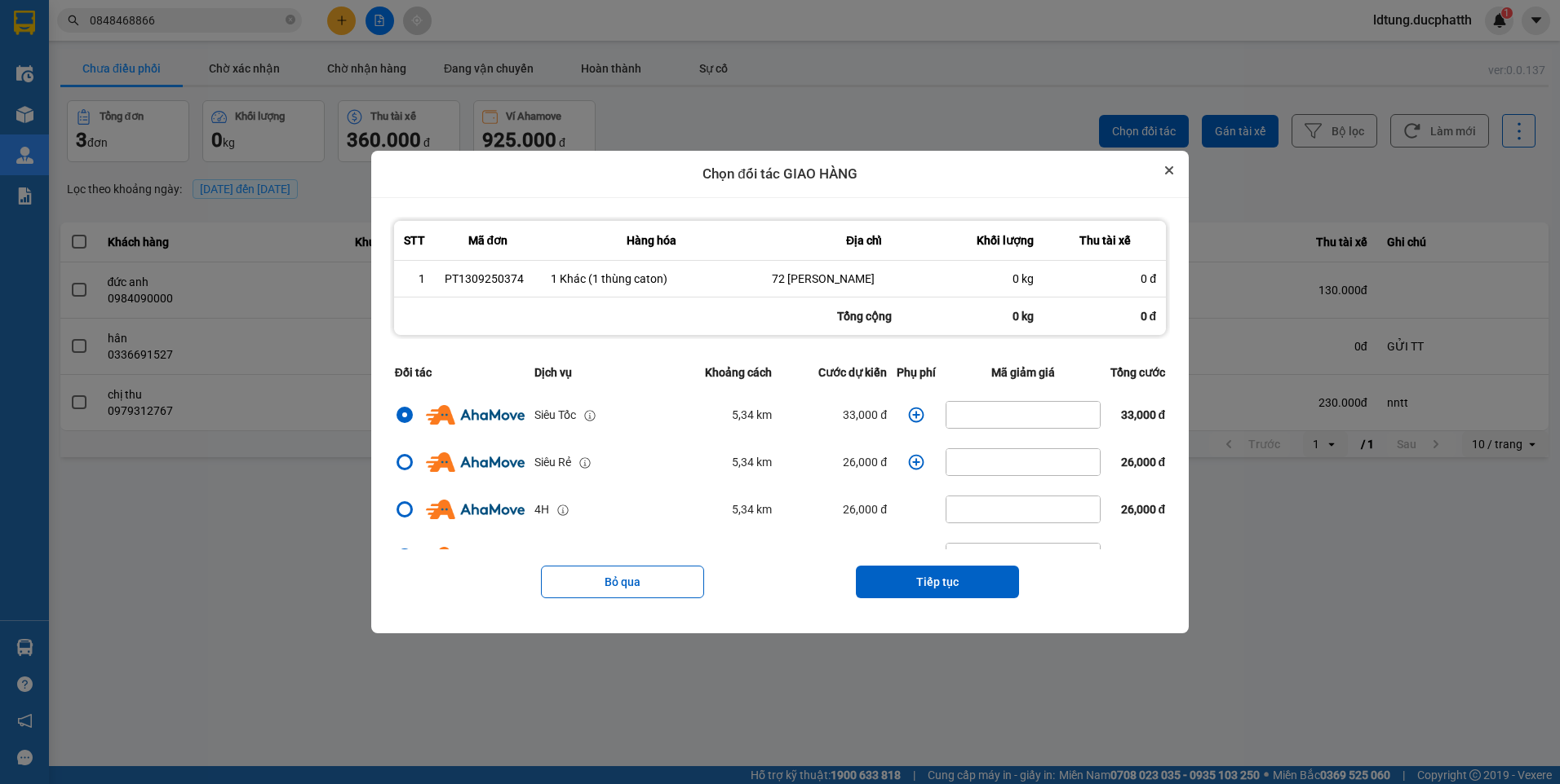
click at [1178, 164] on button "Close" at bounding box center [1170, 171] width 20 height 20
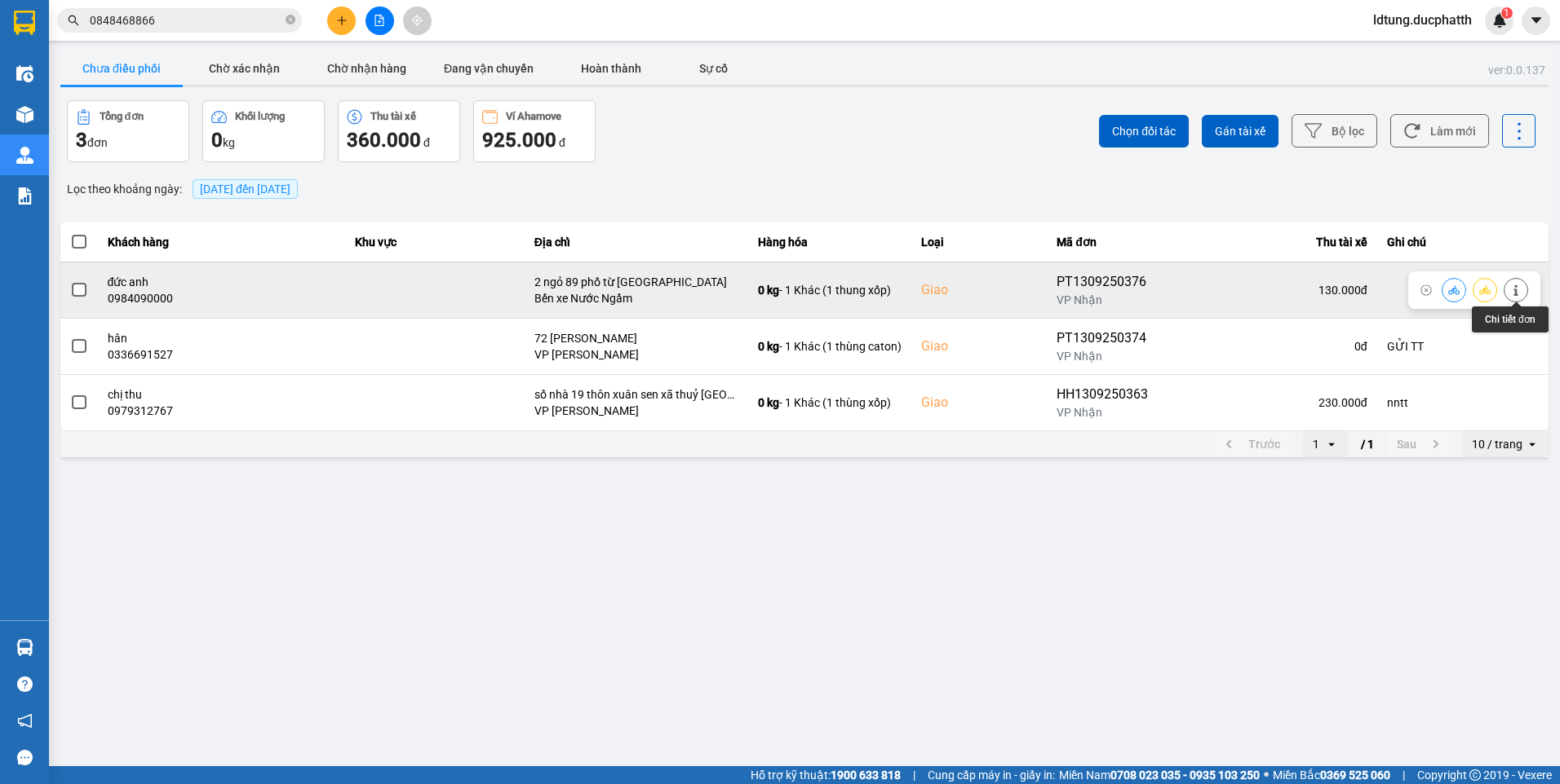
click at [1517, 289] on icon at bounding box center [1516, 290] width 12 height 12
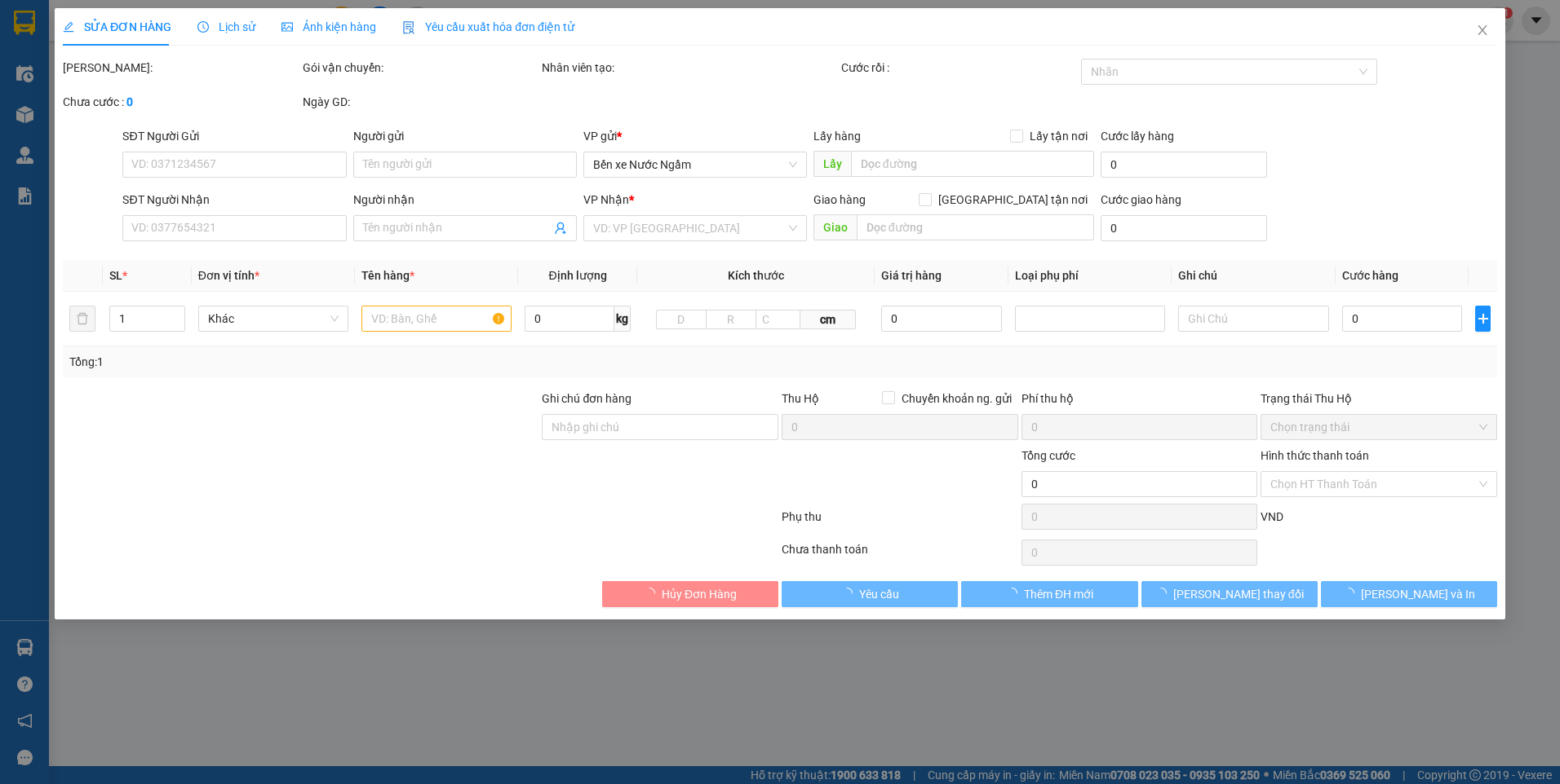
type input "0984090000"
type input "đức anh"
checkbox input "true"
type input "2 ngỏ 89 phố từ [GEOGRAPHIC_DATA]"
type input "130.000"
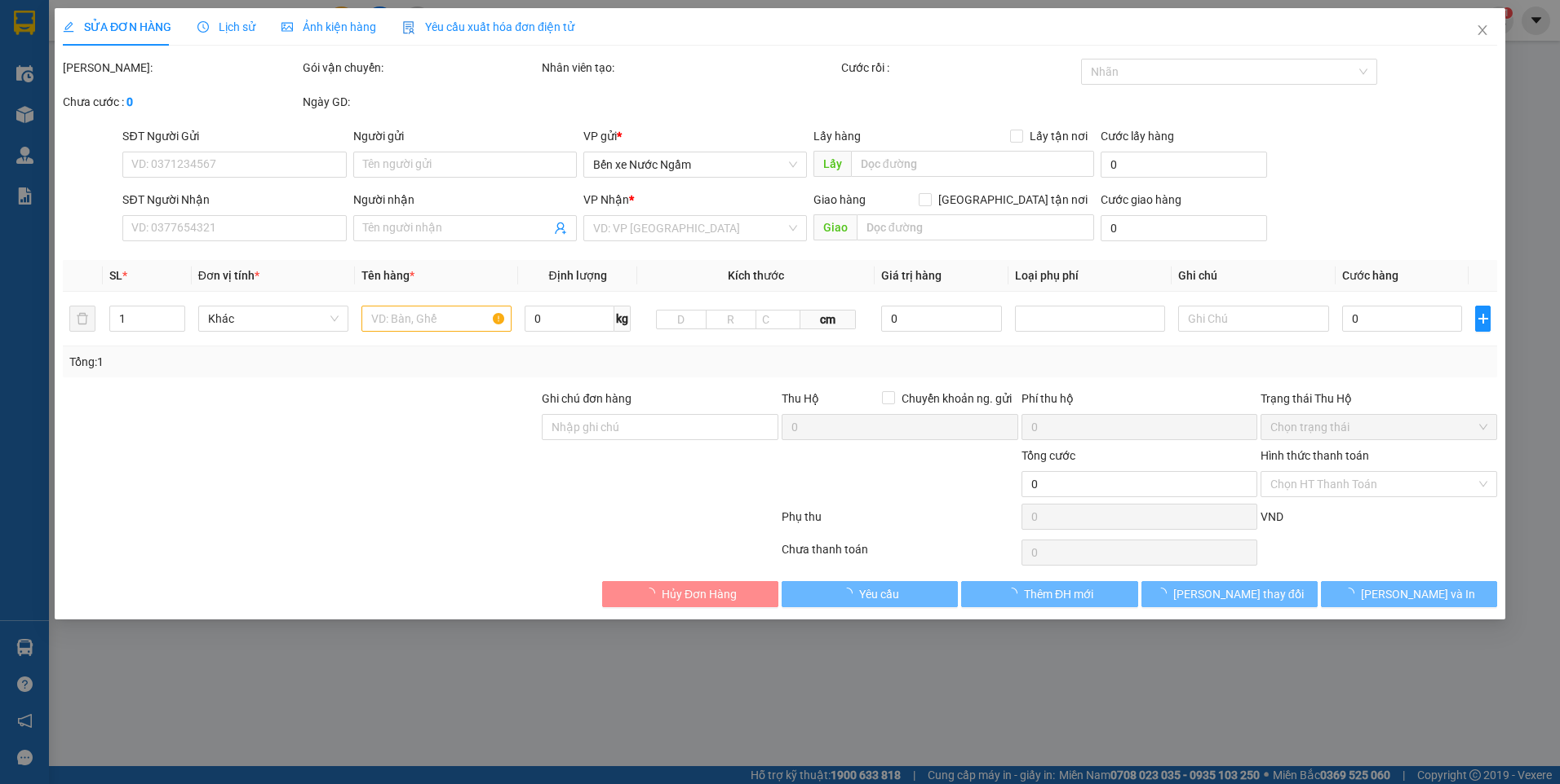
type input "130.000"
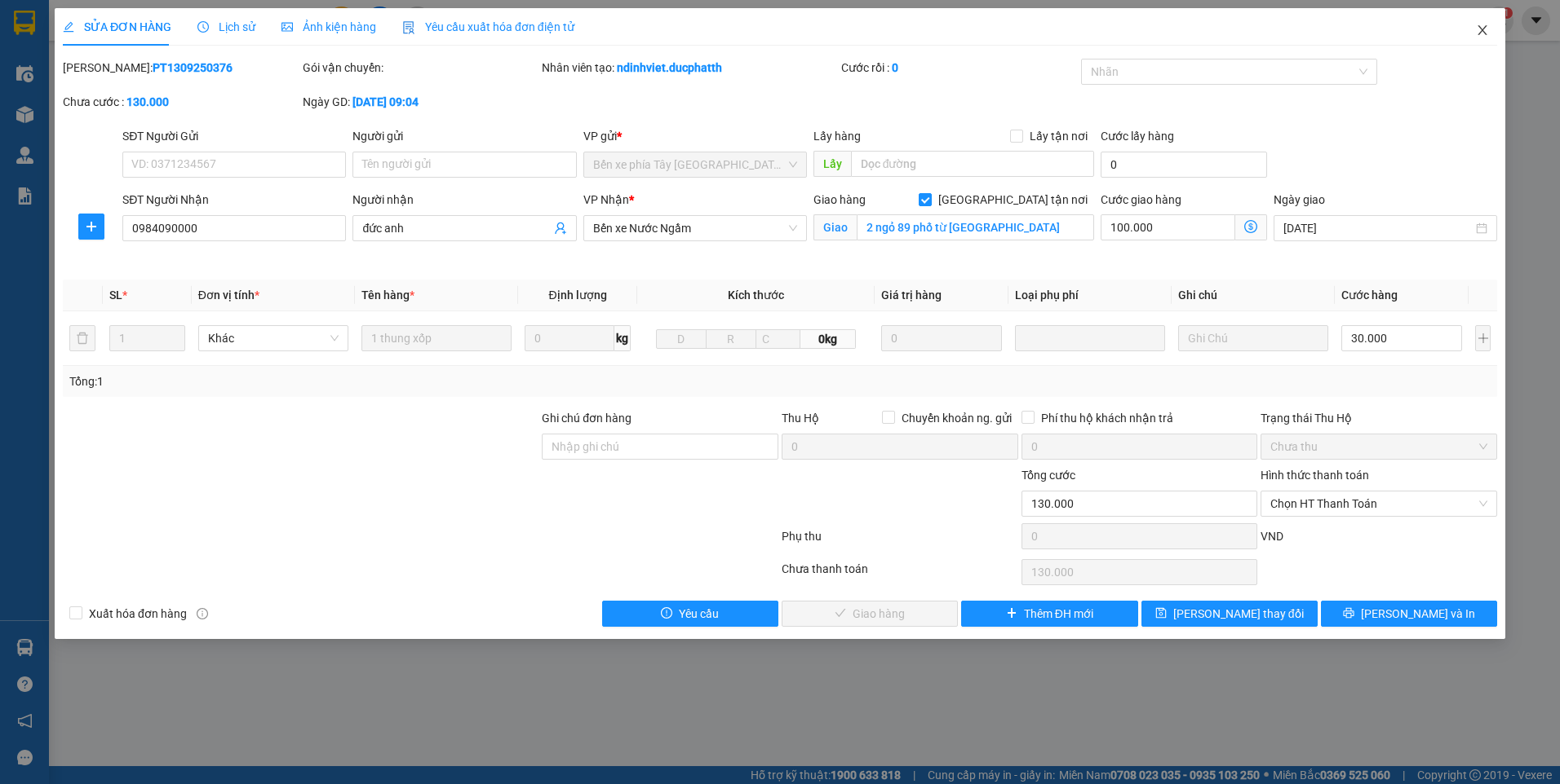
click at [1482, 28] on icon "close" at bounding box center [1483, 30] width 13 height 13
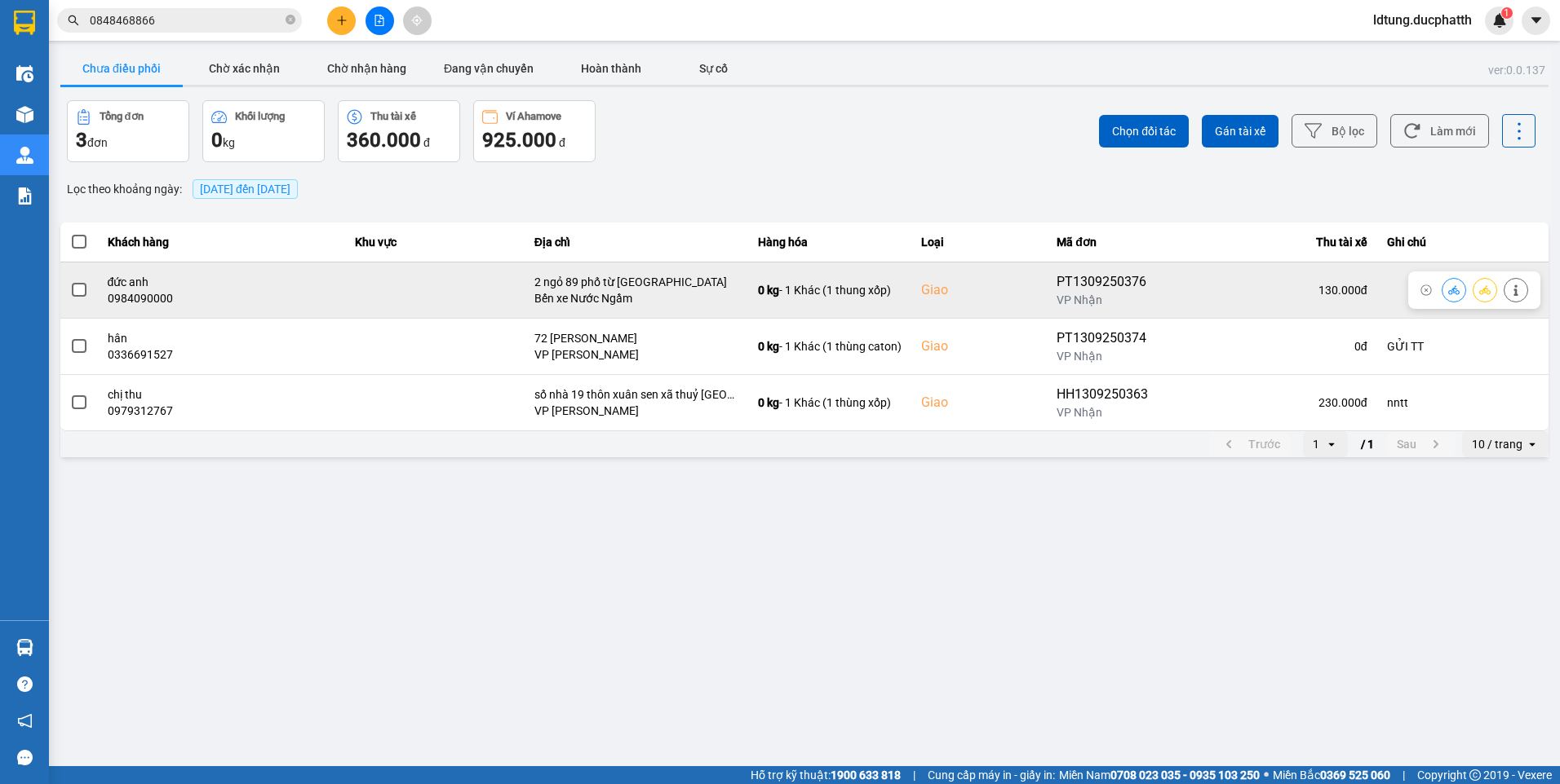
click at [1452, 295] on icon at bounding box center [1454, 290] width 12 height 12
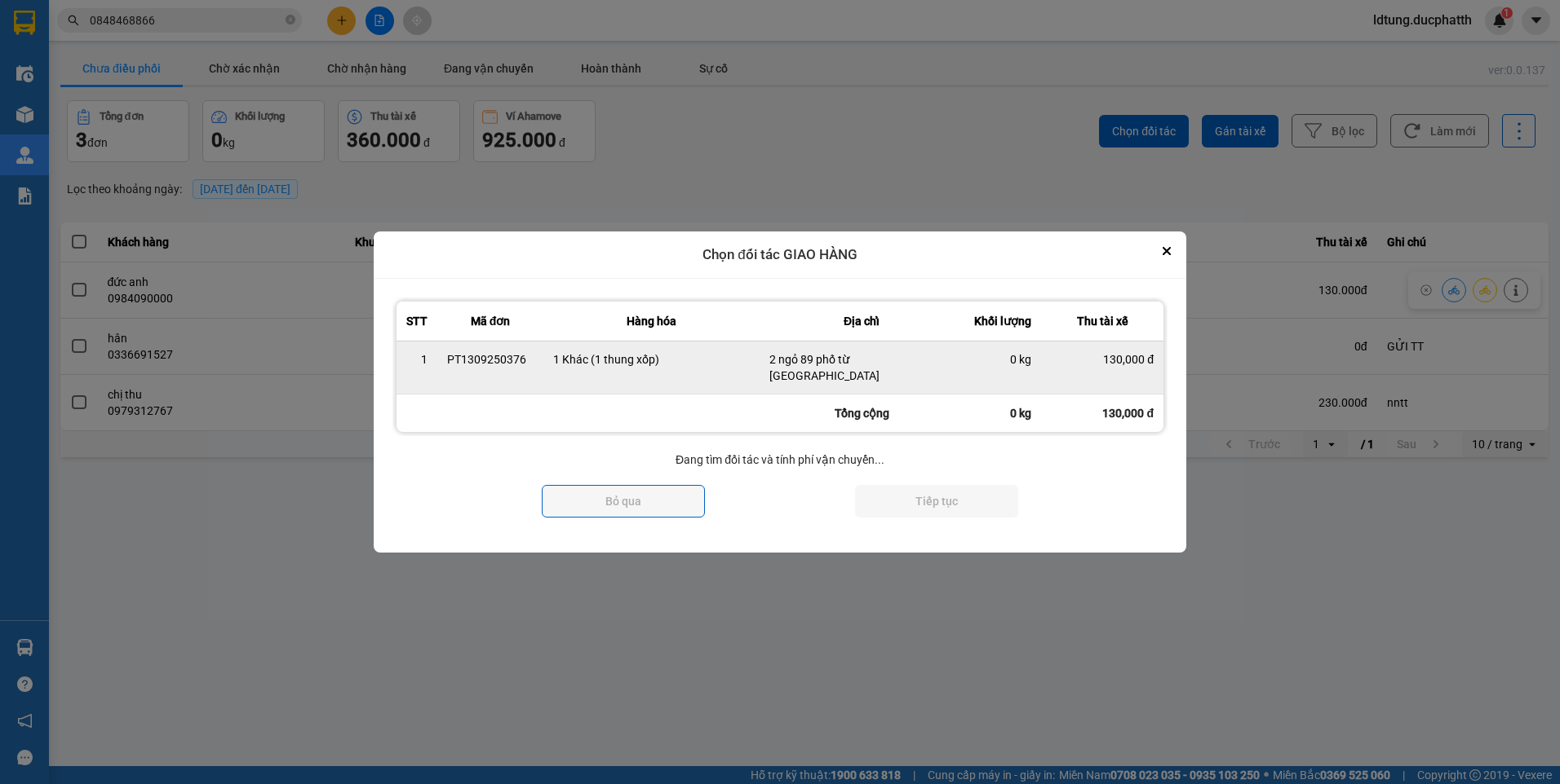
click at [1102, 383] on td "130,000 đ" at bounding box center [1102, 367] width 122 height 53
click at [1088, 366] on div "130,000 đ" at bounding box center [1102, 360] width 103 height 16
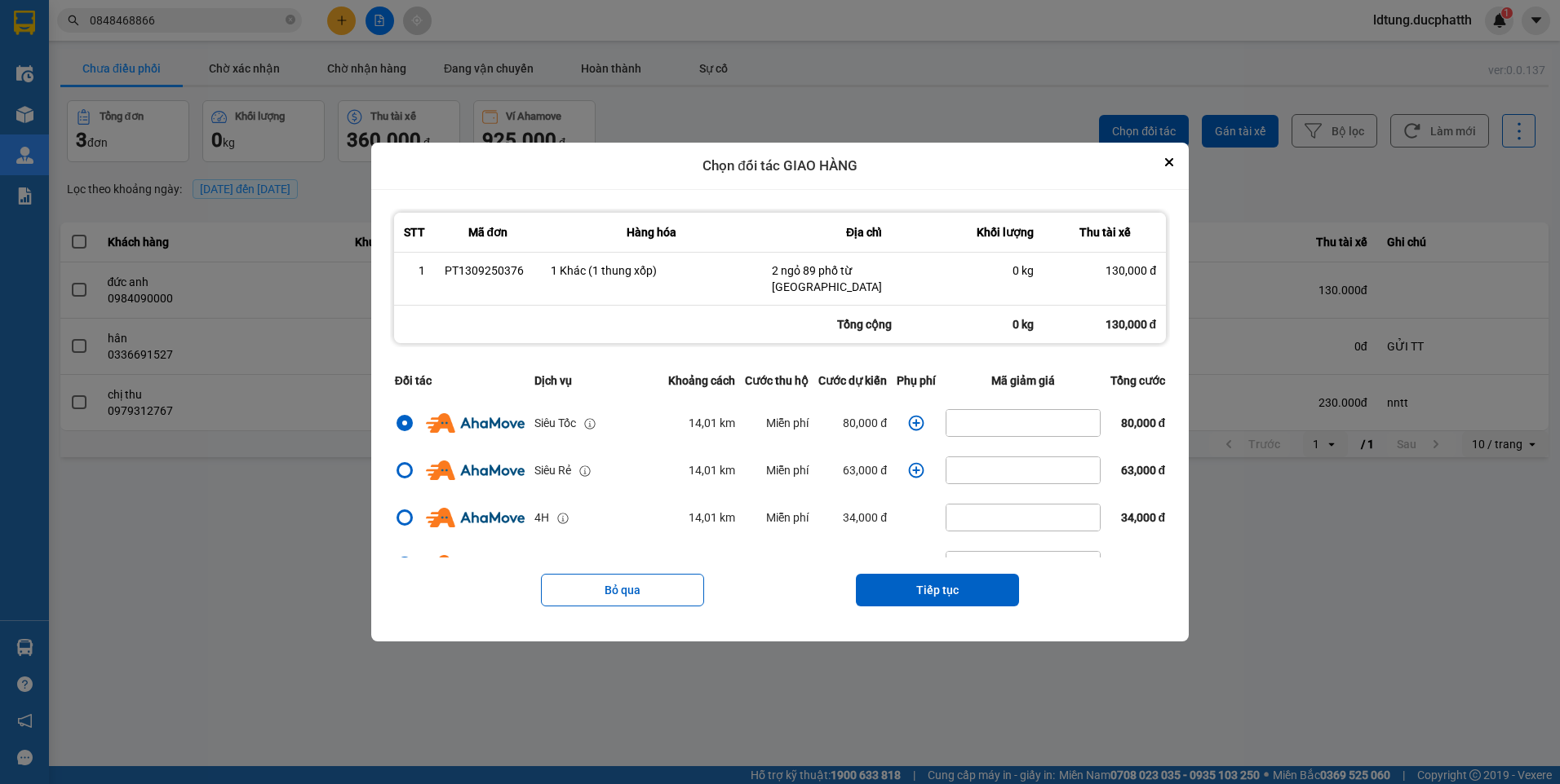
click at [910, 417] on icon "dialog" at bounding box center [916, 423] width 16 height 16
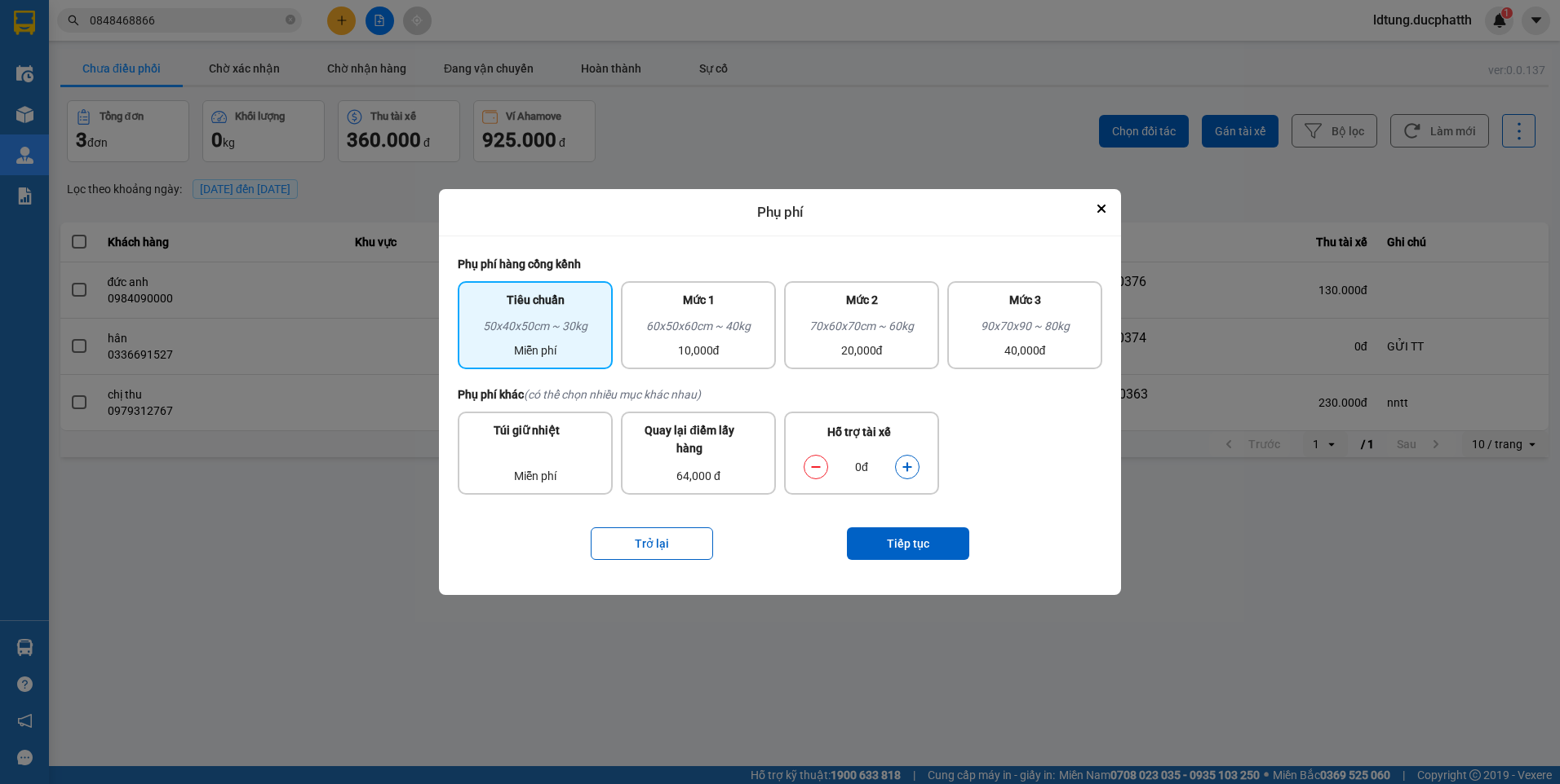
click at [919, 462] on div "0đ" at bounding box center [861, 468] width 132 height 32
click at [914, 464] on button "dialog" at bounding box center [907, 467] width 22 height 29
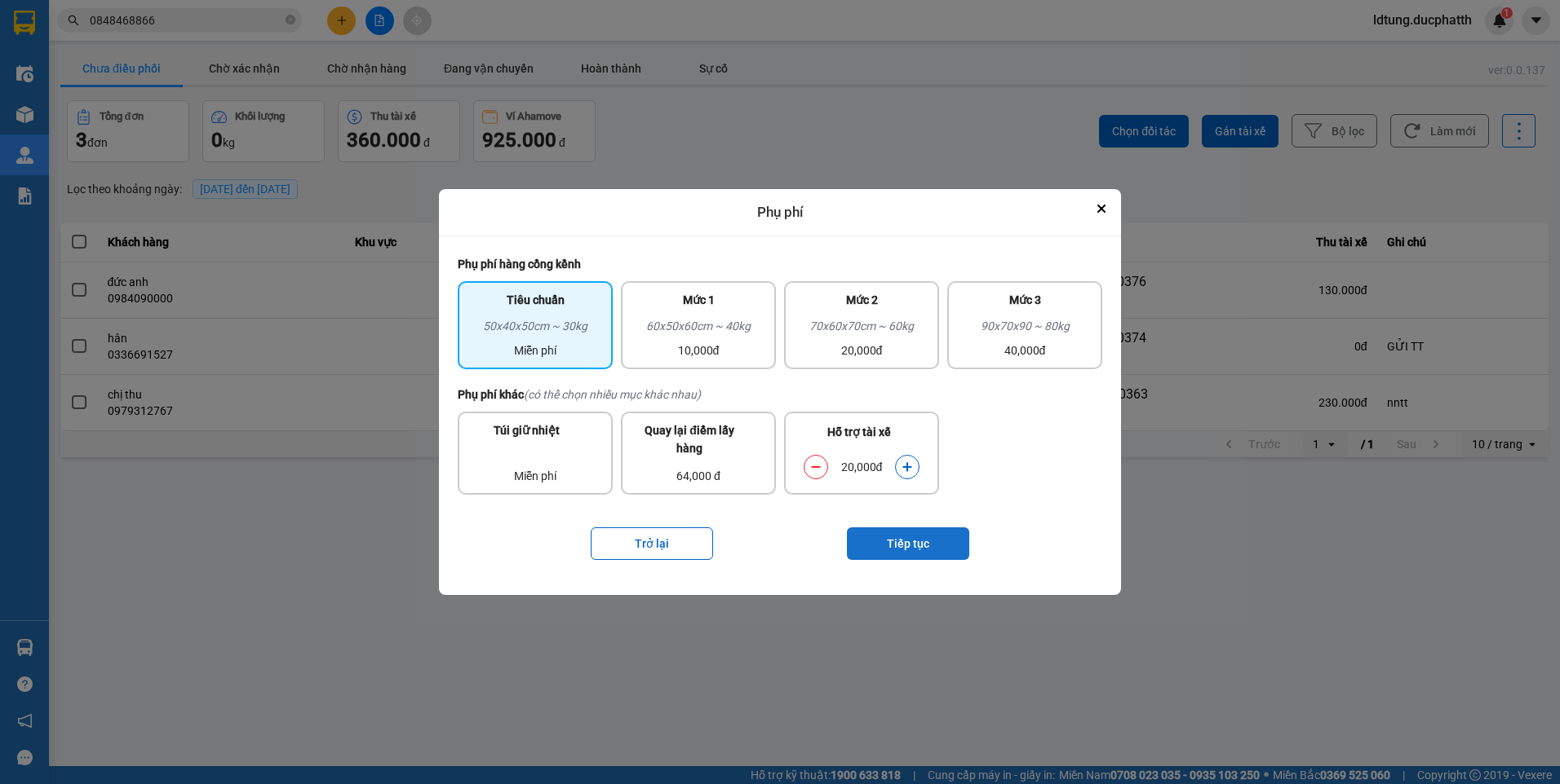
click at [923, 541] on button "Tiếp tục" at bounding box center [908, 544] width 122 height 32
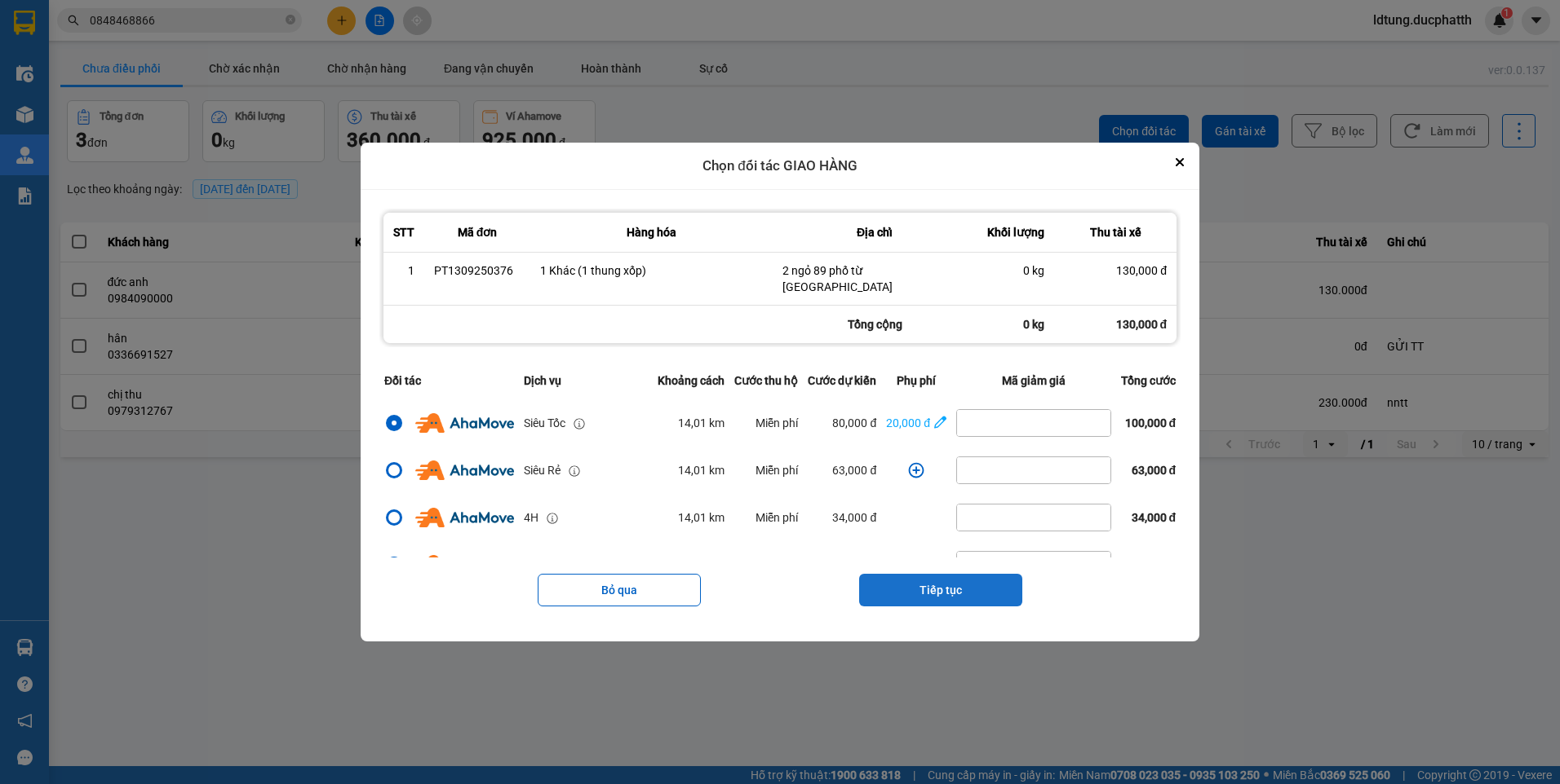
click at [933, 580] on button "Tiếp tục" at bounding box center [940, 590] width 163 height 32
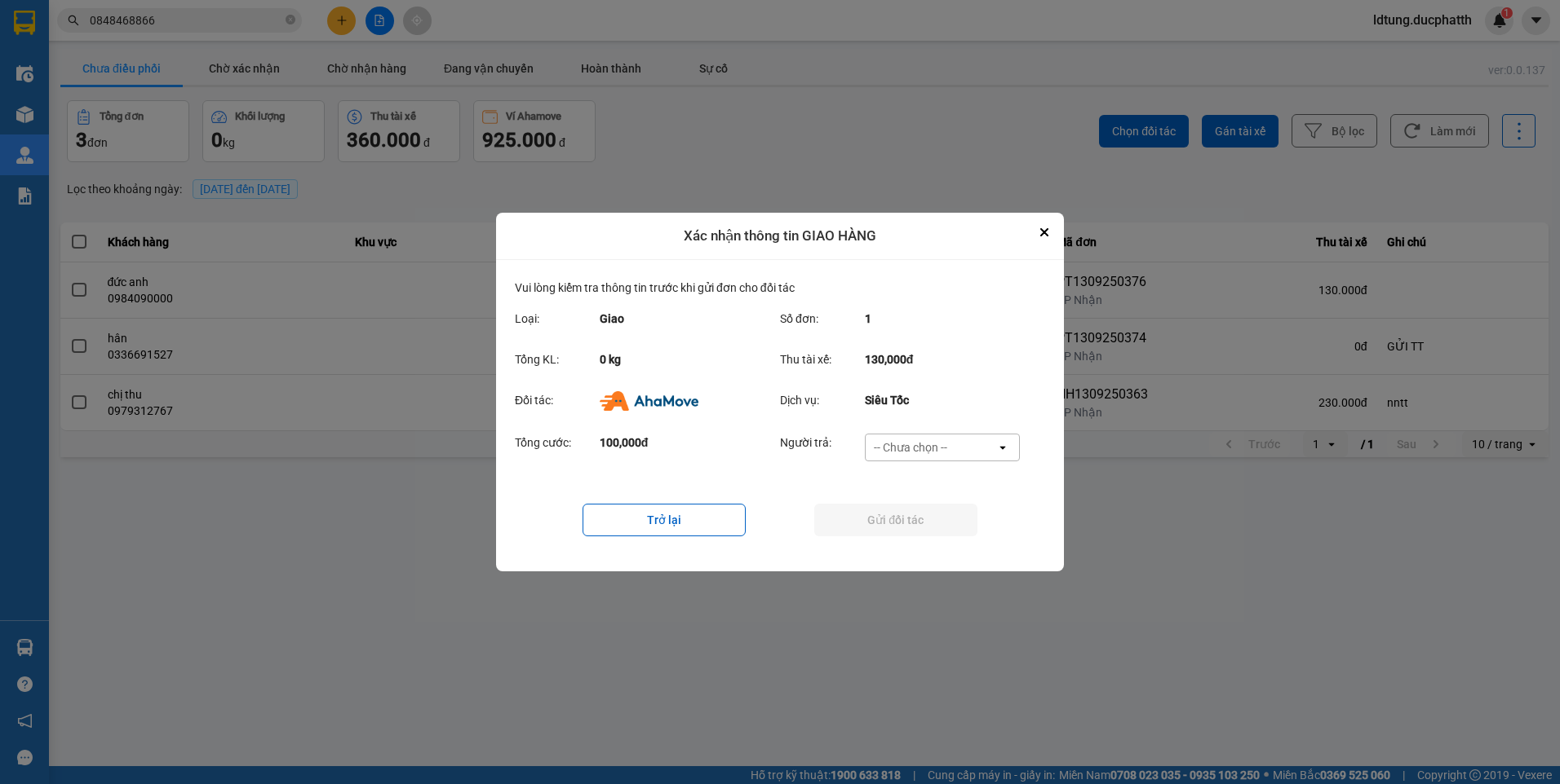
click at [942, 441] on div "-- Chưa chọn --" at bounding box center [930, 447] width 130 height 26
click at [932, 530] on div "Ví Ahamove" at bounding box center [941, 541] width 155 height 30
click at [931, 530] on button "Gửi đối tác" at bounding box center [895, 520] width 163 height 32
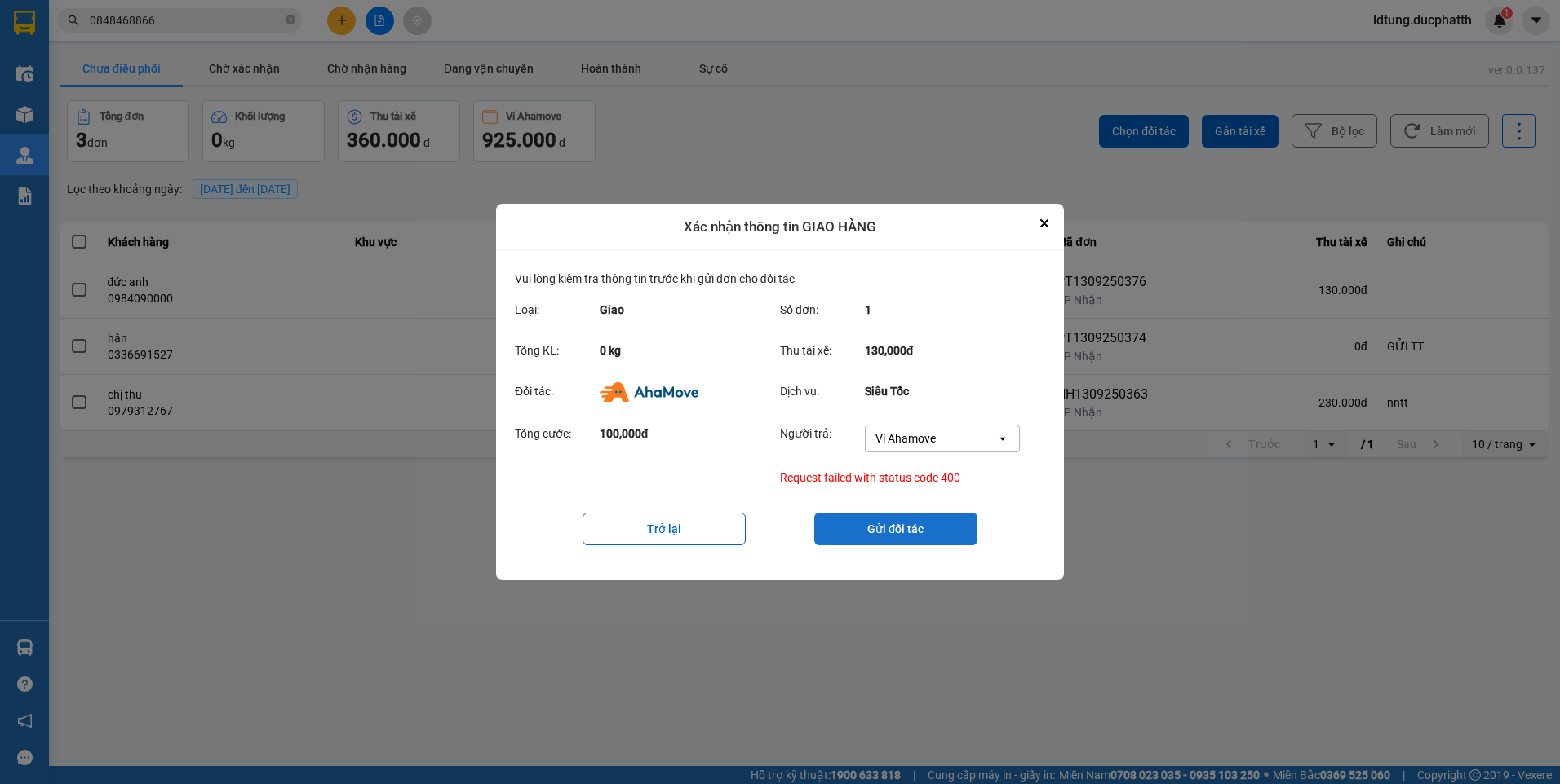
click at [925, 522] on button "Gửi đối tác" at bounding box center [895, 529] width 163 height 32
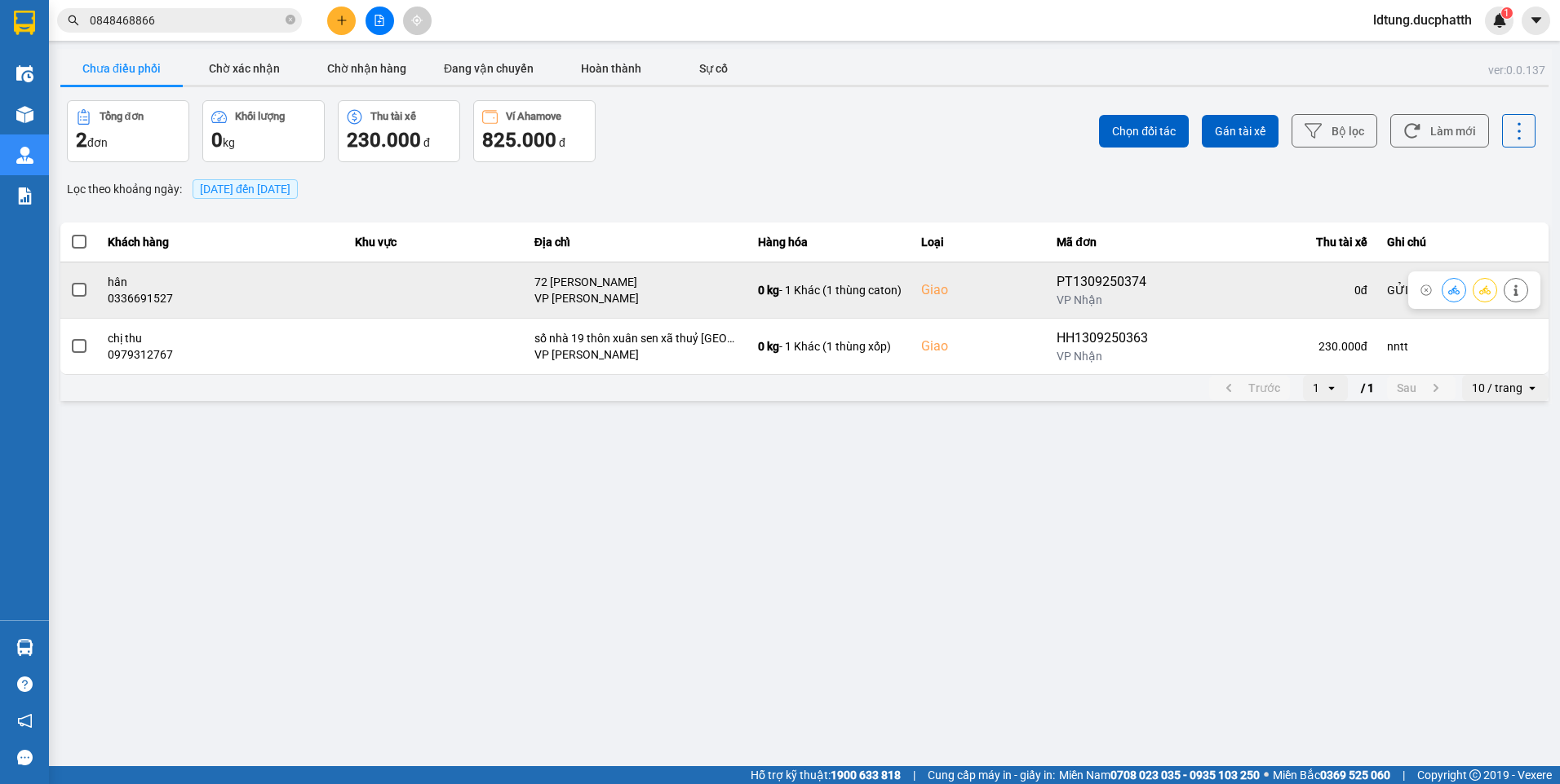
click at [1522, 293] on button at bounding box center [1515, 290] width 22 height 29
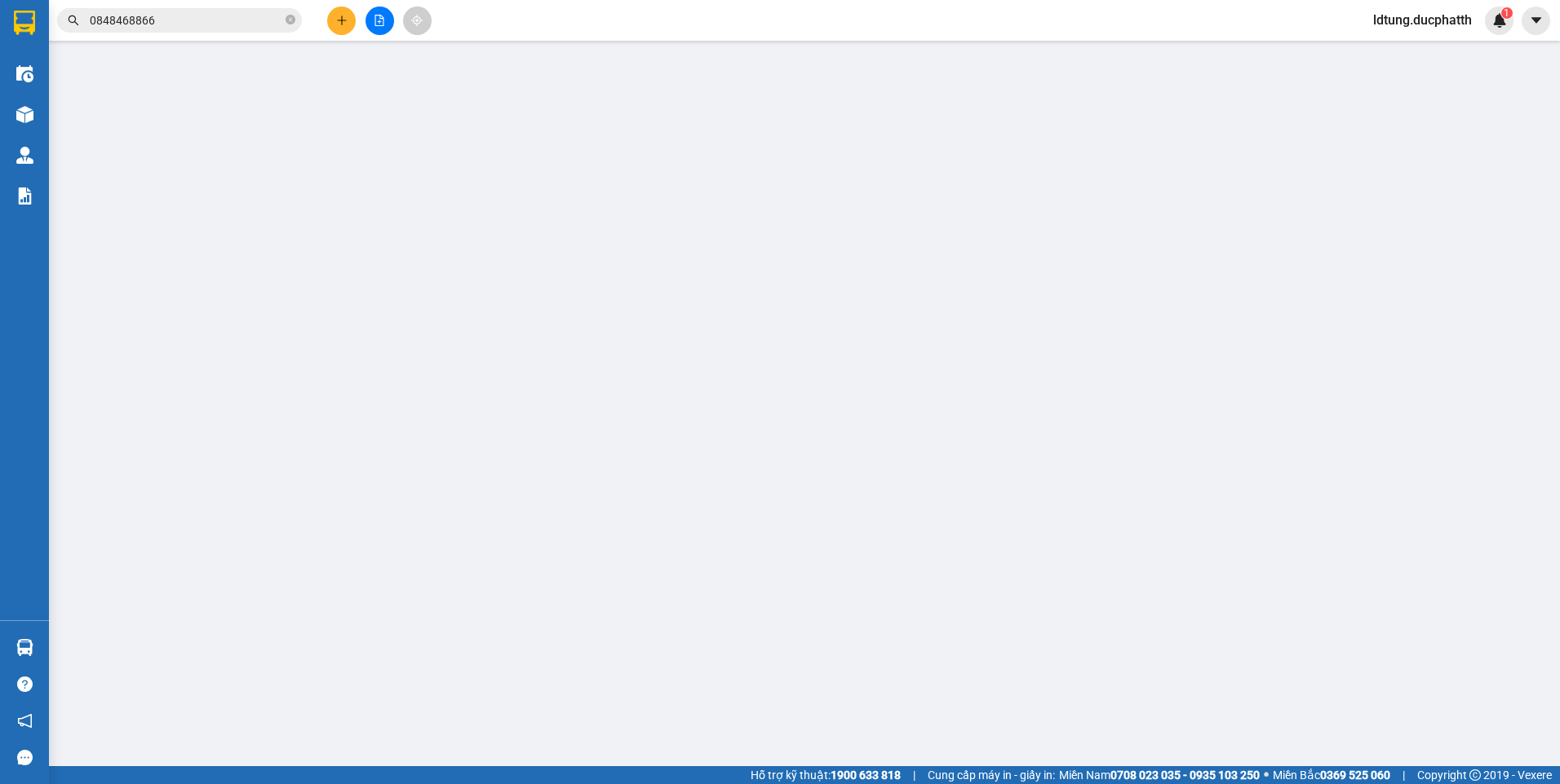
type input "09027163552"
type input "c"
type input "0336691527"
type input "hân"
checkbox input "true"
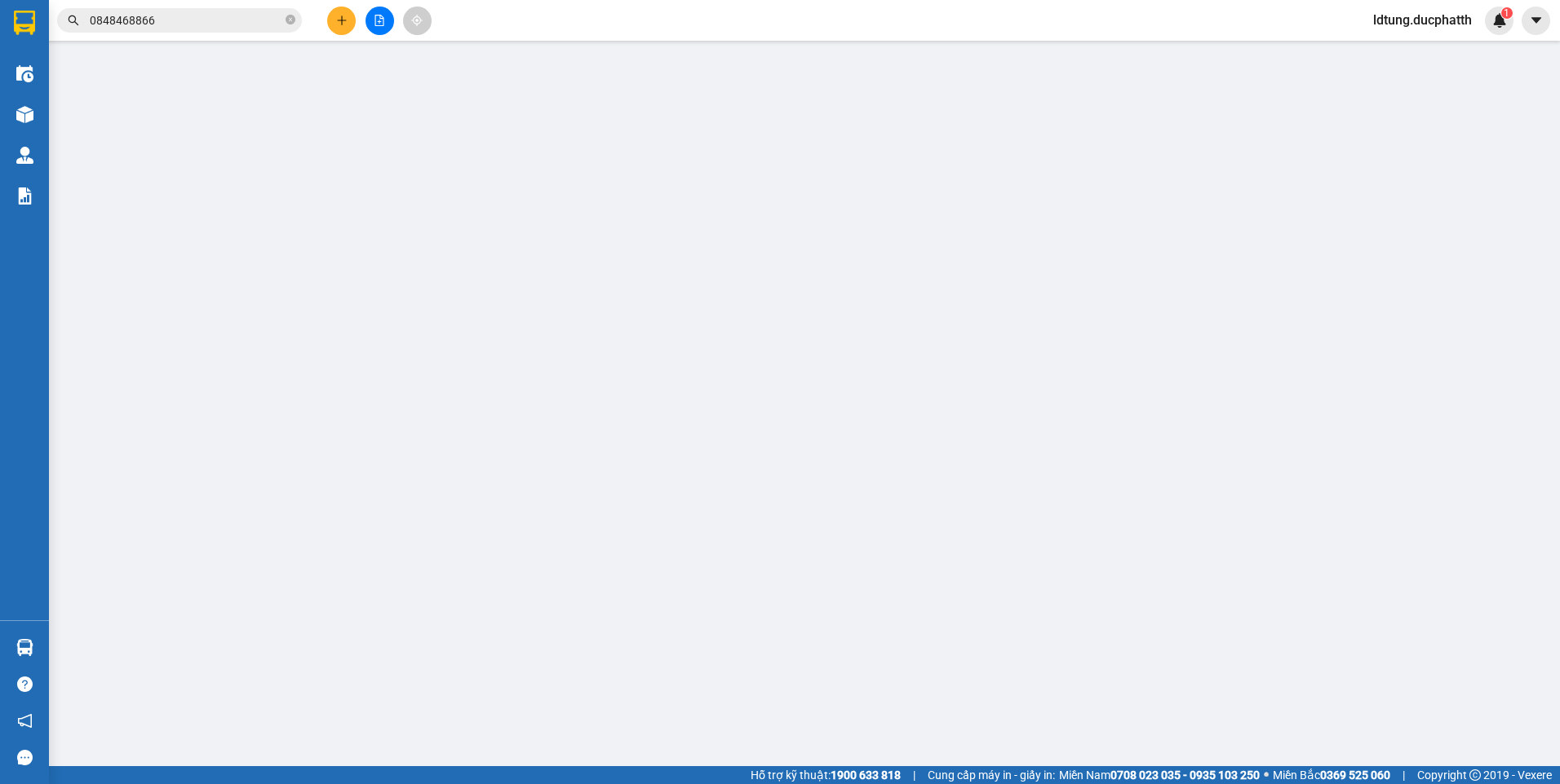
type input "72 [PERSON_NAME]"
type input "GỬI TT"
type input "90.000"
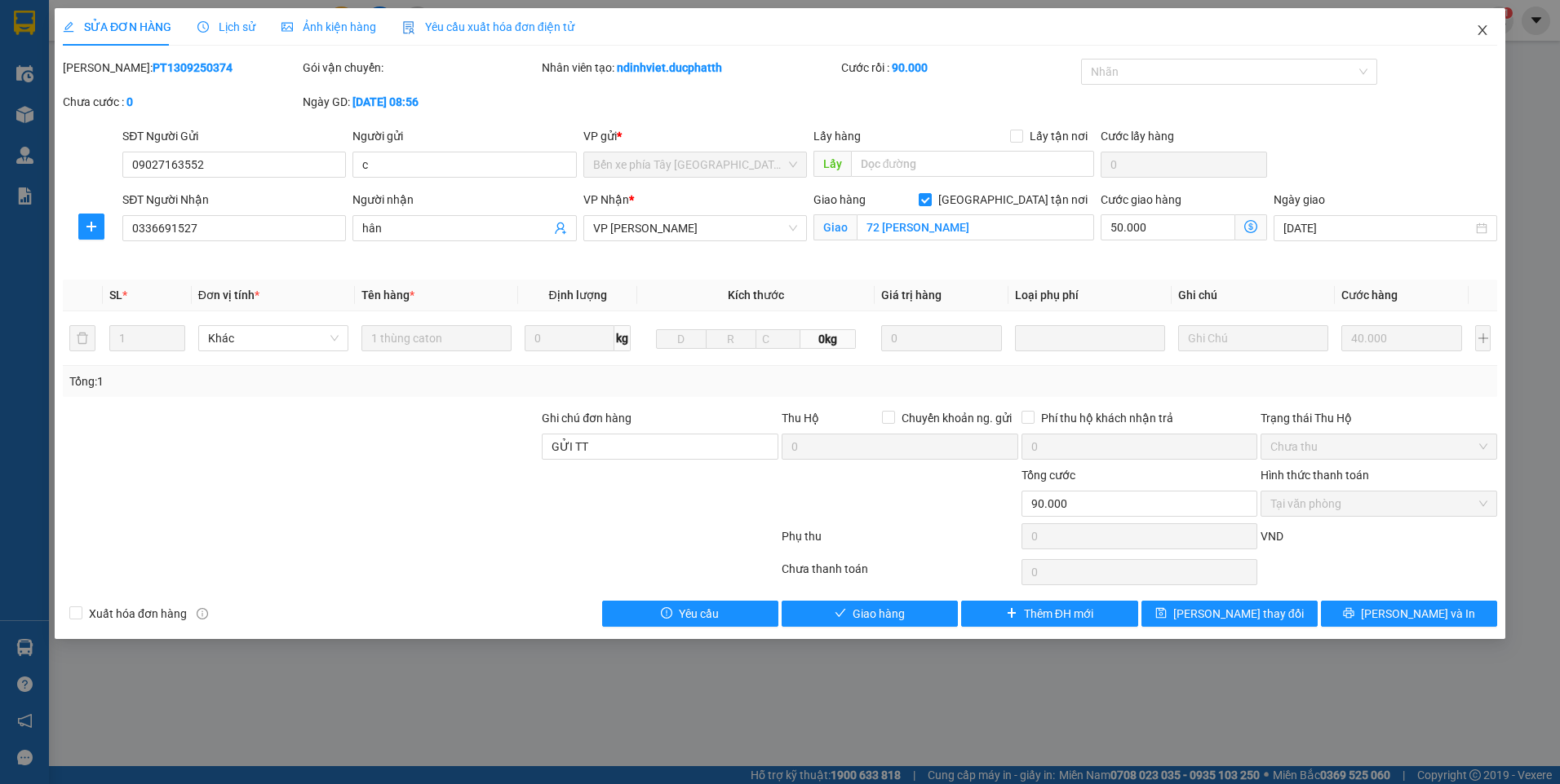
click at [1481, 26] on icon "close" at bounding box center [1483, 30] width 13 height 13
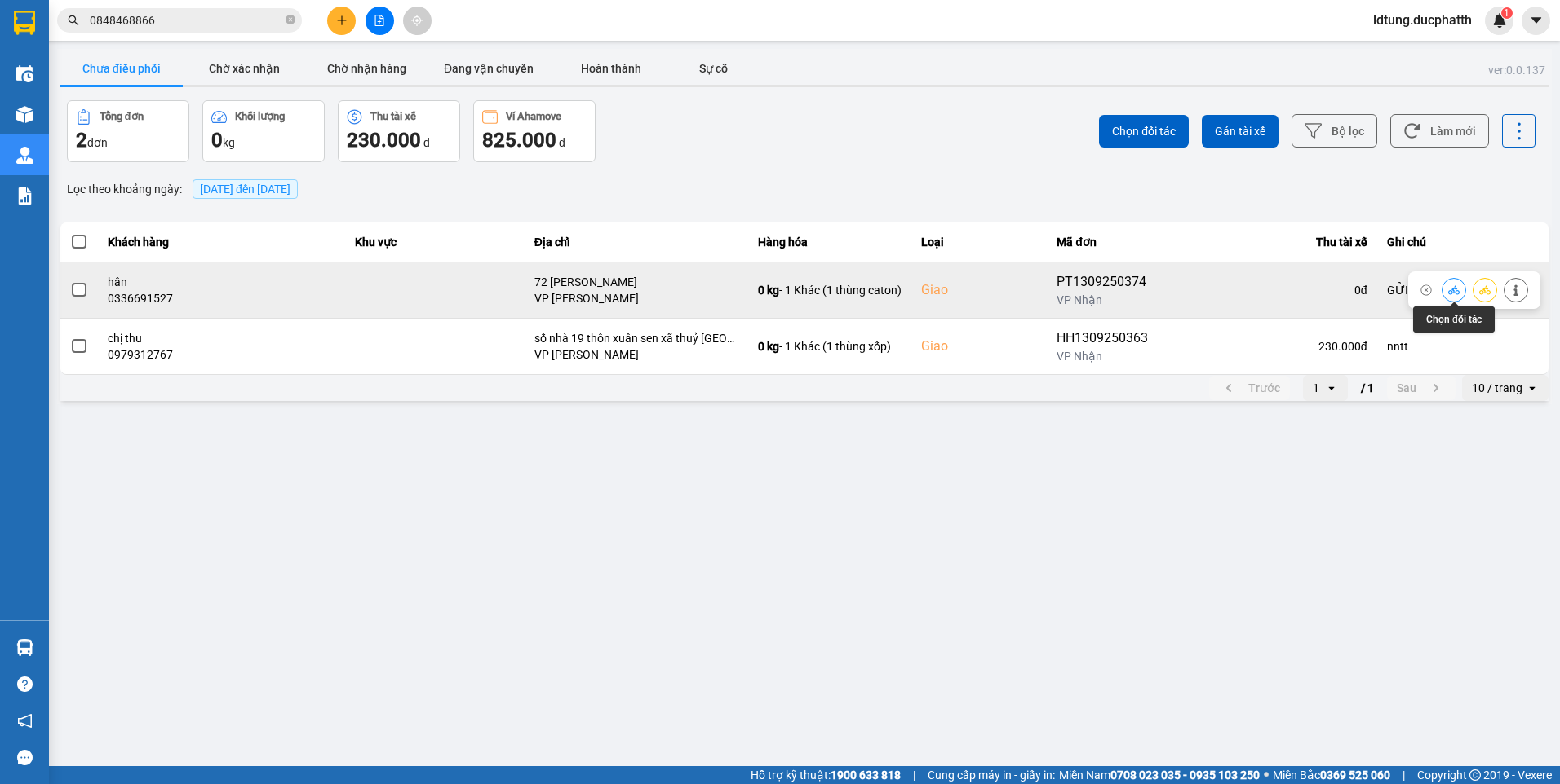
click at [1453, 289] on icon at bounding box center [1454, 290] width 12 height 9
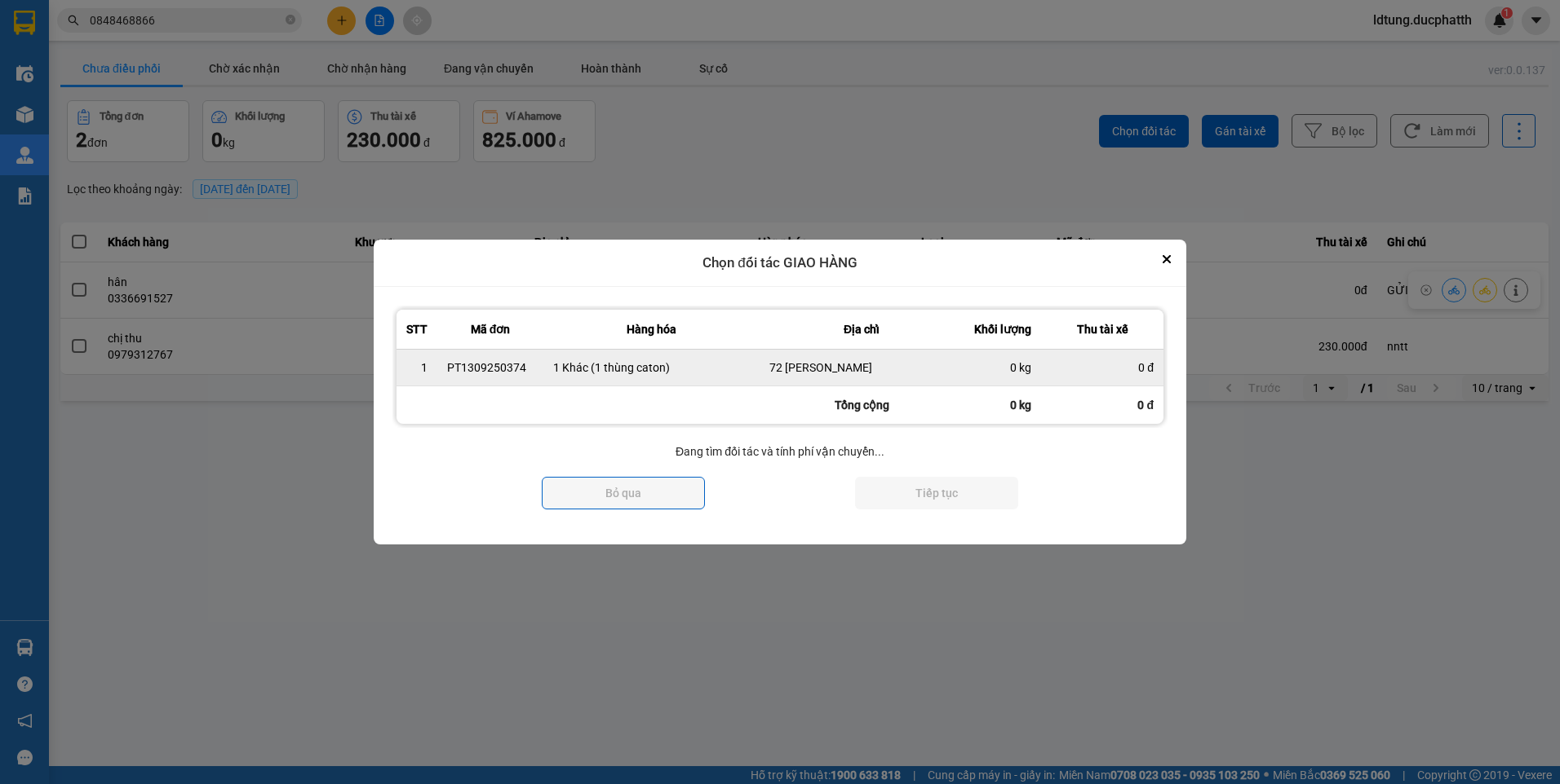
click at [1085, 355] on td "0 đ" at bounding box center [1102, 367] width 122 height 37
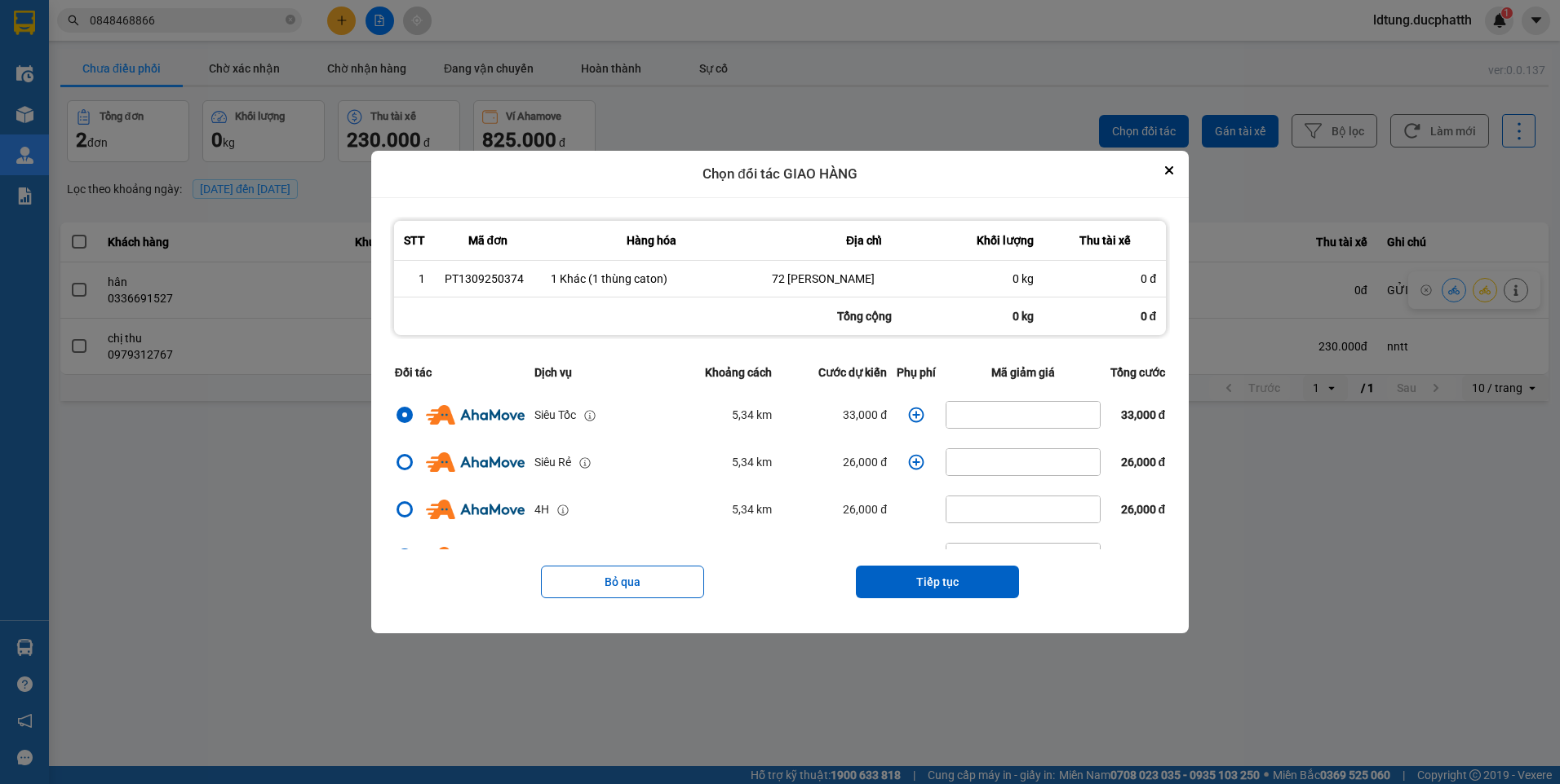
click at [915, 416] on icon "dialog" at bounding box center [916, 415] width 16 height 16
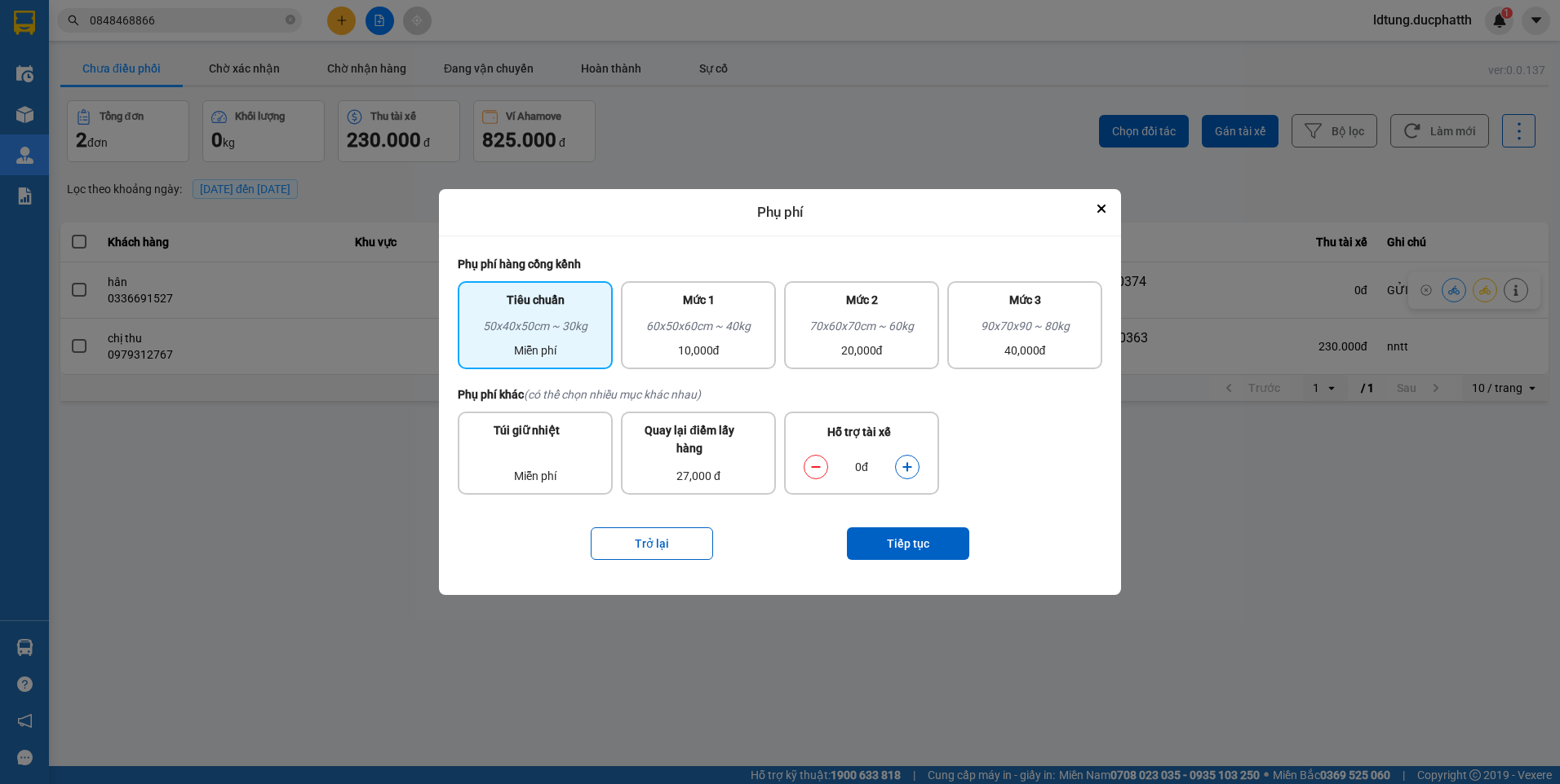
click at [907, 471] on icon "dialog" at bounding box center [907, 467] width 9 height 9
drag, startPoint x: 907, startPoint y: 471, endPoint x: 914, endPoint y: 536, distance: 65.4
click at [914, 536] on button "Tiếp tục" at bounding box center [908, 544] width 122 height 32
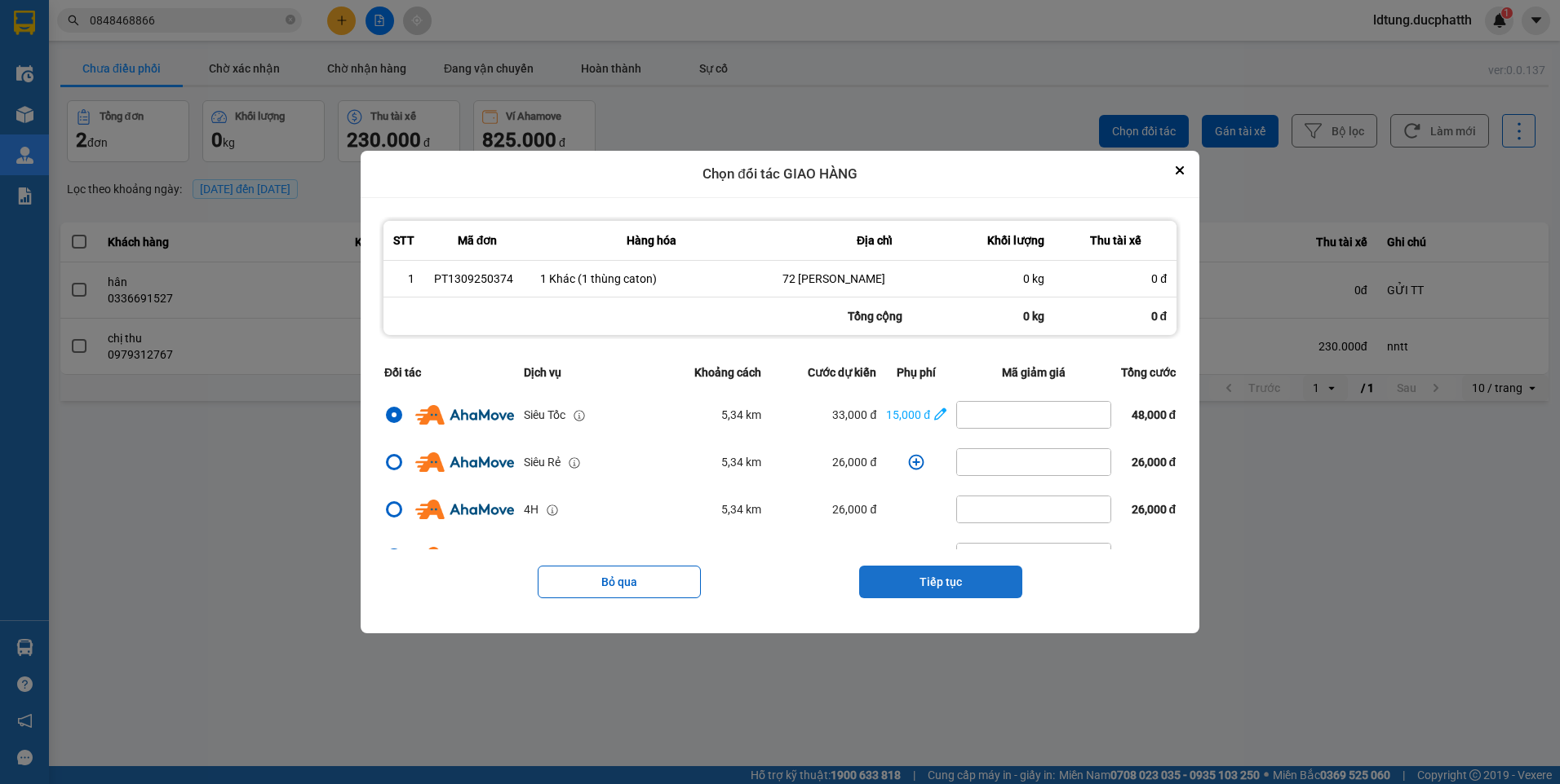
click at [977, 588] on button "Tiếp tục" at bounding box center [940, 582] width 163 height 32
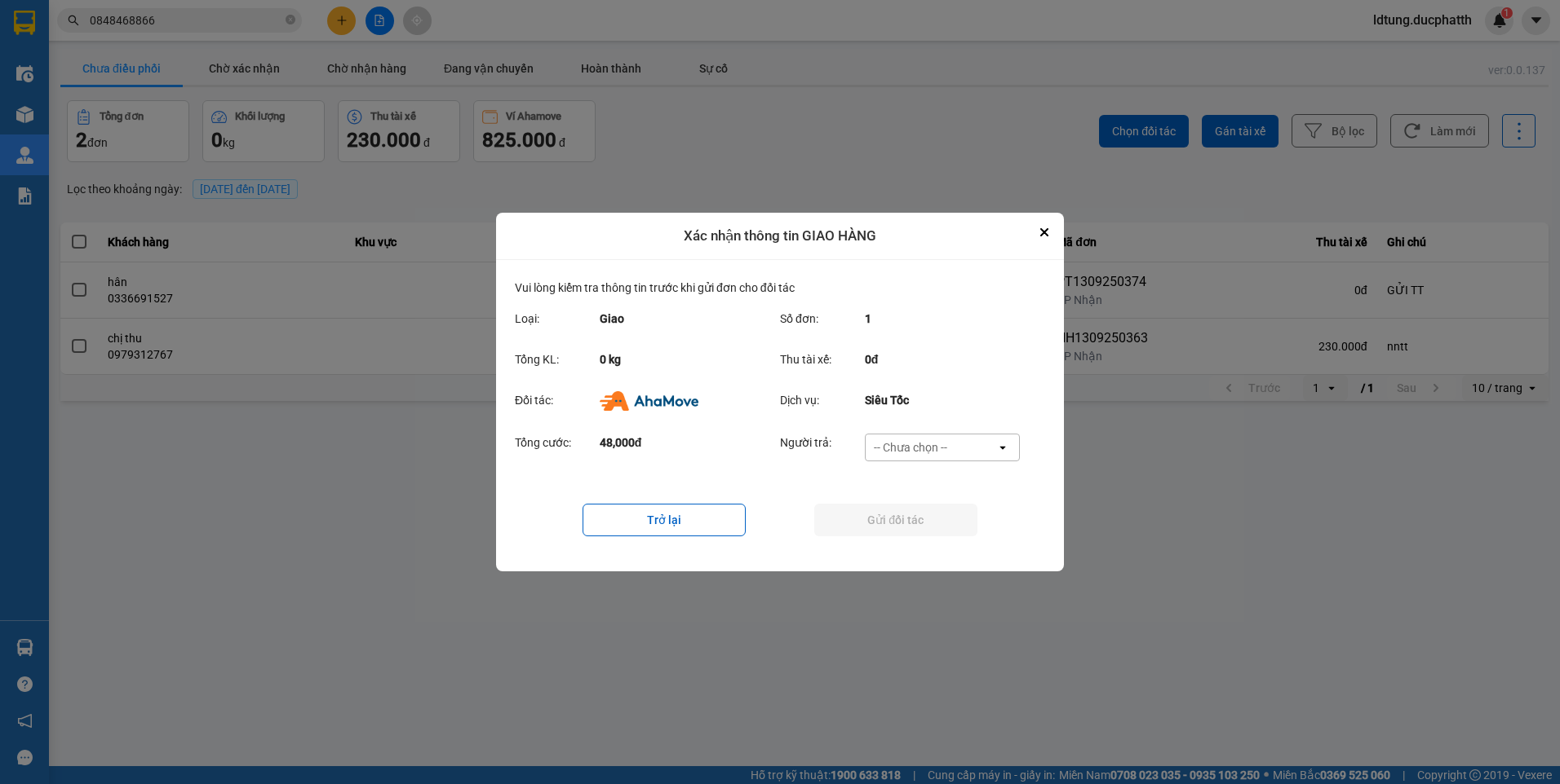
click at [942, 460] on div "-- Chưa chọn --" at bounding box center [930, 447] width 130 height 26
click at [926, 558] on ul "Khách hàng Nhà xe trả tiền mặt Ví Ahamove" at bounding box center [941, 512] width 155 height 101
click at [926, 546] on span "Ví Ahamove" at bounding box center [910, 541] width 66 height 16
click at [925, 536] on div "Trở lại Gửi đối tác" at bounding box center [780, 520] width 531 height 66
click at [925, 530] on button "Gửi đối tác" at bounding box center [895, 520] width 163 height 32
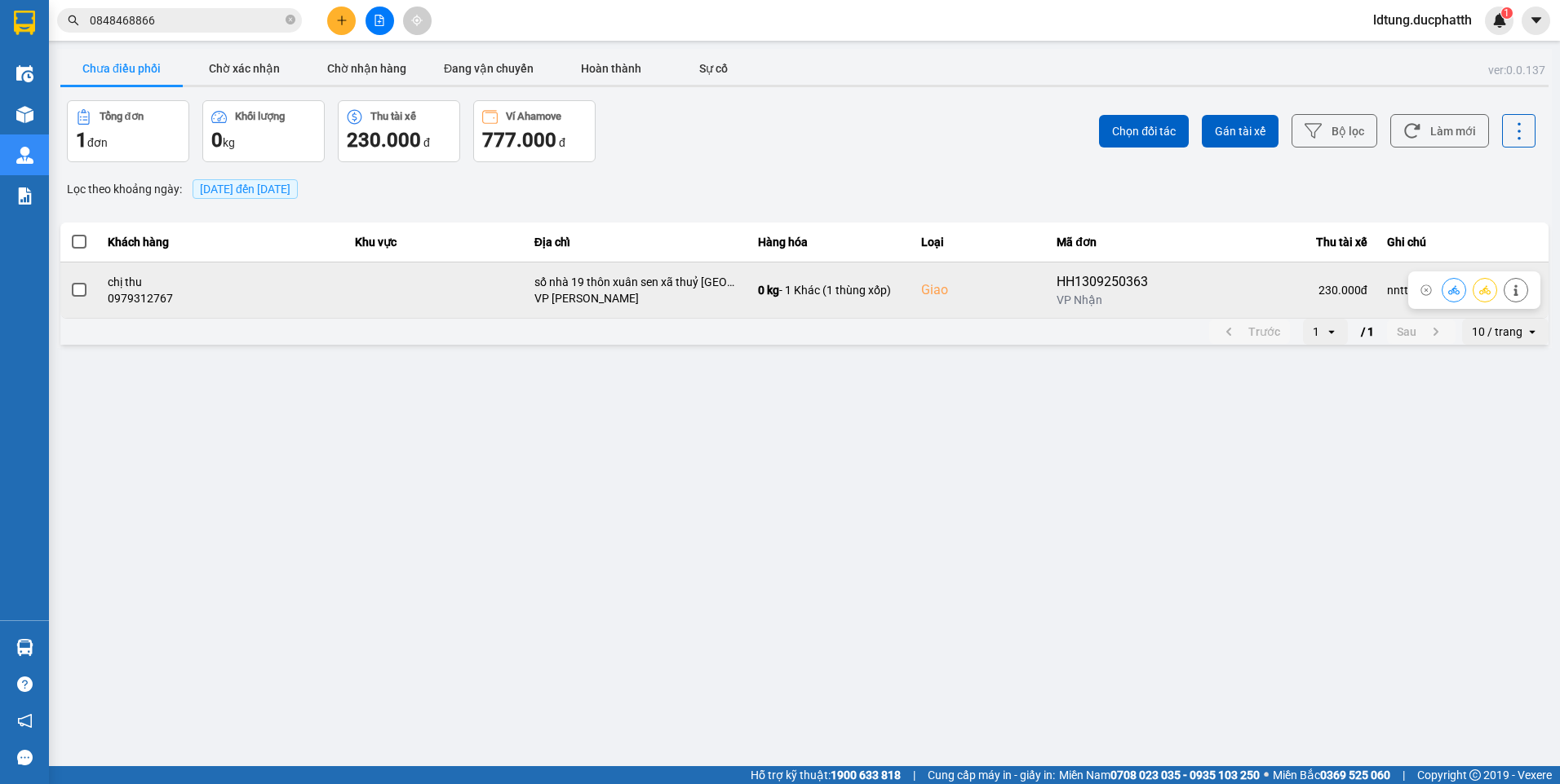
click at [1513, 290] on icon at bounding box center [1516, 290] width 12 height 12
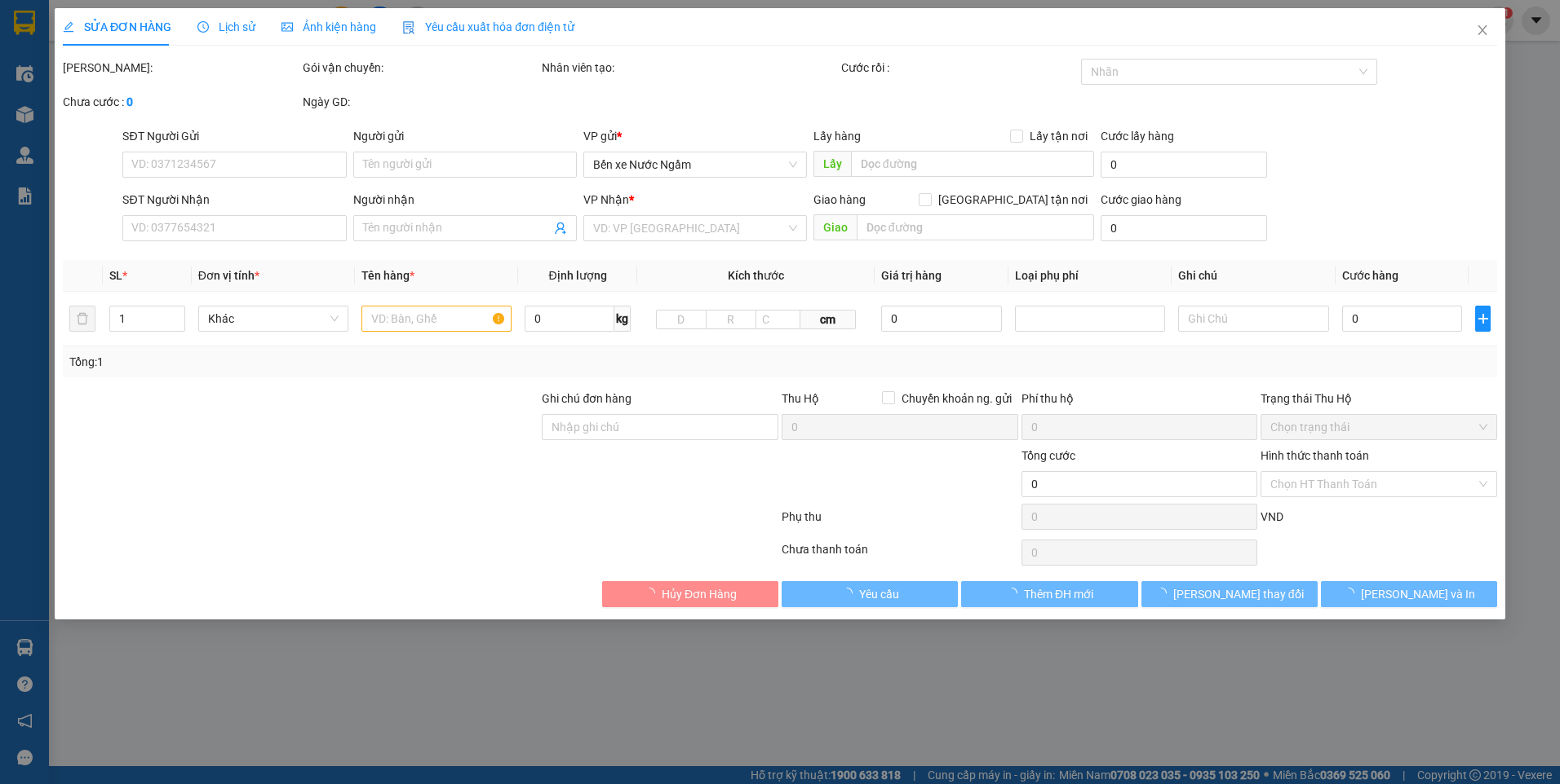
type input "0362464969"
type input "chị xuyến"
type input "0979312767"
type input "chị thu"
checkbox input "true"
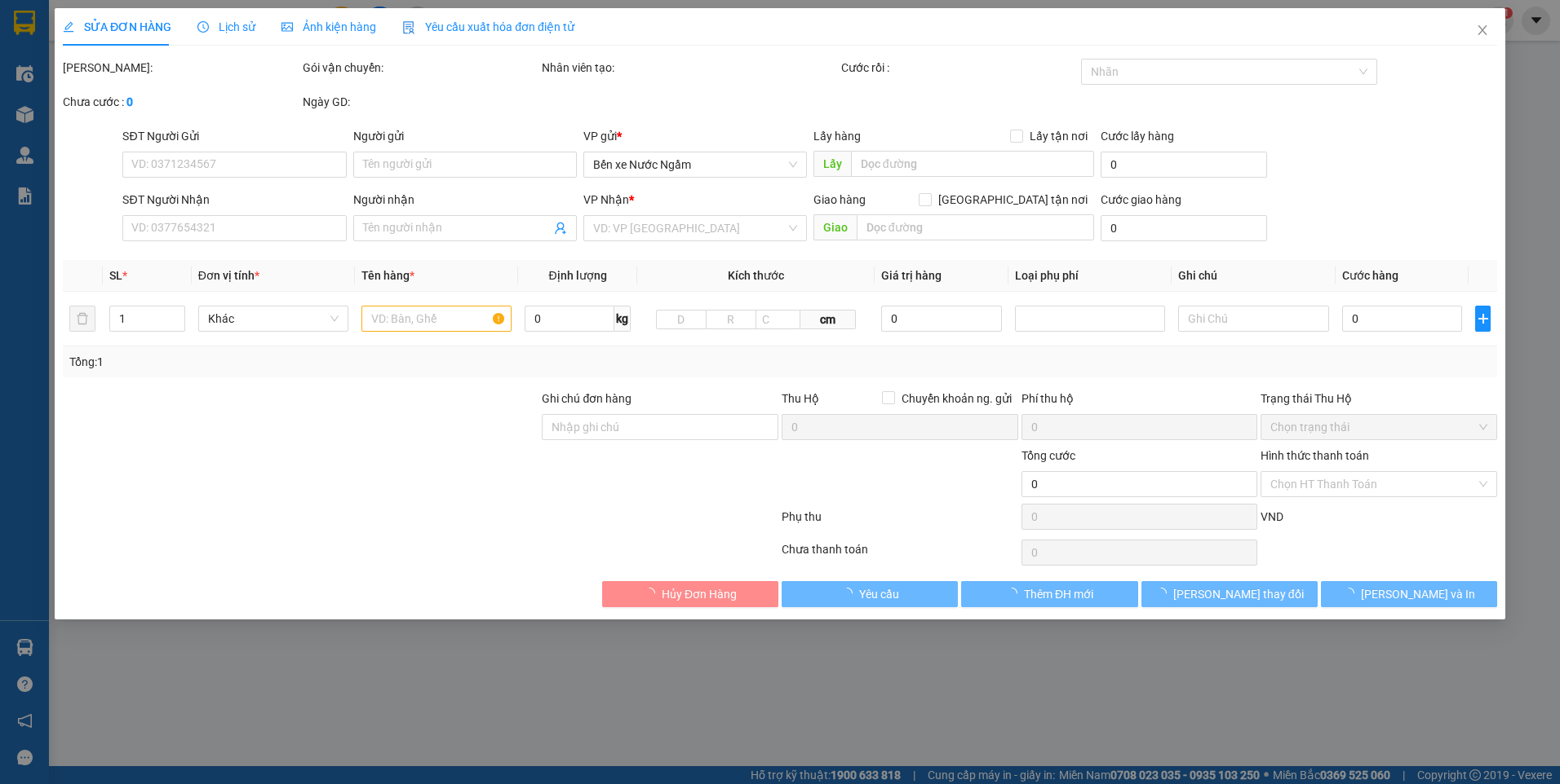
type input "số nhà 19 thôn xuân sen xã thuỷ [GEOGRAPHIC_DATA]"
type input "nntt"
type input "230.000"
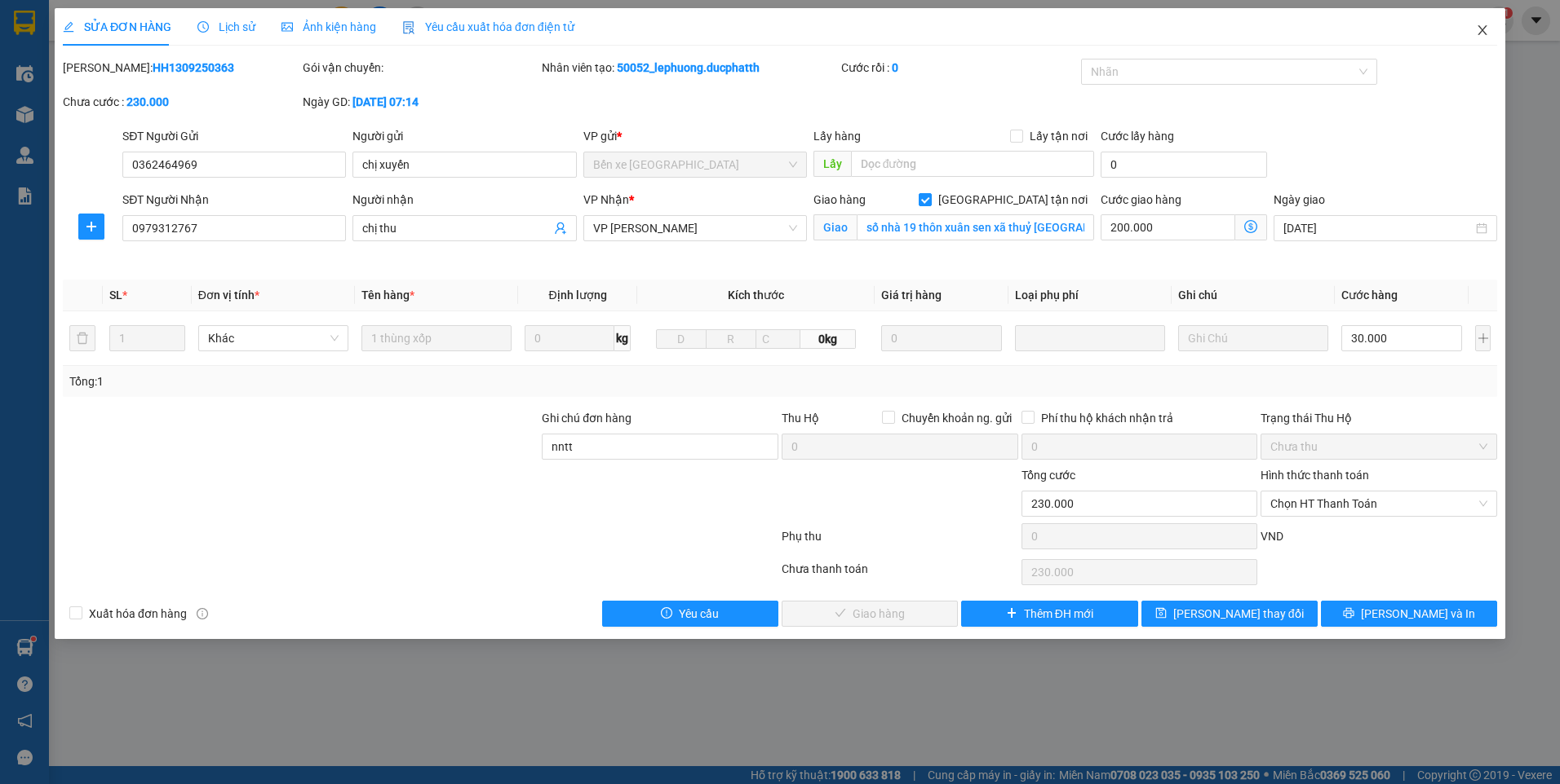
click at [1475, 32] on span "Close" at bounding box center [1482, 31] width 46 height 46
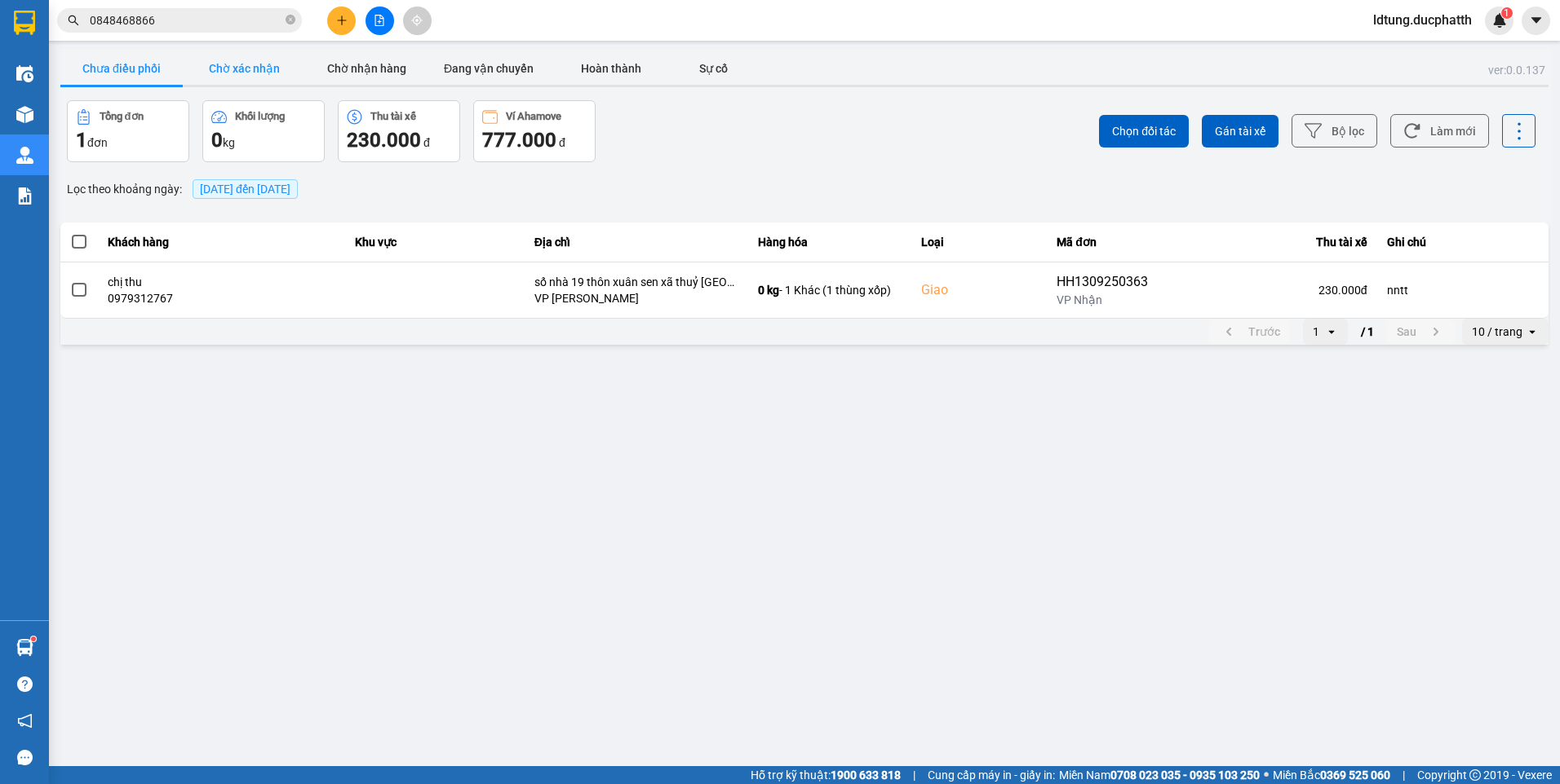
click at [293, 63] on button "Chờ xác nhận" at bounding box center [244, 68] width 122 height 32
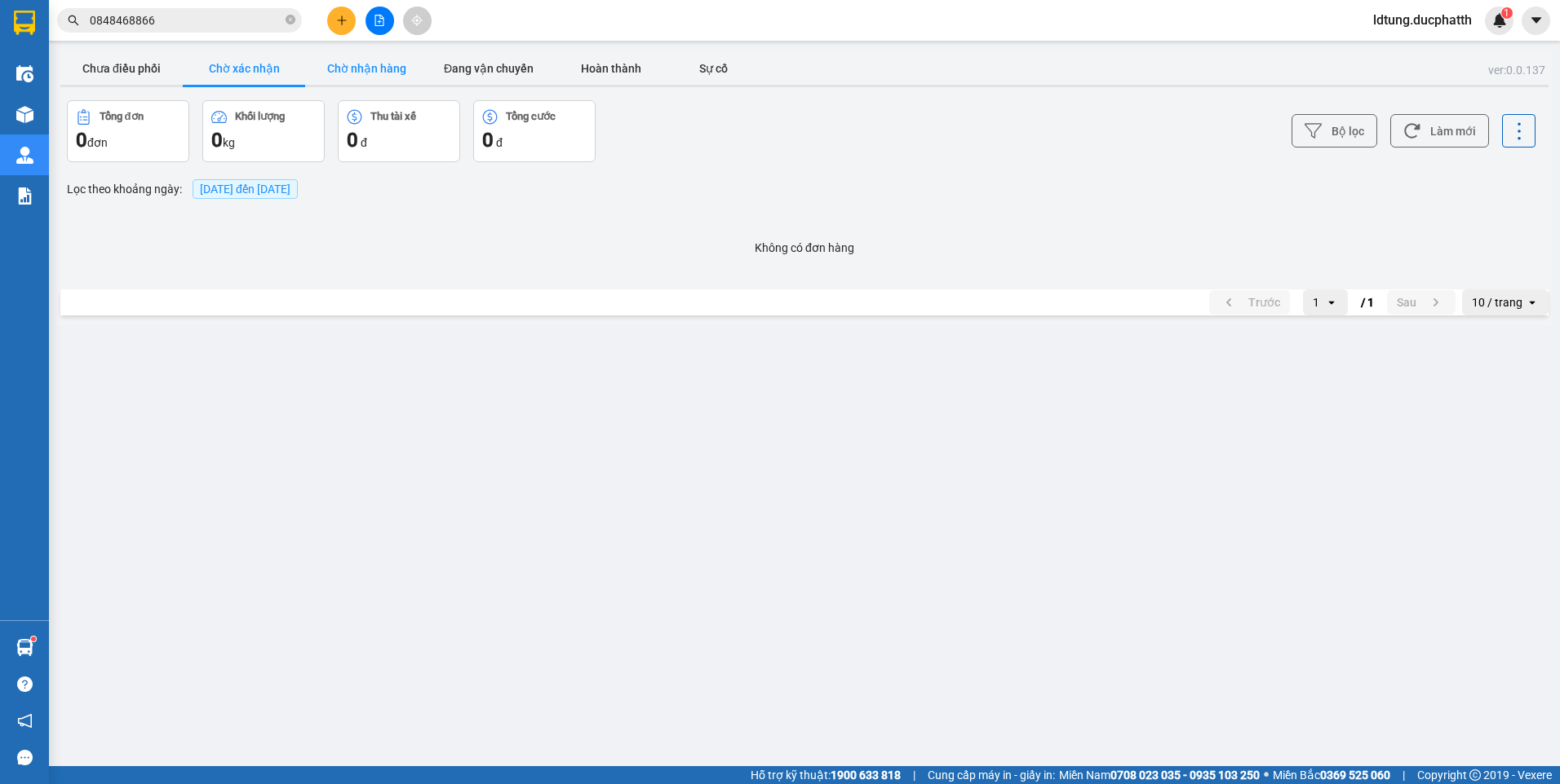
drag, startPoint x: 359, startPoint y: 67, endPoint x: 208, endPoint y: 73, distance: 151.1
click at [354, 67] on button "Chờ nhận hàng" at bounding box center [366, 68] width 122 height 32
click at [198, 75] on button "Chờ xác nhận" at bounding box center [244, 68] width 122 height 32
click at [120, 67] on button "Chưa điều phối" at bounding box center [121, 68] width 122 height 32
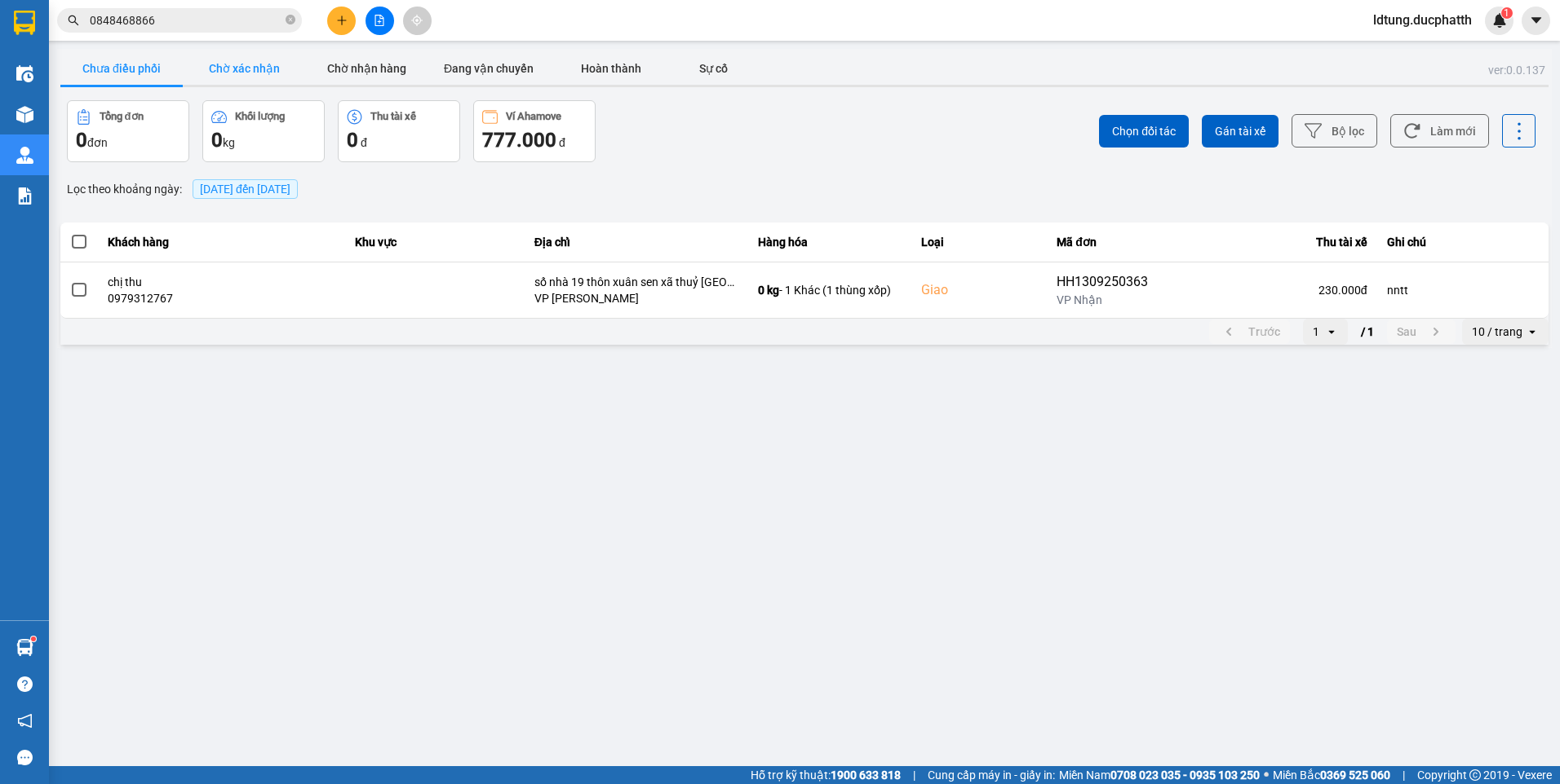
click at [264, 57] on button "Chờ xác nhận" at bounding box center [244, 68] width 122 height 32
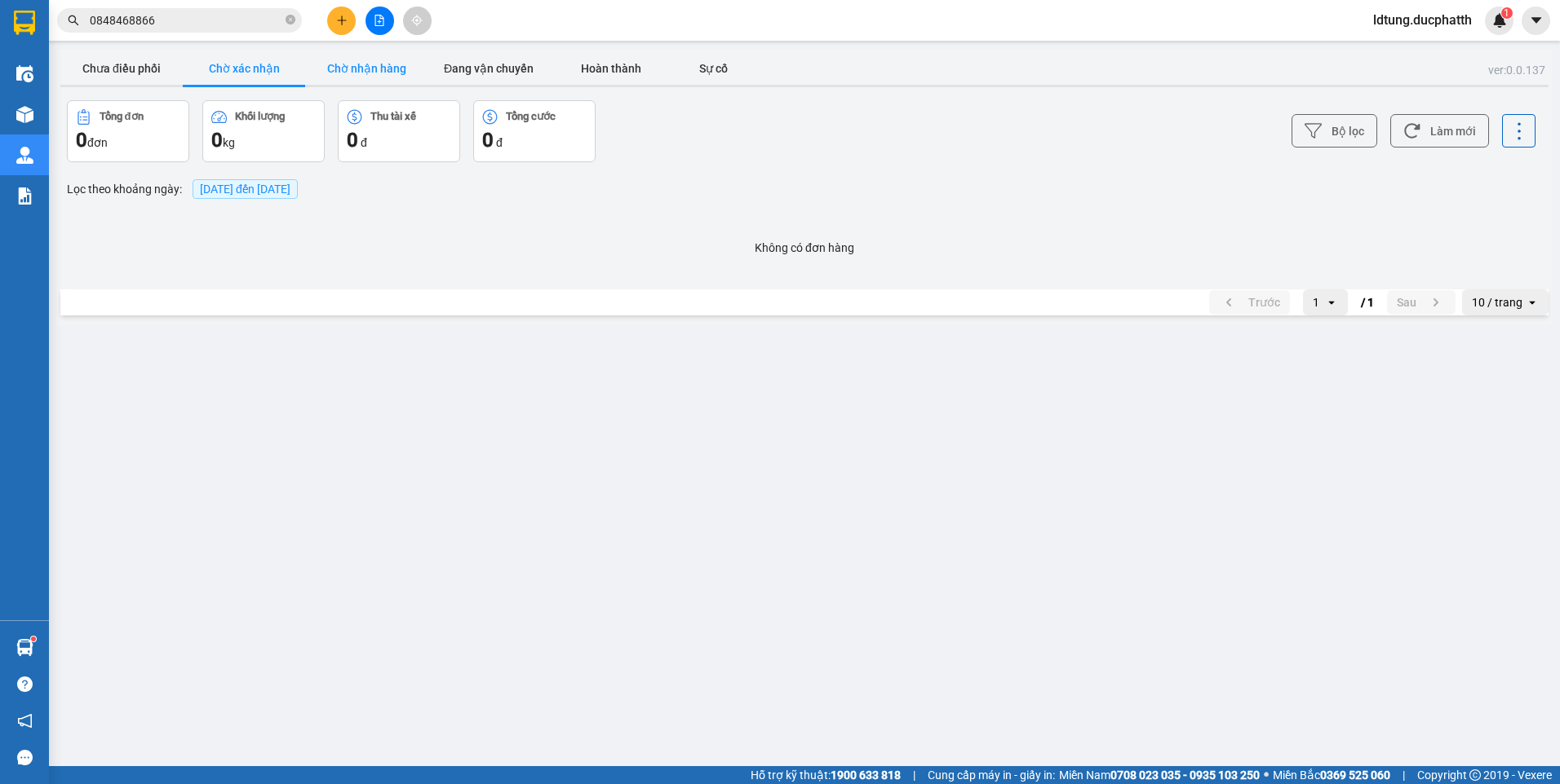
drag, startPoint x: 331, startPoint y: 62, endPoint x: 353, endPoint y: 67, distance: 22.6
click at [332, 62] on button "Chờ nhận hàng" at bounding box center [366, 68] width 122 height 32
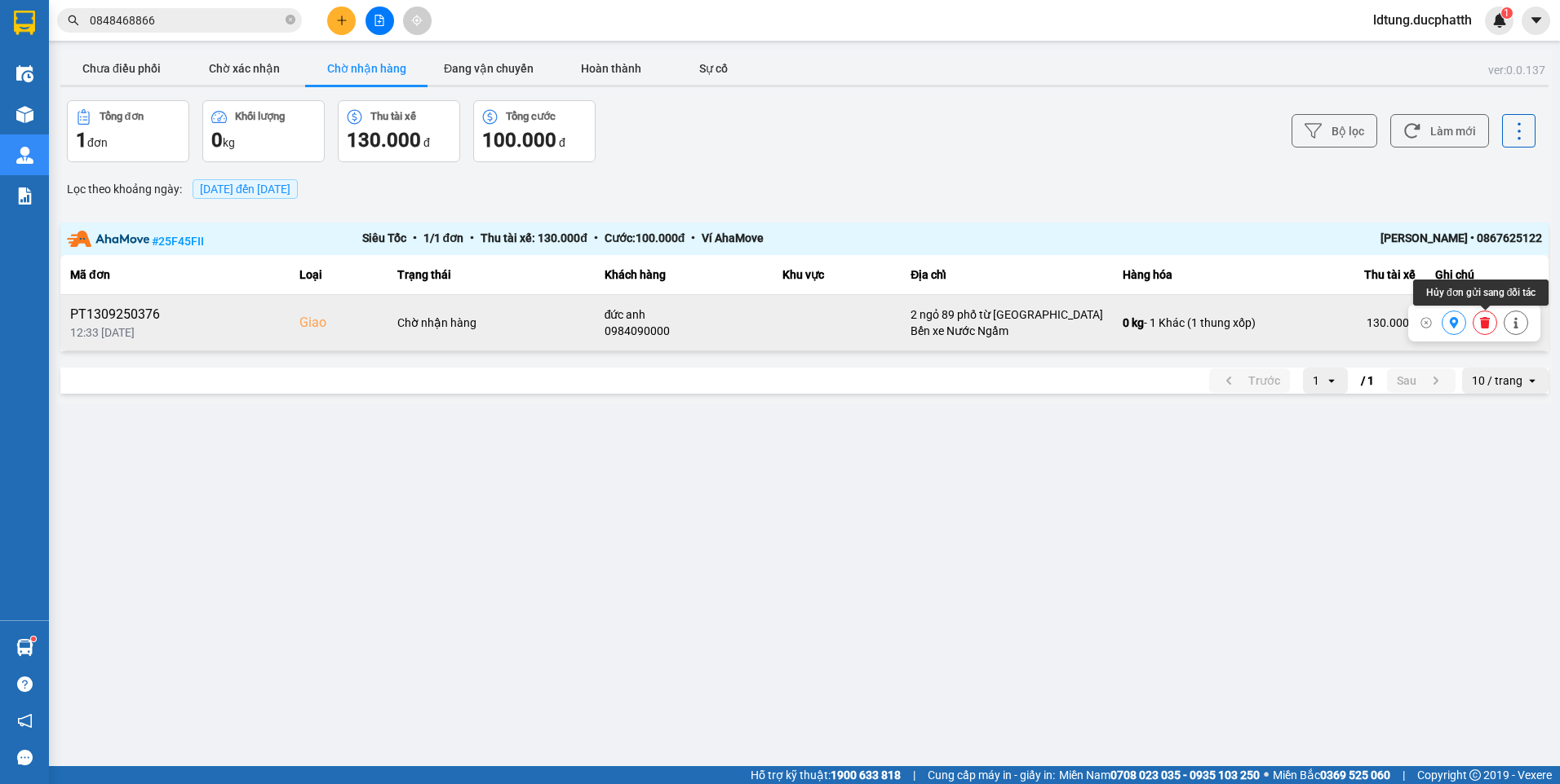
click at [1485, 320] on icon at bounding box center [1484, 323] width 10 height 12
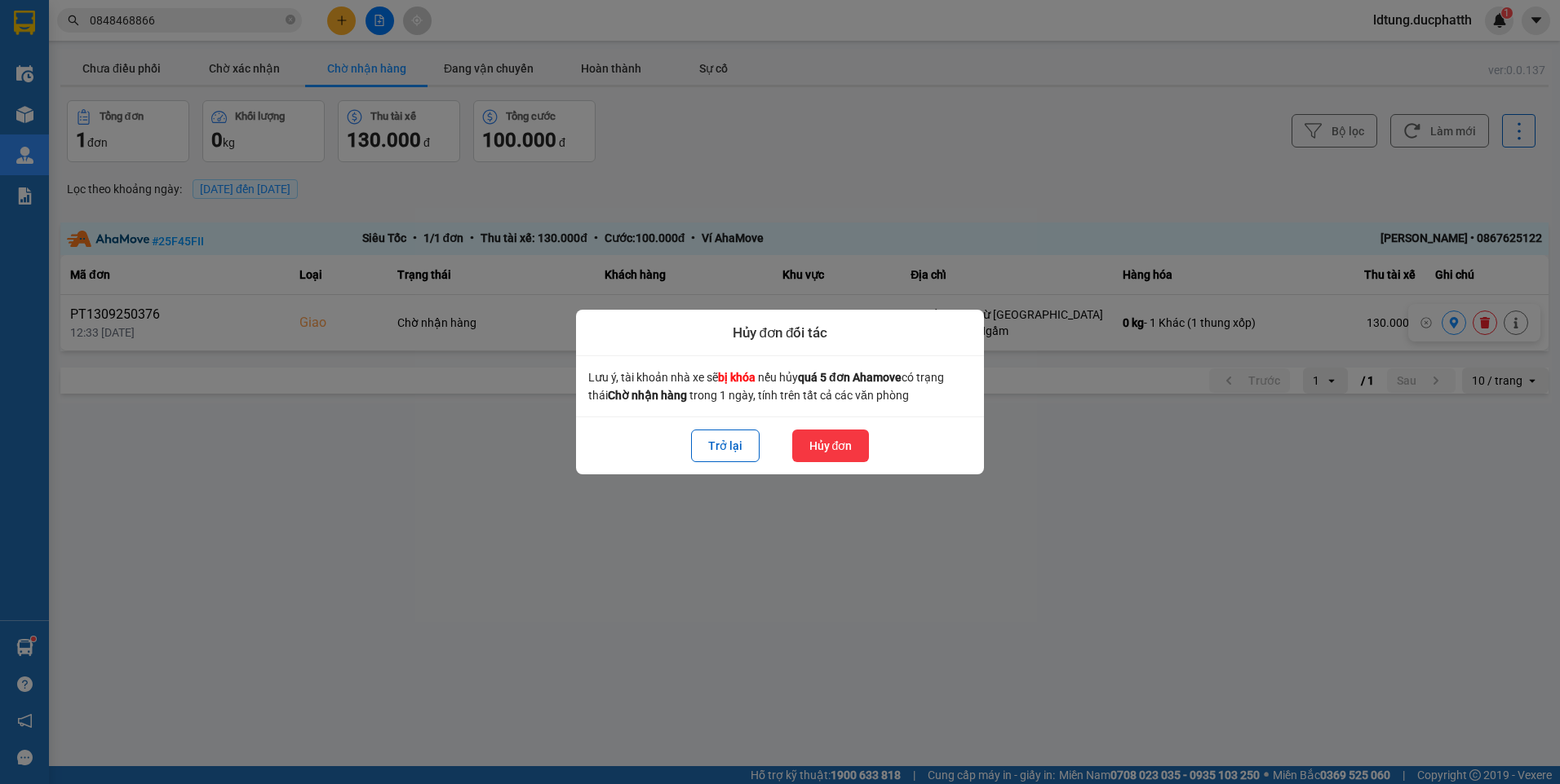
click at [852, 441] on button "Hủy đơn" at bounding box center [831, 446] width 77 height 32
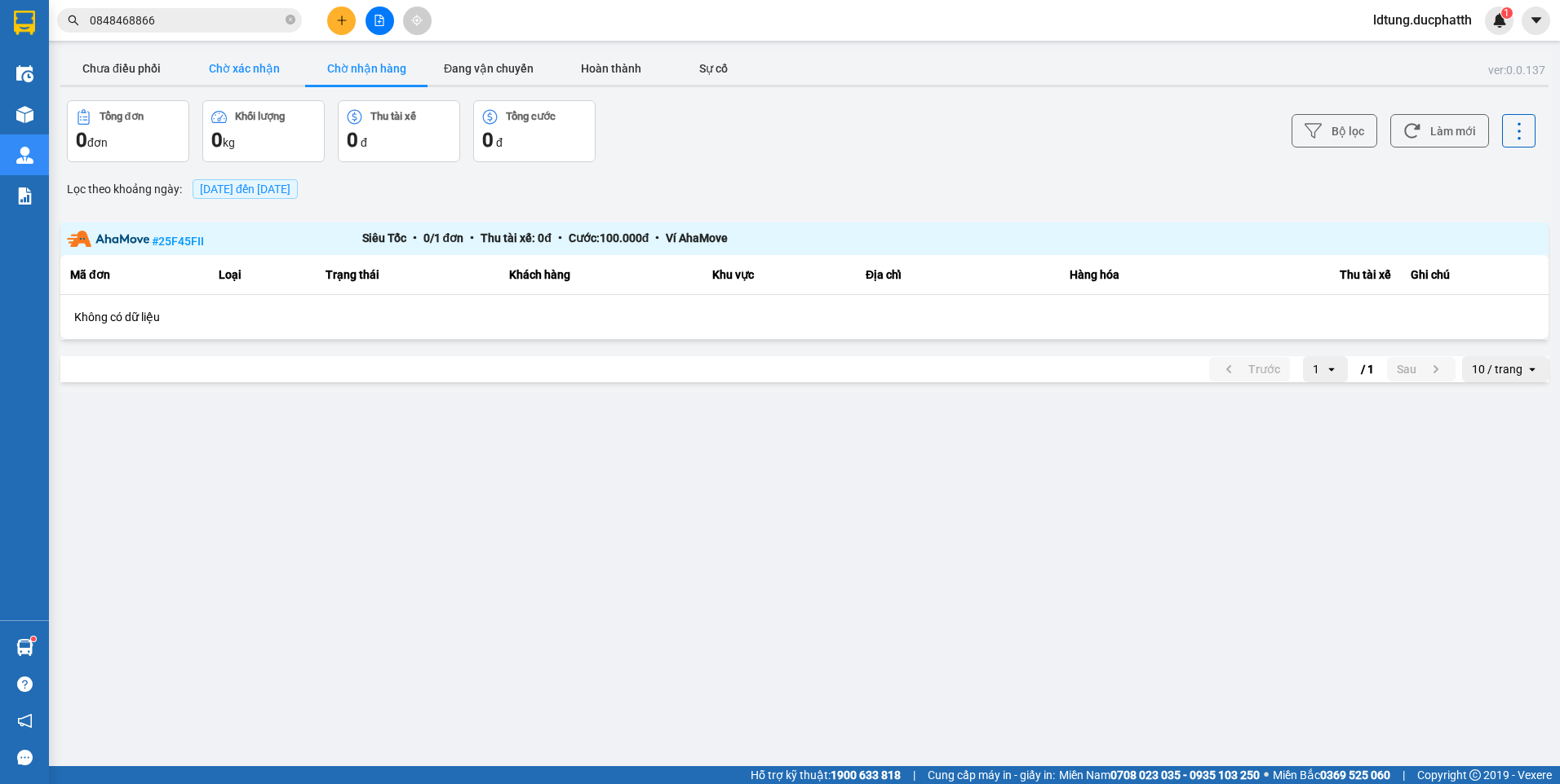
click at [286, 70] on button "Chờ xác nhận" at bounding box center [244, 68] width 122 height 32
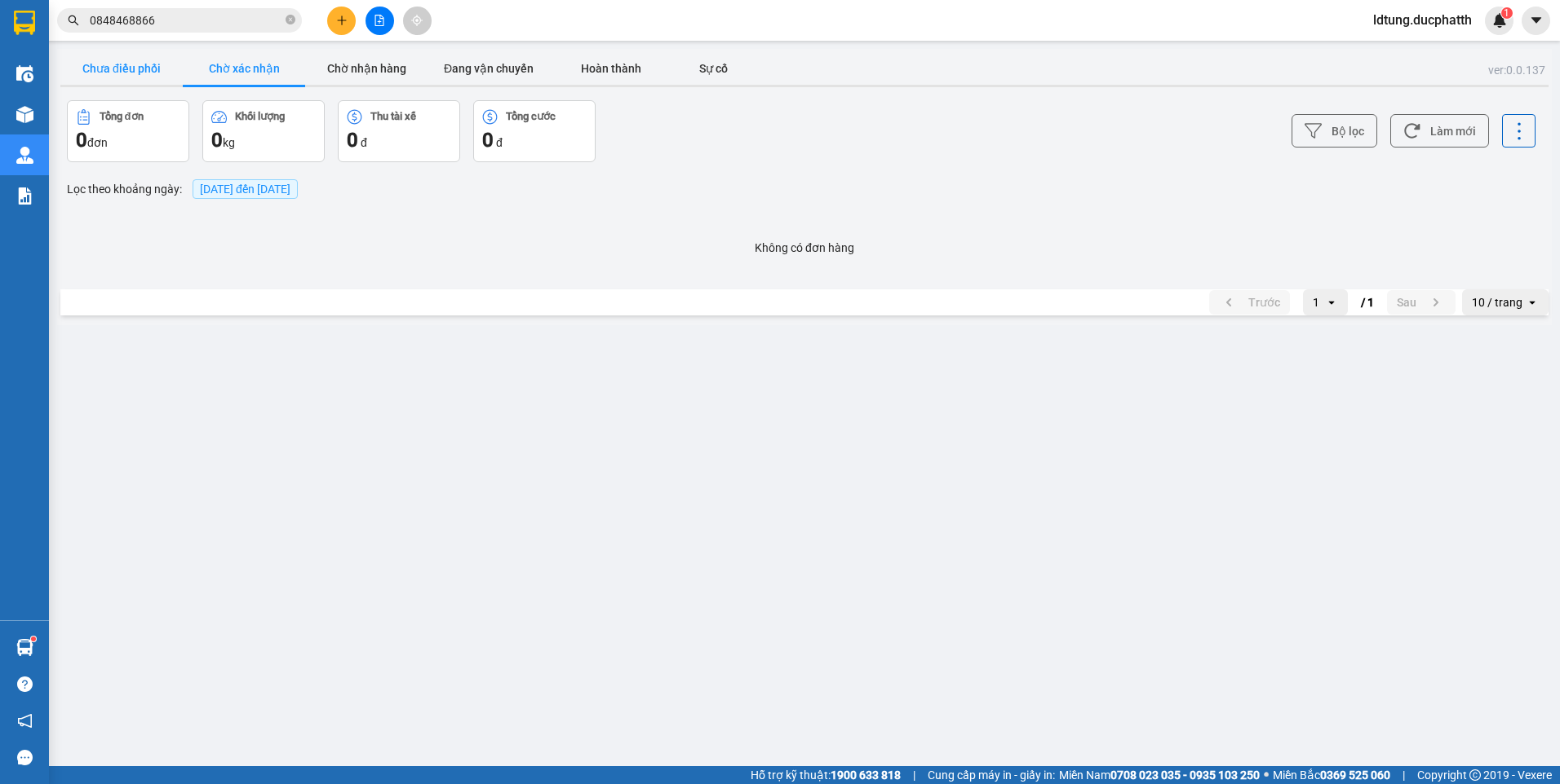
click at [162, 74] on button "Chưa điều phối" at bounding box center [121, 68] width 122 height 32
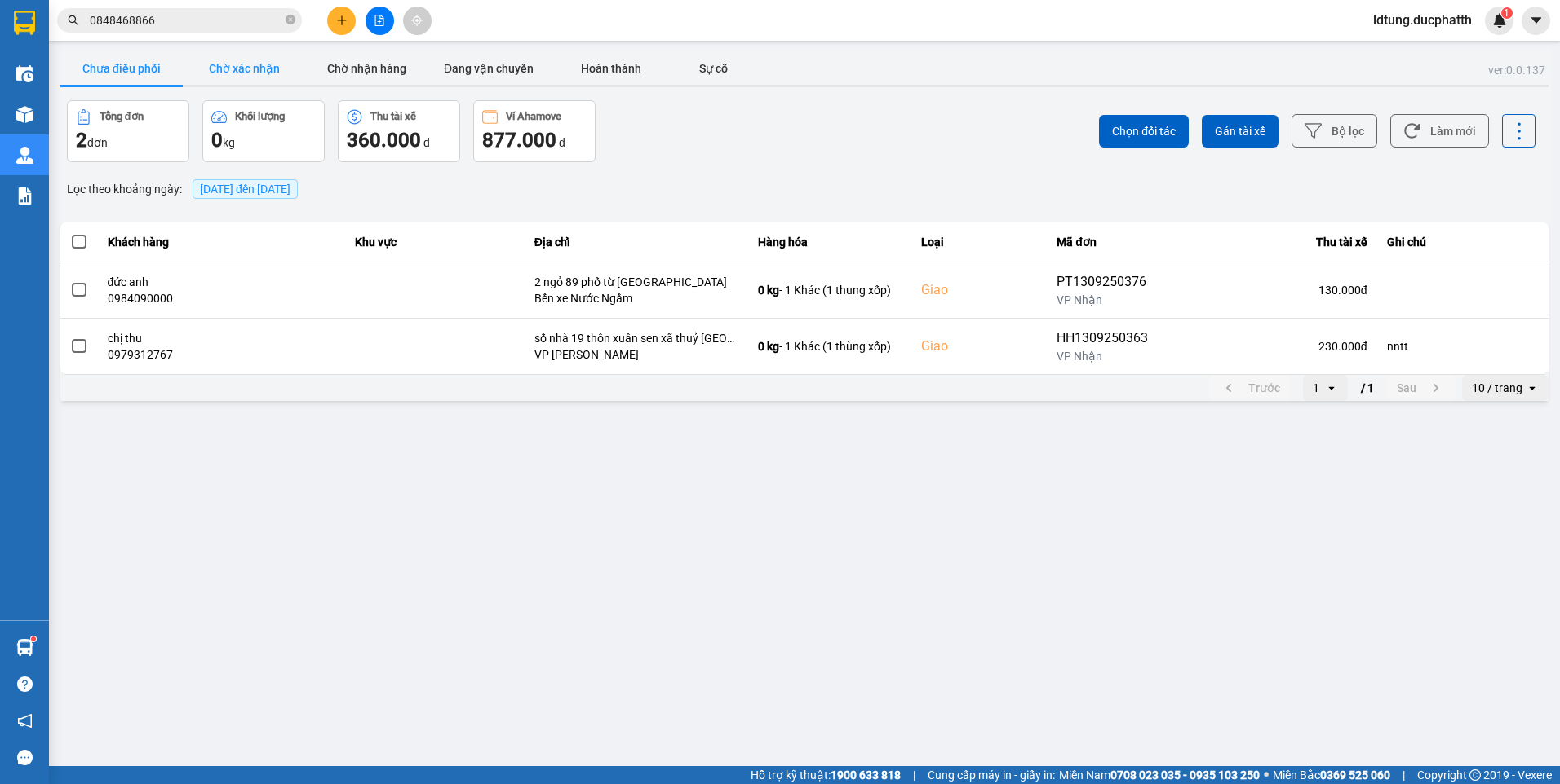
click at [227, 60] on button "Chờ xác nhận" at bounding box center [244, 68] width 122 height 32
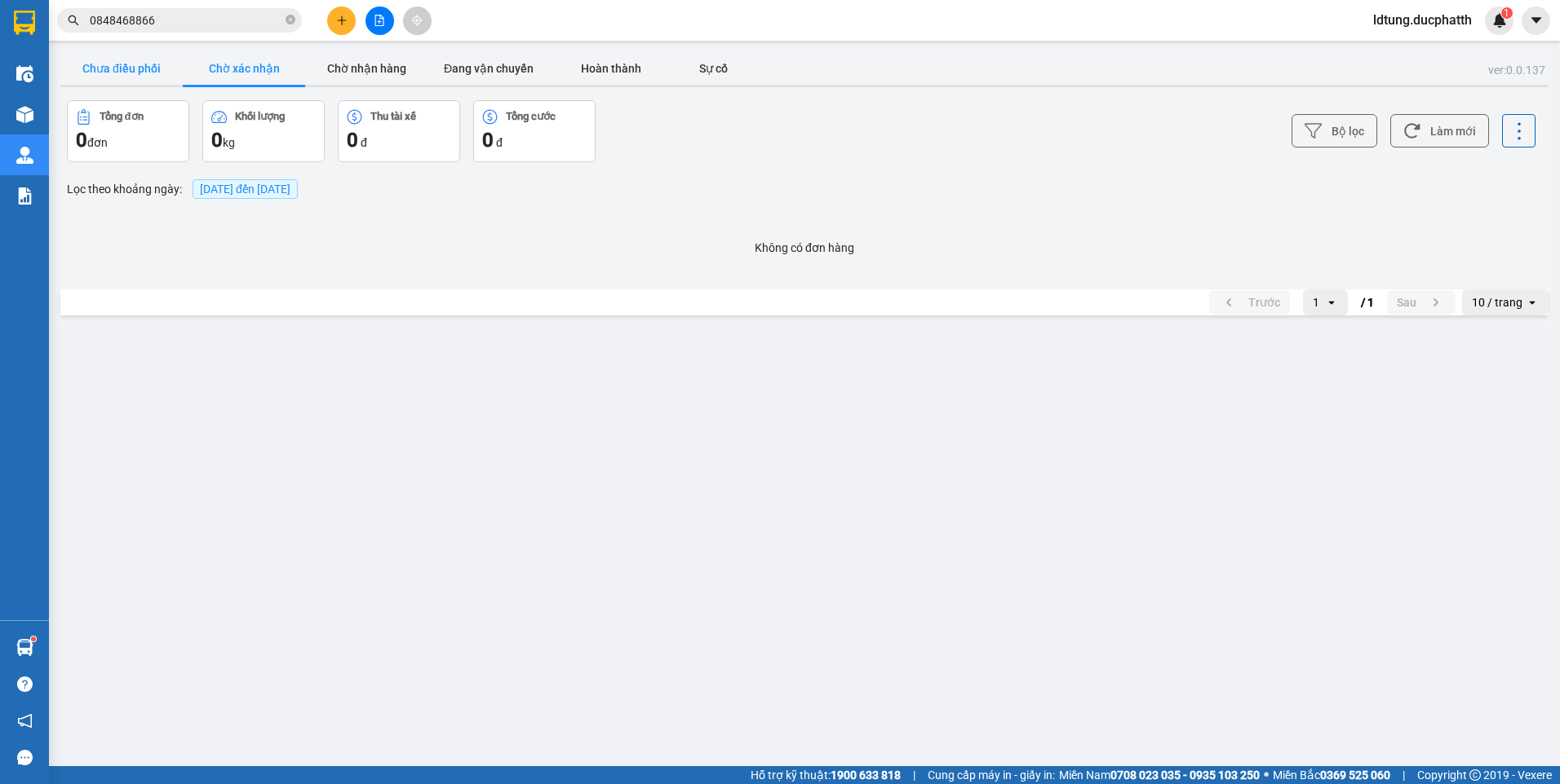
click at [139, 70] on button "Chưa điều phối" at bounding box center [121, 68] width 122 height 32
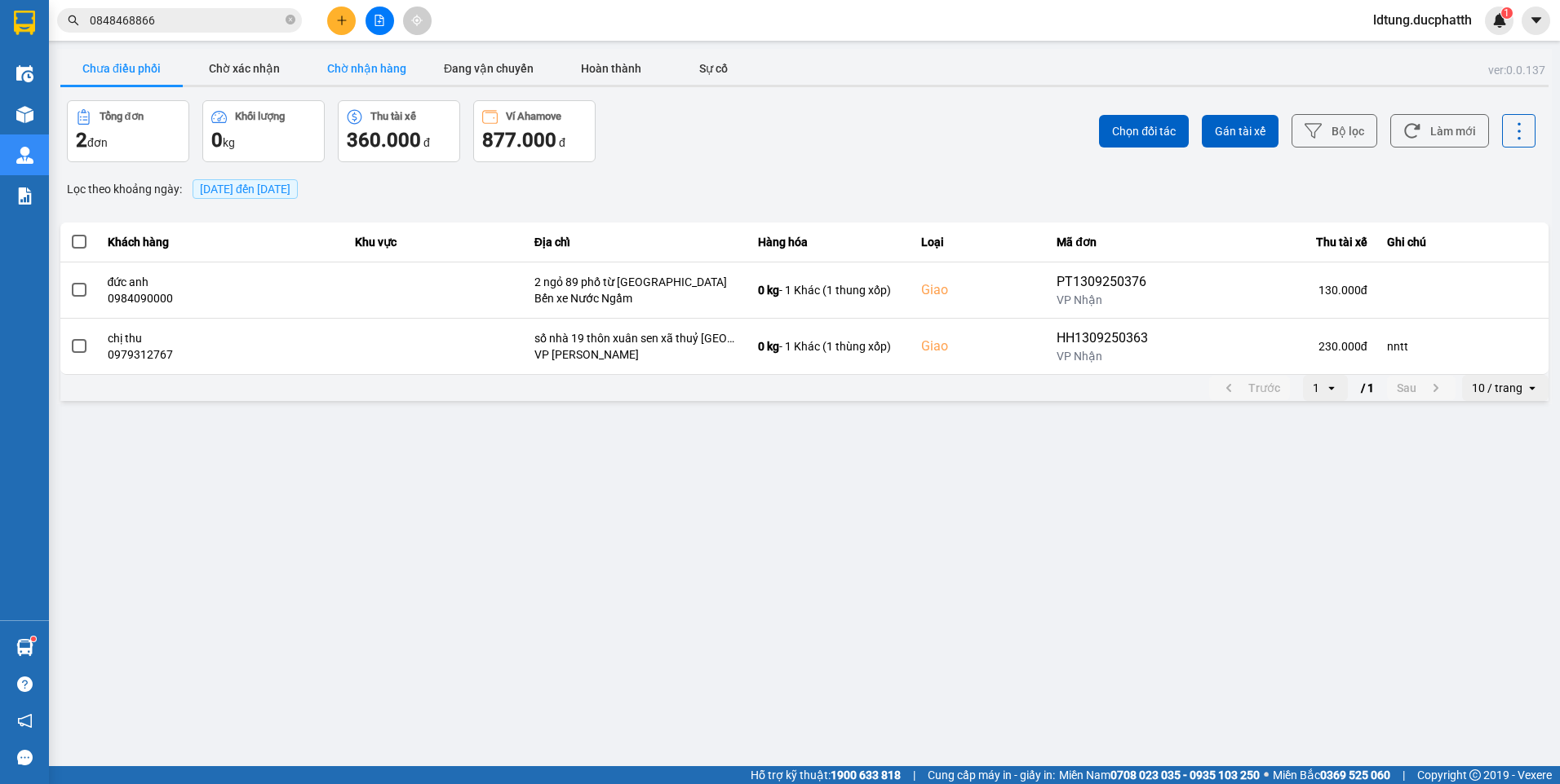
click at [363, 64] on button "Chờ nhận hàng" at bounding box center [366, 68] width 122 height 32
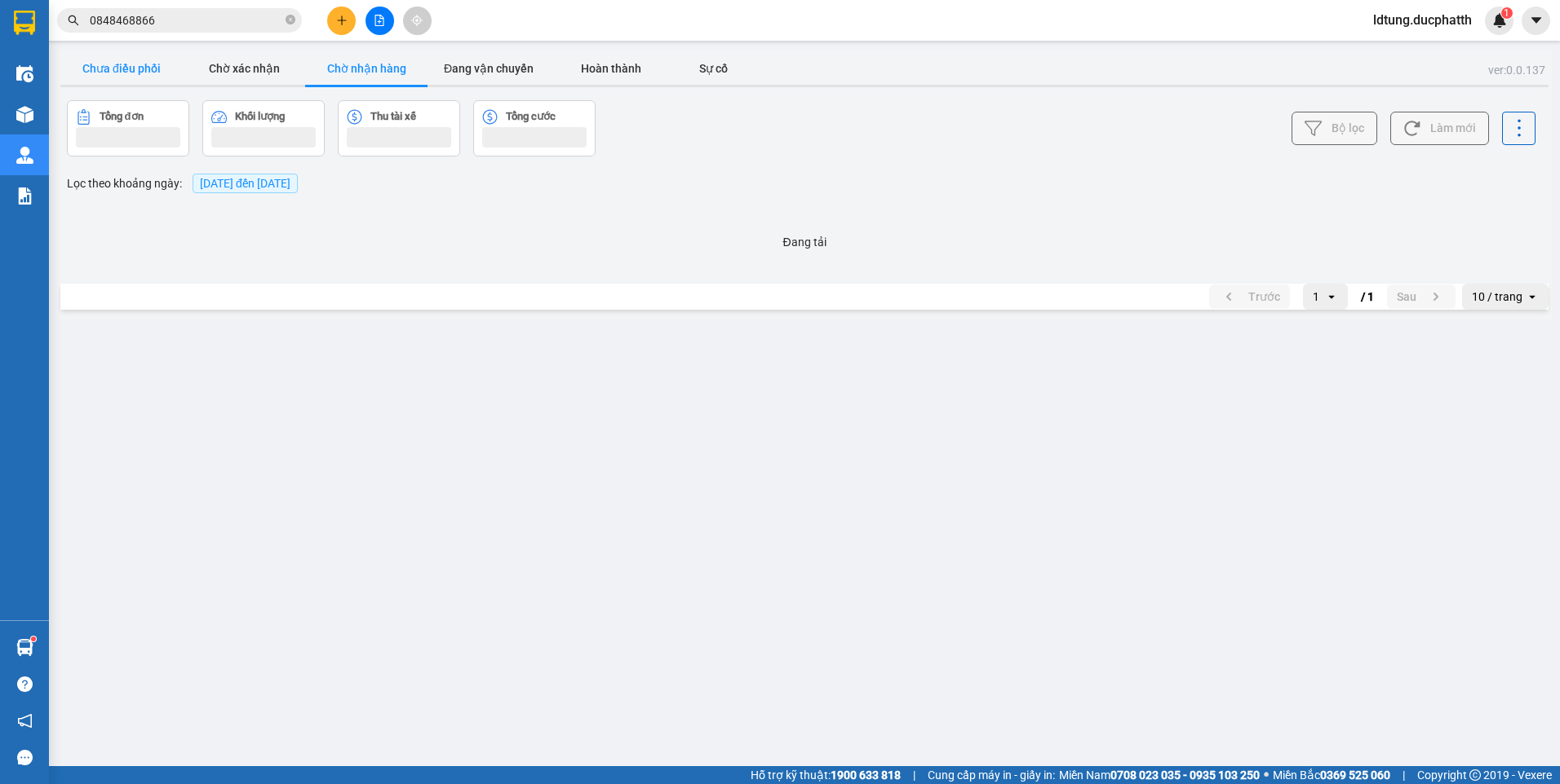
click at [181, 70] on button "Chưa điều phối" at bounding box center [121, 68] width 122 height 32
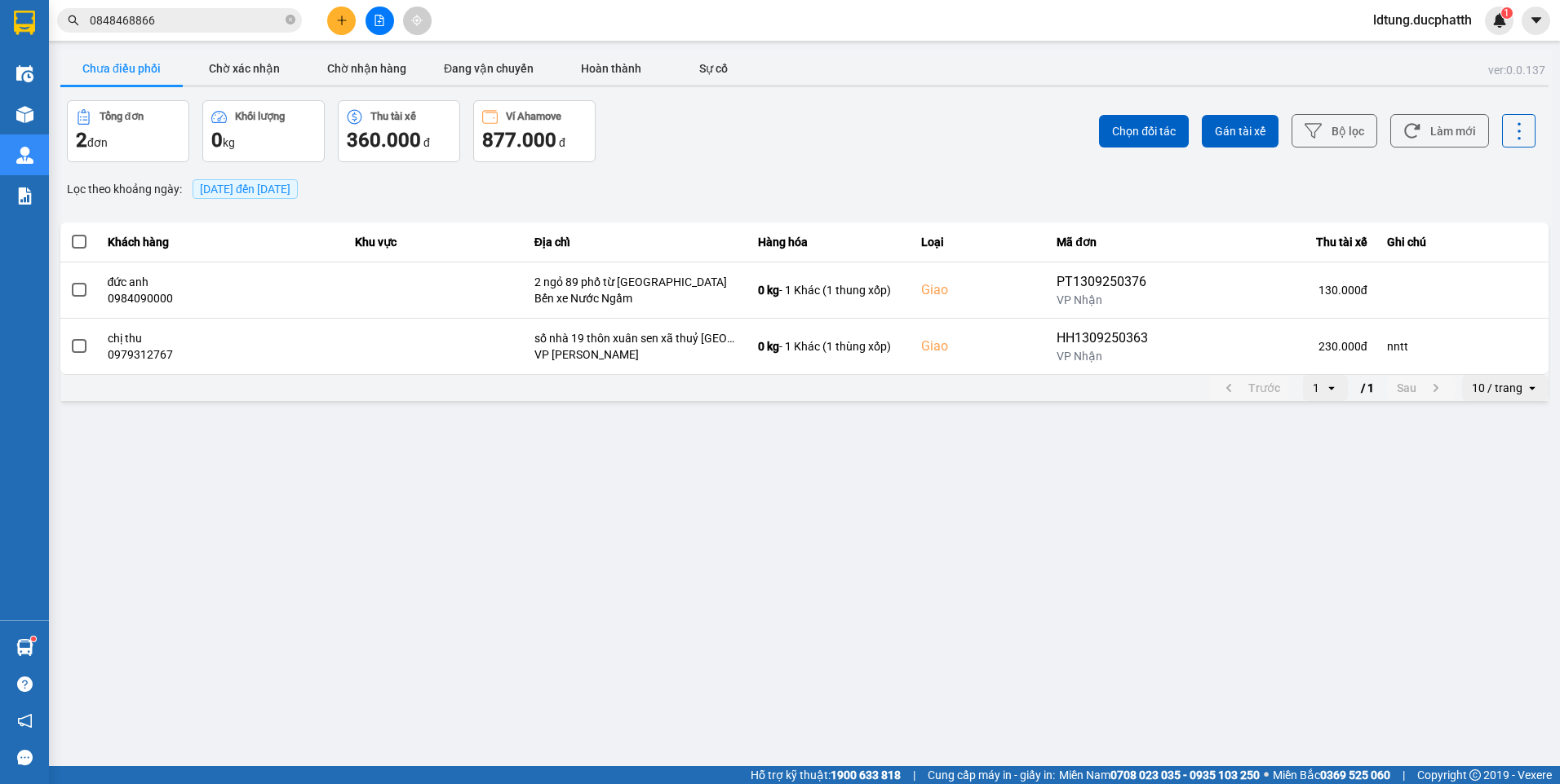
click at [127, 73] on button "Chưa điều phối" at bounding box center [121, 68] width 122 height 32
click at [152, 68] on button "Chưa điều phối" at bounding box center [121, 68] width 122 height 32
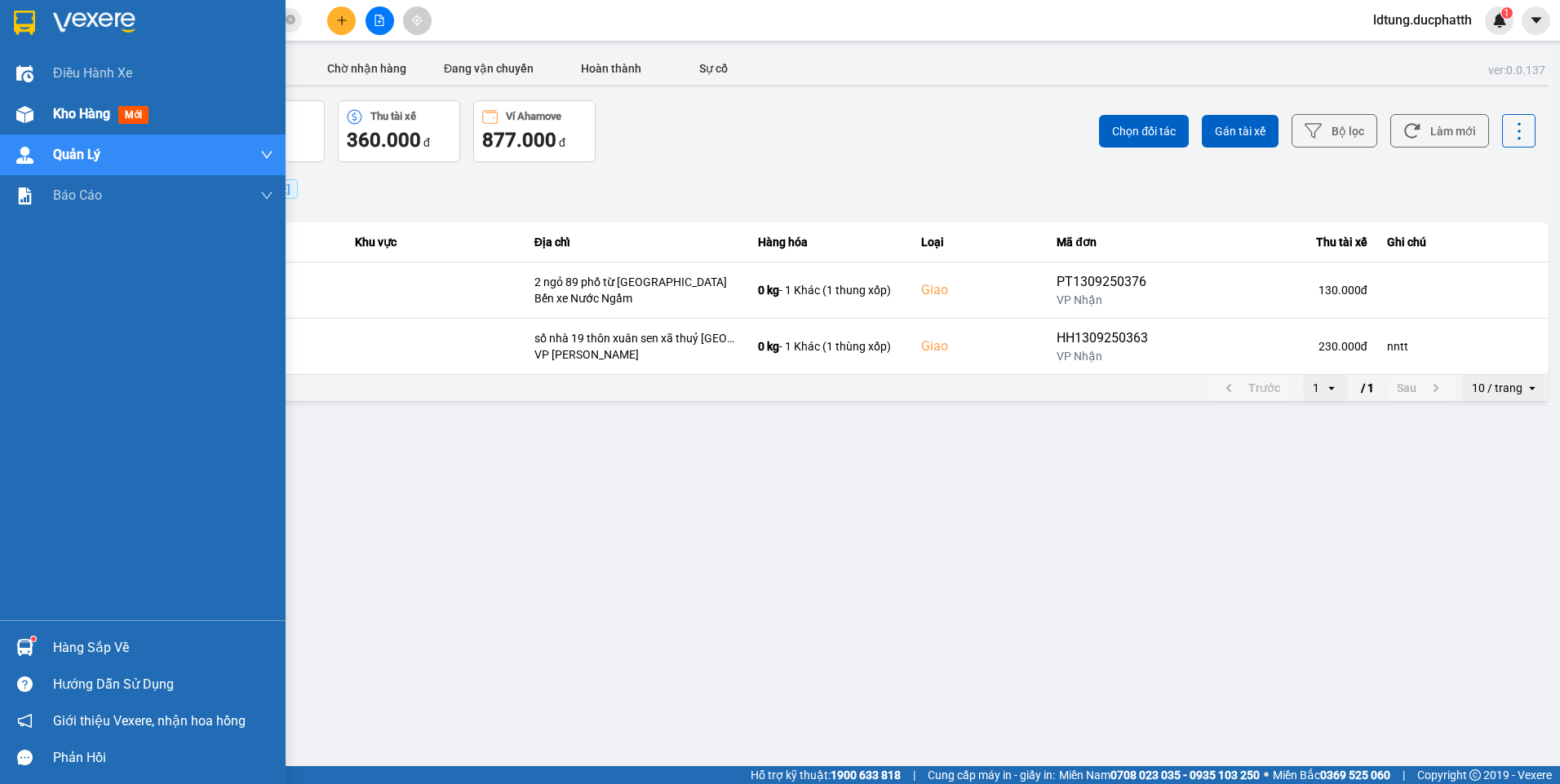
click at [12, 120] on div at bounding box center [25, 115] width 29 height 29
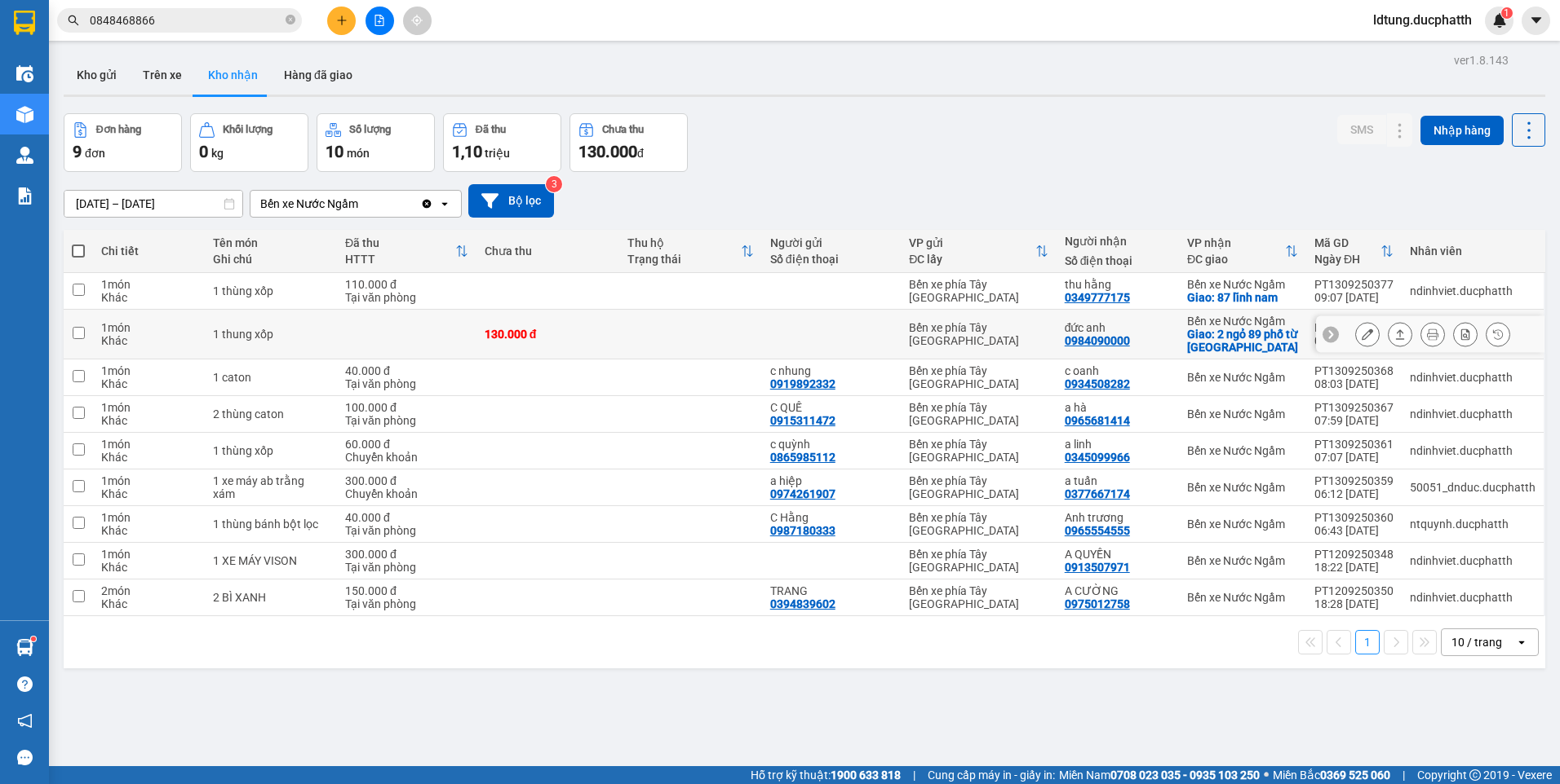
click at [1394, 334] on icon at bounding box center [1400, 334] width 12 height 12
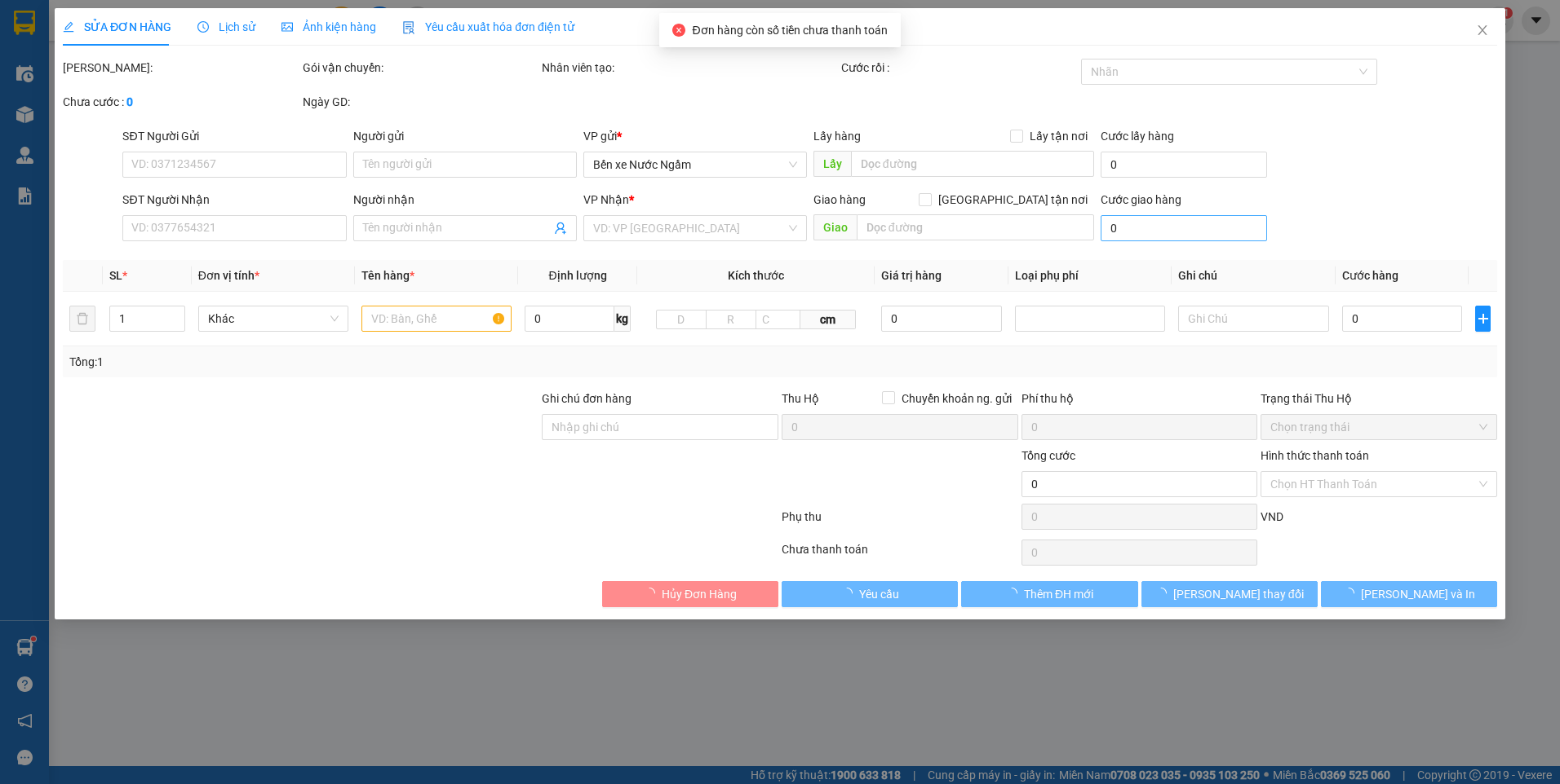
type input "0984090000"
type input "đức anh"
checkbox input "true"
type input "2 ngỏ 89 phố từ [GEOGRAPHIC_DATA]"
type input "130.000"
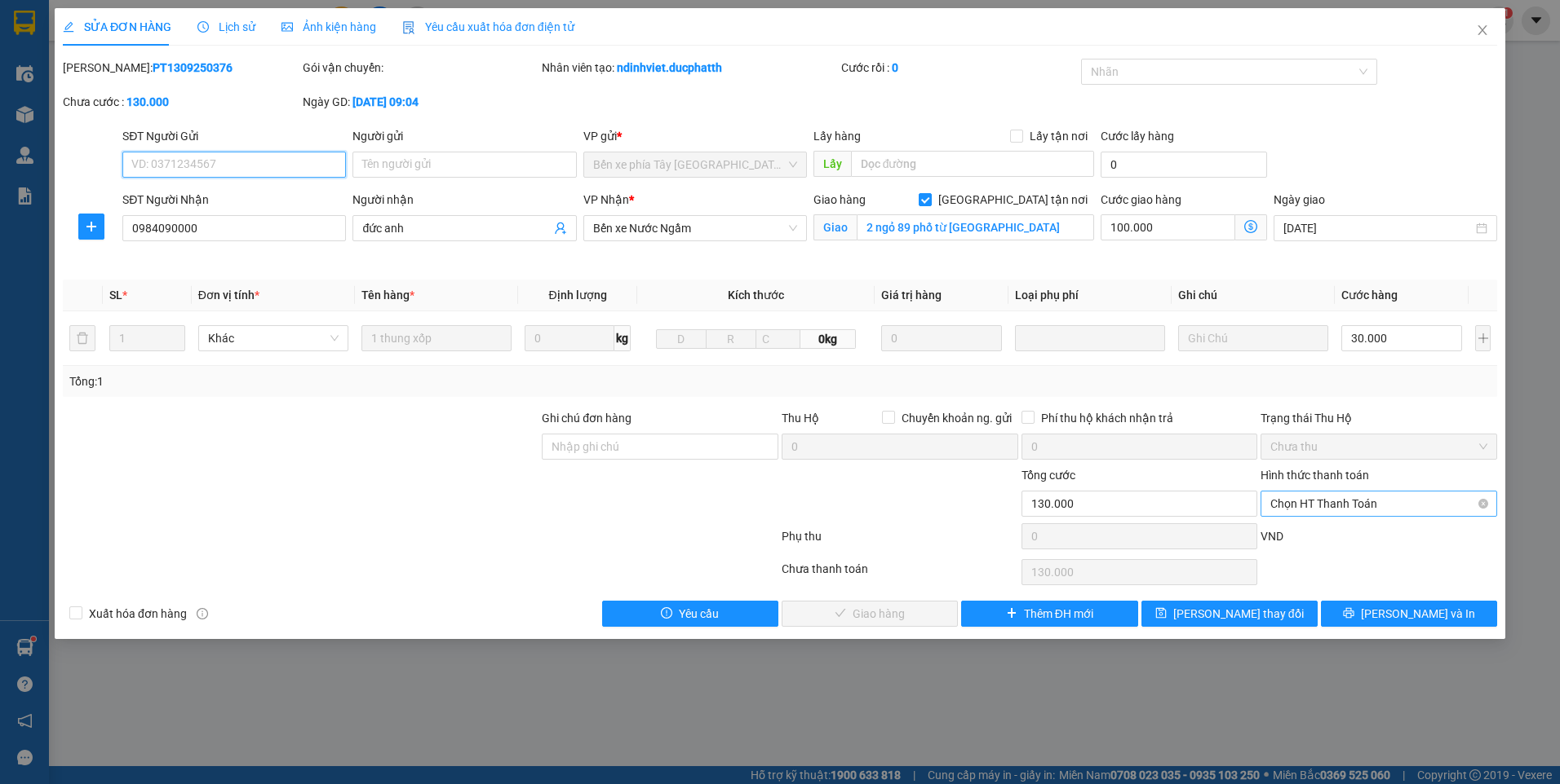
click at [1346, 506] on span "Chọn HT Thanh Toán" at bounding box center [1378, 503] width 217 height 24
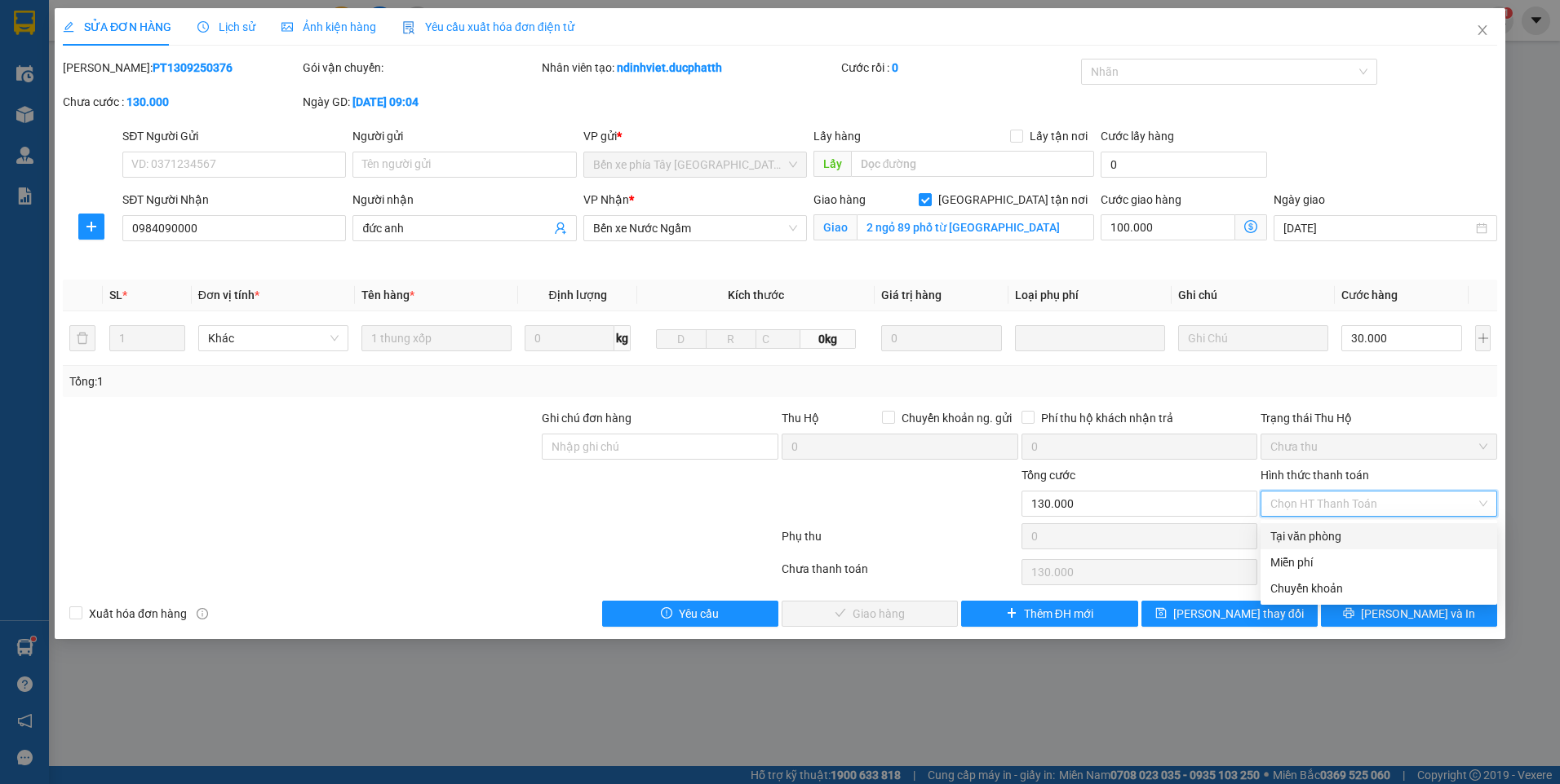
click at [1345, 535] on div "Tại văn phòng" at bounding box center [1378, 537] width 217 height 18
type input "0"
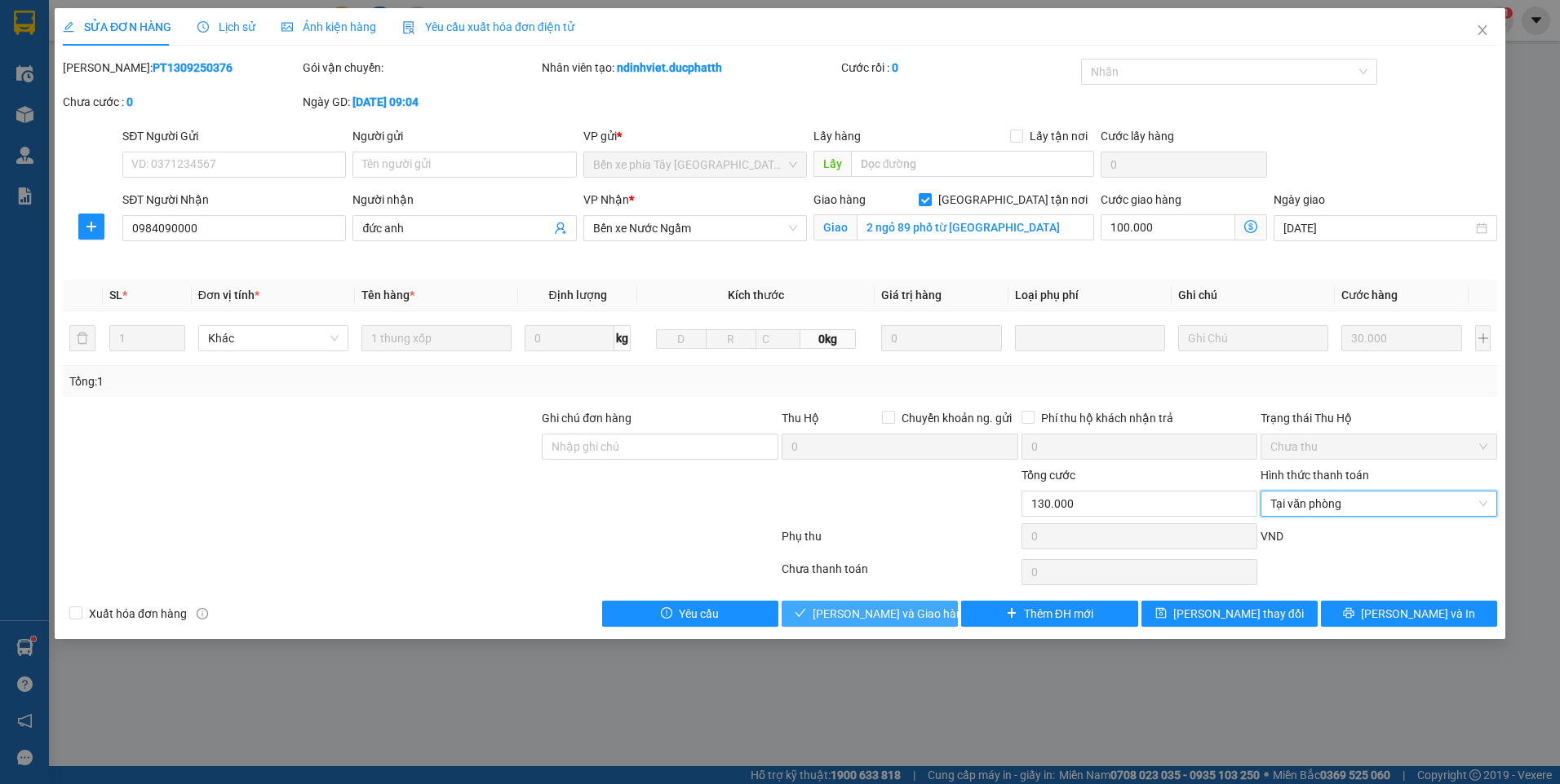
click at [899, 611] on span "[PERSON_NAME] và Giao hàng" at bounding box center [891, 614] width 157 height 18
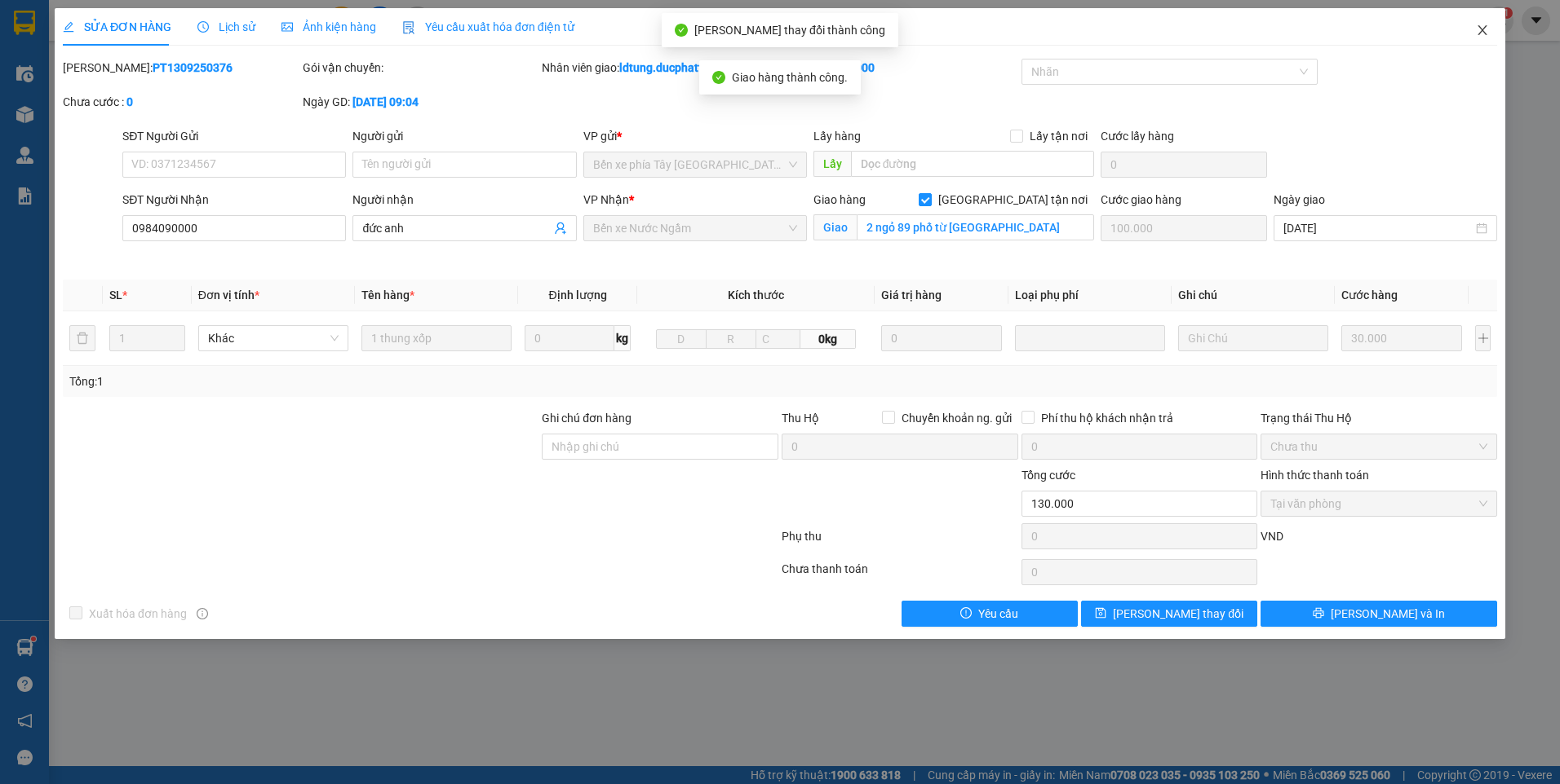
click at [1475, 35] on span "Close" at bounding box center [1482, 31] width 46 height 46
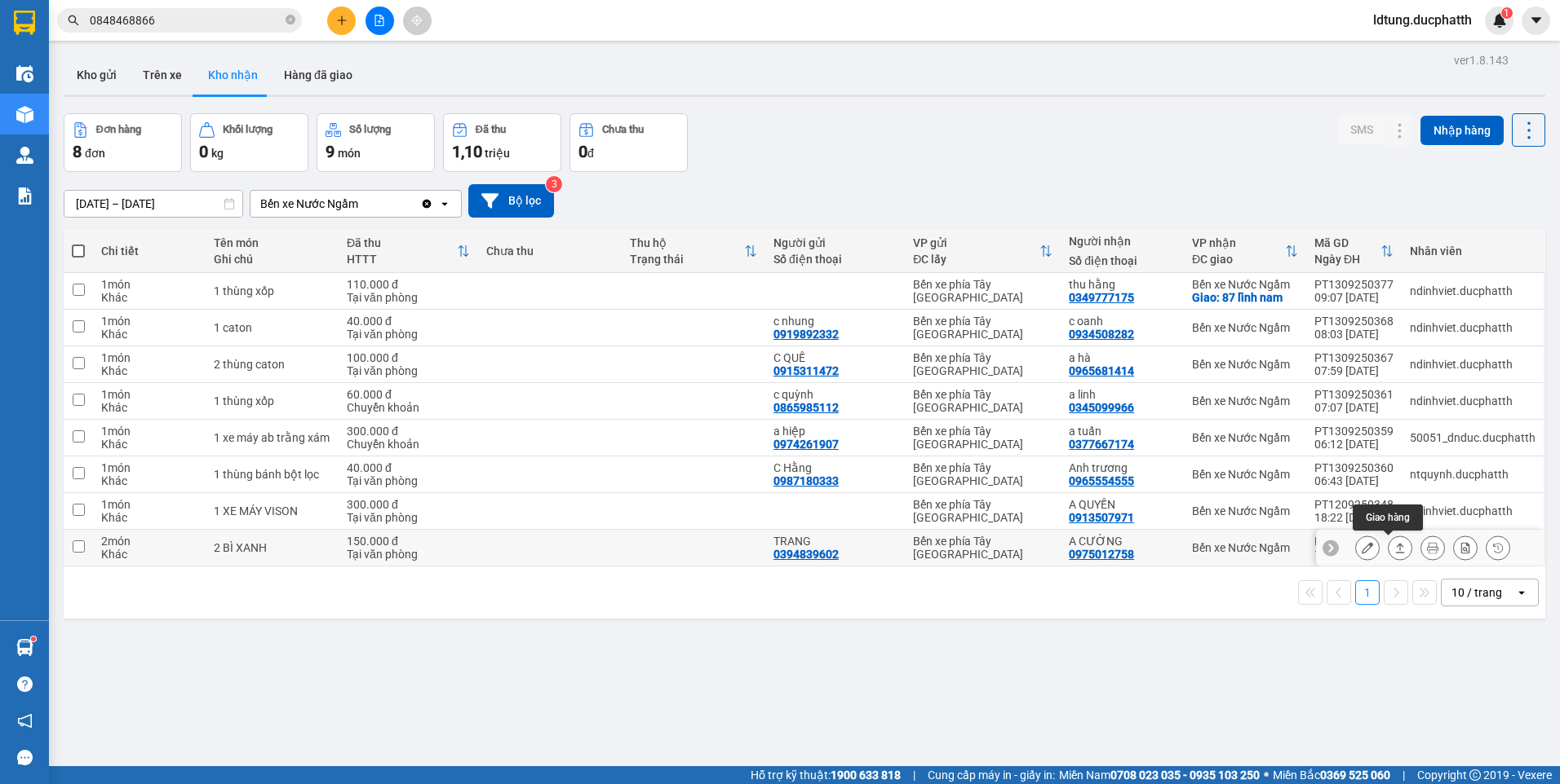
click at [1394, 548] on icon at bounding box center [1400, 548] width 12 height 12
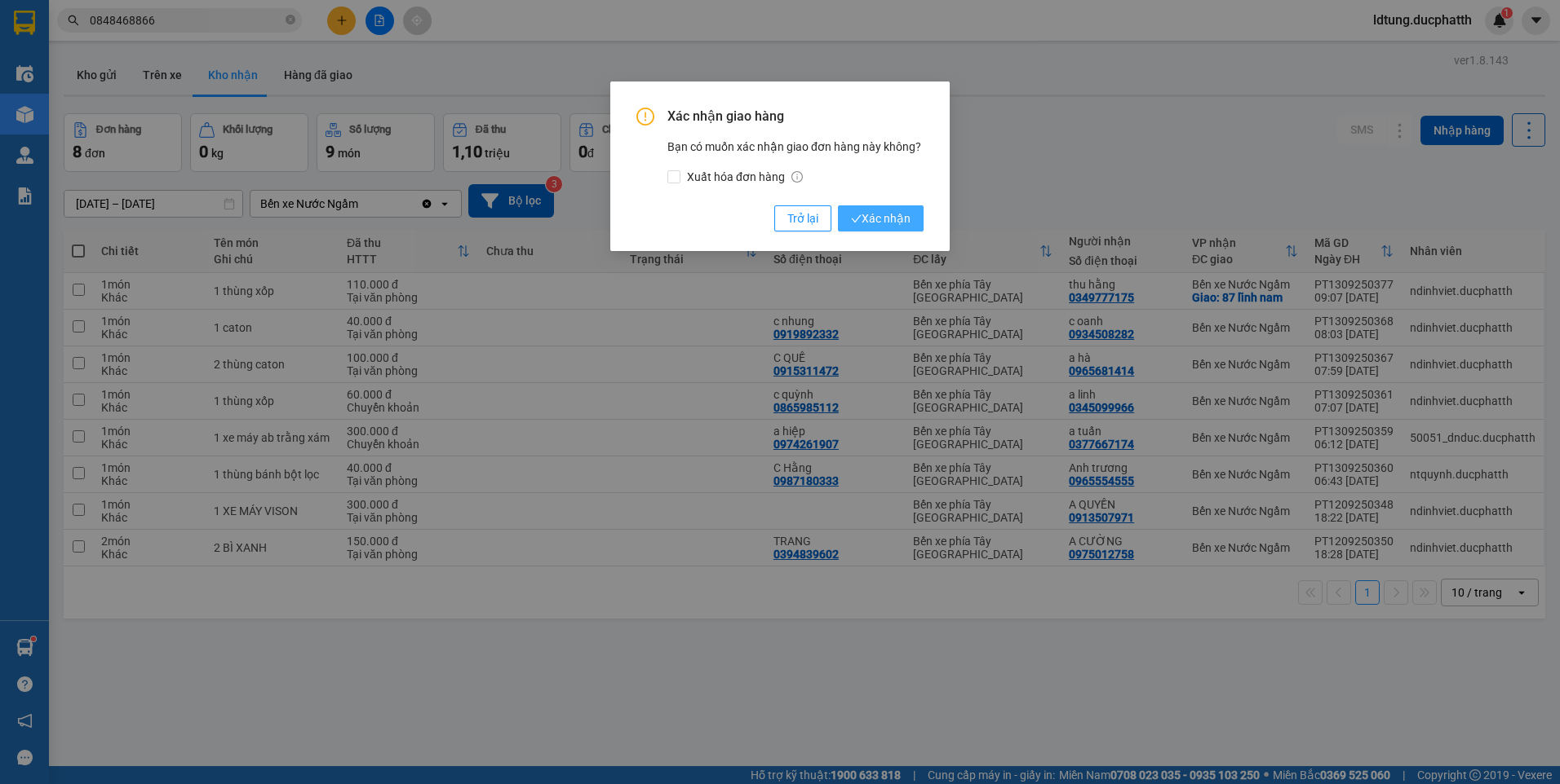
click at [870, 225] on span "Xác nhận" at bounding box center [881, 218] width 59 height 18
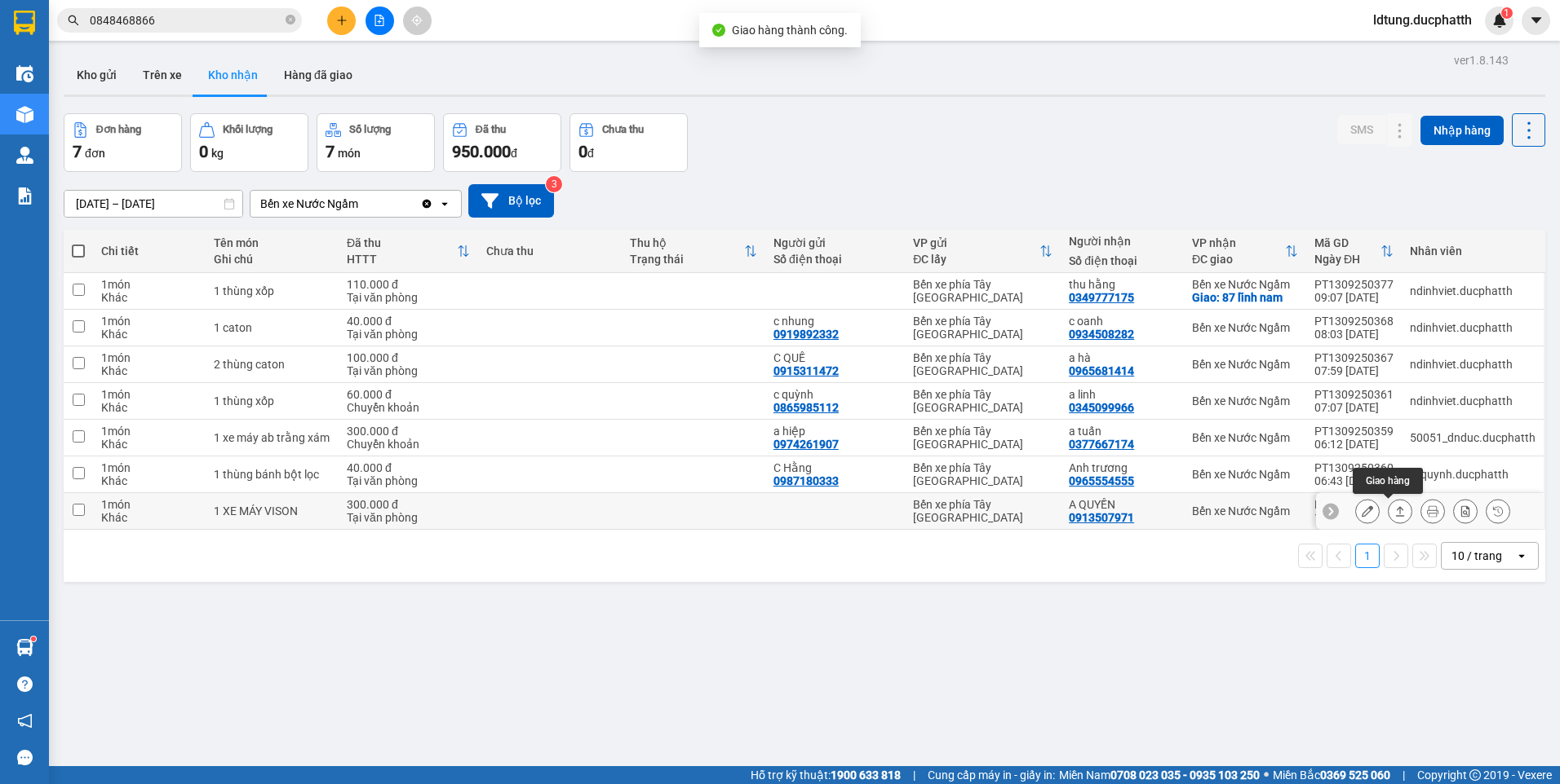
click at [1396, 508] on icon at bounding box center [1401, 511] width 9 height 10
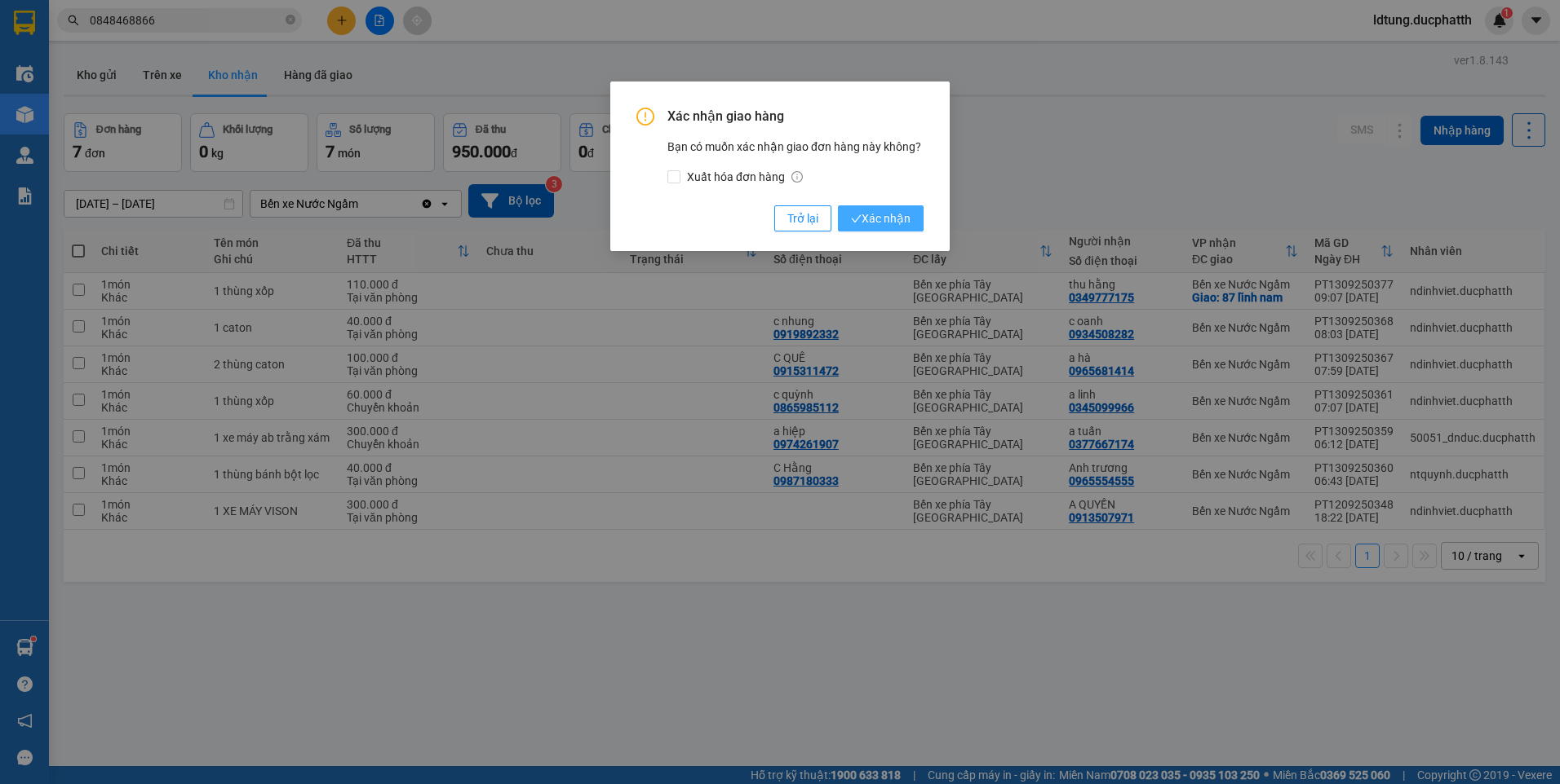
click at [913, 226] on button "Xác nhận" at bounding box center [880, 218] width 85 height 26
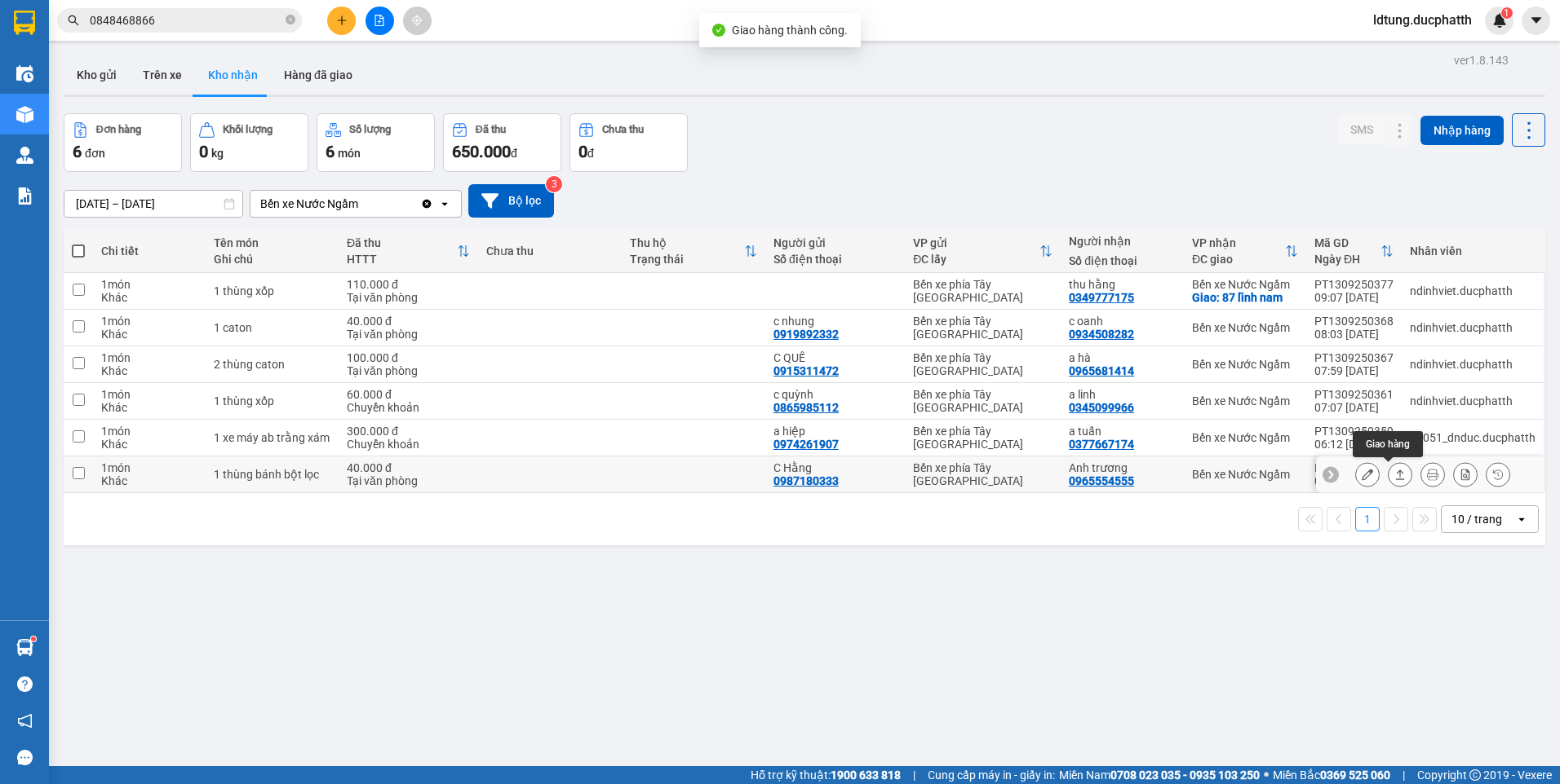
click at [1394, 473] on icon at bounding box center [1400, 474] width 12 height 12
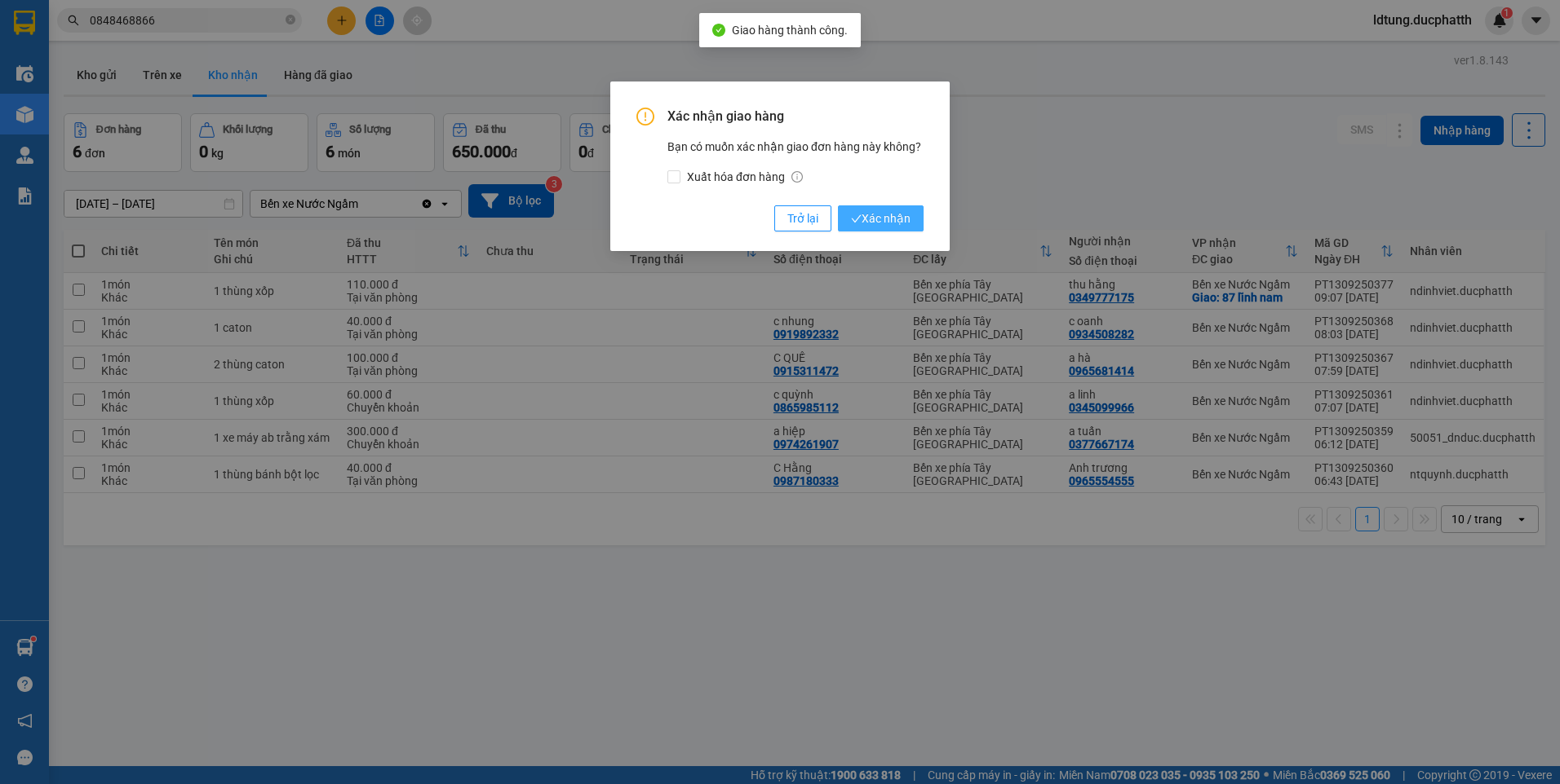
click at [881, 208] on button "Xác nhận" at bounding box center [880, 218] width 85 height 26
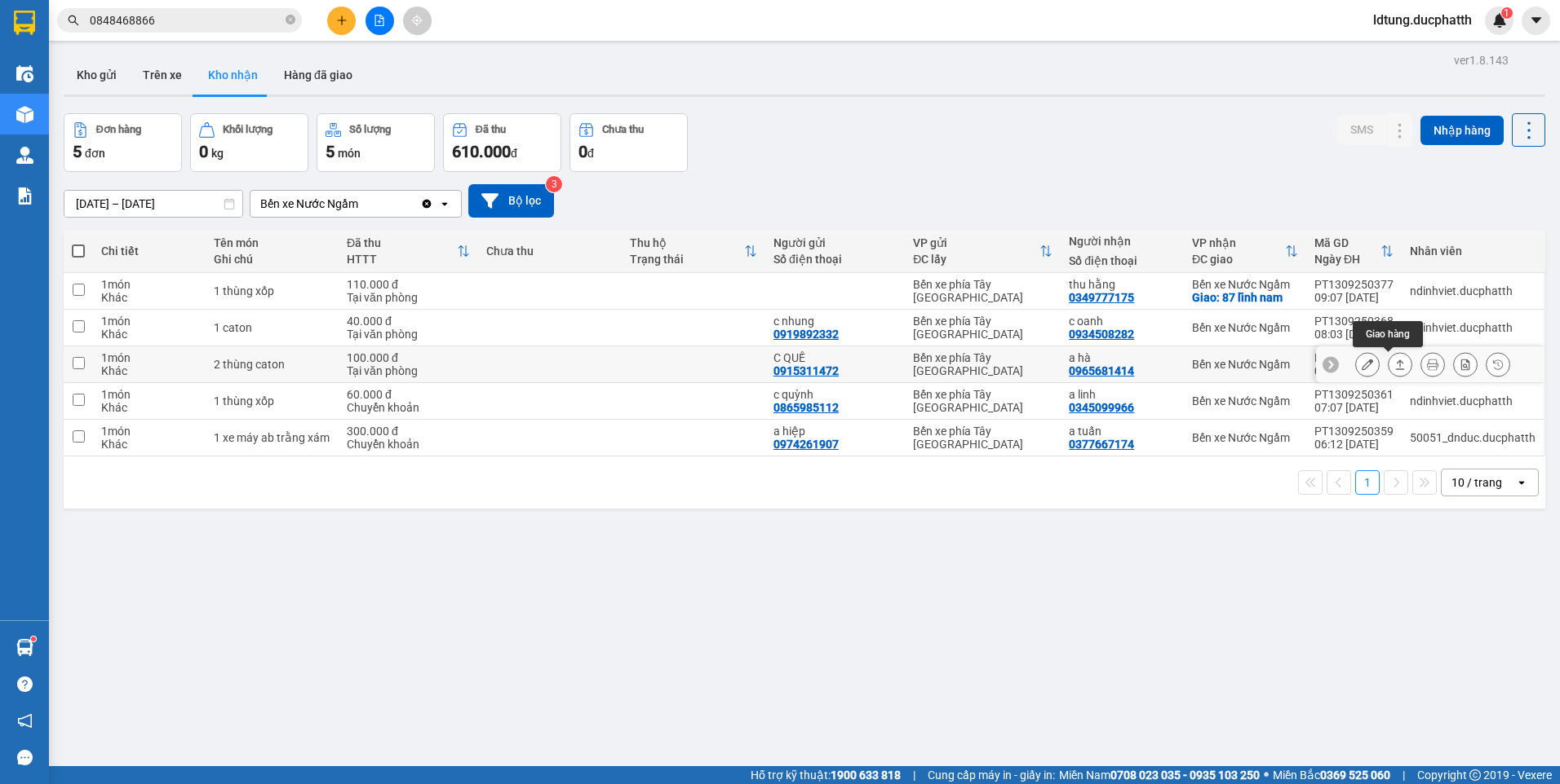
click at [1394, 369] on icon at bounding box center [1400, 364] width 12 height 12
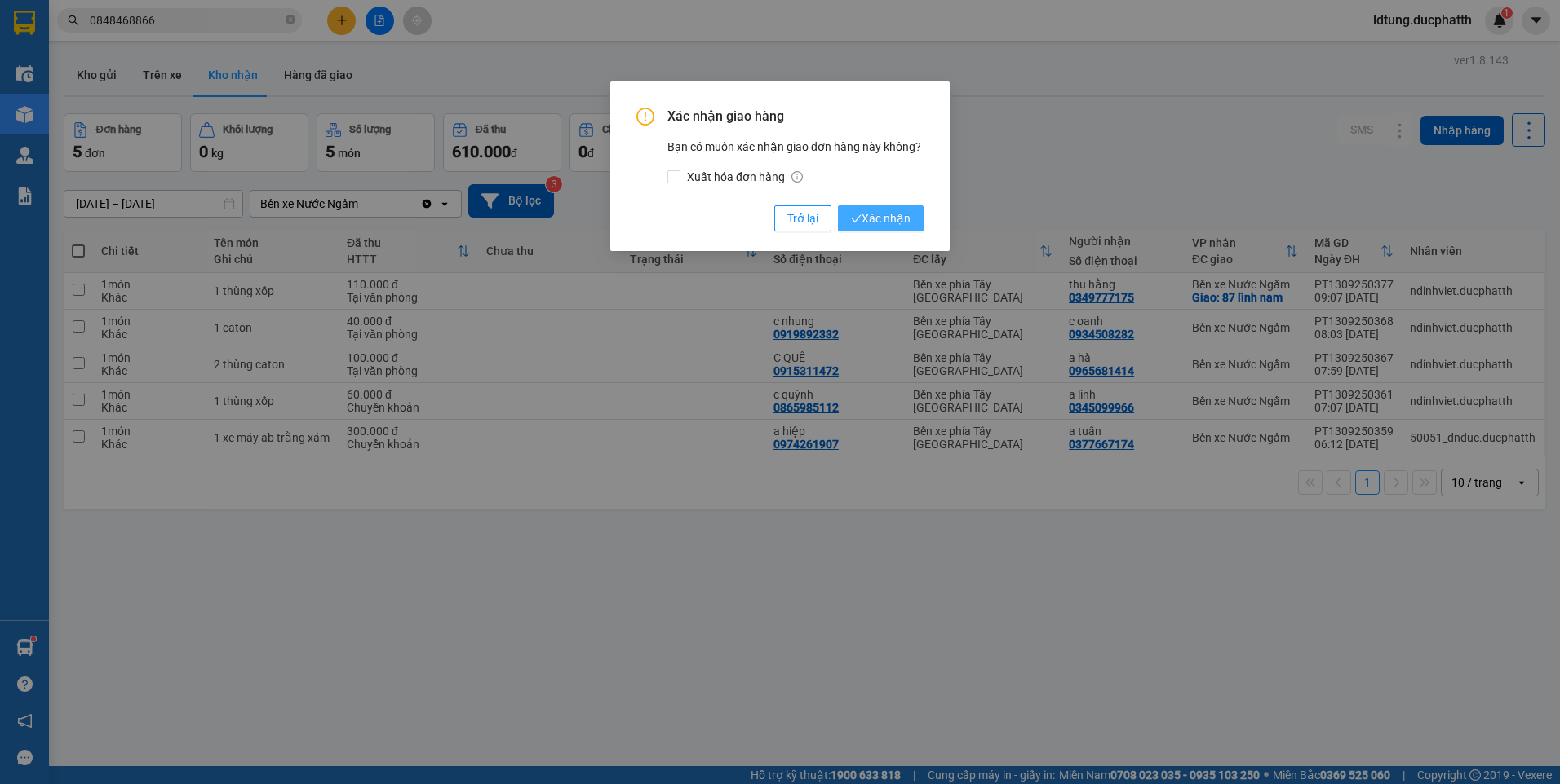
click at [877, 218] on span "Xác nhận" at bounding box center [881, 218] width 59 height 18
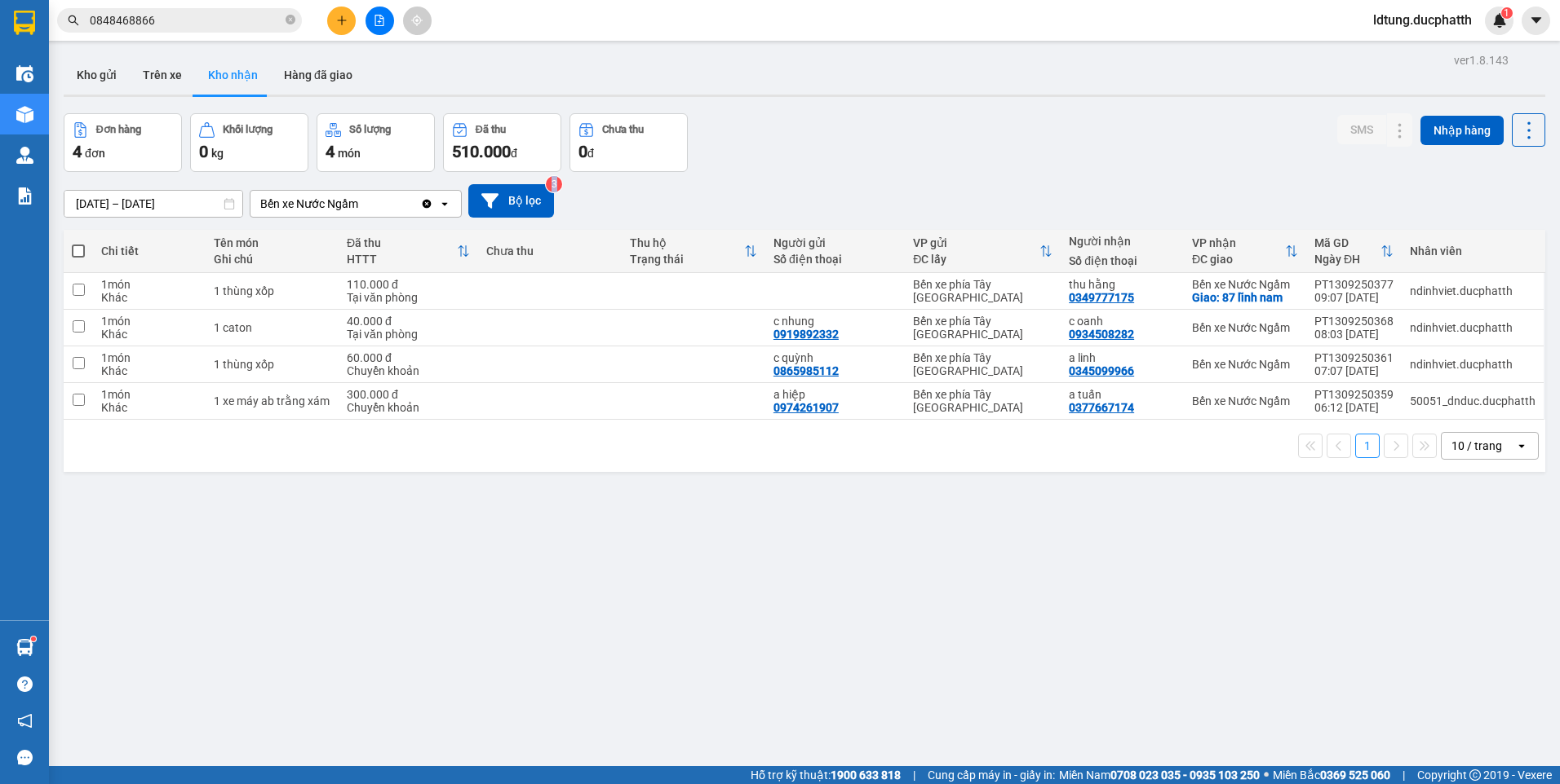
drag, startPoint x: 552, startPoint y: 179, endPoint x: 556, endPoint y: 187, distance: 8.9
click at [556, 187] on sup "3" at bounding box center [554, 184] width 16 height 16
drag, startPoint x: 556, startPoint y: 187, endPoint x: 536, endPoint y: 194, distance: 21.2
click at [536, 194] on button "Bộ lọc" at bounding box center [511, 200] width 85 height 33
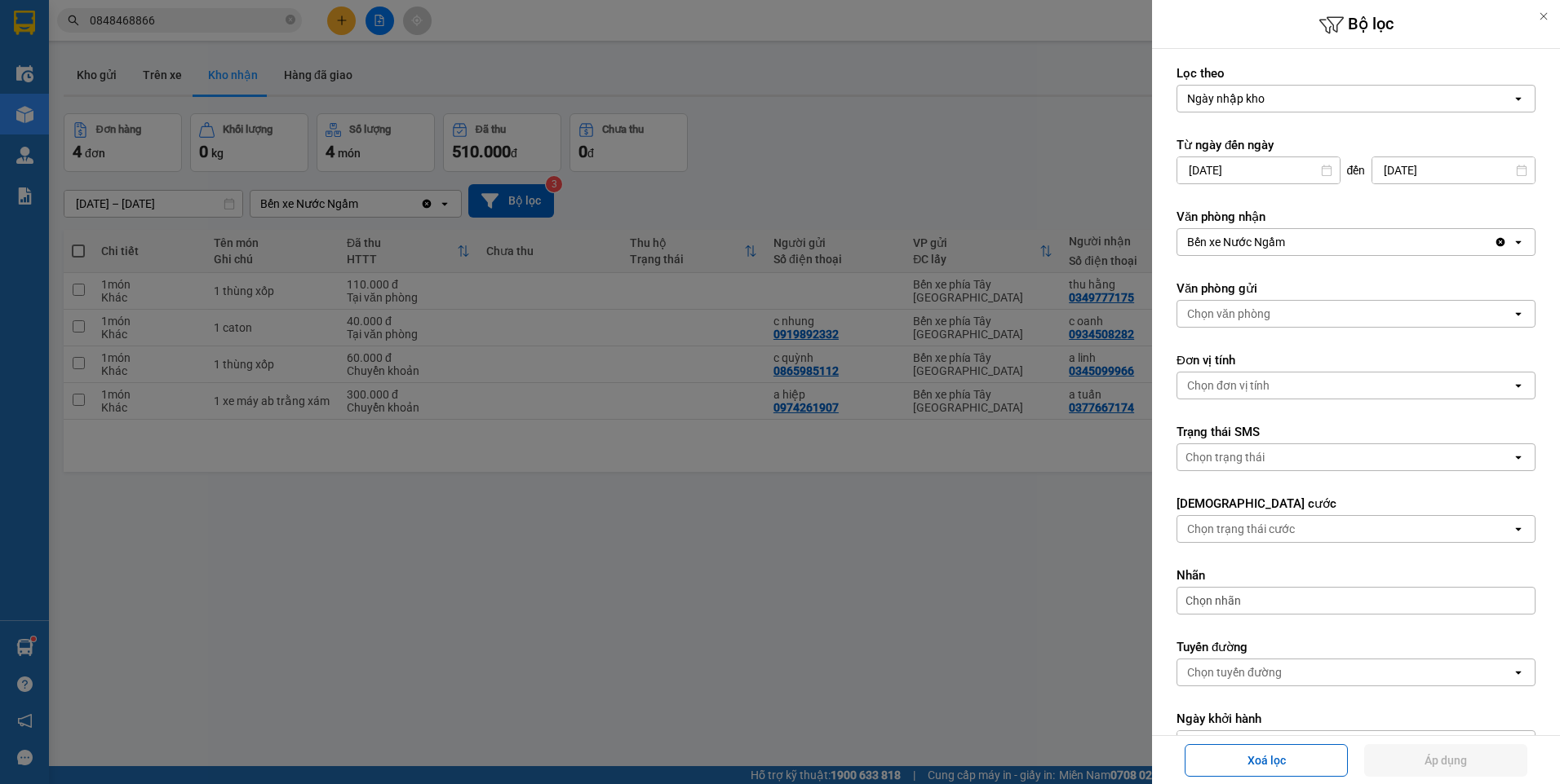
click at [858, 171] on div at bounding box center [780, 392] width 1560 height 784
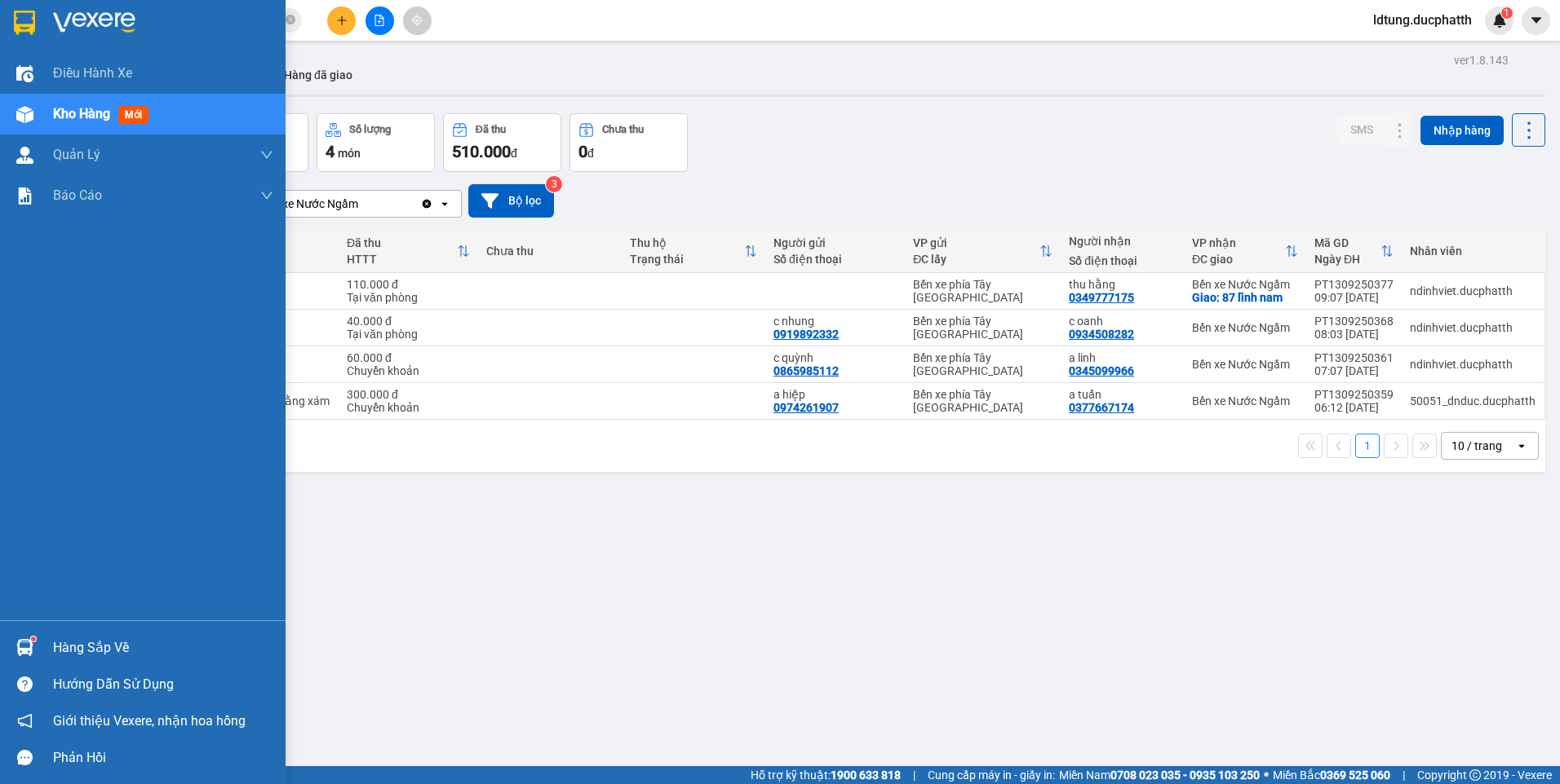
click at [74, 646] on div "Hàng sắp về" at bounding box center [163, 647] width 220 height 24
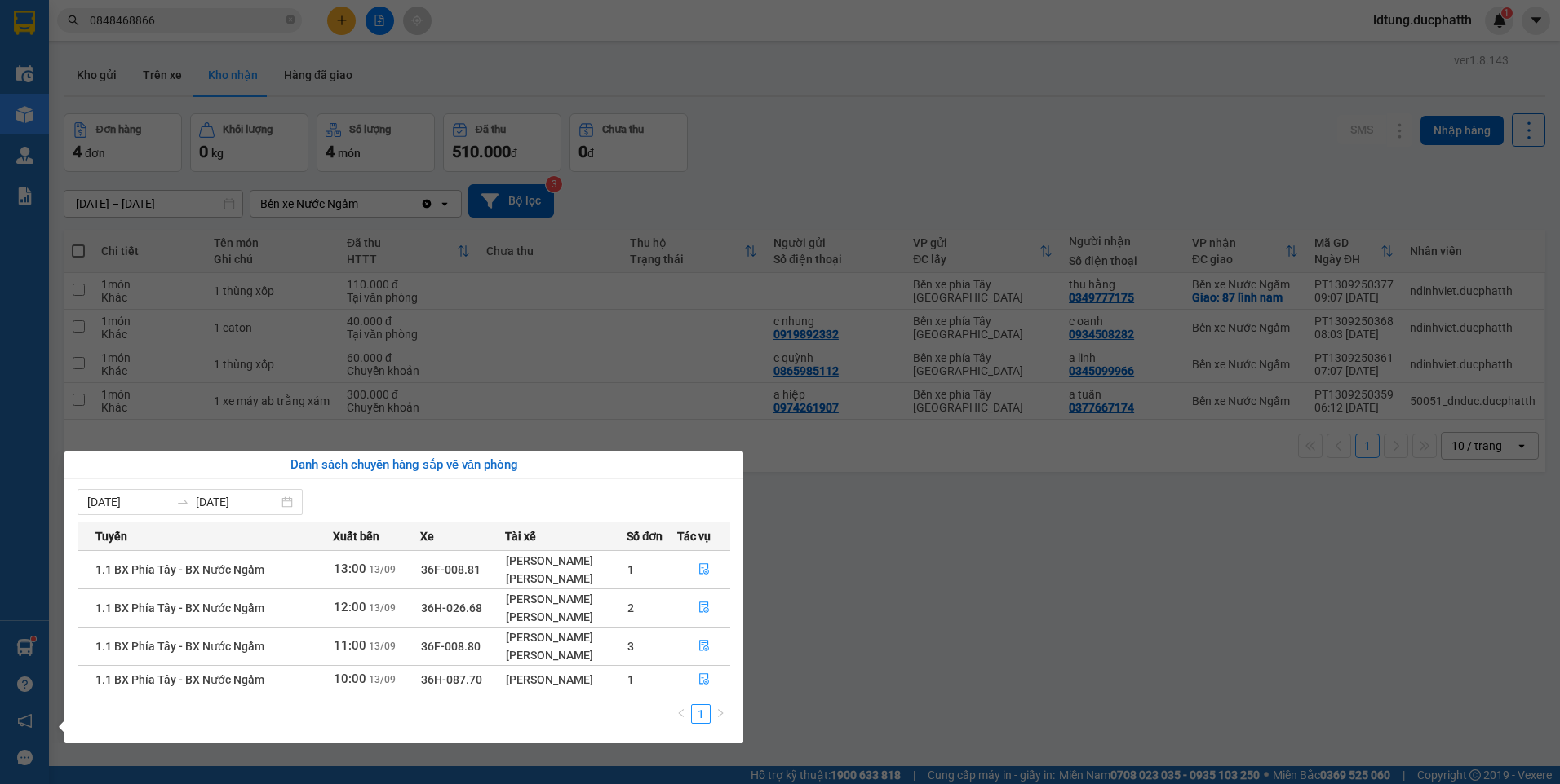
click at [790, 563] on section "Kết quả tìm kiếm ( 2 ) Bộ lọc Mã ĐH Trạng thái Món hàng Thu hộ Tổng cước Chưa c…" at bounding box center [780, 392] width 1560 height 784
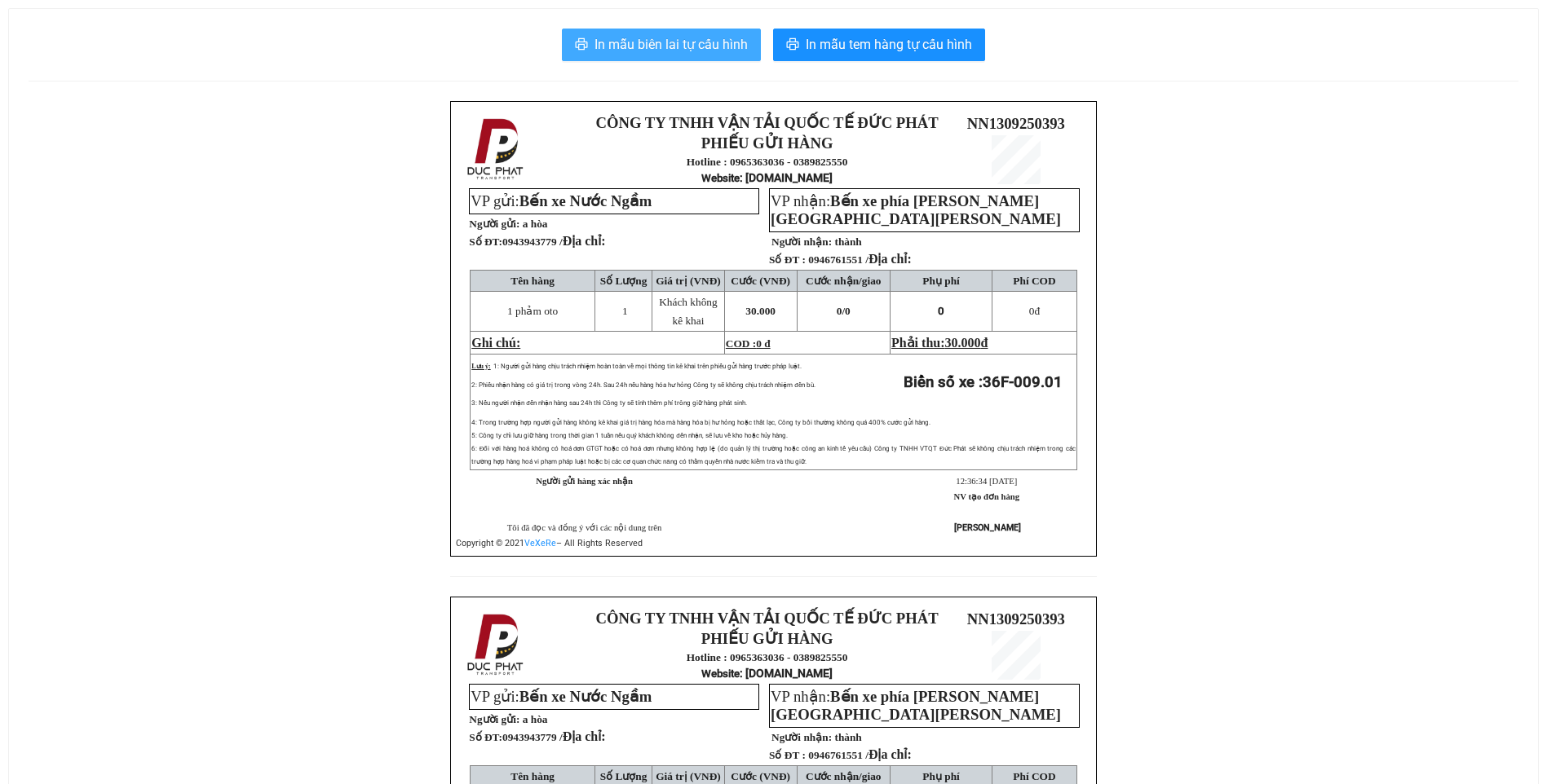
click at [662, 48] on span "In mẫu biên lai tự cấu hình" at bounding box center [671, 44] width 154 height 21
click at [679, 46] on span "In mẫu biên lai tự cấu hình" at bounding box center [671, 44] width 154 height 21
